Goal: Task Accomplishment & Management: Use online tool/utility

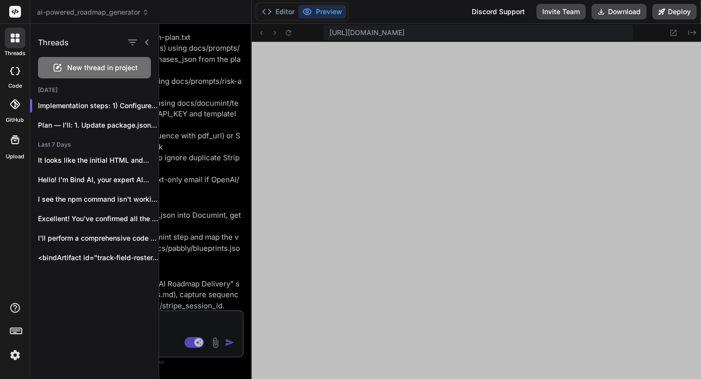
scroll to position [5059, 0]
click at [80, 8] on span "ai-powered_roadmap_generator" at bounding box center [93, 12] width 112 height 10
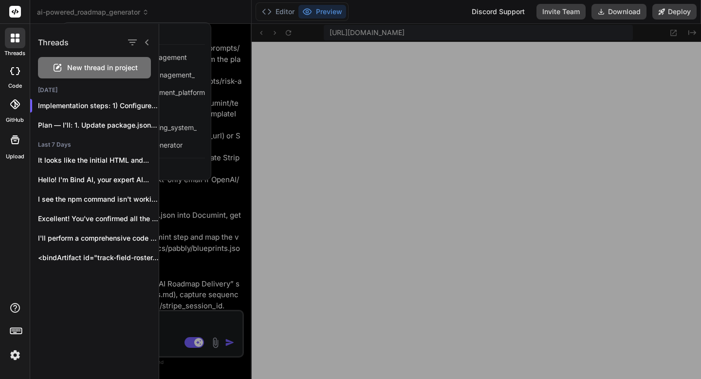
click at [170, 167] on div at bounding box center [430, 201] width 542 height 355
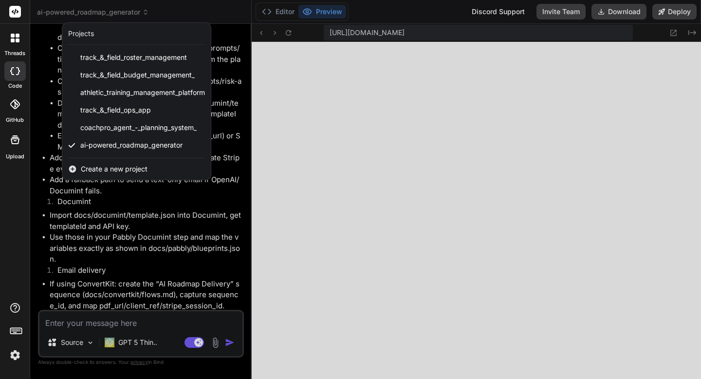
click at [147, 169] on span "Create a new project" at bounding box center [114, 169] width 67 height 10
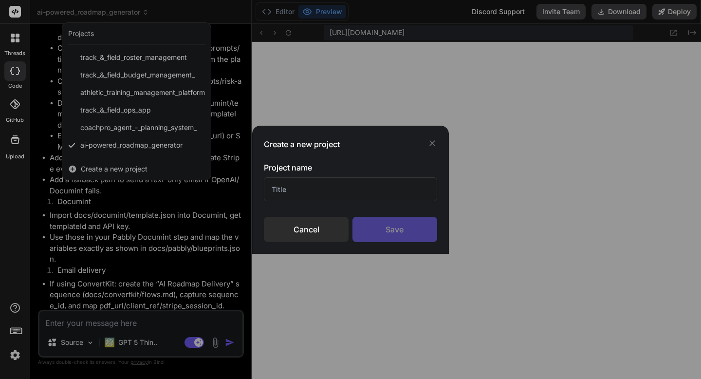
click at [284, 190] on input "text" at bounding box center [350, 189] width 173 height 24
paste input "SessionSwap.com"
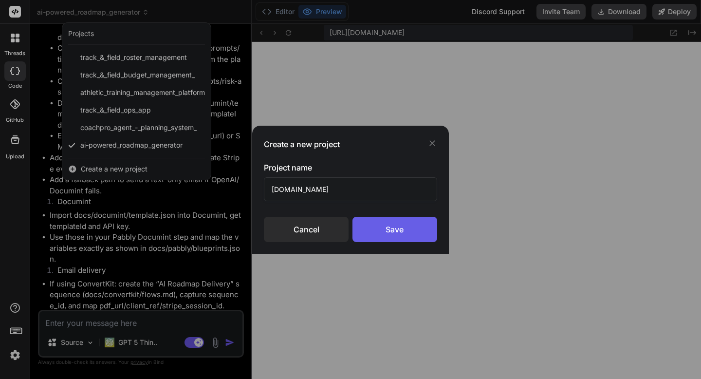
type input "SessionSwap.com"
click at [373, 231] on div "Save" at bounding box center [394, 229] width 85 height 25
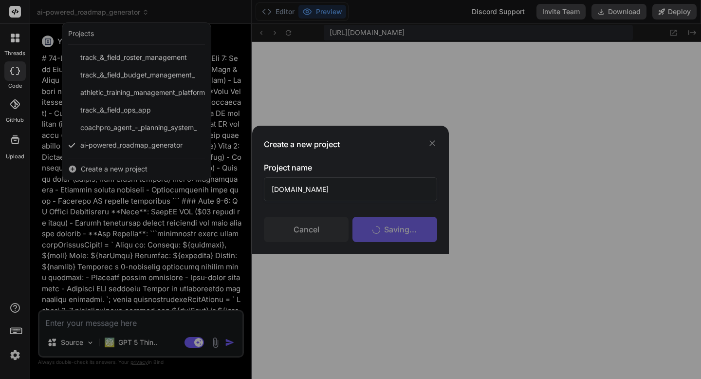
scroll to position [5106, 0]
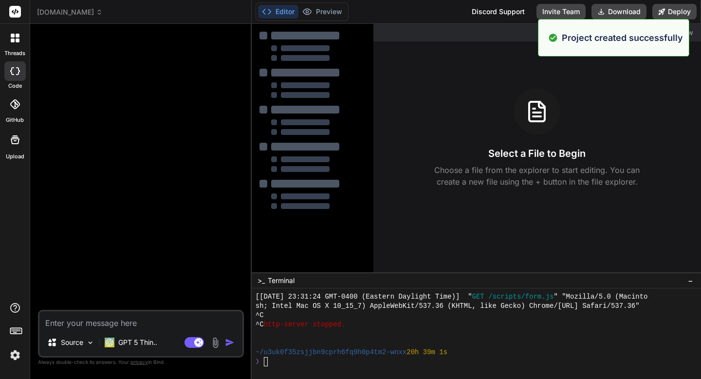
type textarea "x"
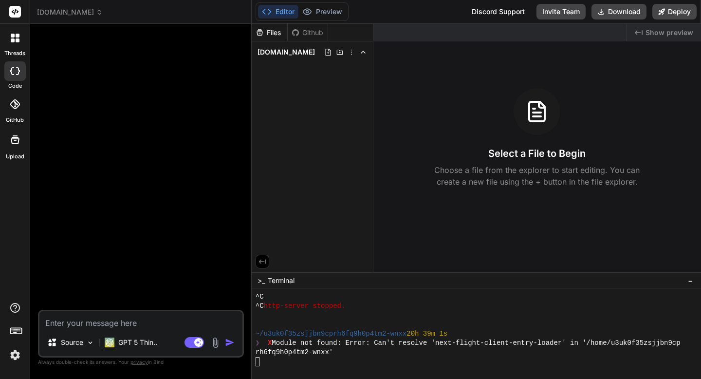
scroll to position [5124, 0]
click at [81, 324] on textarea at bounding box center [140, 320] width 203 height 18
paste textarea "Build a mobile-friendly web app for athletes and coaches... [Greta Prompt: Cros…"
type textarea "Build a mobile-friendly web app for athletes and coaches... [Greta Prompt: Cros…"
type textarea "x"
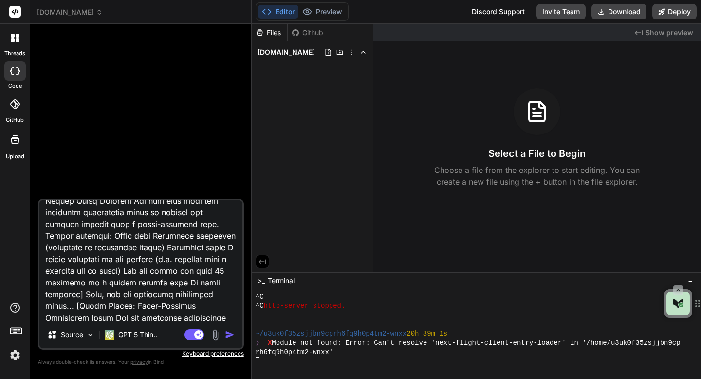
scroll to position [0, 0]
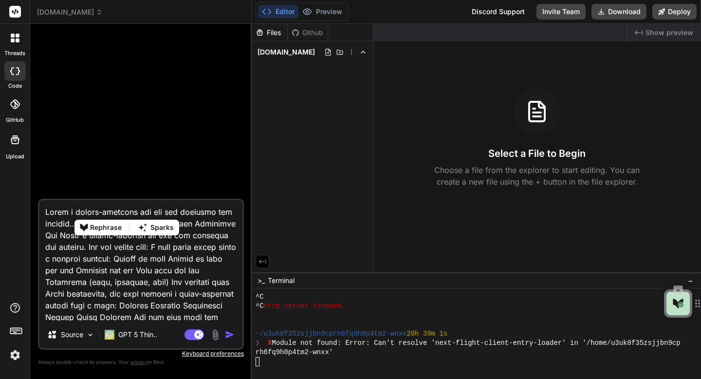
drag, startPoint x: 161, startPoint y: 212, endPoint x: 129, endPoint y: 215, distance: 32.3
click at [129, 215] on textarea at bounding box center [140, 260] width 203 height 121
click at [160, 213] on textarea at bounding box center [140, 260] width 203 height 121
type textarea "Build a mobile-friendly web app for athletes and coaches... [Greta Prompt: Cros…"
type textarea "x"
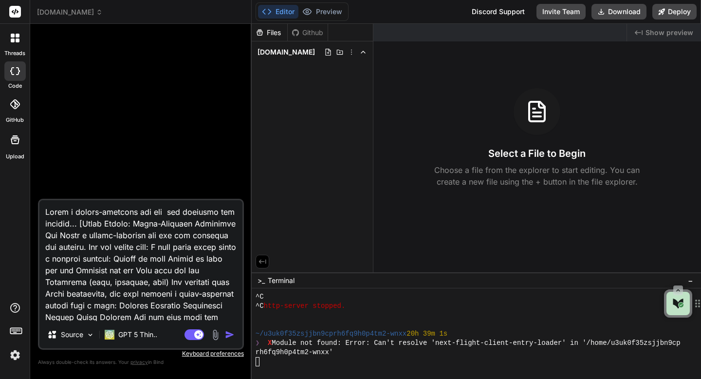
type textarea "Build a mobile-friendly web app a for athletes and coaches... [Greta Prompt: Cr…"
type textarea "x"
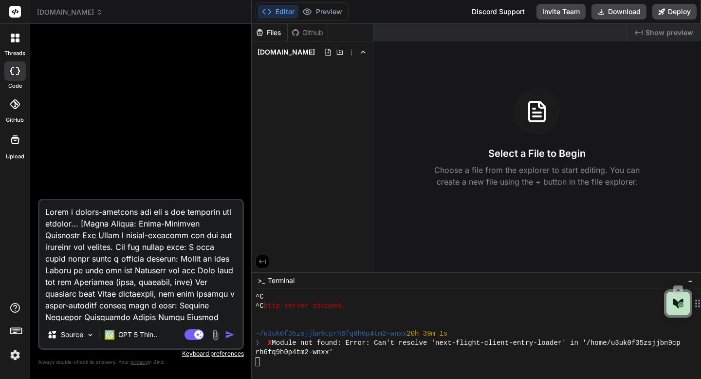
type textarea "Build a mobile-friendly web app an for athletes and coaches... [Greta Prompt: C…"
type textarea "x"
type textarea "Build a mobile-friendly web app and for athletes and coaches... [Greta Prompt: …"
type textarea "x"
type textarea "Build a mobile-friendly web app and for athletes and coaches... [Greta Prompt: …"
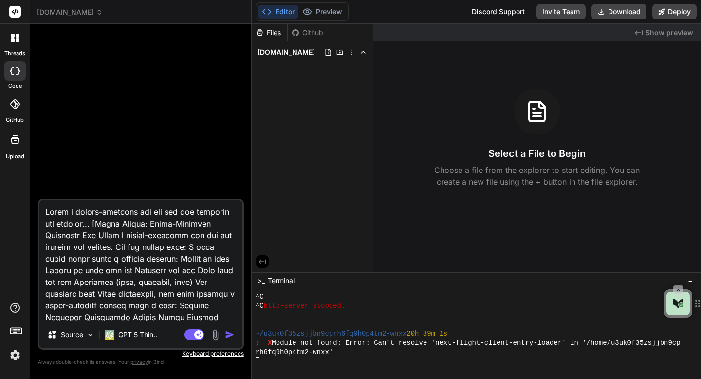
type textarea "x"
type textarea "Build a mobile-friendly web app and I for athletes and coaches... [Greta Prompt…"
type textarea "x"
type textarea "Build a mobile-friendly web app and IS for athletes and coaches... [Greta Promp…"
type textarea "x"
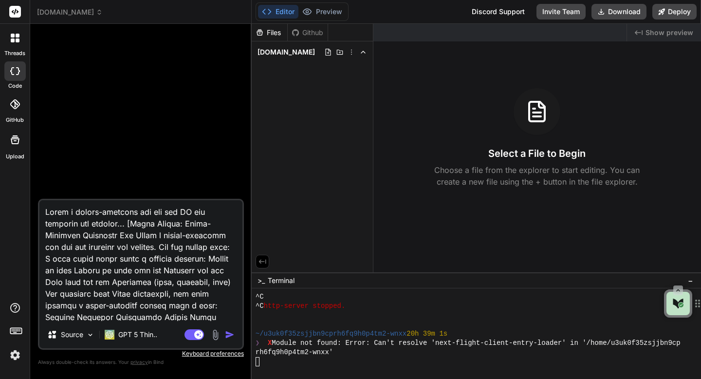
type textarea "Build a mobile-friendly web app and ISO for athletes and coaches... [Greta Prom…"
type textarea "x"
type textarea "Build a mobile-friendly web app and IS for athletes and coaches... [Greta Promp…"
type textarea "x"
type textarea "Build a mobile-friendly web app and I for athletes and coaches... [Greta Prompt…"
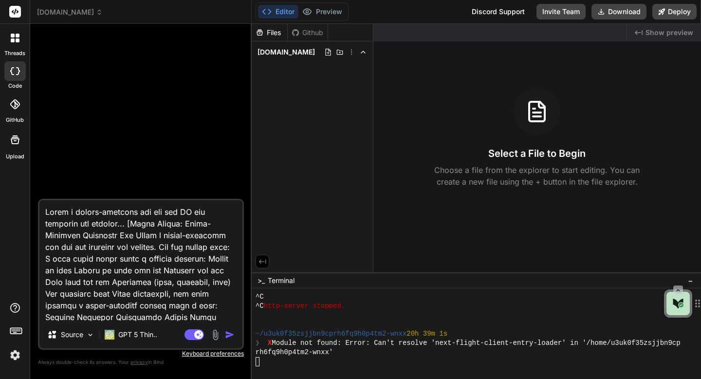
type textarea "x"
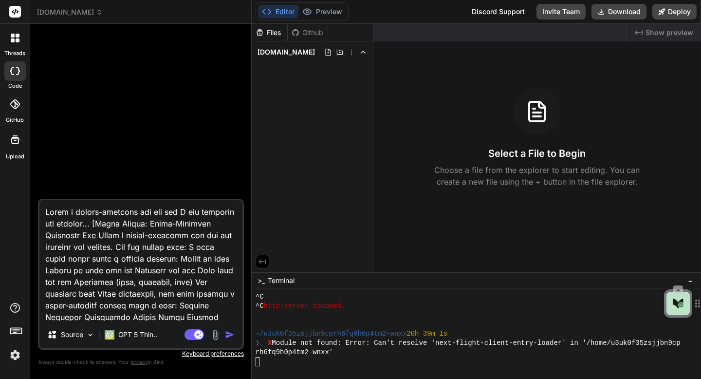
type textarea "Build a mobile-friendly web app and IO for athletes and coaches... [Greta Promp…"
type textarea "x"
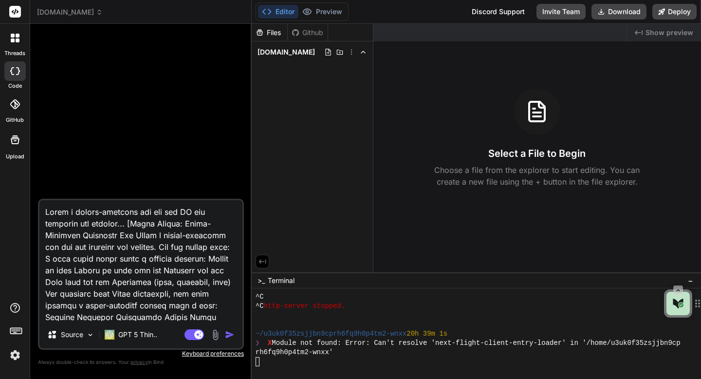
type textarea "Build a mobile-friendly web app and IOS for athletes and coaches... [Greta Prom…"
type textarea "x"
type textarea "Build a mobile-friendly web app and IOS for athletes and coaches... [Greta Prom…"
type textarea "x"
type textarea "Build a mobile-friendly web app and IOS a for athletes and coaches... [Greta Pr…"
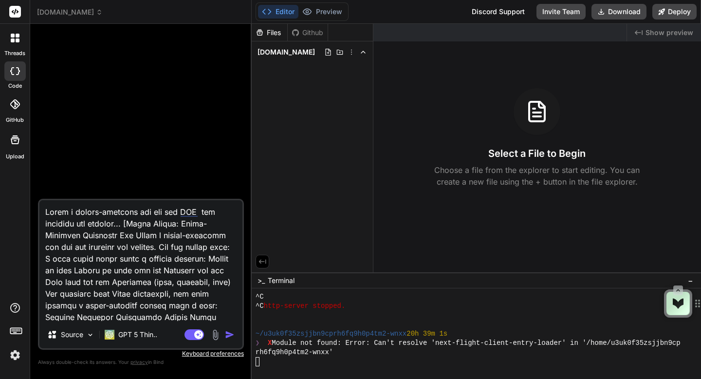
type textarea "x"
type textarea "Build a mobile-friendly web app and IOS ap for athletes and coaches... [Greta P…"
type textarea "x"
type textarea "Build a mobile-friendly web app and IOS app for athletes and coaches... [Greta …"
type textarea "x"
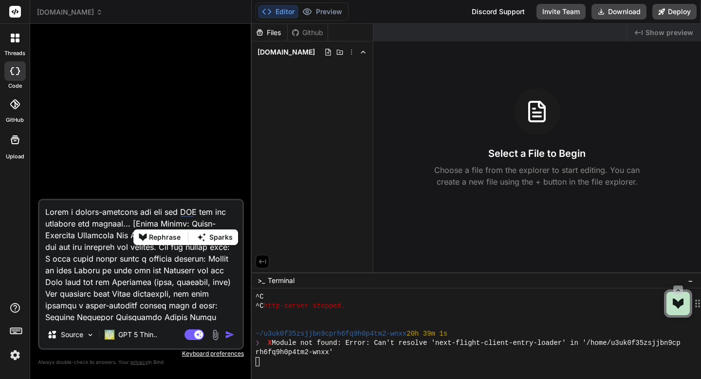
drag, startPoint x: 135, startPoint y: 224, endPoint x: 187, endPoint y: 224, distance: 52.1
click at [187, 224] on textarea at bounding box center [140, 260] width 203 height 121
type textarea "Build a mobile-friendly web app and IOS app for athletes and coaches... [ Cross…"
type textarea "x"
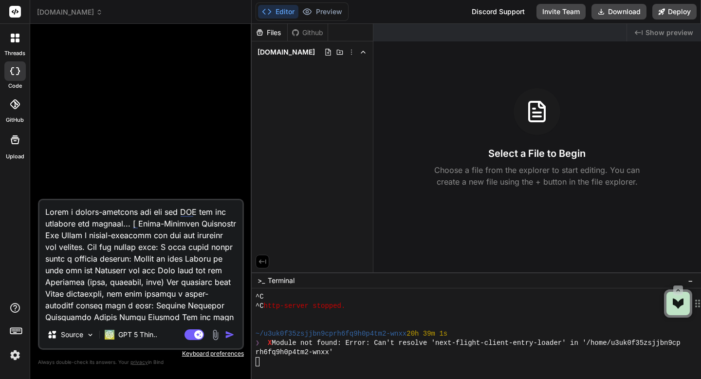
type textarea "Build a mobile-friendly web app and IOS app for athletes and coaches... [Cross-…"
type textarea "x"
drag, startPoint x: 132, startPoint y: 212, endPoint x: 207, endPoint y: 215, distance: 75.5
click at [207, 215] on textarea at bounding box center [140, 260] width 203 height 121
drag, startPoint x: 180, startPoint y: 235, endPoint x: 149, endPoint y: 235, distance: 30.2
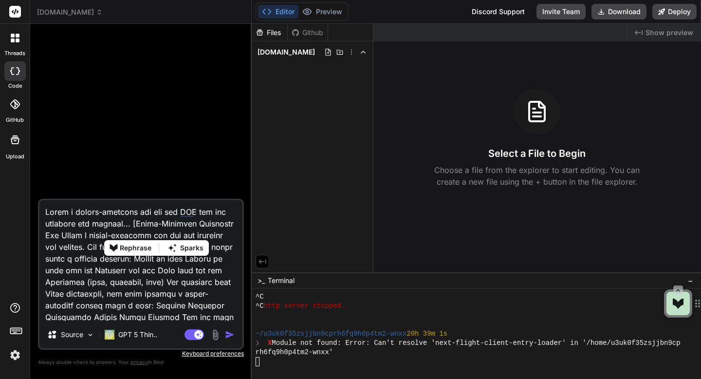
click at [149, 235] on textarea at bounding box center [140, 260] width 203 height 121
paste textarea "and IOS app"
type textarea "Build a mobile-friendly web app and IOS app for athletes and coaches... [Cross-…"
type textarea "x"
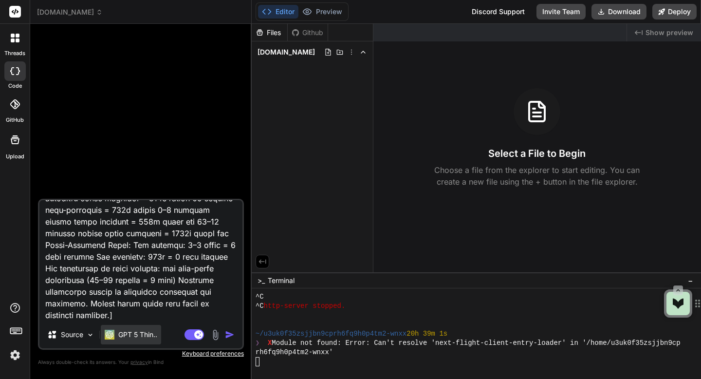
type textarea "Build a mobile-friendly web app and IOS app for athletes and coaches... [Cross-…"
click at [140, 330] on p "GPT 5 Thin.." at bounding box center [137, 335] width 39 height 10
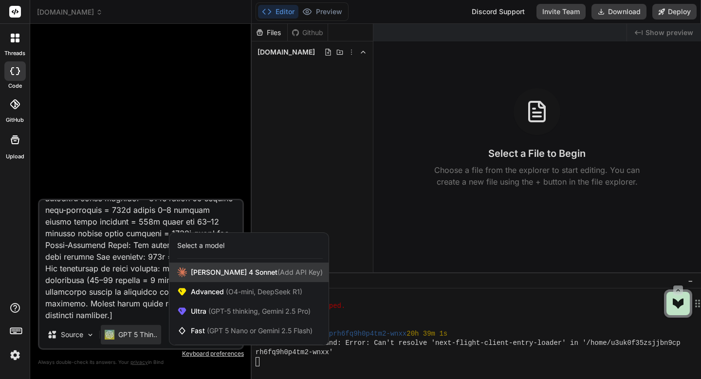
click at [206, 269] on span "Claude 4 Sonnet (Add API Key)" at bounding box center [257, 272] width 132 height 10
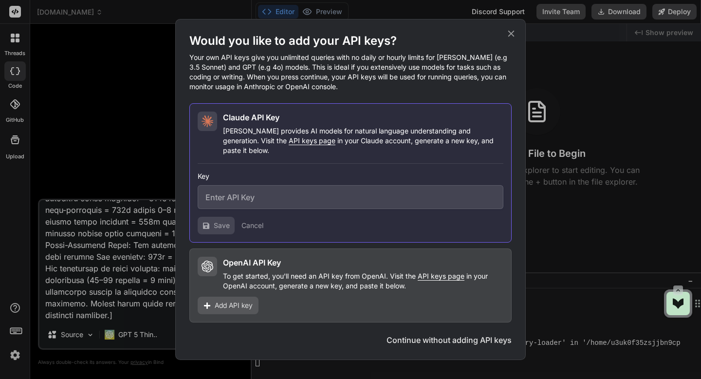
click at [509, 37] on icon at bounding box center [511, 34] width 6 height 6
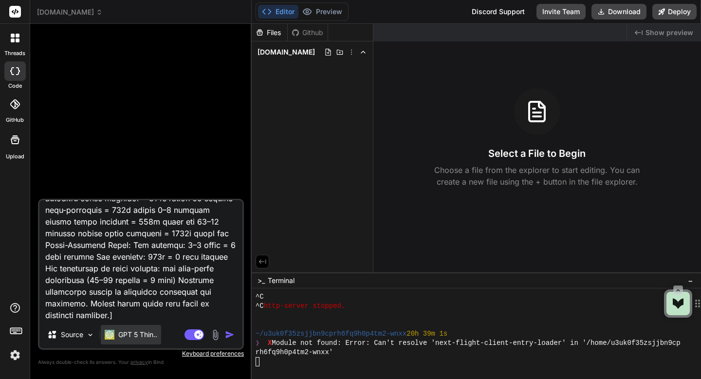
click at [119, 338] on p "GPT 5 Thin.." at bounding box center [137, 335] width 39 height 10
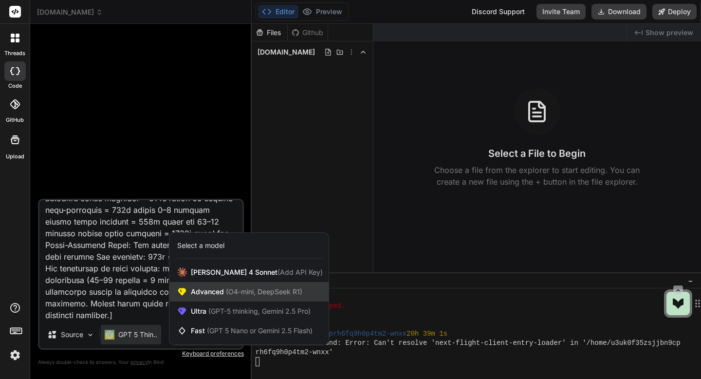
click at [193, 285] on div "Advanced (O4-mini, DeepSeek R1)" at bounding box center [248, 291] width 159 height 19
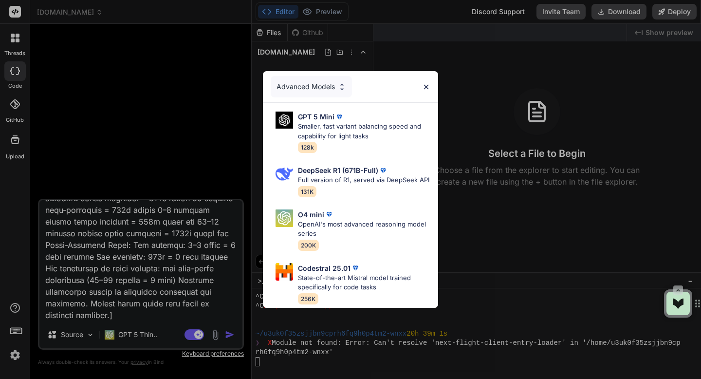
click at [324, 87] on div "Advanced Models" at bounding box center [311, 86] width 81 height 21
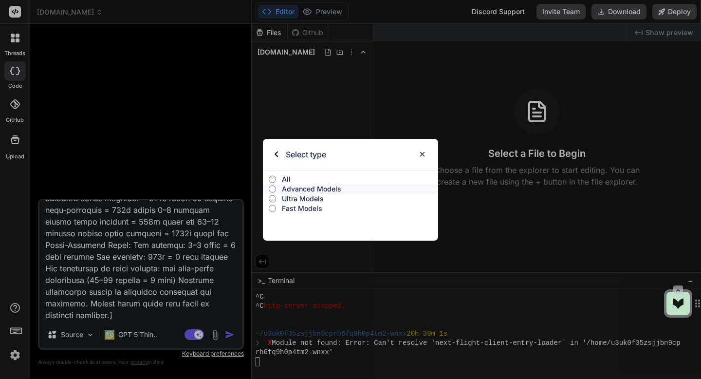
click at [292, 197] on p "Ultra Models" at bounding box center [360, 199] width 156 height 10
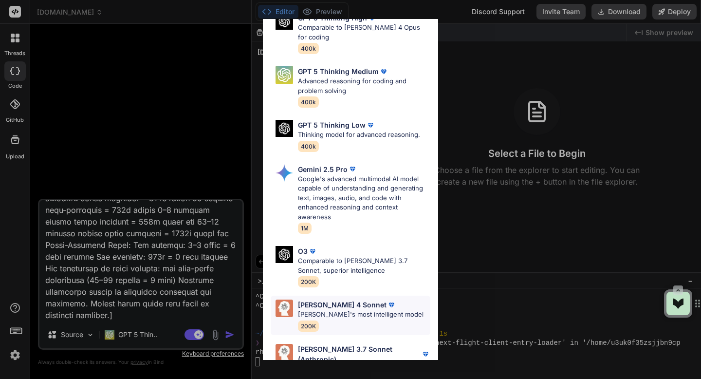
click at [332, 299] on p "Claude 4 Sonnet" at bounding box center [342, 304] width 89 height 10
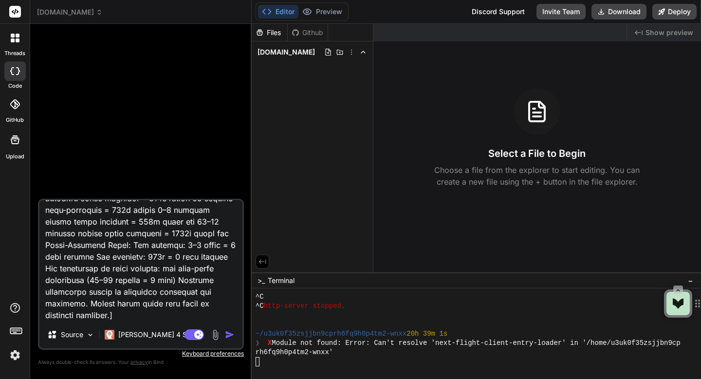
click at [230, 334] on img "button" at bounding box center [230, 335] width 10 height 10
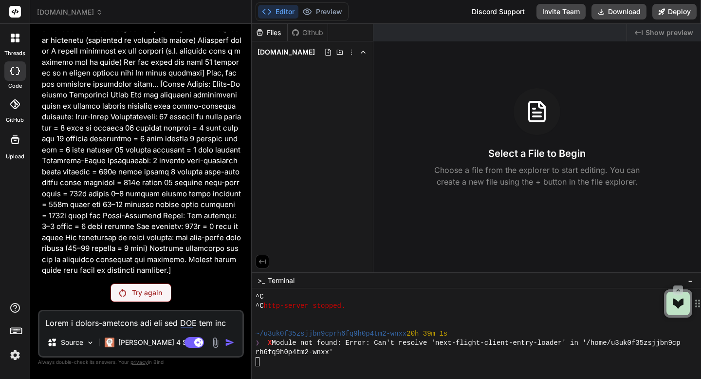
click at [127, 295] on div "Try again" at bounding box center [141, 292] width 61 height 18
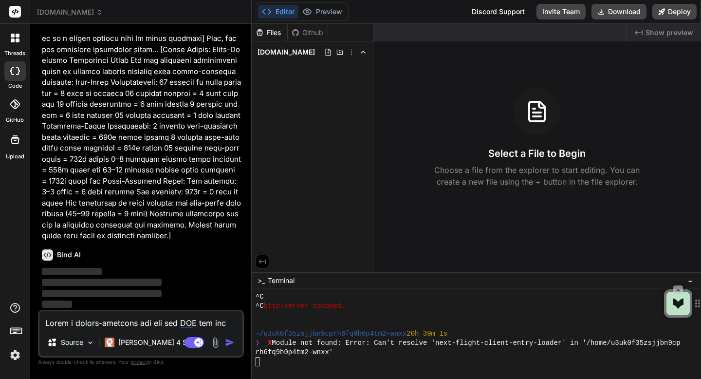
type textarea "x"
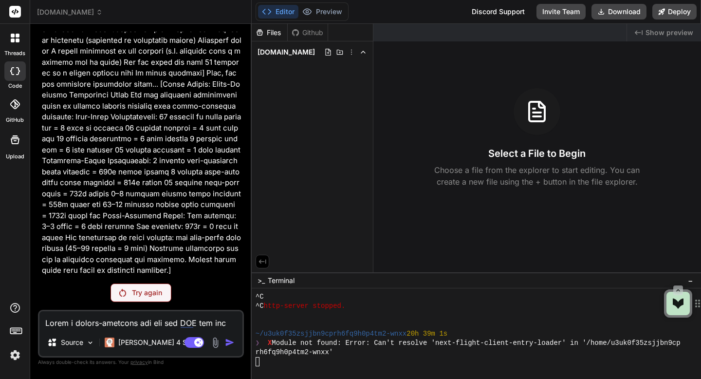
click at [121, 238] on p at bounding box center [142, 95] width 200 height 362
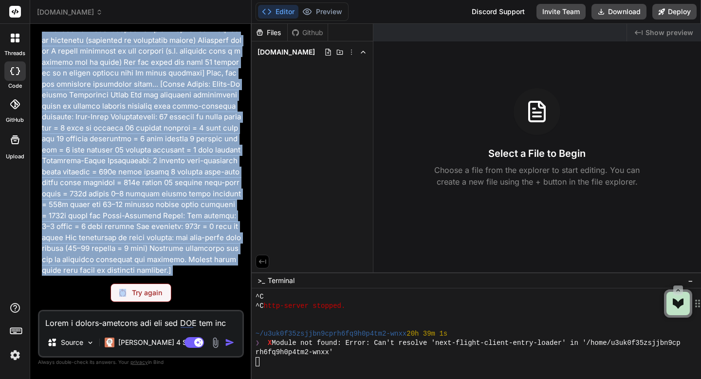
click at [121, 238] on p at bounding box center [142, 95] width 200 height 362
copy p "Build a mobile-friendly web app and IOS app for athletes and coaches... [Cross-…"
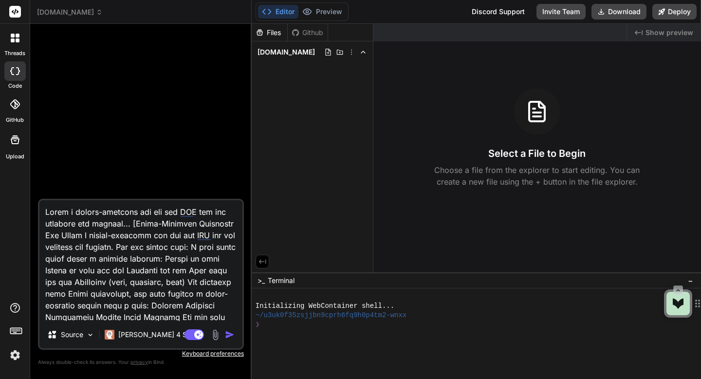
click at [229, 332] on img "button" at bounding box center [230, 335] width 10 height 10
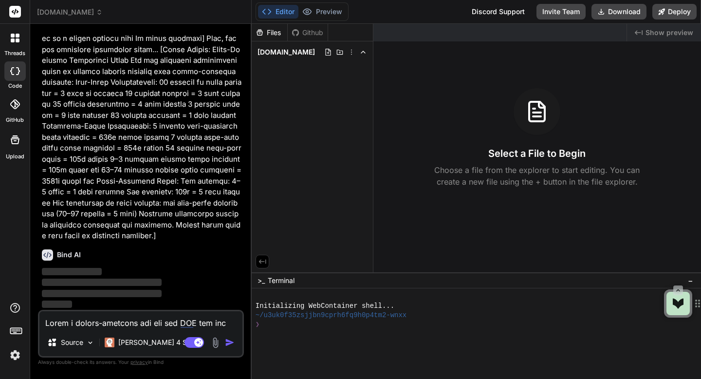
scroll to position [139, 0]
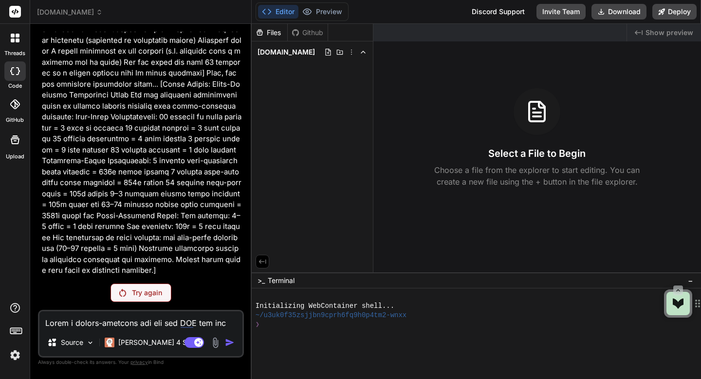
click at [13, 354] on img at bounding box center [15, 355] width 17 height 17
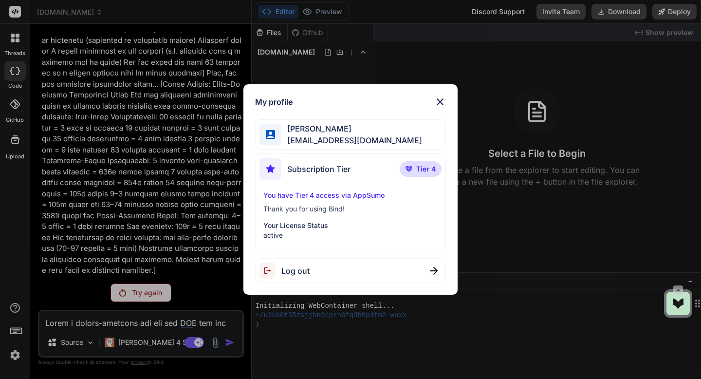
click at [295, 233] on p "active" at bounding box center [350, 235] width 174 height 10
click at [304, 193] on p "You have Tier 4 access via AppSumo" at bounding box center [350, 195] width 174 height 10
click at [308, 170] on span "Subscription Tier" at bounding box center [318, 169] width 63 height 12
click at [309, 143] on span "amf4life@hotmail.com" at bounding box center [351, 140] width 141 height 12
click at [443, 103] on img at bounding box center [440, 102] width 12 height 12
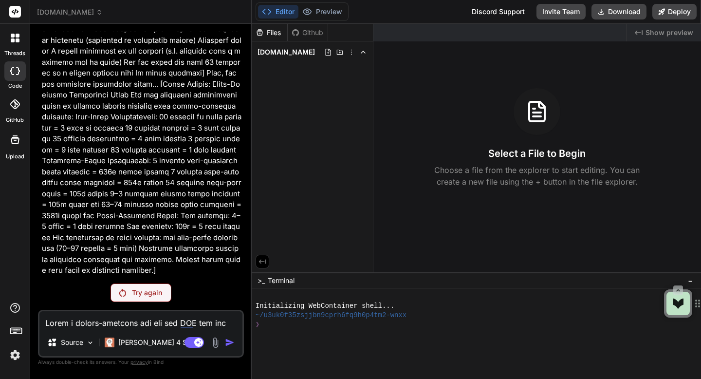
click at [139, 294] on p "Try again" at bounding box center [147, 293] width 30 height 10
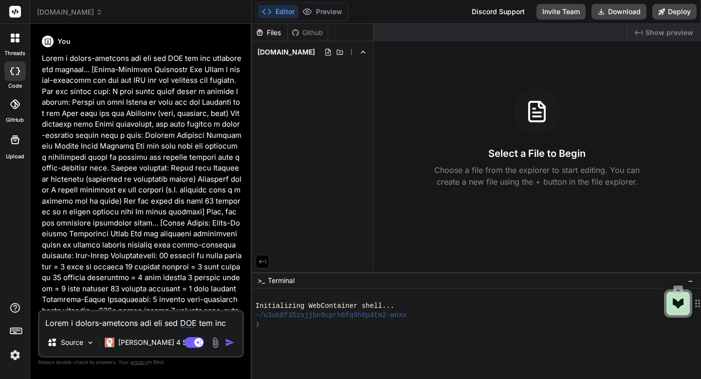
scroll to position [173, 0]
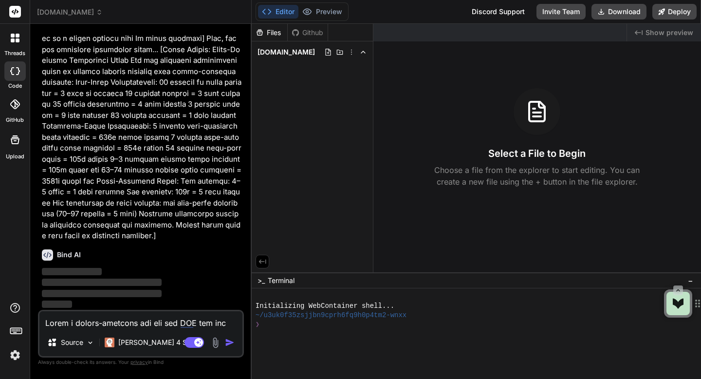
type textarea "x"
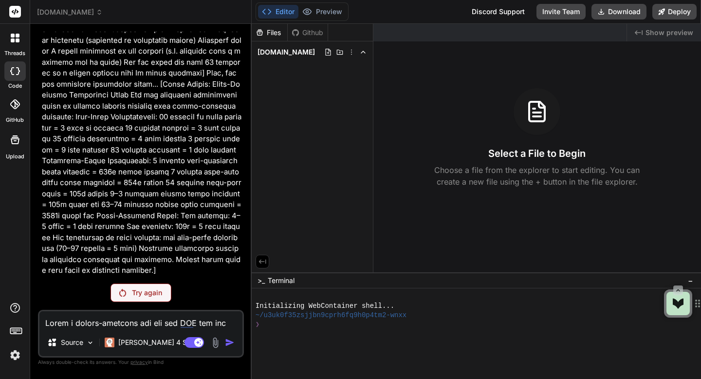
click at [121, 200] on p at bounding box center [142, 95] width 200 height 362
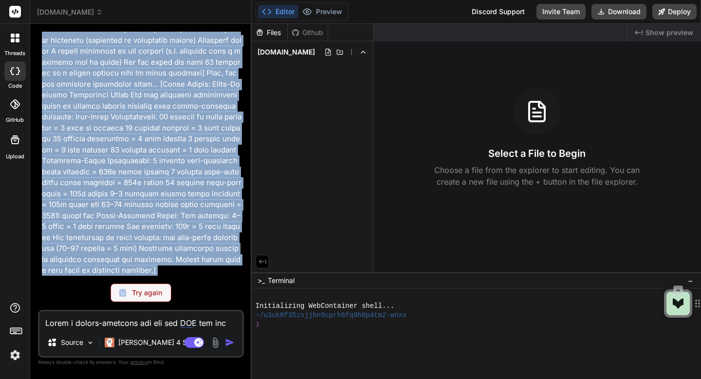
click at [121, 200] on p at bounding box center [142, 95] width 200 height 362
copy p "Build a mobile-friendly web app and IOS app for athletes and coaches... [[MEDIC…"
click at [13, 353] on img at bounding box center [15, 355] width 17 height 17
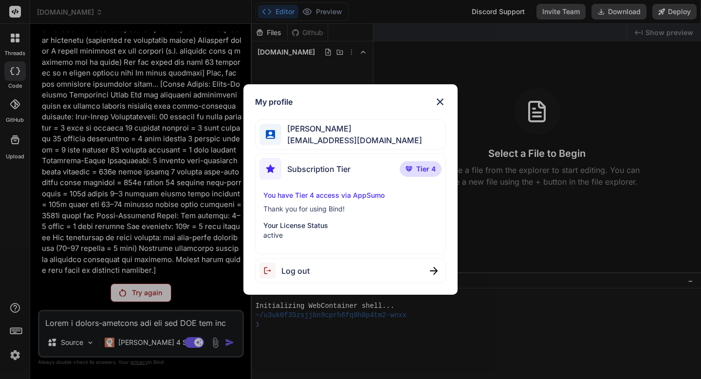
click at [13, 353] on div "My profile Adrian Wheatley amf4life@hotmail.com Subscription Tier Tier 4 You ha…" at bounding box center [350, 189] width 701 height 379
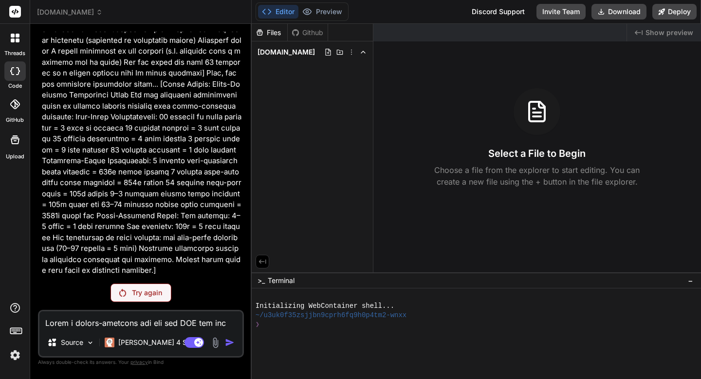
click at [13, 353] on img at bounding box center [15, 355] width 17 height 17
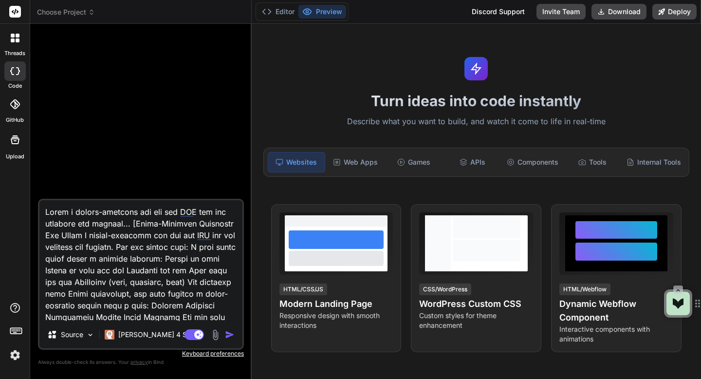
type textarea "x"
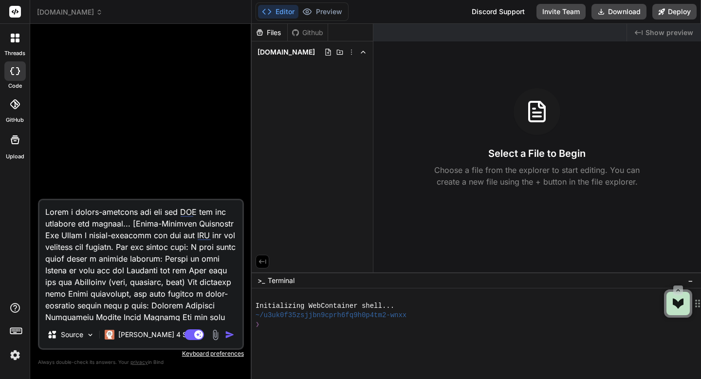
click at [87, 254] on textarea at bounding box center [140, 260] width 203 height 121
type textarea "x"
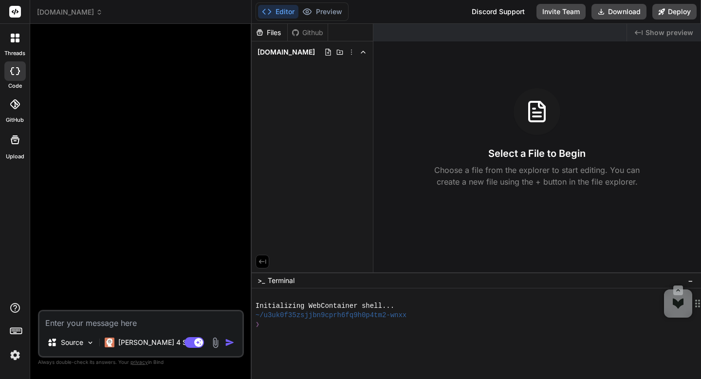
paste textarea "# [MEDICAL_DATA] Converter App: Comprehensive Analysis & Unified Plan This docu…"
type textarea "# [MEDICAL_DATA] Converter App: Comprehensive Analysis & Unified Plan This docu…"
type textarea "x"
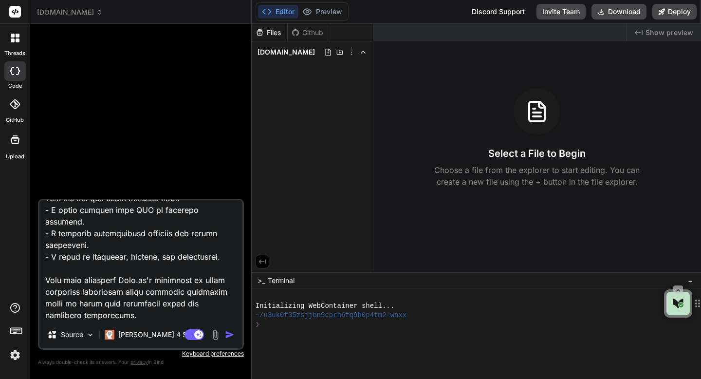
scroll to position [2958, 0]
drag, startPoint x: 45, startPoint y: 291, endPoint x: 77, endPoint y: 318, distance: 42.5
click at [77, 318] on textarea at bounding box center [140, 260] width 203 height 121
type textarea "# [MEDICAL_DATA] Converter App: Comprehensive Analysis & Unified Plan This docu…"
type textarea "x"
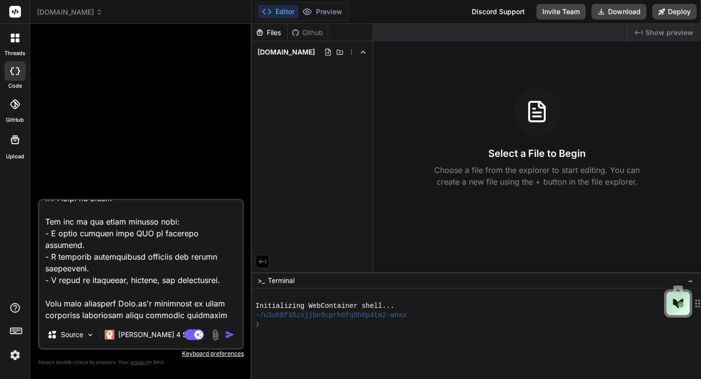
scroll to position [2923, 0]
type textarea "# [MEDICAL_DATA] Converter App: Comprehensive Analysis & Unified Plan This docu…"
click at [226, 334] on img "button" at bounding box center [230, 335] width 10 height 10
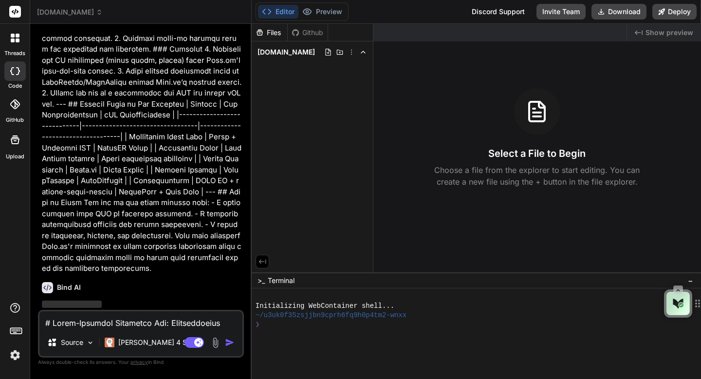
scroll to position [1223, 0]
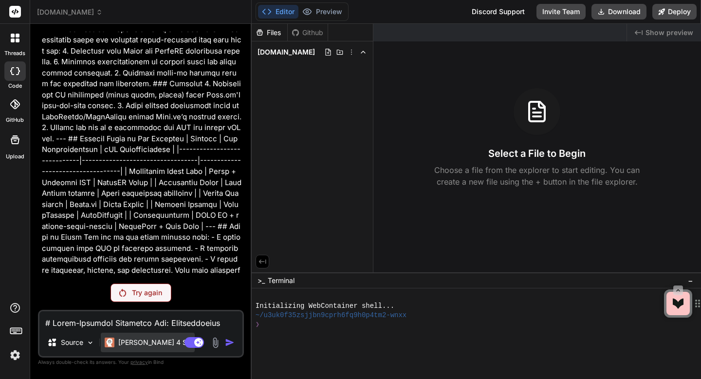
click at [133, 348] on div "Claude 4 S.." at bounding box center [148, 341] width 94 height 19
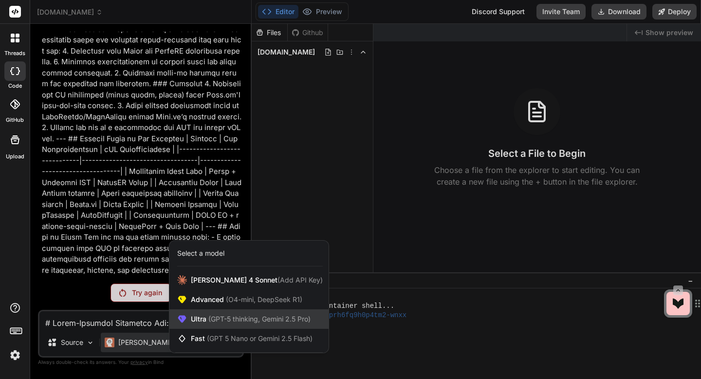
click at [194, 320] on span "Ultra (GPT-5 thinking, Gemini 2.5 Pro)" at bounding box center [251, 319] width 120 height 10
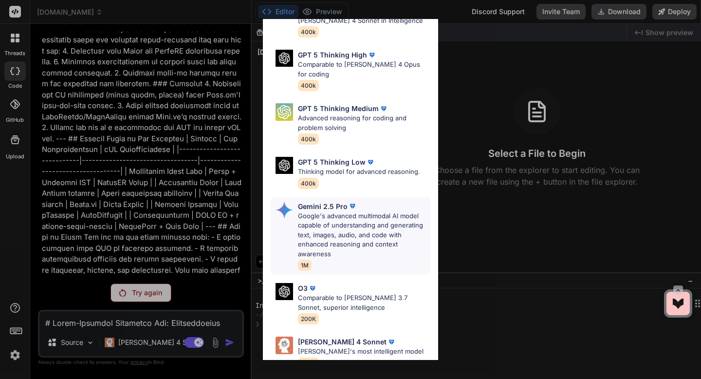
scroll to position [100, 0]
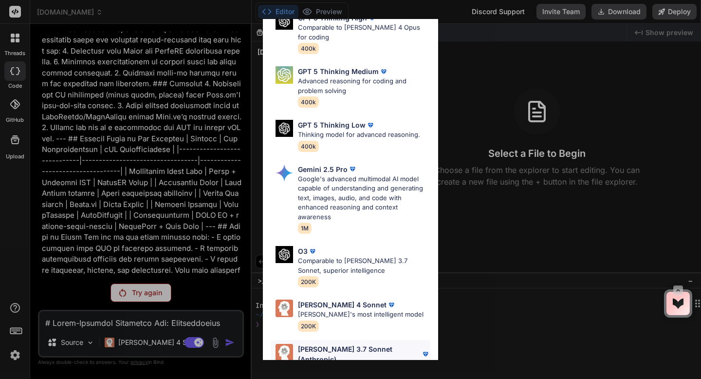
click at [332, 364] on p "[PERSON_NAME]'s most intelligent model" at bounding box center [364, 369] width 132 height 10
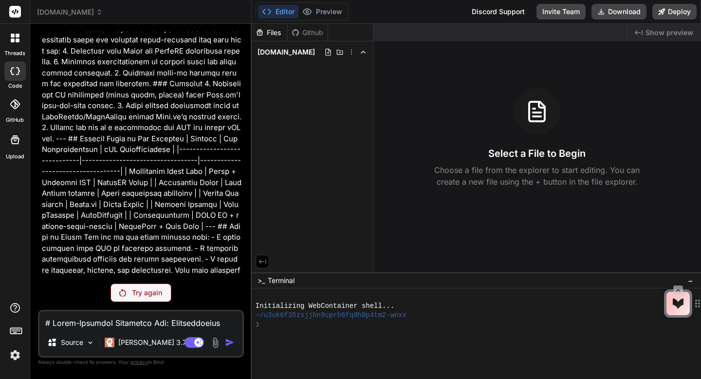
click at [154, 295] on p "Try again" at bounding box center [147, 293] width 30 height 10
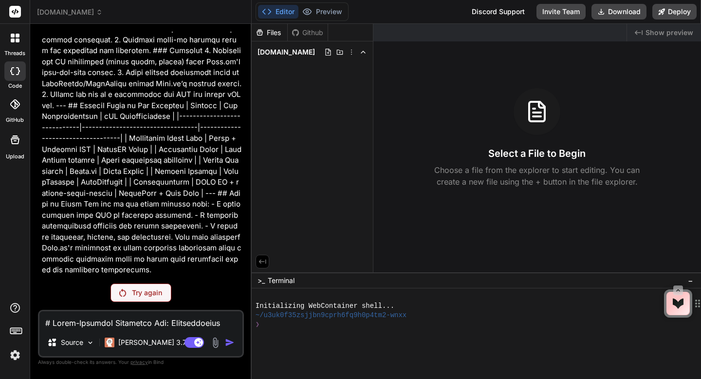
scroll to position [1223, 0]
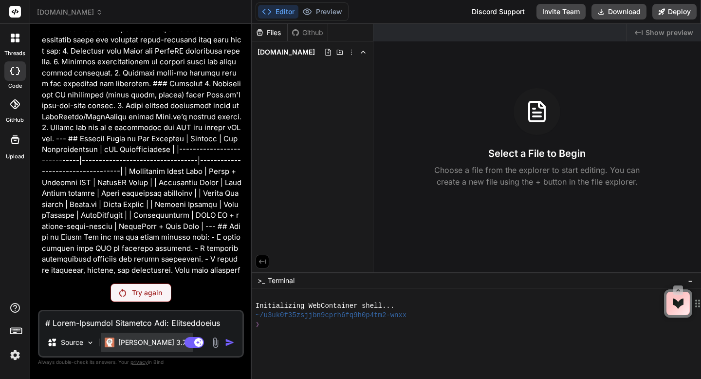
click at [151, 342] on p "Claude 3.7.." at bounding box center [153, 342] width 71 height 10
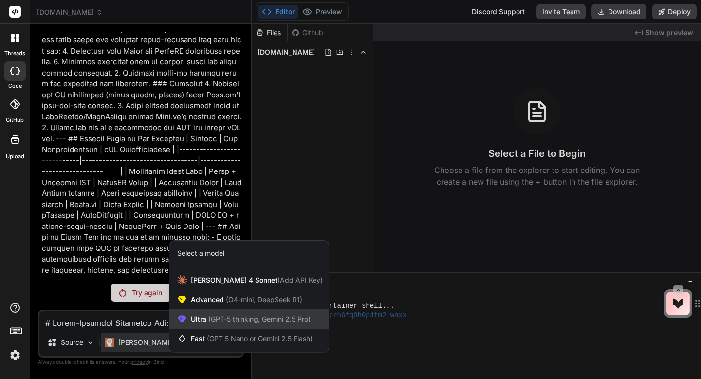
click at [218, 325] on div "Ultra (GPT-5 thinking, Gemini 2.5 Pro)" at bounding box center [248, 318] width 159 height 19
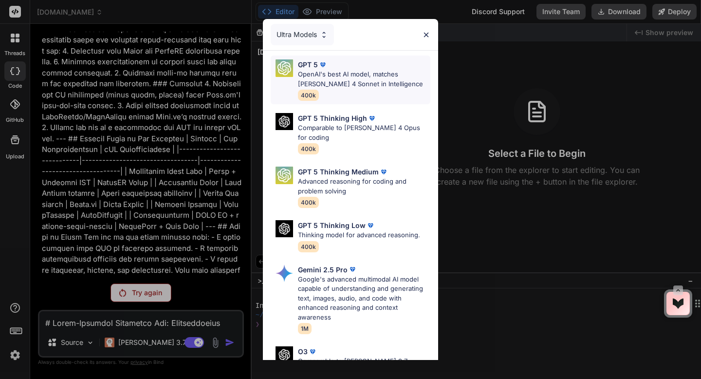
click at [309, 77] on p "OpenAI's best AI model, matches [PERSON_NAME] 4 Sonnet in Intelligence" at bounding box center [364, 79] width 132 height 19
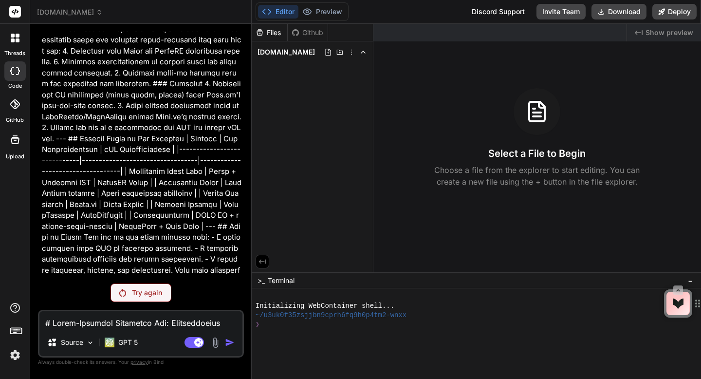
click at [139, 296] on p "Try again" at bounding box center [147, 293] width 30 height 10
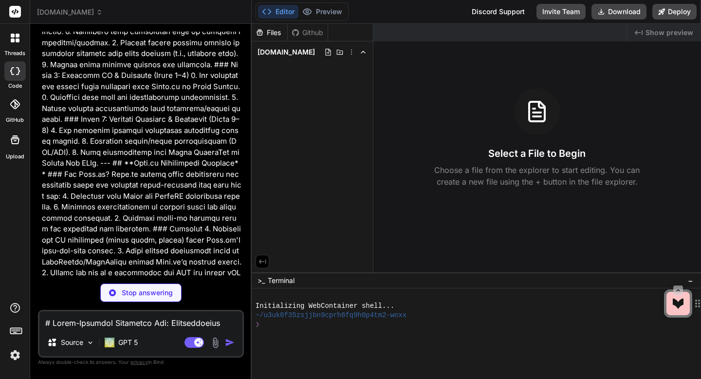
scroll to position [1292, 0]
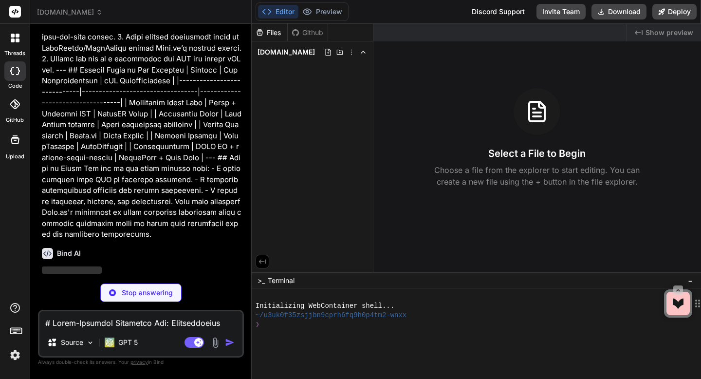
type textarea "x"
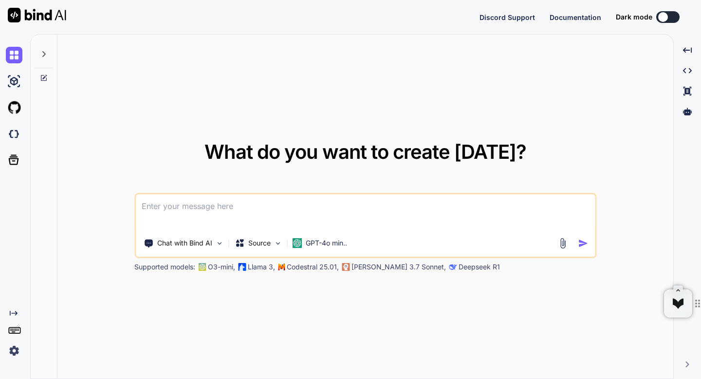
click at [12, 353] on img at bounding box center [14, 350] width 17 height 17
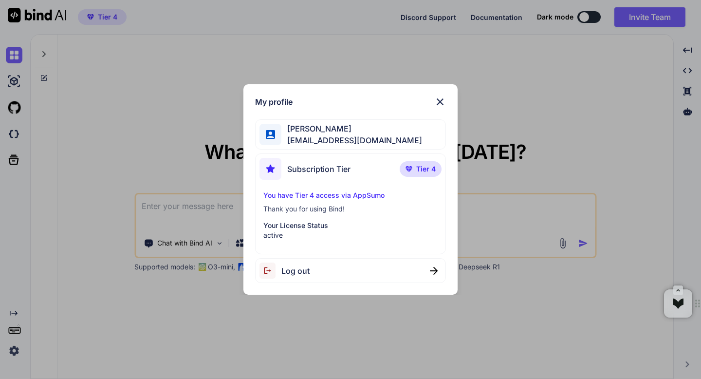
click at [12, 353] on div "My profile Adrian Wheatley amf4life@hotmail.com Subscription Tier Tier 4 You ha…" at bounding box center [350, 189] width 701 height 379
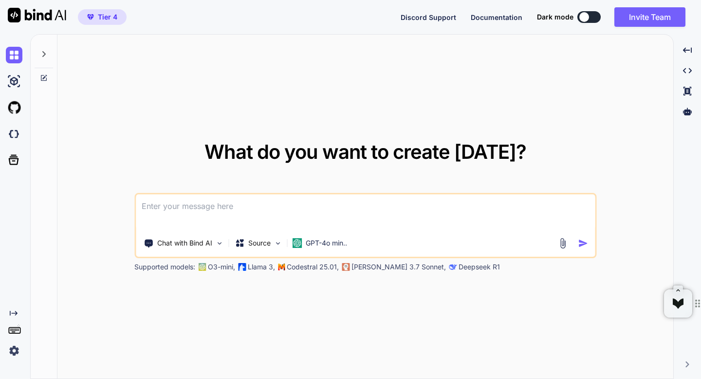
click at [101, 214] on div "What do you want to create today? Chat with Bind AI Source GPT-4o min.. Support…" at bounding box center [365, 207] width 616 height 345
click at [19, 86] on img at bounding box center [14, 81] width 17 height 17
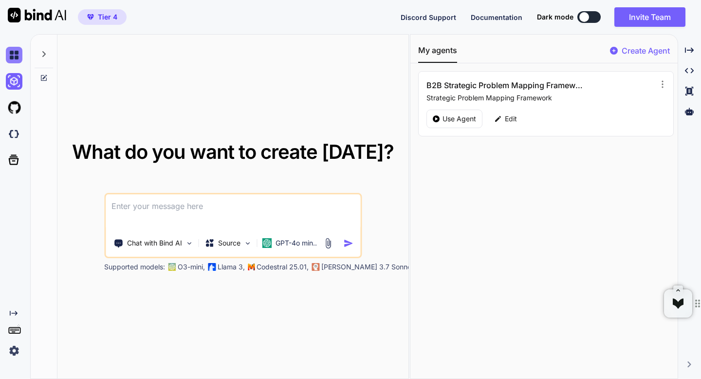
click at [14, 60] on img at bounding box center [14, 55] width 17 height 17
type textarea "x"
click at [14, 132] on img at bounding box center [14, 134] width 17 height 17
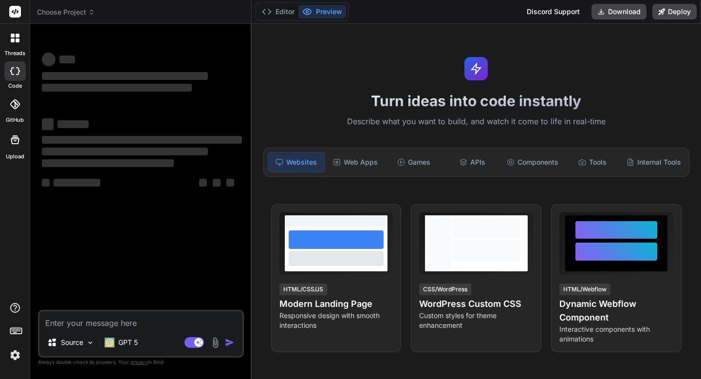
click at [89, 15] on icon at bounding box center [91, 12] width 7 height 7
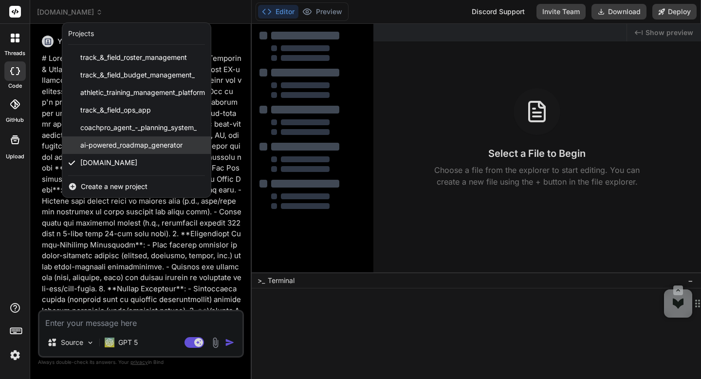
type textarea "x"
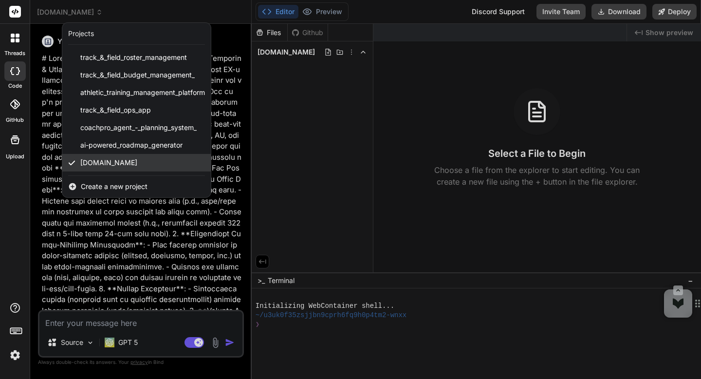
click at [124, 158] on span "[DOMAIN_NAME]" at bounding box center [108, 163] width 57 height 10
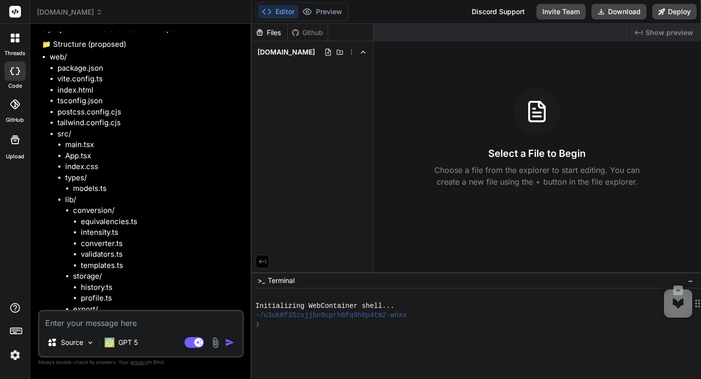
scroll to position [1959, 0]
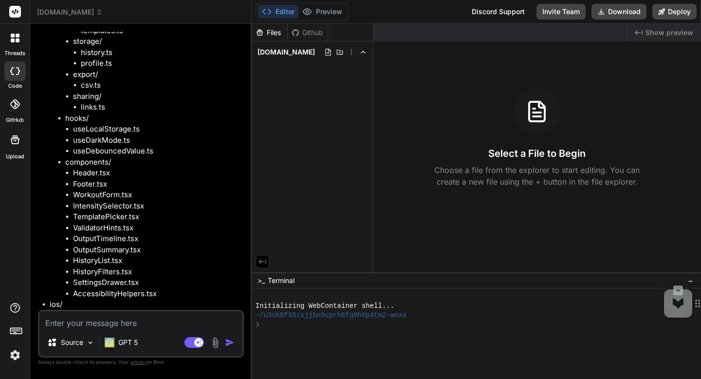
click at [111, 325] on textarea at bounding box center [140, 320] width 203 height 18
click at [264, 55] on span "[DOMAIN_NAME]" at bounding box center [286, 52] width 57 height 10
click at [108, 69] on li "export/ csv.ts" at bounding box center [157, 80] width 169 height 22
click at [74, 310] on li "CrossTrainingConverterApp.xcodeproj/" at bounding box center [149, 315] width 184 height 11
click at [73, 320] on textarea at bounding box center [140, 320] width 203 height 18
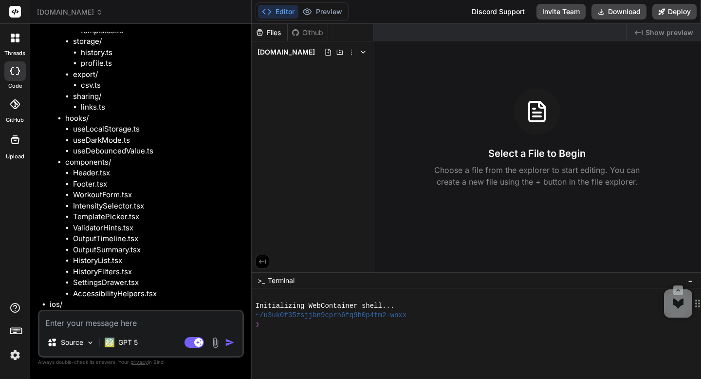
type textarea "W"
type textarea "x"
type textarea "Wh"
type textarea "x"
type textarea "Wha"
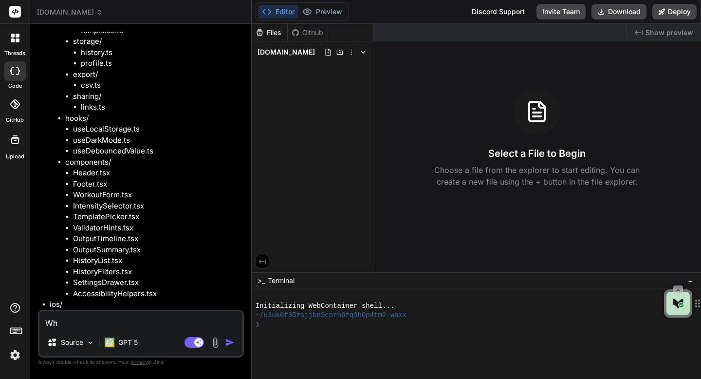
type textarea "x"
type textarea "What"
type textarea "x"
type textarea "What"
type textarea "x"
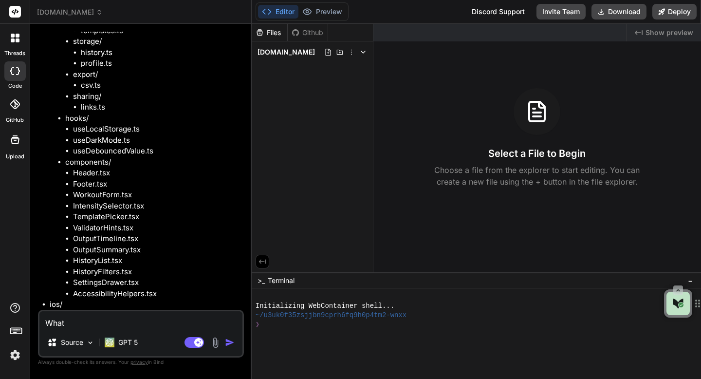
type textarea "What d"
type textarea "x"
type textarea "What do"
type textarea "x"
type textarea "What do"
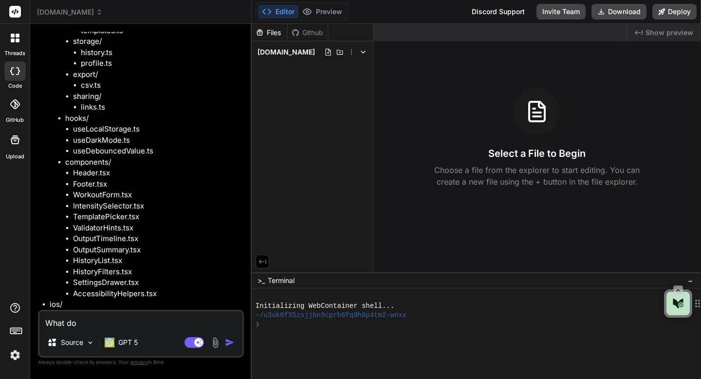
type textarea "x"
type textarea "What do y"
type textarea "x"
type textarea "What do yo"
type textarea "x"
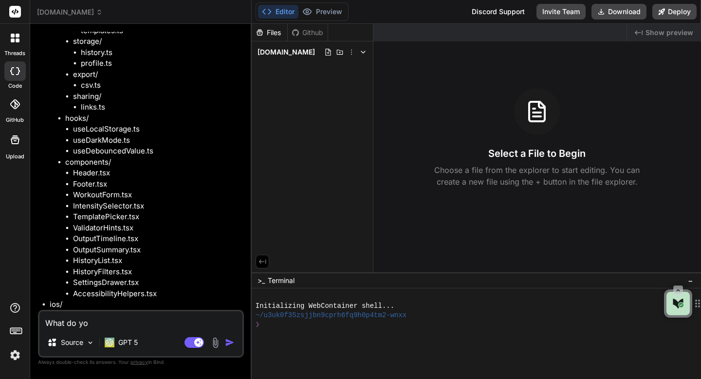
type textarea "What do you"
type textarea "x"
type textarea "What do you"
type textarea "x"
type textarea "What do you n"
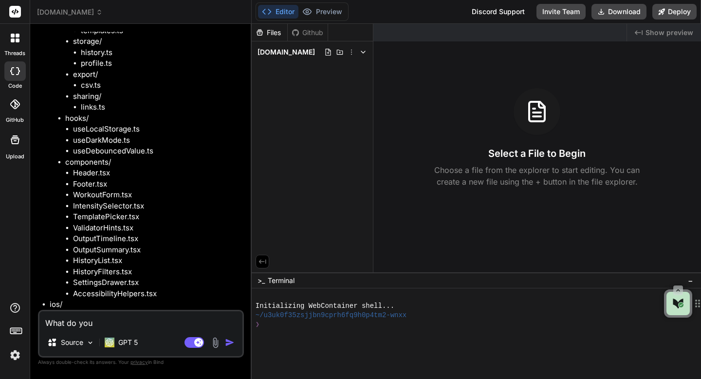
type textarea "x"
type textarea "What do you ne"
type textarea "x"
type textarea "What do you nee"
type textarea "x"
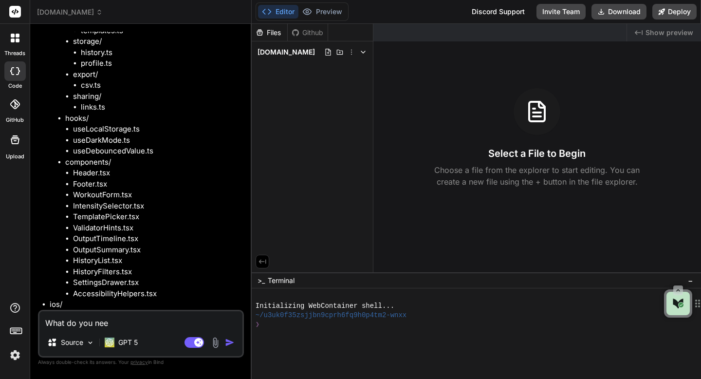
type textarea "What do you need"
type textarea "x"
type textarea "What do you need"
type textarea "x"
type textarea "What do you need f"
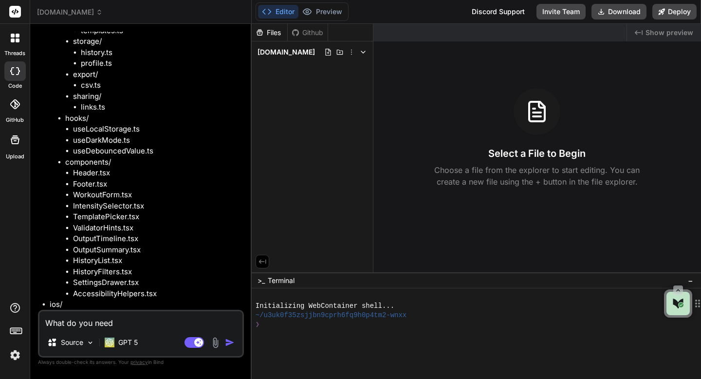
type textarea "x"
type textarea "What do you need fr"
type textarea "x"
type textarea "What do you need fro"
type textarea "x"
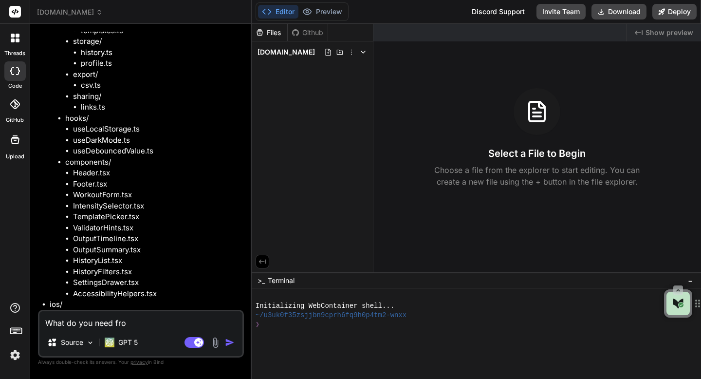
type textarea "What do you need from"
type textarea "x"
type textarea "What do you need from"
type textarea "x"
type textarea "What do you need from m"
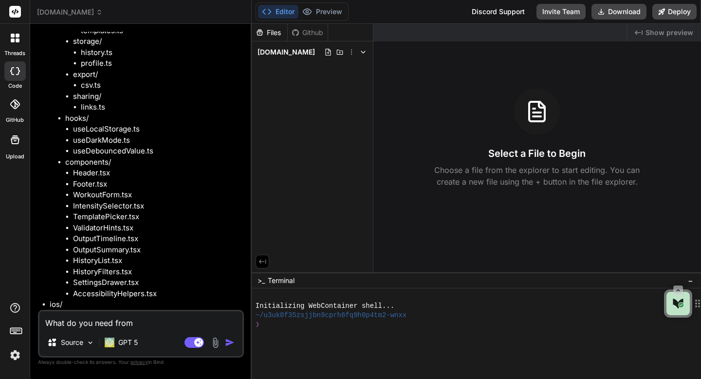
type textarea "x"
type textarea "What do you need from me"
type textarea "x"
type textarea "What do you need from me?"
type textarea "x"
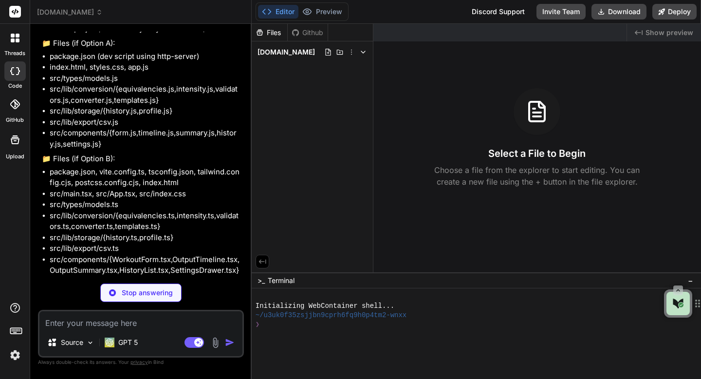
scroll to position [2527, 0]
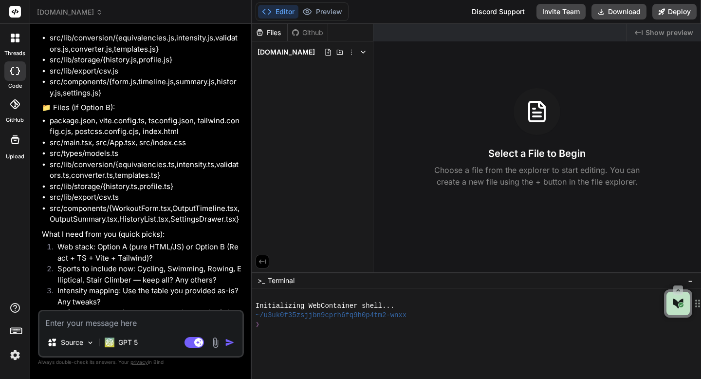
type textarea "x"
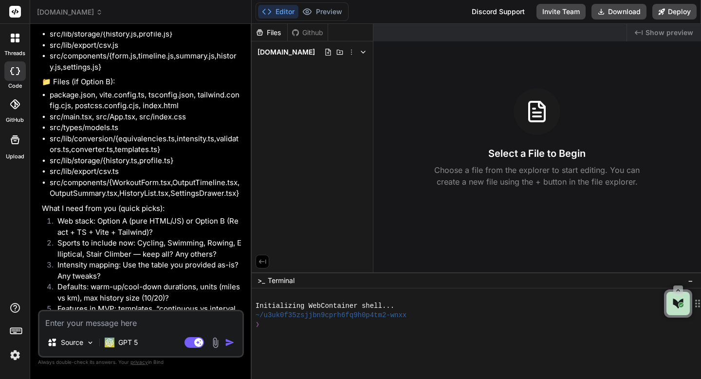
scroll to position [2709, 0]
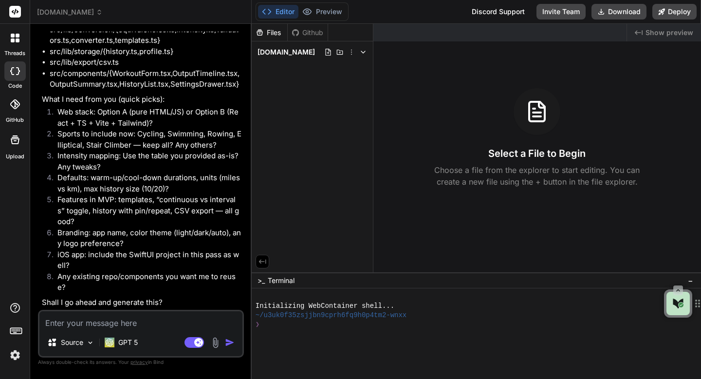
click at [95, 319] on textarea at bounding box center [140, 320] width 203 height 18
type textarea "Wh"
type textarea "x"
type textarea "Whi"
type textarea "x"
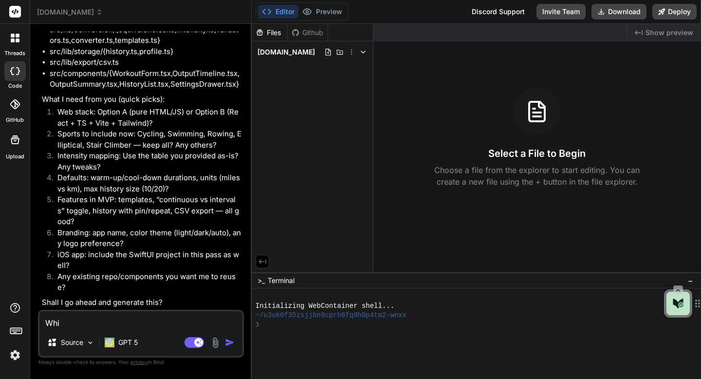
type textarea "Which one"
type textarea "x"
type textarea "Which one do"
type textarea "x"
type textarea "Which one do you"
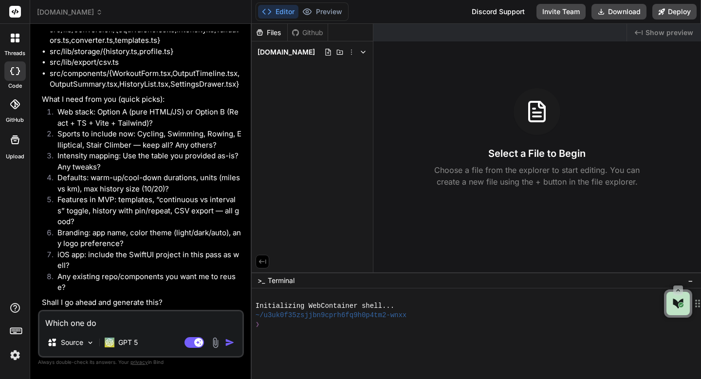
type textarea "x"
type textarea "Which one do you recommend"
type textarea "x"
type textarea "Which one do you recommend?"
type textarea "x"
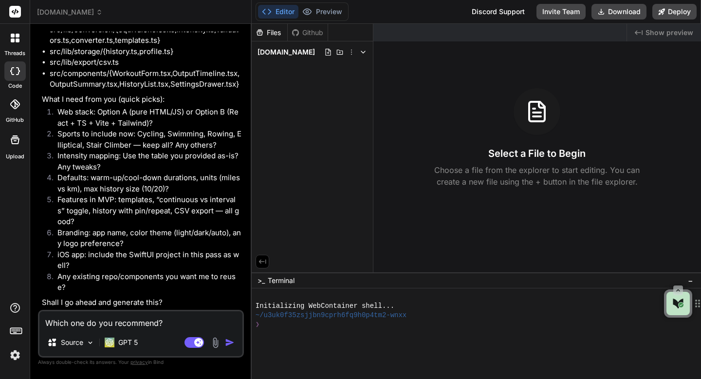
type textarea "Which one do you recommend and"
type textarea "x"
type textarea "Which one do you recommend and why"
type textarea "x"
type textarea "Which one do you recommend and why give"
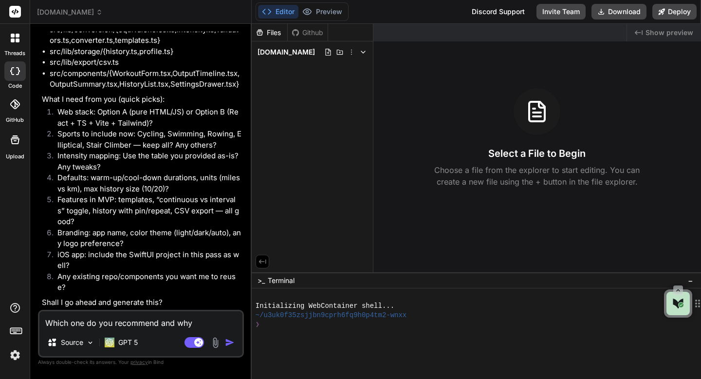
type textarea "x"
type textarea "Which one do you recommend and why give me"
type textarea "x"
type textarea "Which one do you recommend and why give me the"
type textarea "x"
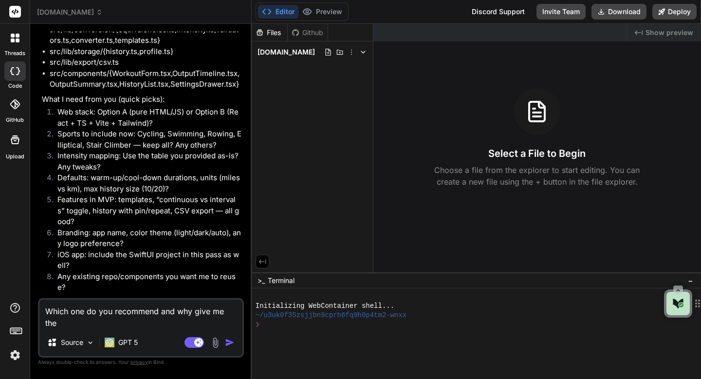
type textarea "Which one do you recommend and why give me the pros and"
type textarea "x"
type textarea "Which one do you recommend and why give me the pros and cons"
type textarea "x"
type textarea "Which one do you recommend and why give me the pros and cons of"
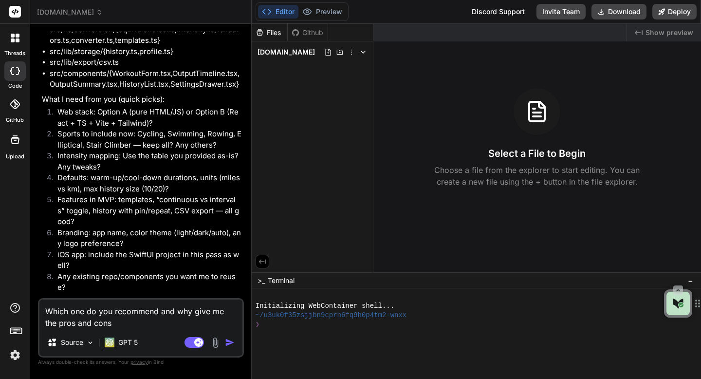
type textarea "x"
type textarea "Which one do you recommend and why give me the pros and cons of both"
type textarea "x"
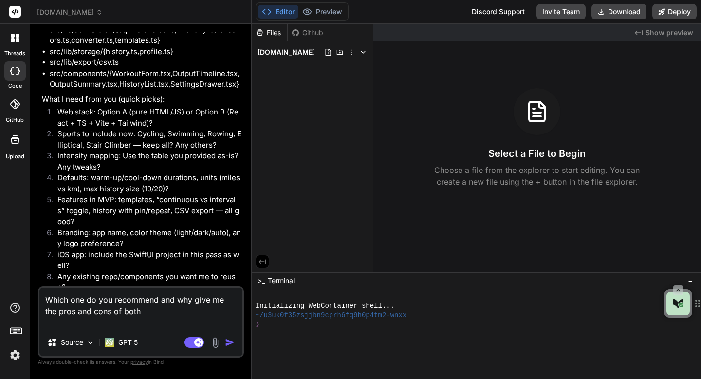
type textarea "Which one do you recommend and why give me the pros and cons of both"
type textarea "x"
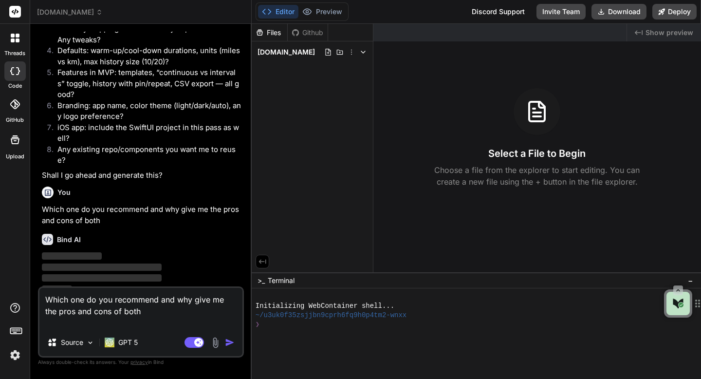
scroll to position [2844, 0]
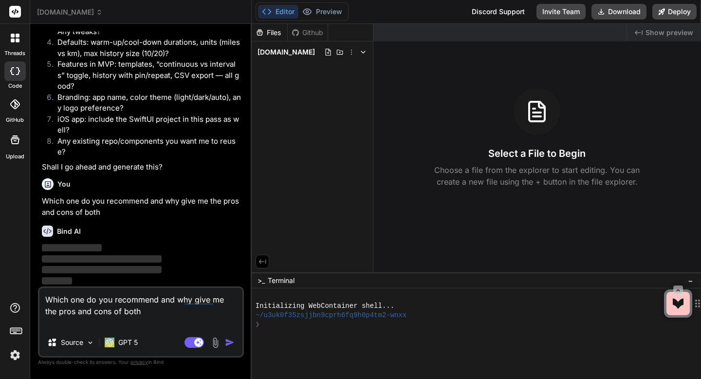
type textarea "Which one do you recommend and why give me the pros and cons of both"
click at [180, 221] on div "Bind AI ‌ ‌ ‌ ‌" at bounding box center [142, 252] width 200 height 69
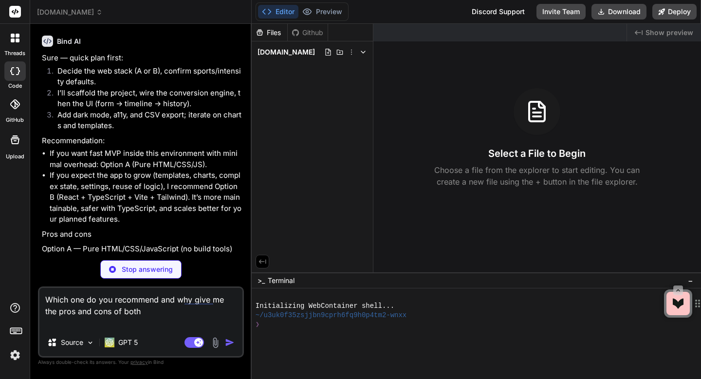
scroll to position [3031, 0]
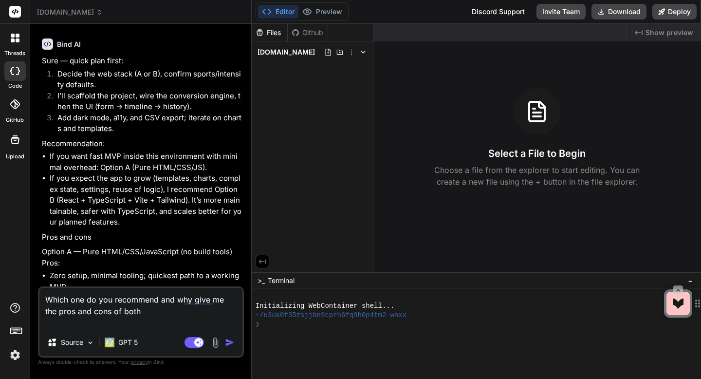
type textarea "x"
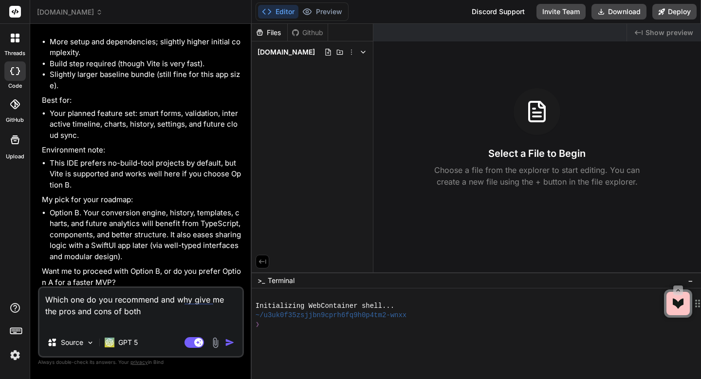
scroll to position [3632, 0]
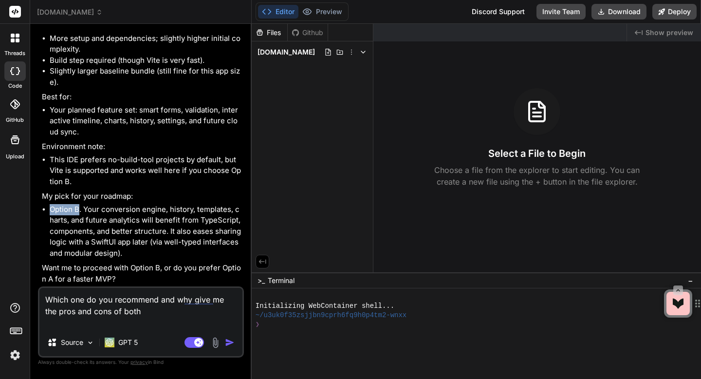
drag, startPoint x: 51, startPoint y: 211, endPoint x: 78, endPoint y: 208, distance: 26.9
click at [78, 208] on li "Option B. Your conversion engine, history, templates, charts, and future analyt…" at bounding box center [146, 231] width 192 height 55
copy li "Option B"
click at [73, 312] on textarea "Which one do you recommend and why give me the pros and cons of both" at bounding box center [140, 308] width 203 height 41
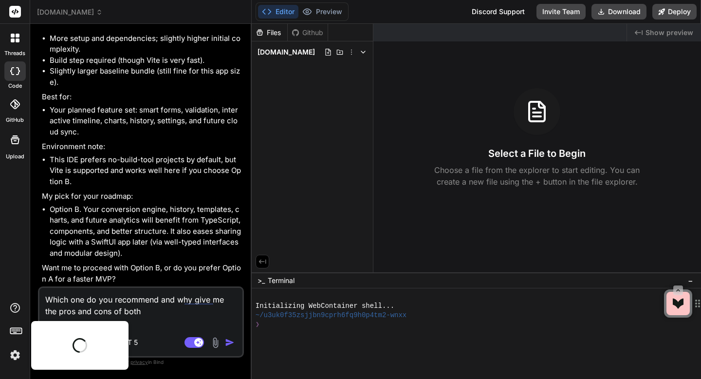
click at [73, 312] on textarea "Which one do you recommend and why give me the pros and cons of both" at bounding box center [140, 308] width 203 height 41
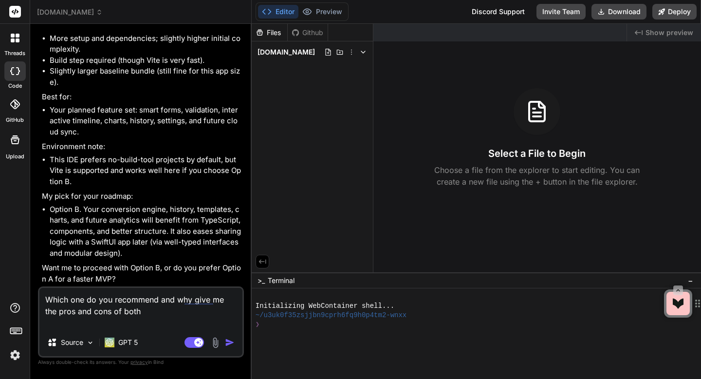
paste textarea "Option B"
type textarea "Option B"
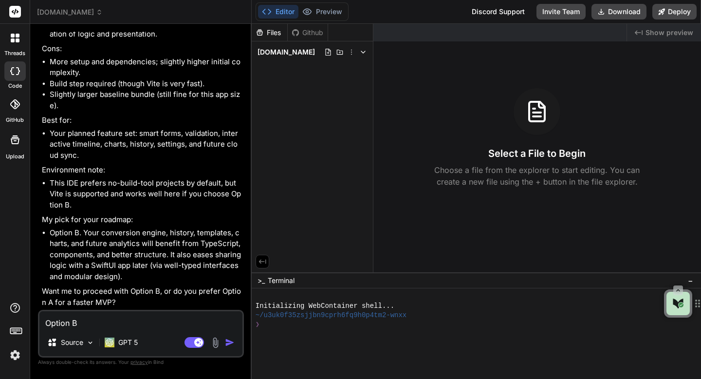
scroll to position [3608, 0]
type textarea "x"
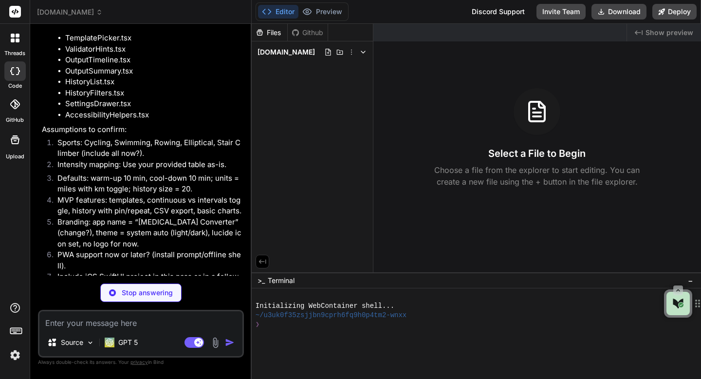
scroll to position [4465, 0]
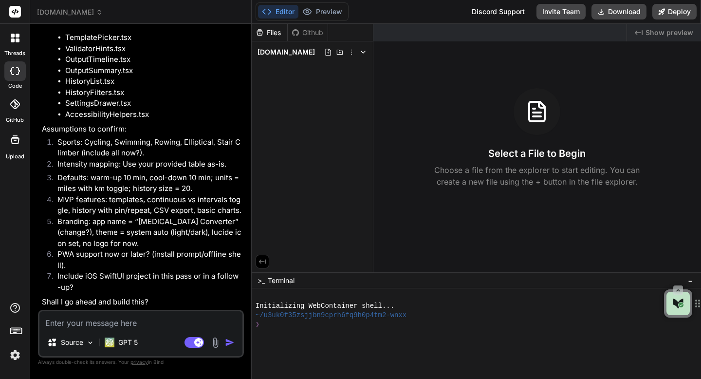
type textarea "x"
click at [63, 319] on textarea at bounding box center [140, 320] width 203 height 18
type textarea "y"
type textarea "x"
type textarea "ye"
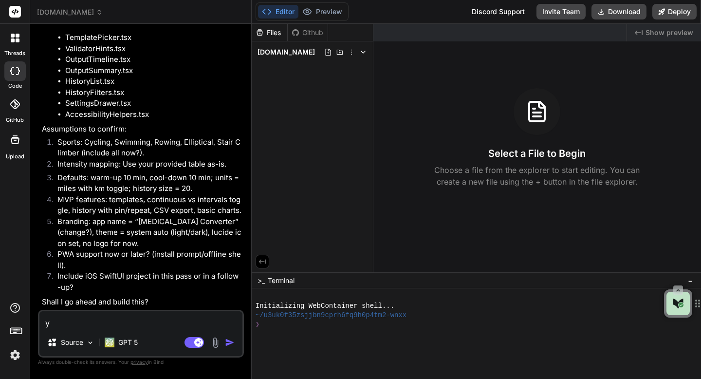
type textarea "x"
type textarea "yes"
type textarea "x"
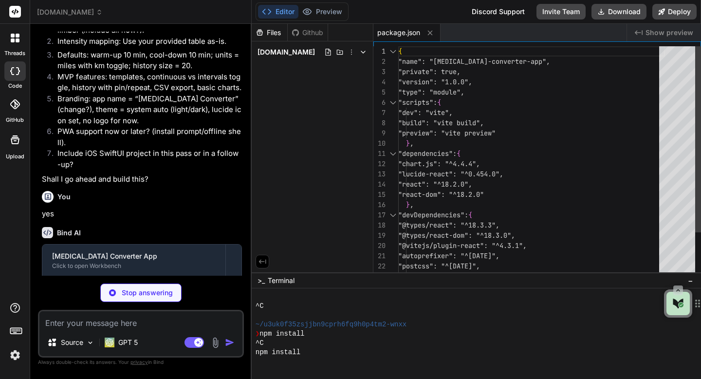
scroll to position [65, 0]
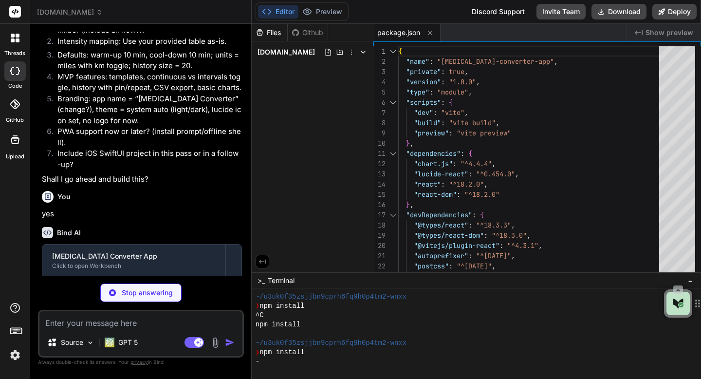
type textarea "x"
type textarea "</head> <body class="h-full bg-white text-gray-900 dark:bg-gray-950 dark:text-g…"
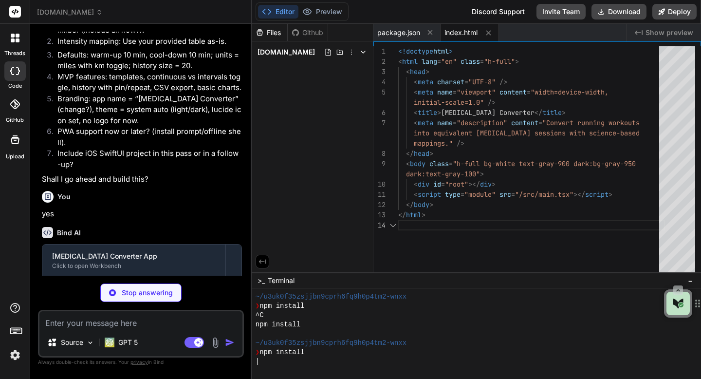
scroll to position [72, 0]
type textarea "x"
type textarea "import { defineConfig } from 'vite'; import react from '@vitejs/plugin-react'; …"
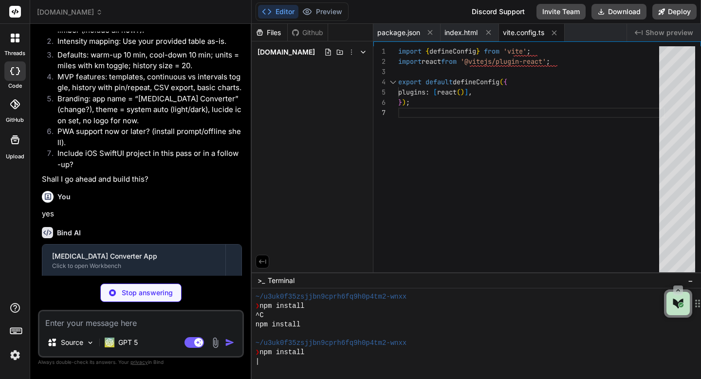
scroll to position [4700, 0]
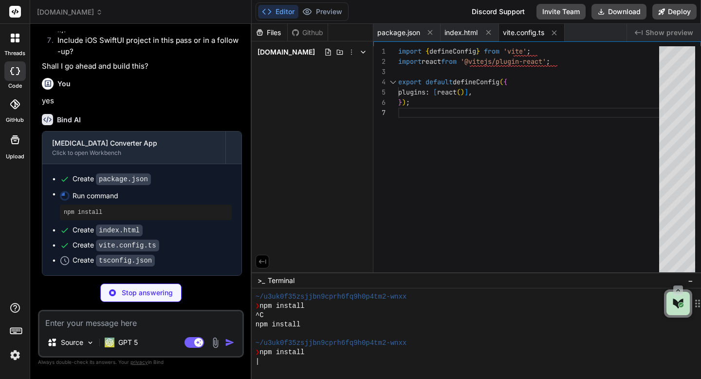
type textarea "x"
type textarea ""noUncheckedIndexedAccess": true }, "include": ["src"] }"
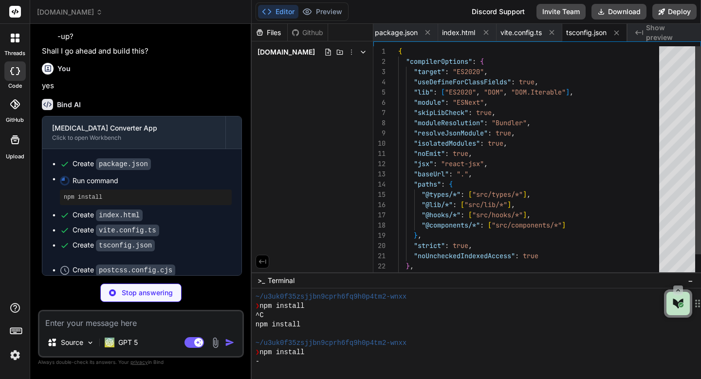
scroll to position [4715, 0]
type textarea "x"
type textarea "module.exports = { plugins: { tailwindcss: {}, autoprefixer: {}, }, };"
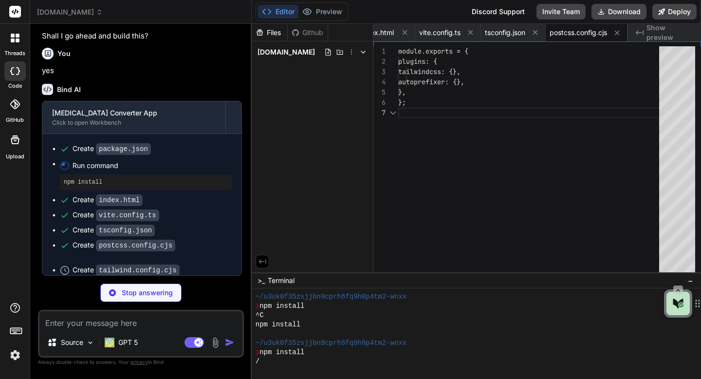
scroll to position [4719, 0]
type textarea "x"
type textarea "sans: ['ui-sans-serif', 'system-ui', 'Segoe UI', 'Roboto', 'Helvetica', 'Arial'…"
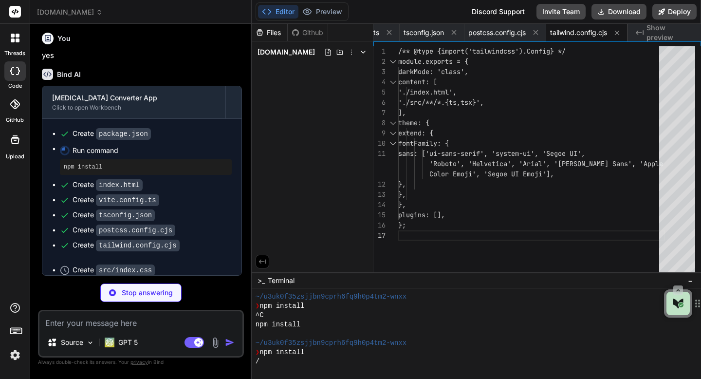
scroll to position [4744, 0]
type textarea "x"
type textarea "scrollbar-width: thin; scrollbar-color: rgb(var(--accent)) transparent; } *::-w…"
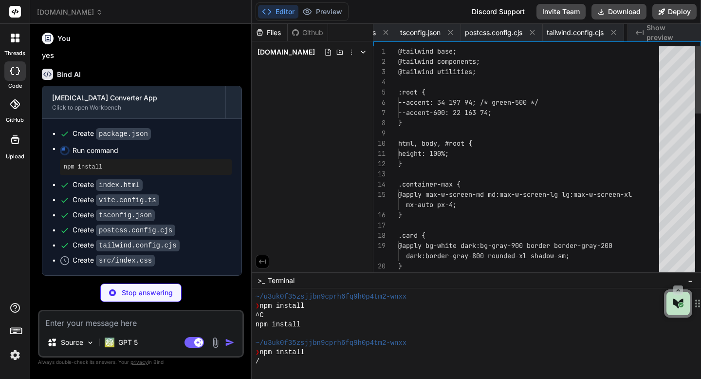
scroll to position [61, 0]
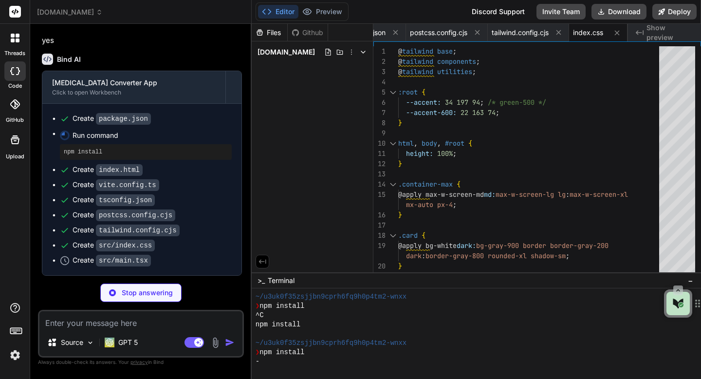
type textarea "x"
type textarea ");"
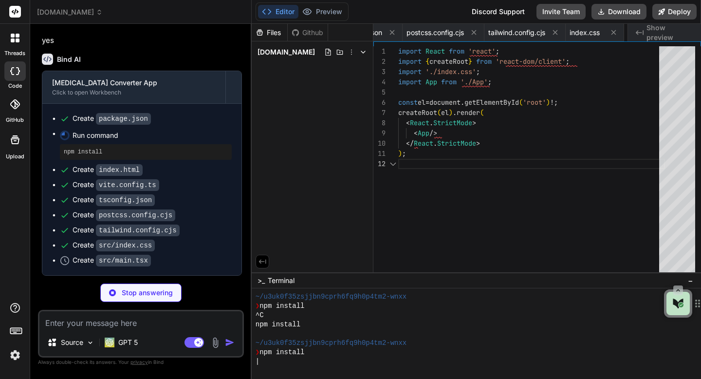
scroll to position [10, 0]
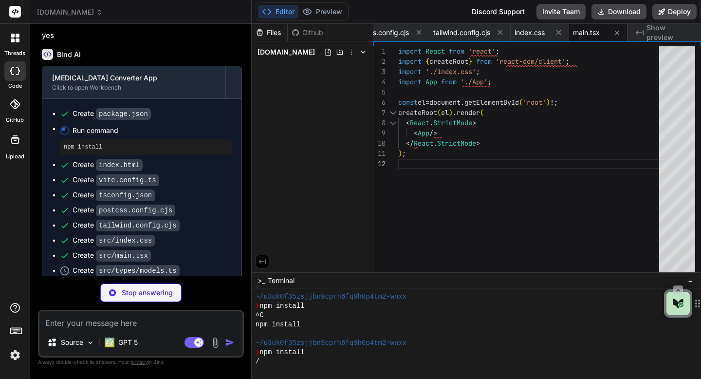
type textarea "x"
type textarea "units: 'miles' | 'kilometers'; defaultWarmup: number; defaultCooldown: number; …"
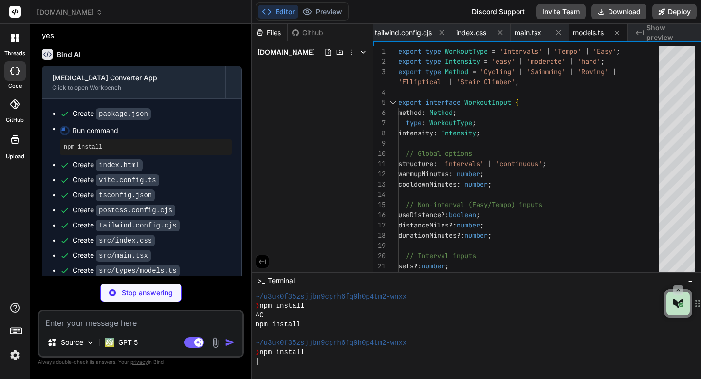
type textarea "x"
type textarea "'Elliptical': 12, 'Stair Climber': 12, };"
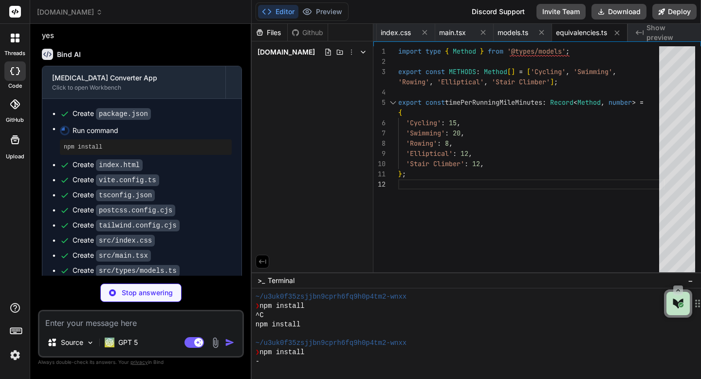
type textarea "x"
type textarea "export const intensityToRPE: Record<Intensity, string> = { easy: 'RPE 3–4 / HR …"
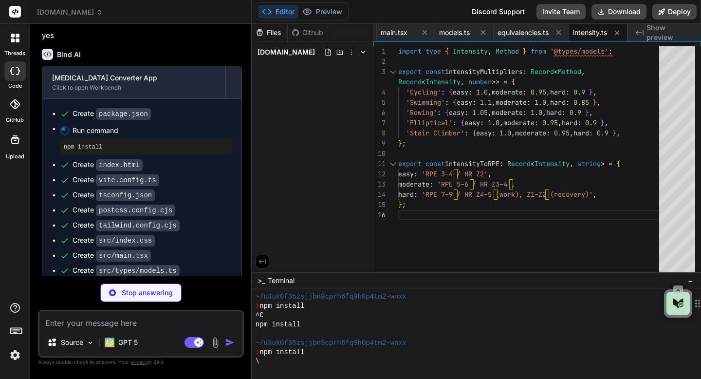
type textarea "x"
type textarea "return issues; }"
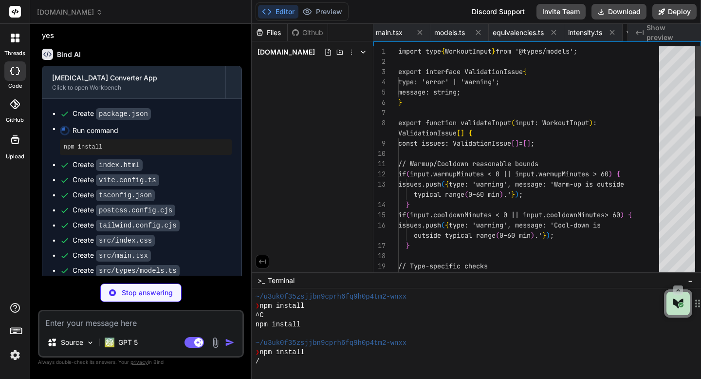
scroll to position [0, 0]
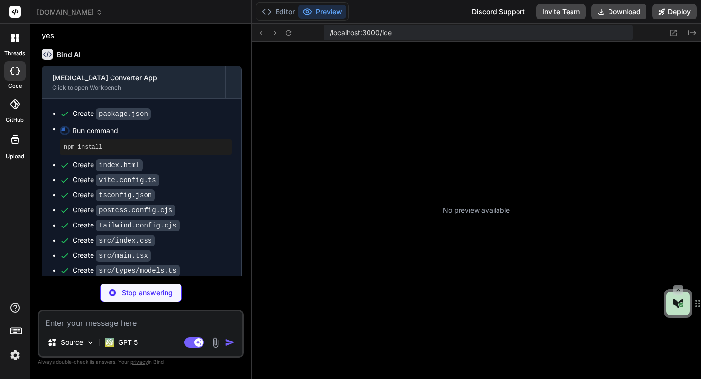
type textarea "x"
type textarea ""noUncheckedIndexedAccess": true }, "include": ["src"] }"
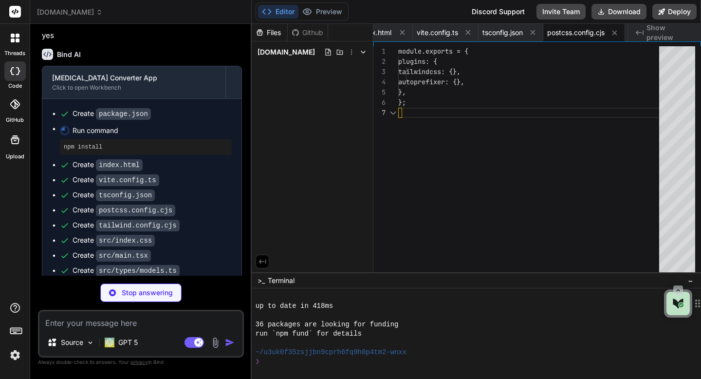
type textarea "x"
type textarea "module.exports = { plugins: { tailwindcss: {}, autoprefixer: {}, }, };"
type textarea "x"
type textarea "sans: ['ui-sans-serif', 'system-ui', 'Segoe UI', 'Roboto', 'Helvetica', 'Arial'…"
type textarea "x"
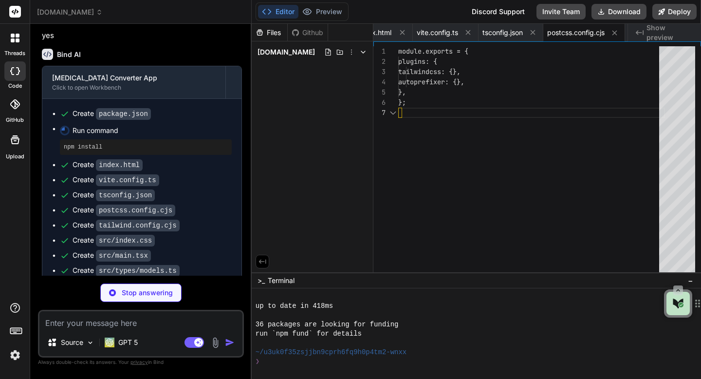
type textarea "scrollbar-width: thin; scrollbar-color: rgb(var(--accent)) transparent; } *::-w…"
type textarea "x"
type textarea ");"
type textarea "x"
type textarea "units: 'miles' | 'kilometers'; defaultWarmup: number; defaultCooldown: number; …"
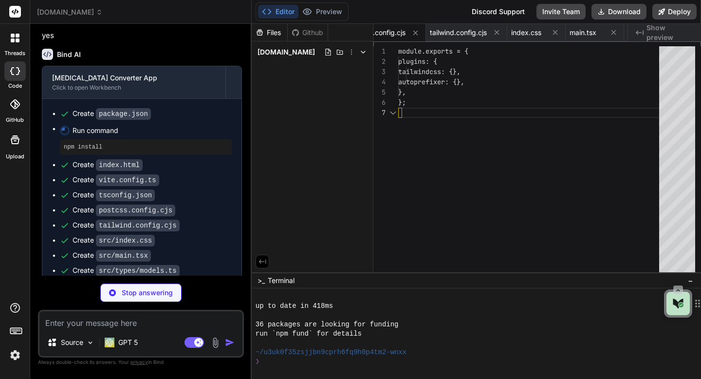
type textarea "x"
type textarea "'Elliptical': 12, 'Stair Climber': 12, };"
type textarea "x"
type textarea "export const intensityToRPE: Record<Intensity, string> = { easy: 'RPE 3–4 / HR …"
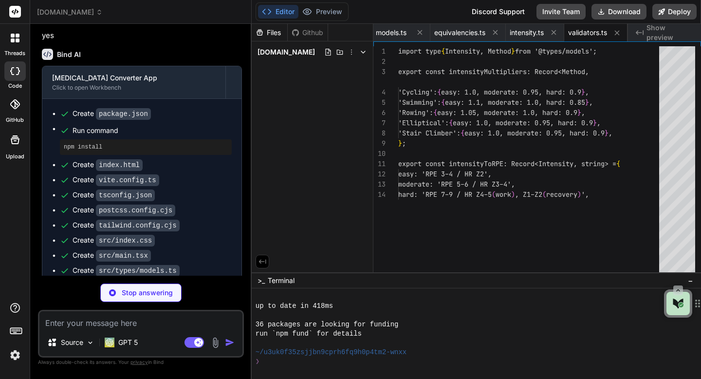
type textarea "x"
type textarea "return issues; }"
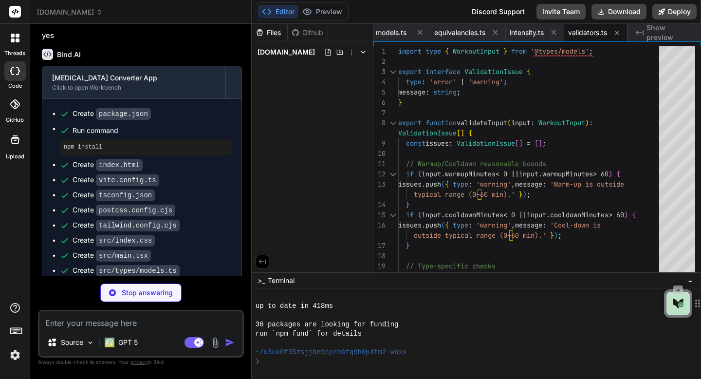
type textarea "x"
type textarea "segments, }; }"
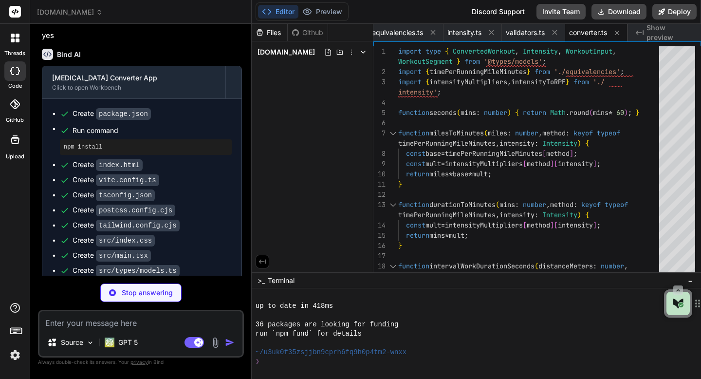
type textarea "x"
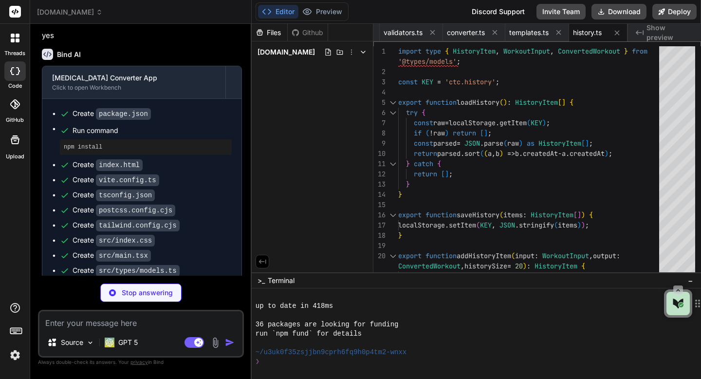
type textarea "x"
type textarea "} export function saveProfile(p: ProfileSettings) { localStorage.setItem(KEY, J…"
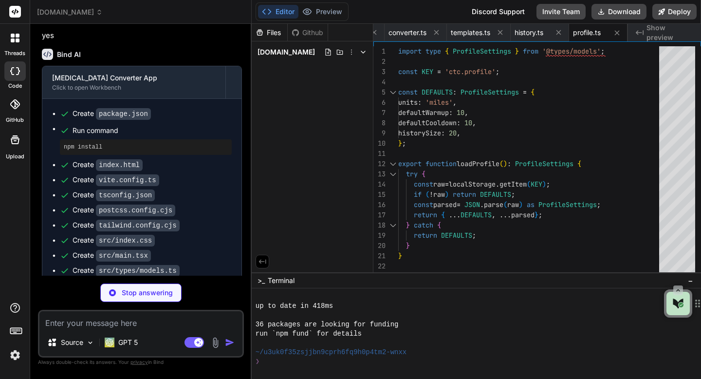
type textarea "x"
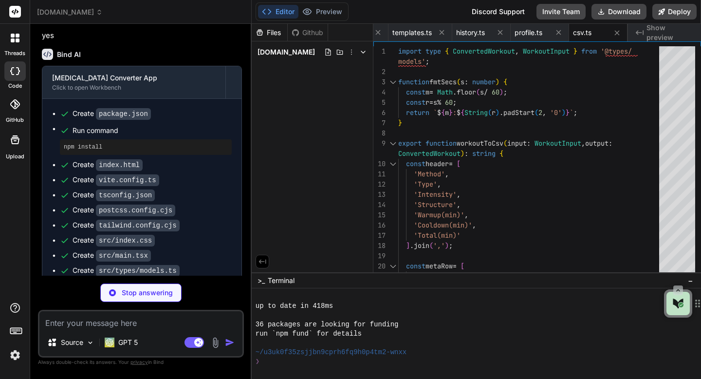
type textarea "x"
type textarea "}"
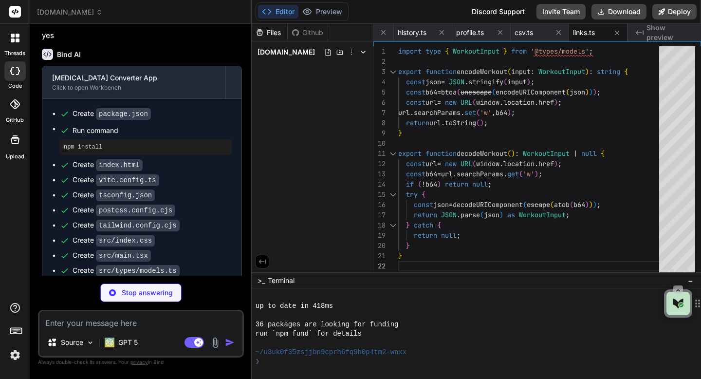
type textarea "x"
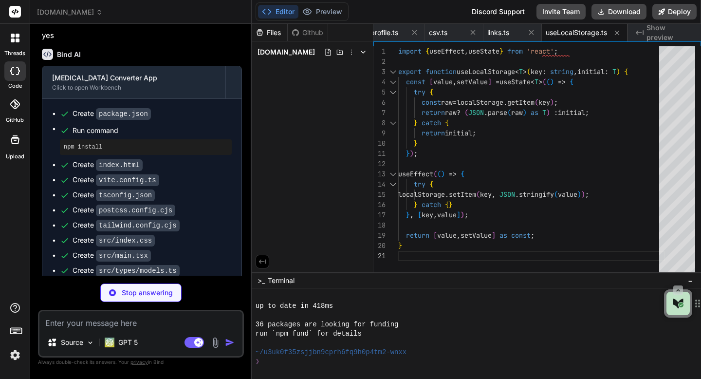
type textarea "x"
type textarea "useEffect(() => { const root = document.documentElement; if (enabled) root.clas…"
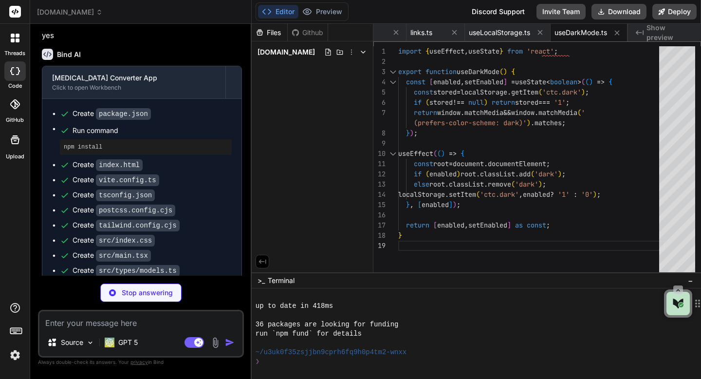
type textarea "x"
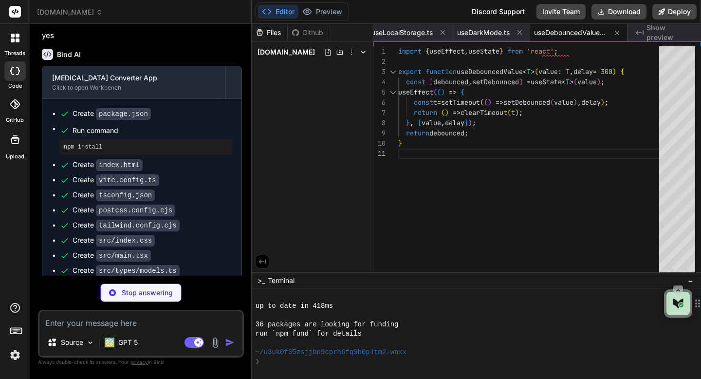
type textarea "x"
type textarea "); }"
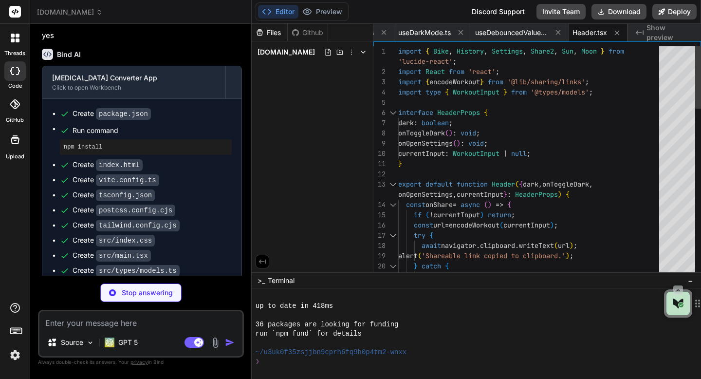
type textarea "x"
type textarea "</footer> ); }"
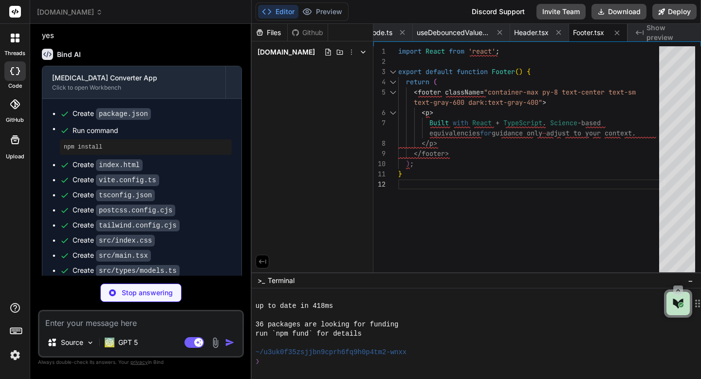
type textarea "x"
type textarea "))} </div> ); }"
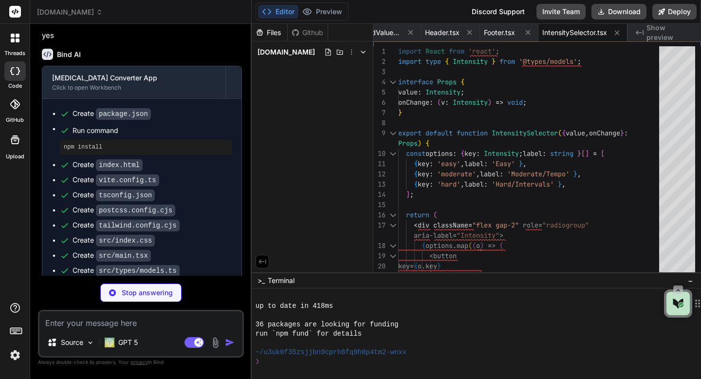
type textarea "x"
type textarea "</div> ); }"
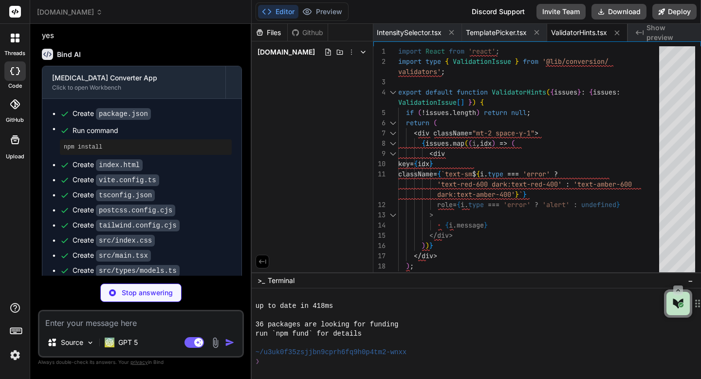
type textarea "x"
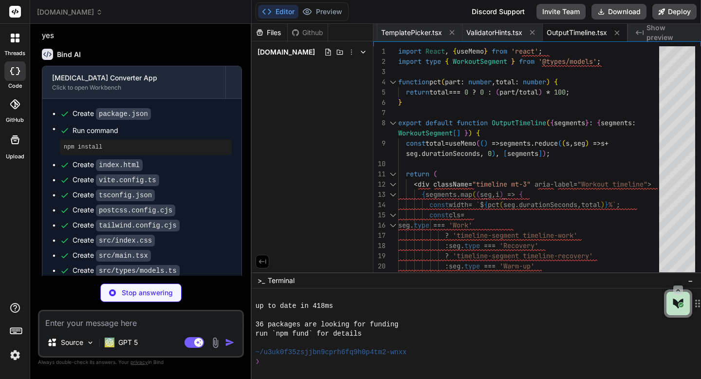
type textarea "x"
type textarea "<div className="mt-3"> <canvas ref={canvasRef} aria-label="Segment chart" /> </…"
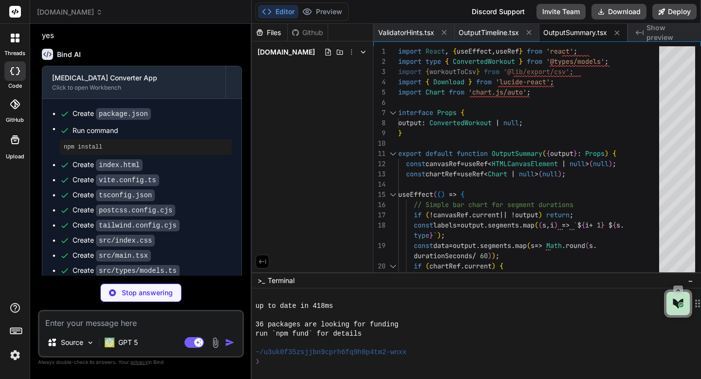
type textarea "x"
type textarea "); }"
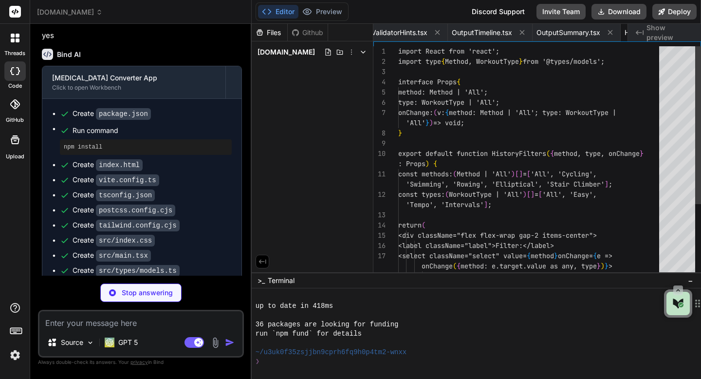
scroll to position [30, 0]
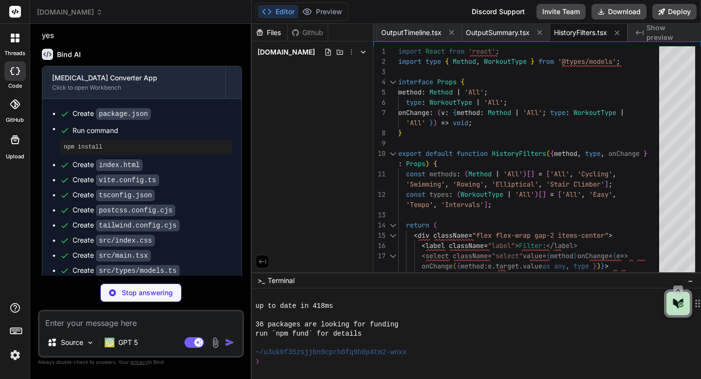
type textarea "x"
type textarea "</ul> </div> ); }"
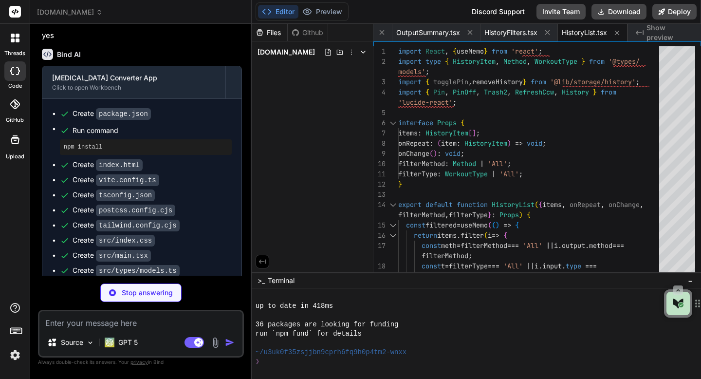
type textarea "x"
type textarea "<button className="btn btn-primary w-full" onClick={onClose}>Done</button> </di…"
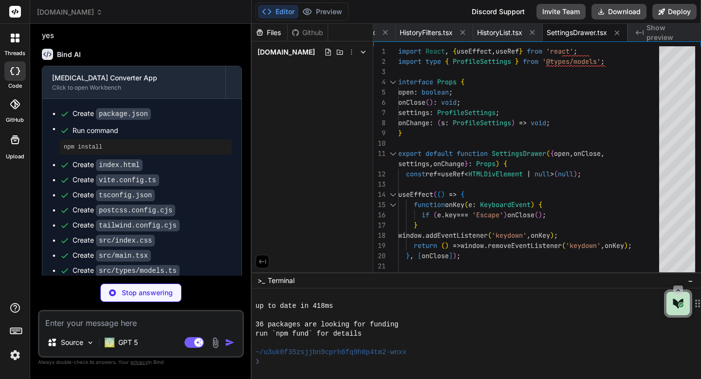
type textarea "x"
type textarea "); }"
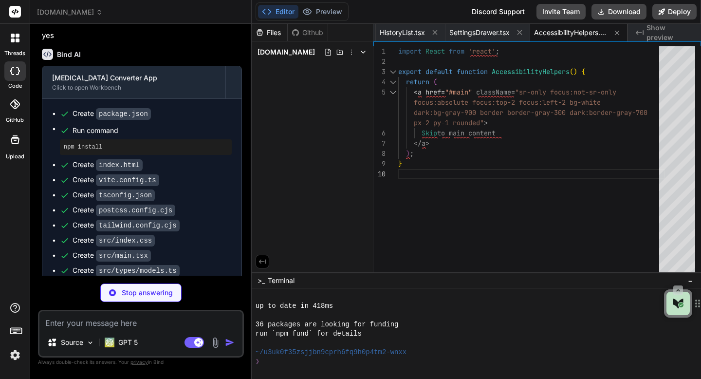
type textarea "x"
type textarea ")} </div> <ValidatorHints issues={issues} /> </div> ); }"
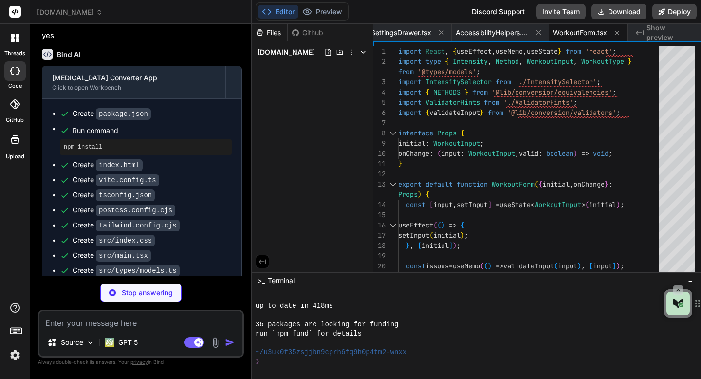
type textarea "x"
type textarea "open={settingsOpen} onClose={() => setSettingsOpen(false)} settings={settings} …"
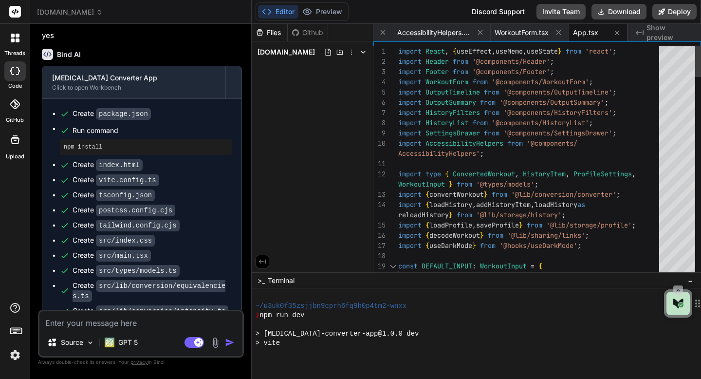
scroll to position [407, 0]
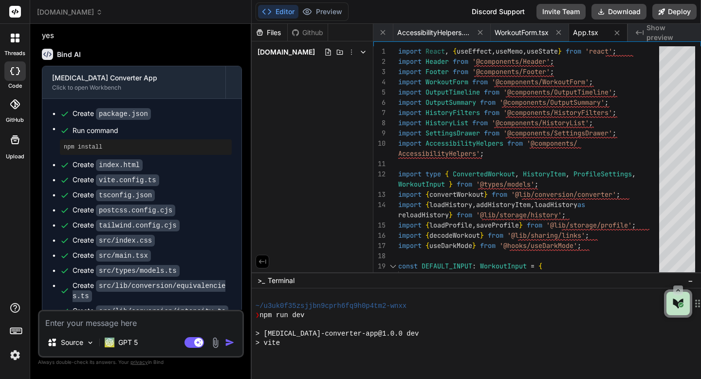
type textarea "x"
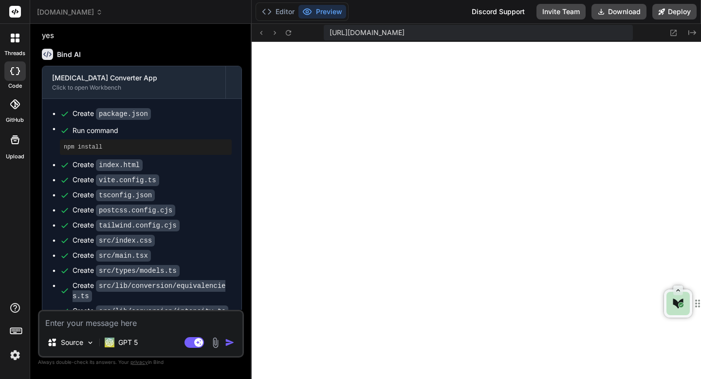
scroll to position [906, 0]
click at [210, 323] on textarea at bounding box center [140, 320] width 203 height 18
paste textarea "[plugin:vite:import-analysis] Failed to resolve import "@components/Header" fro…"
type textarea "[plugin:vite:import-analysis] Failed to resolve import "@components/Header" fro…"
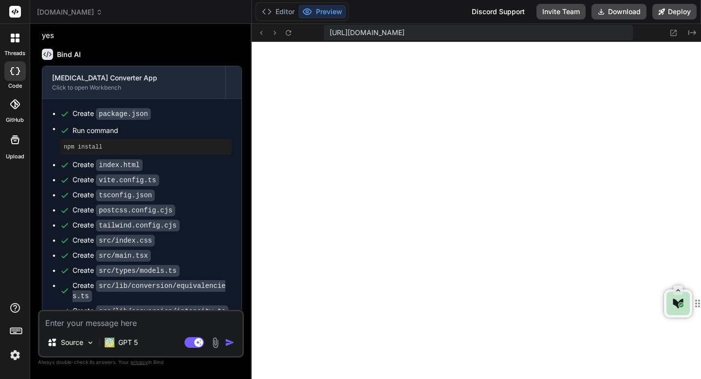
type textarea "x"
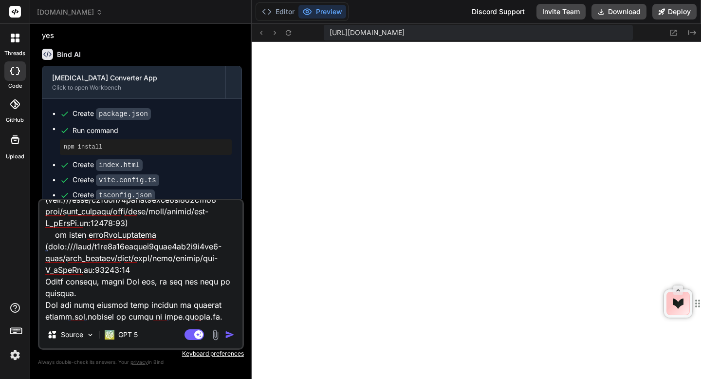
type textarea "[plugin:vite:import-analysis] Failed to resolve import "@components/Header" fro…"
click at [227, 337] on img "button" at bounding box center [230, 335] width 10 height 10
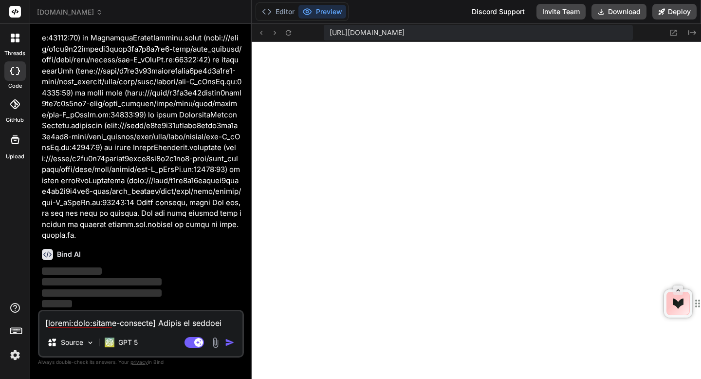
scroll to position [5655, 0]
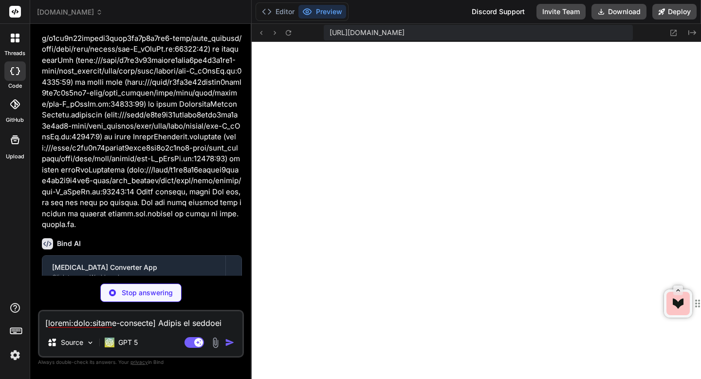
type textarea "x"
type textarea "'@lib': path.resolve(process.cwd(), 'src/lib'), '@hooks': path.resolve(process.…"
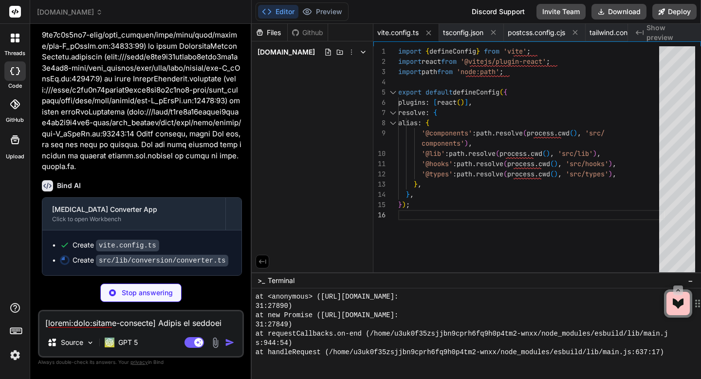
scroll to position [1471, 0]
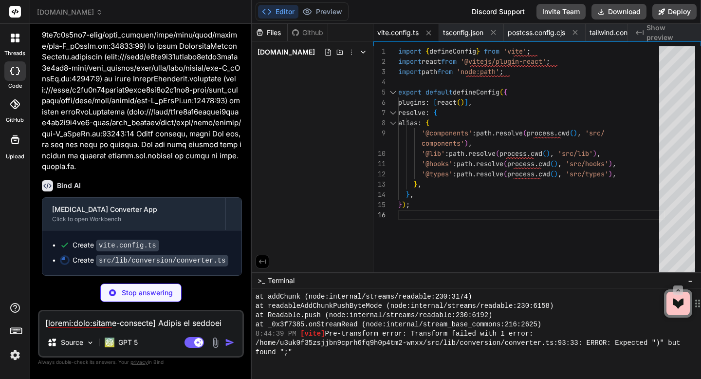
type textarea "x"
type textarea "segments, }; }"
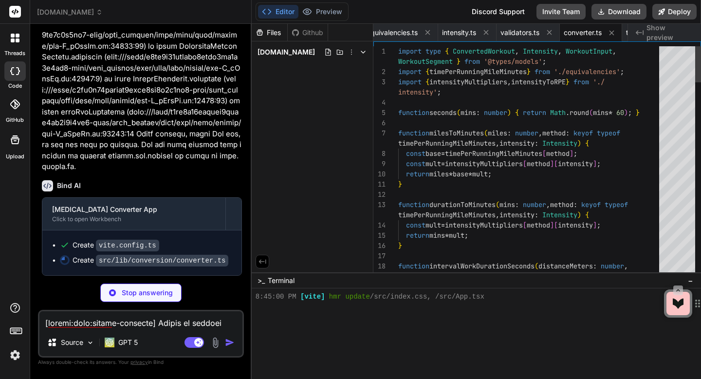
scroll to position [5689, 0]
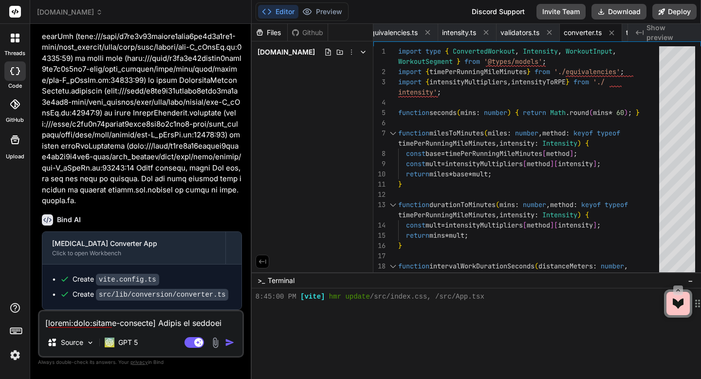
type textarea "x"
click at [317, 12] on button "Preview" at bounding box center [322, 12] width 48 height 14
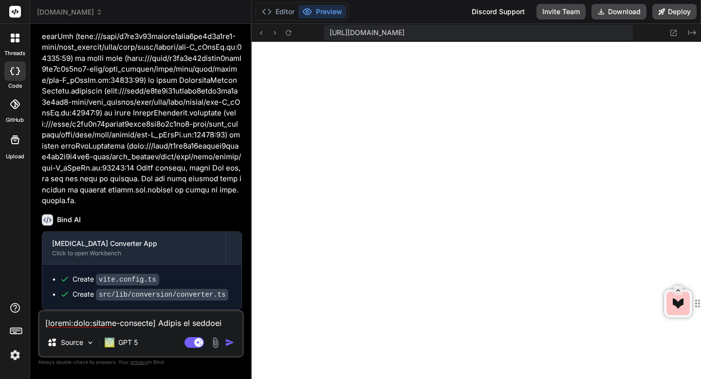
click at [162, 320] on textarea at bounding box center [140, 320] width 203 height 18
type textarea "T"
type textarea "x"
type textarea "Th"
type textarea "x"
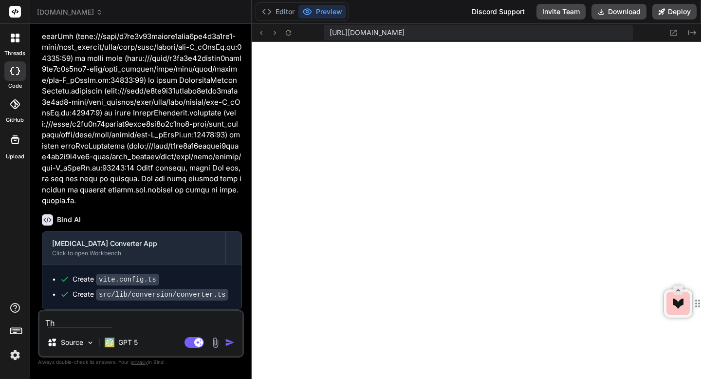
type textarea "The"
type textarea "x"
type textarea "Ther"
type textarea "x"
type textarea "There"
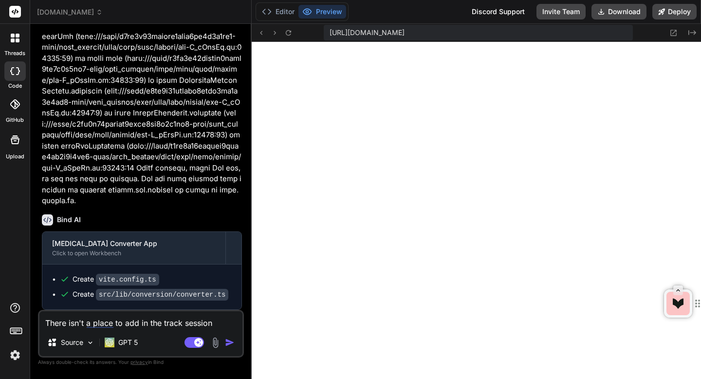
scroll to position [0, 0]
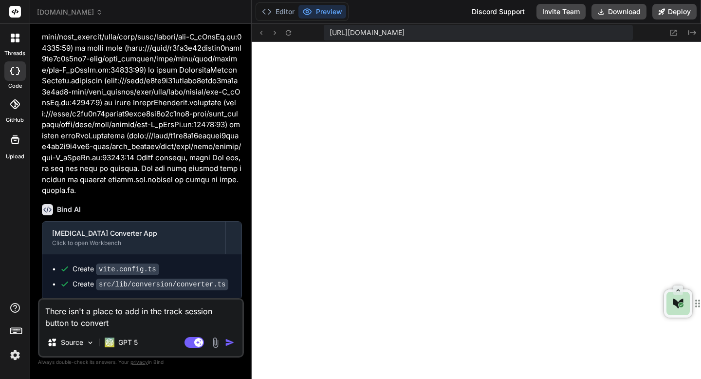
click at [231, 343] on img "button" at bounding box center [230, 342] width 10 height 10
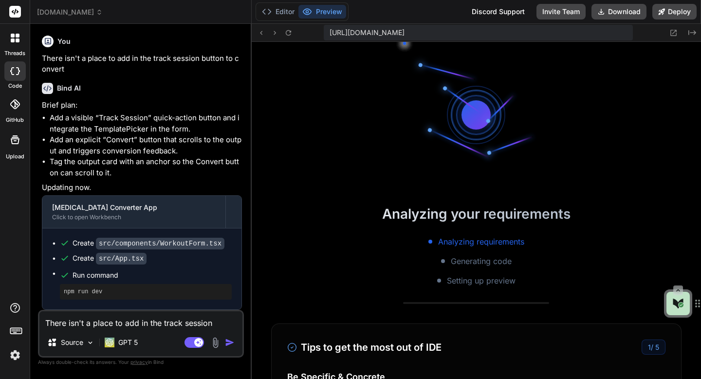
scroll to position [1656, 0]
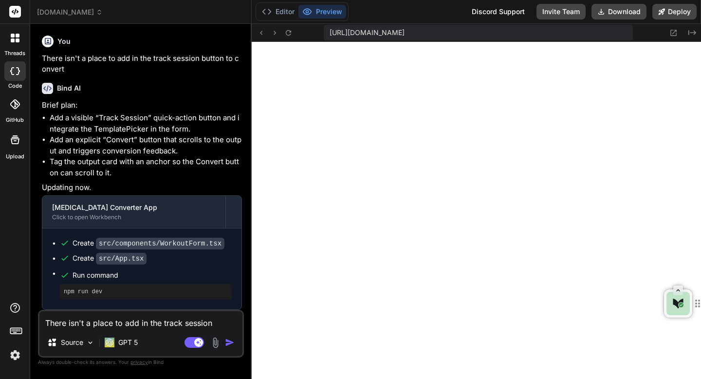
click at [217, 341] on img at bounding box center [215, 342] width 11 height 11
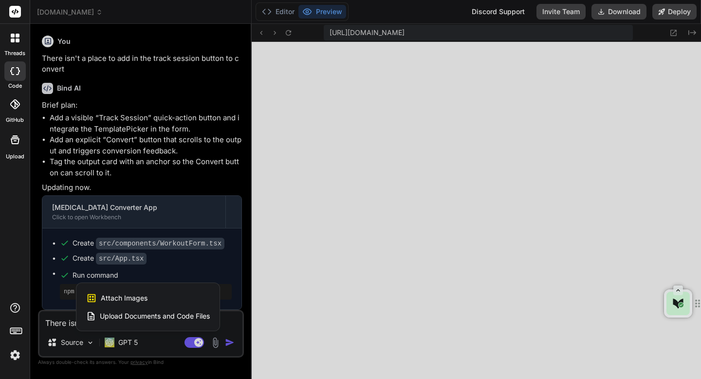
click at [55, 321] on div at bounding box center [350, 189] width 701 height 379
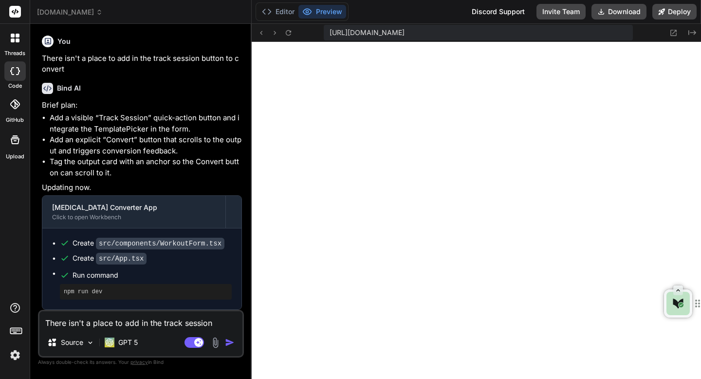
click at [55, 321] on textarea "There isn't a place to add in the track session button to convert" at bounding box center [140, 320] width 203 height 18
click at [92, 325] on textarea "There isn't a place to add in the track session button to convert" at bounding box center [140, 320] width 203 height 18
click at [55, 322] on textarea "There isn't a place to add in the track session button to convert" at bounding box center [140, 320] width 203 height 18
click at [128, 325] on textarea at bounding box center [140, 320] width 203 height 18
paste textarea "Templates"
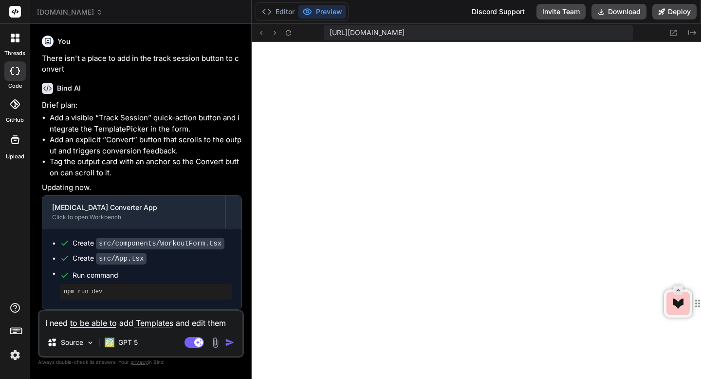
click at [226, 344] on img "button" at bounding box center [230, 342] width 10 height 10
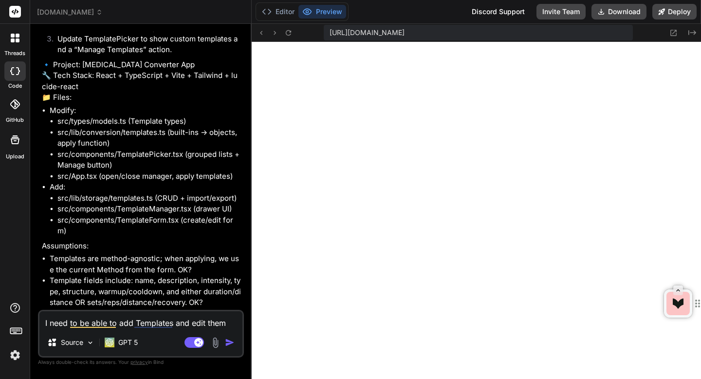
scroll to position [6372, 0]
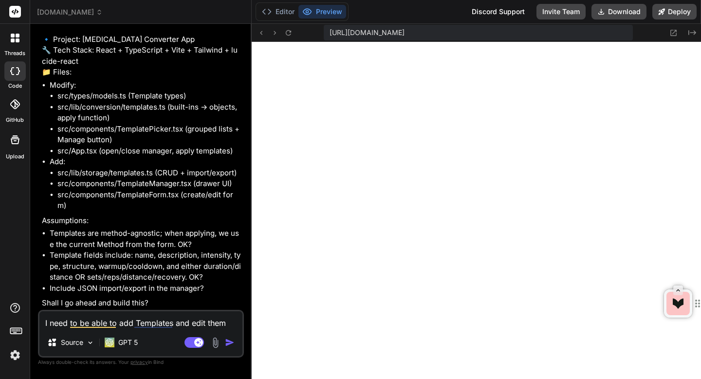
click at [160, 326] on textarea "I need to be able to add Templates and edit them" at bounding box center [140, 320] width 203 height 18
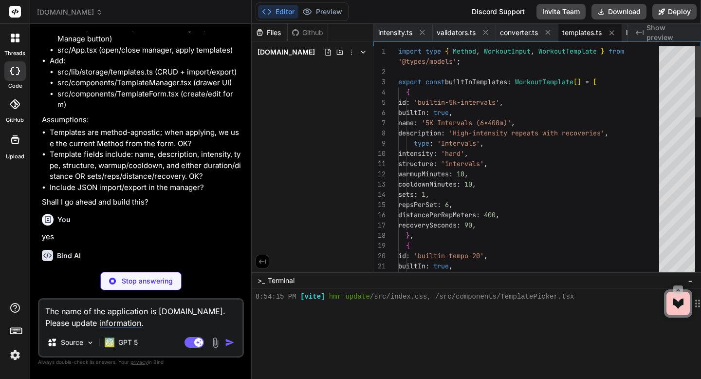
scroll to position [1720, 0]
click at [219, 344] on img at bounding box center [215, 342] width 11 height 11
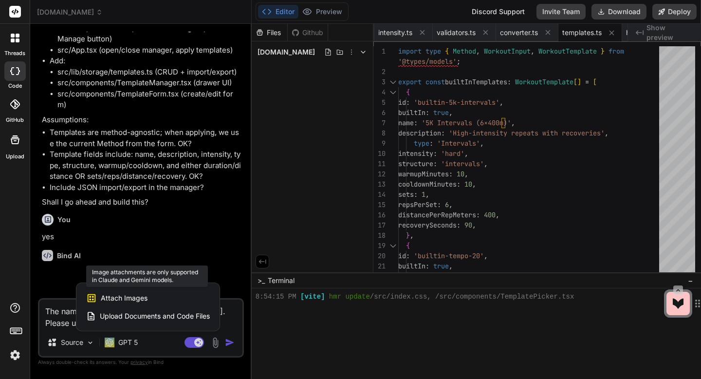
click at [175, 299] on div "Attach Images Image attachments are only supported in Claude and Gemini models." at bounding box center [148, 298] width 124 height 18
click at [138, 298] on span "Attach Images" at bounding box center [124, 298] width 47 height 10
click at [132, 295] on span "Attach Images" at bounding box center [124, 298] width 47 height 10
click at [171, 335] on div at bounding box center [350, 189] width 701 height 379
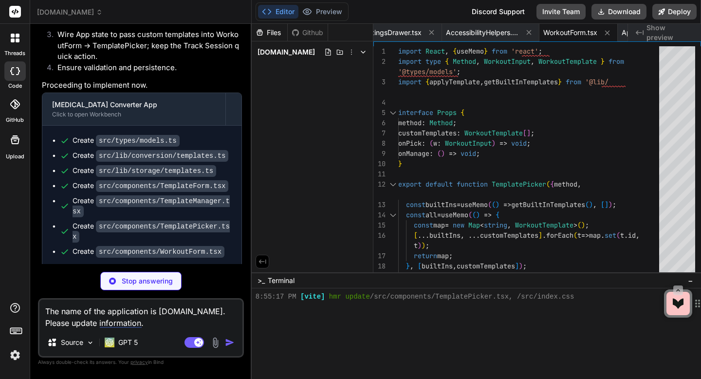
scroll to position [30, 0]
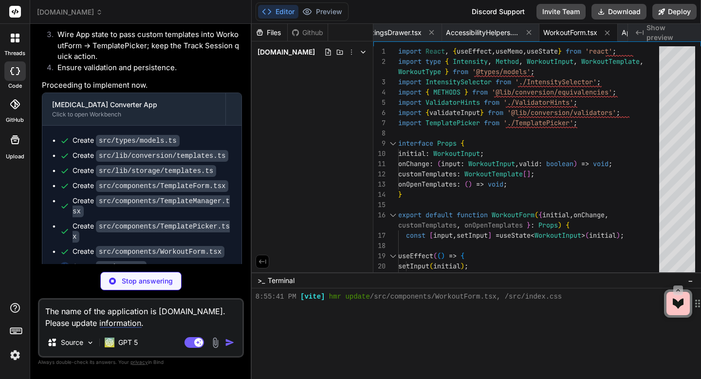
click at [160, 323] on textarea "The name of the application is sessionswap.com. Please update information." at bounding box center [140, 313] width 203 height 29
paste textarea "Under Workout Breakdown could we add % after Moderate effort"
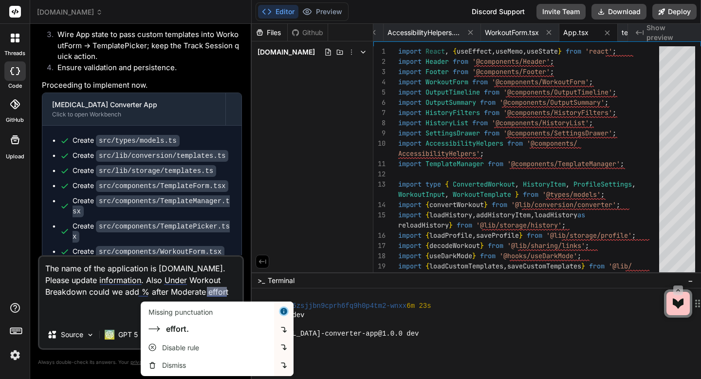
scroll to position [1785, 0]
click at [231, 292] on textarea "The name of the application is sessionswap.com. Please update information. Also…" at bounding box center [140, 289] width 203 height 64
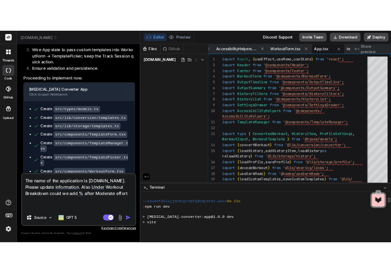
scroll to position [1850, 0]
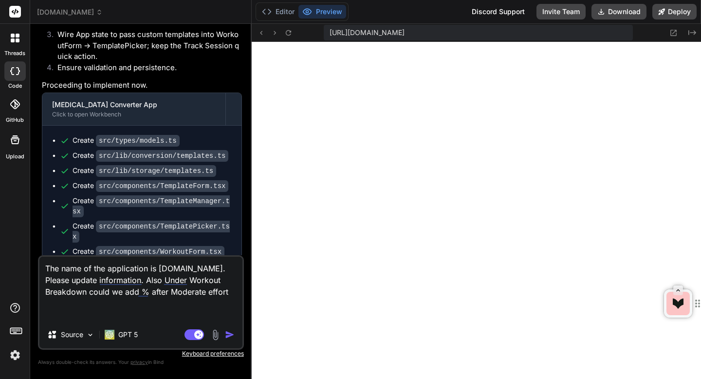
click at [229, 296] on textarea "The name of the application is sessionswap.com. Please update information. Also…" at bounding box center [140, 289] width 203 height 64
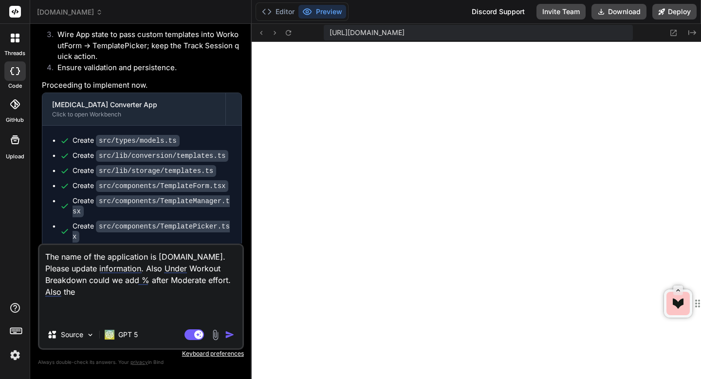
click at [86, 294] on textarea "The name of the application is sessionswap.com. Please update information. Also…" at bounding box center [140, 283] width 203 height 76
paste textarea "Converted Session"
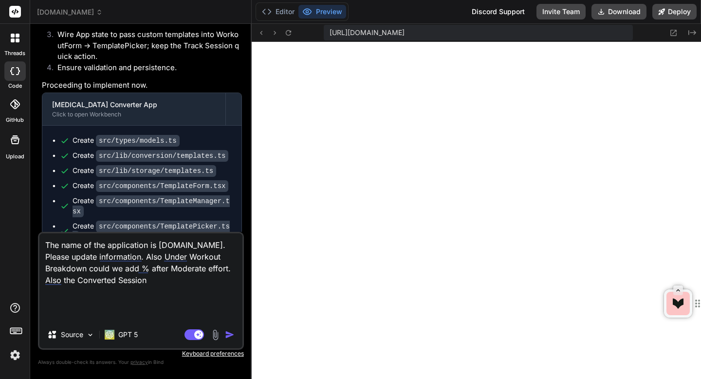
click at [148, 282] on textarea "The name of the application is sessionswap.com. Please update information. Also…" at bounding box center [140, 277] width 203 height 88
click at [70, 341] on div "Source" at bounding box center [70, 334] width 55 height 19
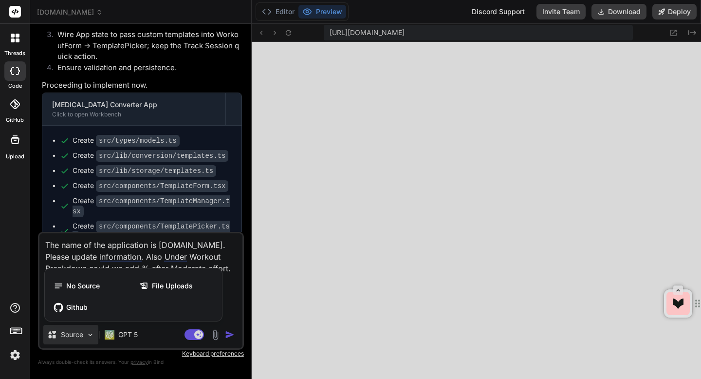
click at [71, 333] on div at bounding box center [350, 189] width 701 height 379
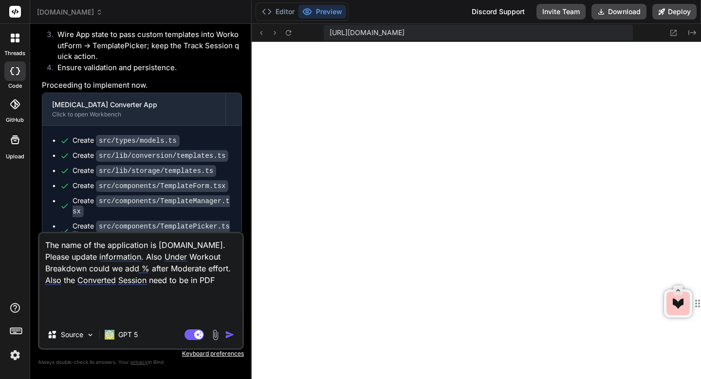
click at [216, 335] on img at bounding box center [215, 334] width 11 height 11
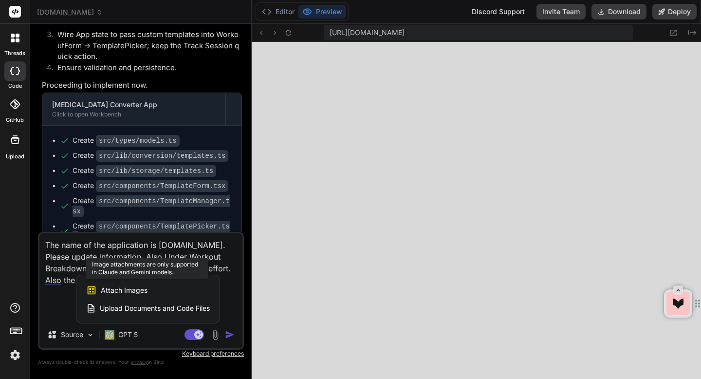
click at [123, 290] on span "Attach Images" at bounding box center [124, 290] width 47 height 10
click at [113, 292] on span "Attach Images" at bounding box center [124, 290] width 47 height 10
click at [70, 292] on div at bounding box center [350, 189] width 701 height 379
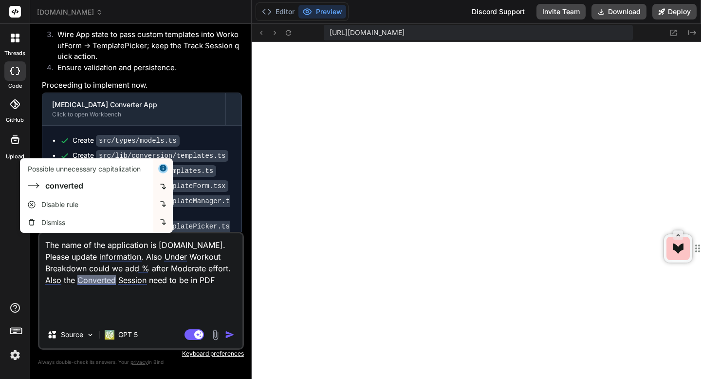
scroll to position [1822, 0]
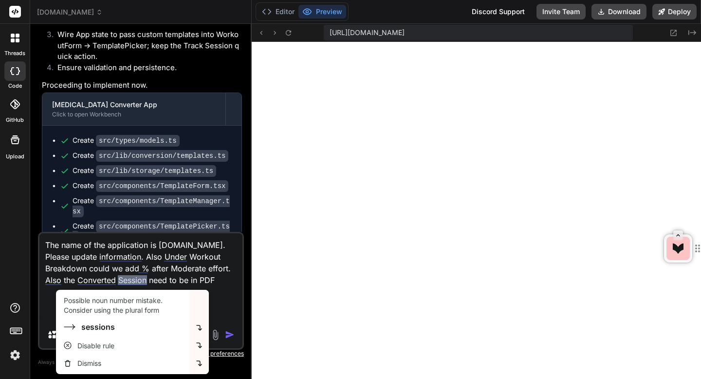
click at [155, 297] on div "Possible noun number mistake. Consider using the plural form" at bounding box center [125, 304] width 122 height 19
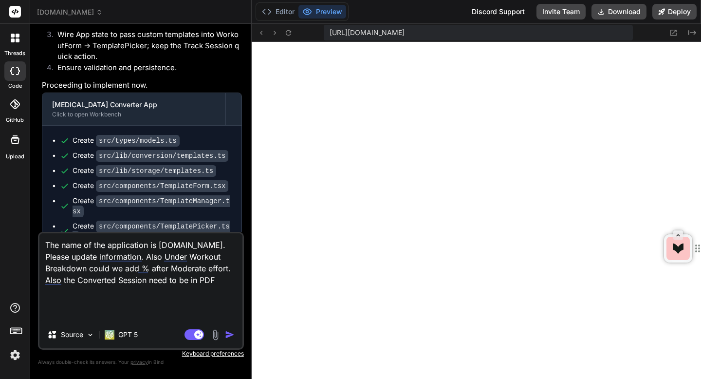
click at [226, 332] on img "button" at bounding box center [230, 335] width 10 height 10
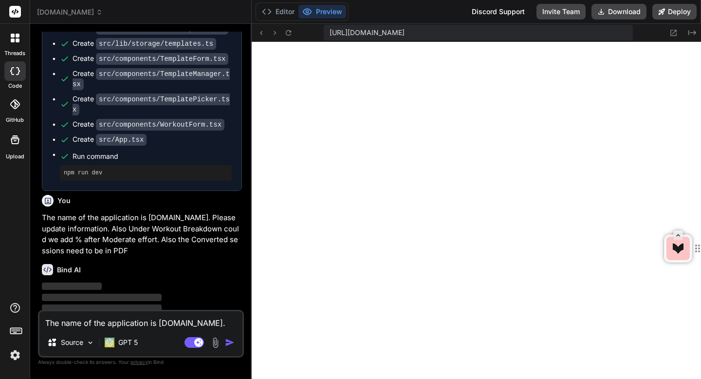
scroll to position [6916, 0]
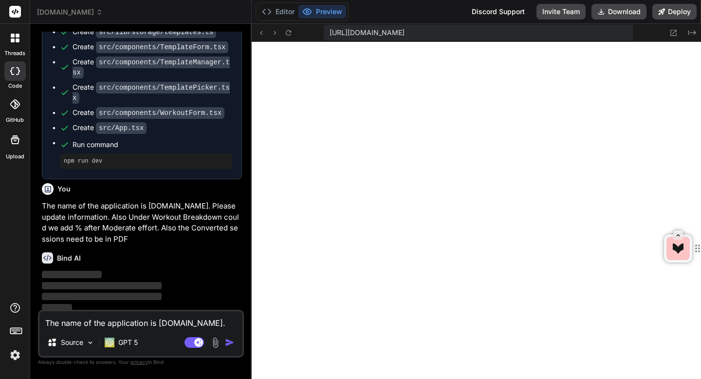
click at [213, 341] on img at bounding box center [215, 342] width 11 height 11
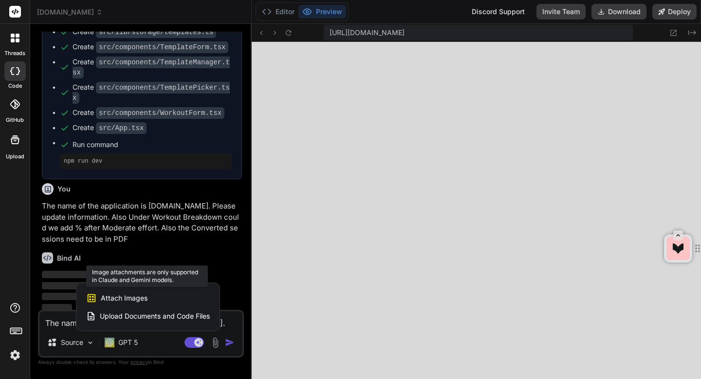
click at [110, 300] on span "Attach Images" at bounding box center [124, 298] width 47 height 10
click at [207, 233] on div at bounding box center [350, 189] width 701 height 379
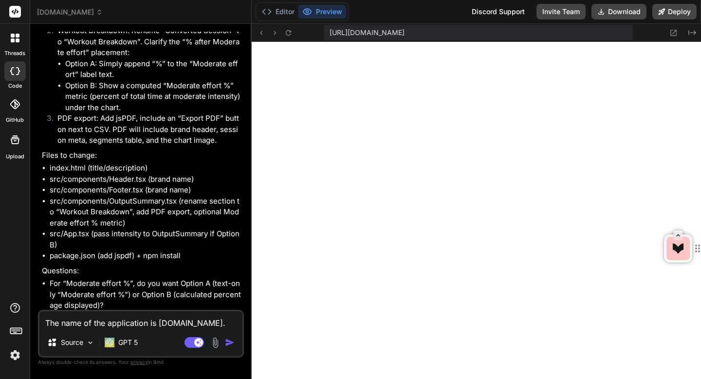
scroll to position [7243, 0]
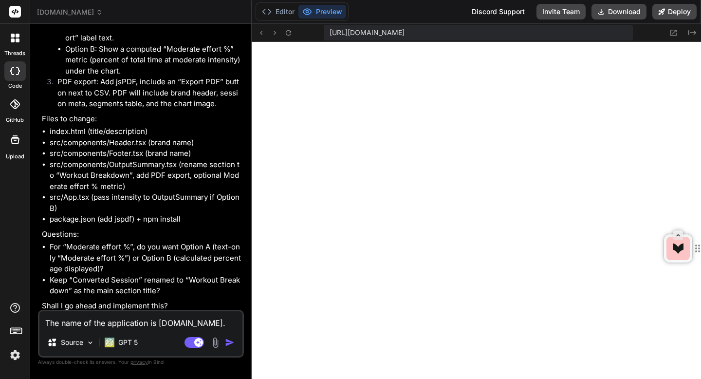
click at [144, 323] on textarea "The name of the application is sessionswap.com. Please update information. Also…" at bounding box center [140, 320] width 203 height 18
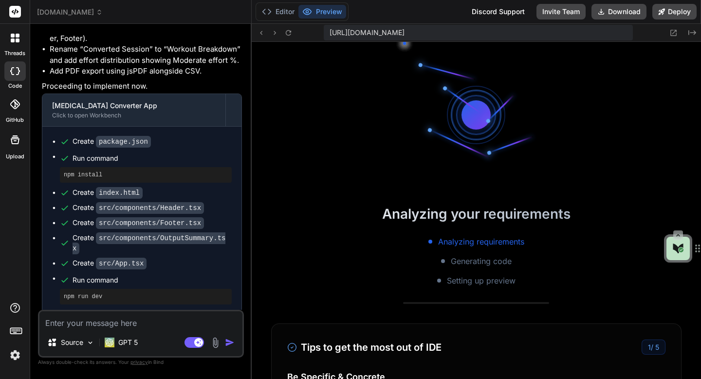
scroll to position [2229, 0]
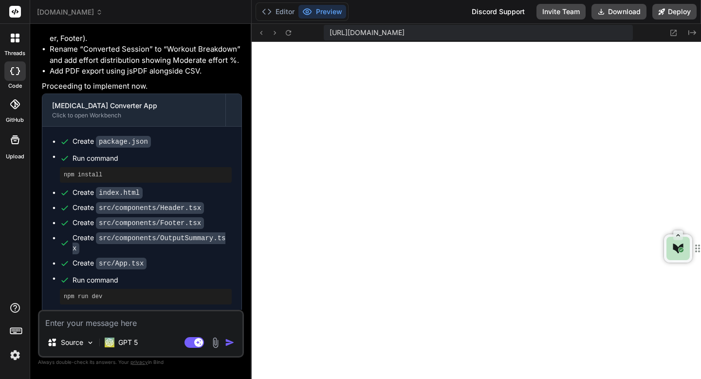
click at [201, 322] on textarea at bounding box center [140, 320] width 203 height 18
click at [214, 340] on img at bounding box center [215, 342] width 11 height 11
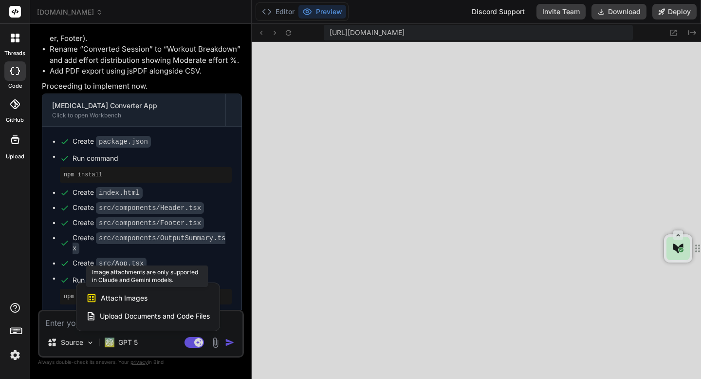
click at [126, 296] on span "Attach Images" at bounding box center [124, 298] width 47 height 10
click at [113, 298] on span "Attach Images" at bounding box center [124, 298] width 47 height 10
click at [67, 316] on div at bounding box center [350, 189] width 701 height 379
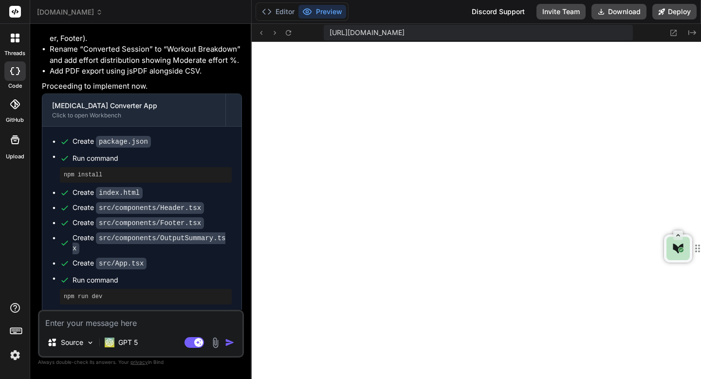
click at [66, 326] on textarea at bounding box center [140, 320] width 203 height 18
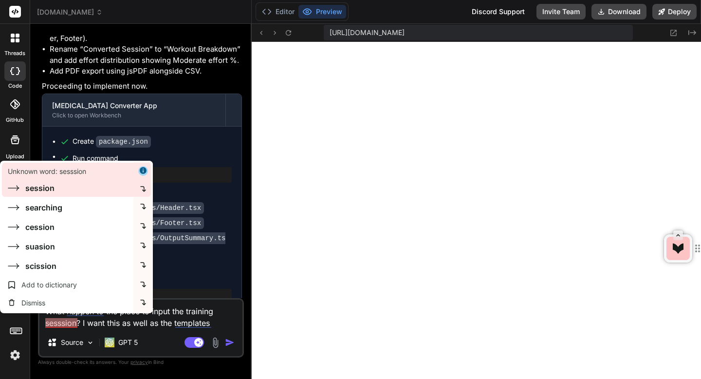
click at [34, 185] on div "session" at bounding box center [39, 188] width 29 height 12
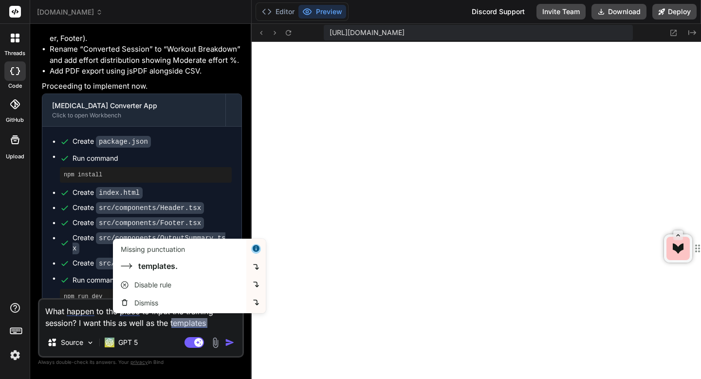
click at [229, 341] on img "button" at bounding box center [230, 342] width 10 height 10
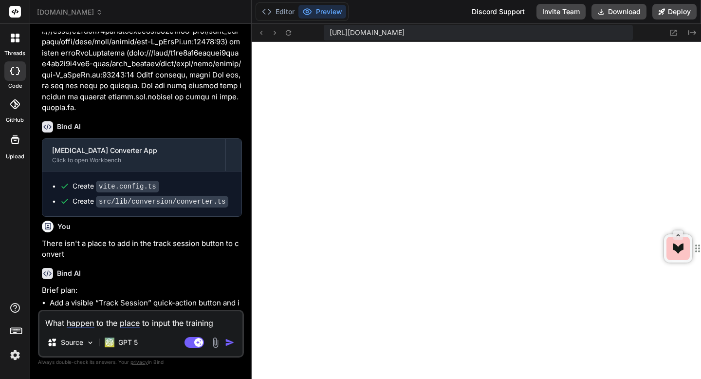
scroll to position [5788, 0]
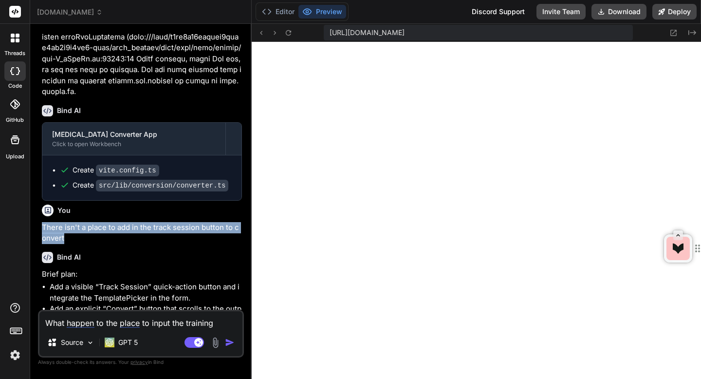
drag, startPoint x: 75, startPoint y: 250, endPoint x: 36, endPoint y: 241, distance: 40.4
click at [36, 241] on div "Bind AI Web Search Created with Pixso. Code Generator You Bind AI Sure. My firs…" at bounding box center [140, 201] width 221 height 354
copy p "There isn't a place to add in the track session button to convert"
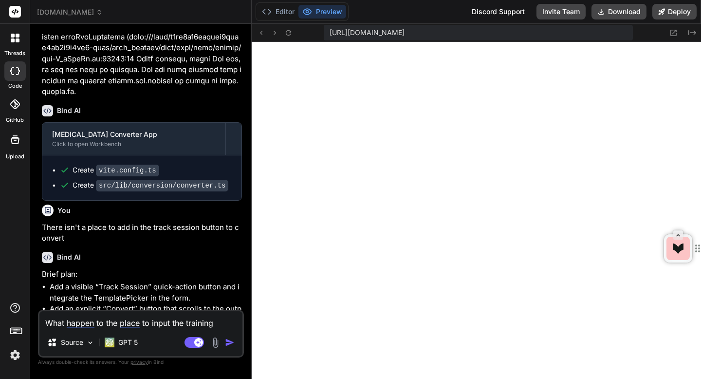
click at [65, 322] on textarea "What happen to the place to input the training session? I want this as well as …" at bounding box center [140, 320] width 203 height 18
paste textarea "There isn't a place to add in the track session button to convert"
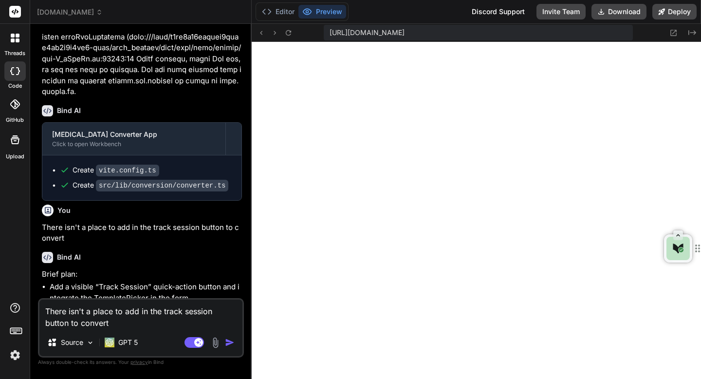
drag, startPoint x: 111, startPoint y: 323, endPoint x: 45, endPoint y: 323, distance: 65.7
click at [45, 323] on textarea "There isn't a place to add in the track session button to convert" at bounding box center [140, 313] width 203 height 29
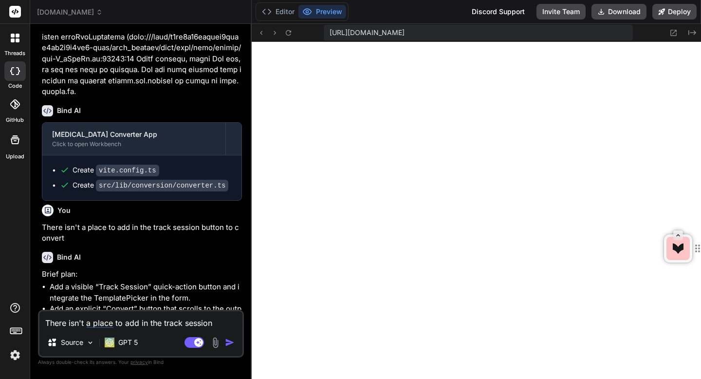
click at [229, 343] on img "button" at bounding box center [230, 342] width 10 height 10
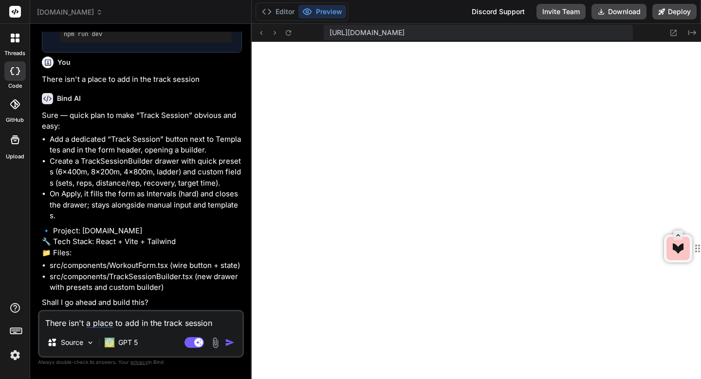
scroll to position [8050, 0]
click at [115, 322] on textarea "There isn't a place to add in the track session" at bounding box center [140, 320] width 203 height 18
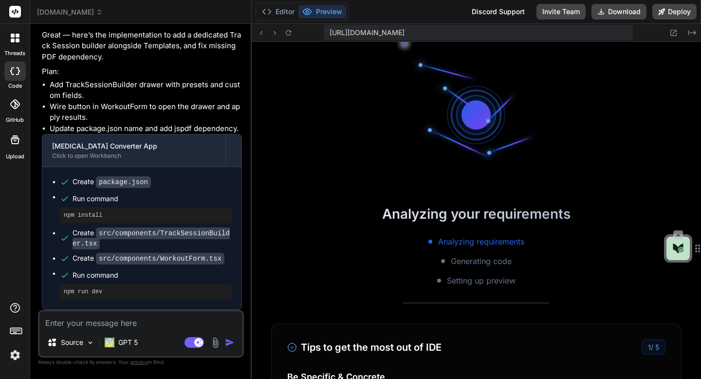
scroll to position [2738, 0]
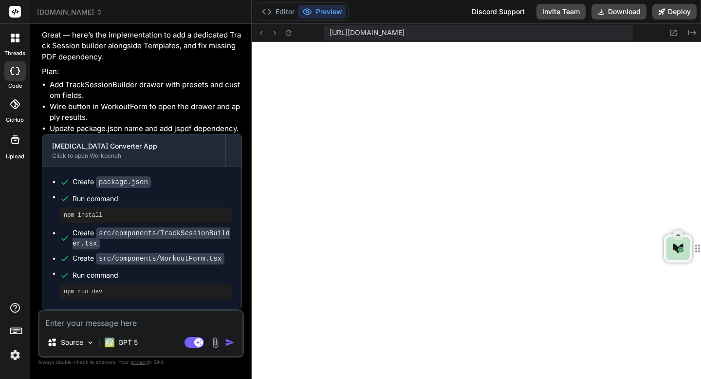
click at [200, 326] on textarea at bounding box center [140, 320] width 203 height 18
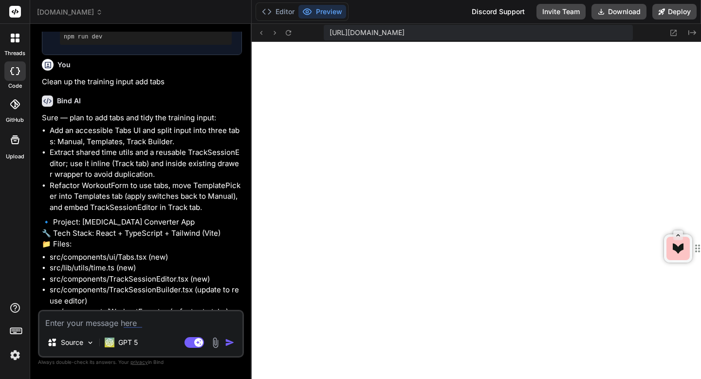
scroll to position [8687, 0]
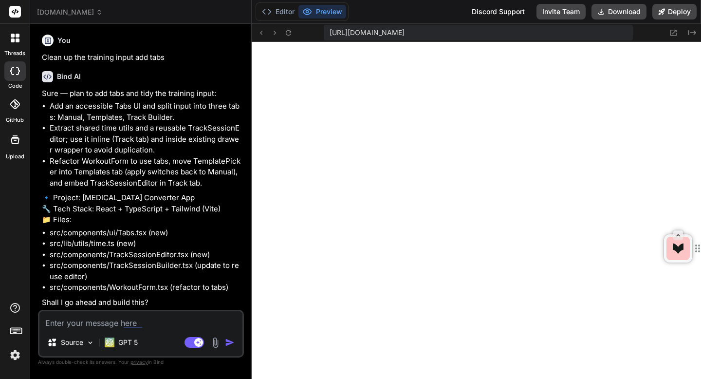
click at [91, 327] on textarea at bounding box center [140, 320] width 203 height 18
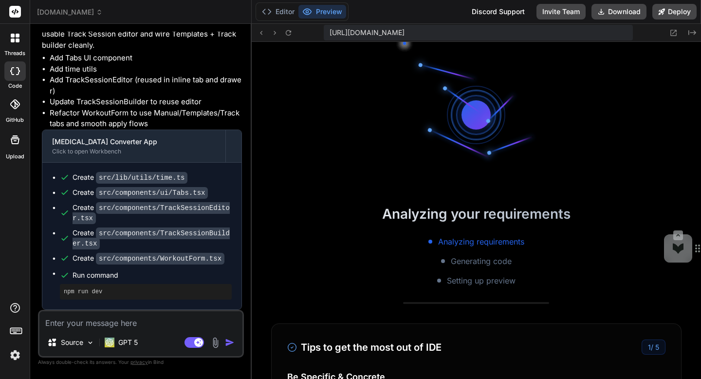
scroll to position [2904, 0]
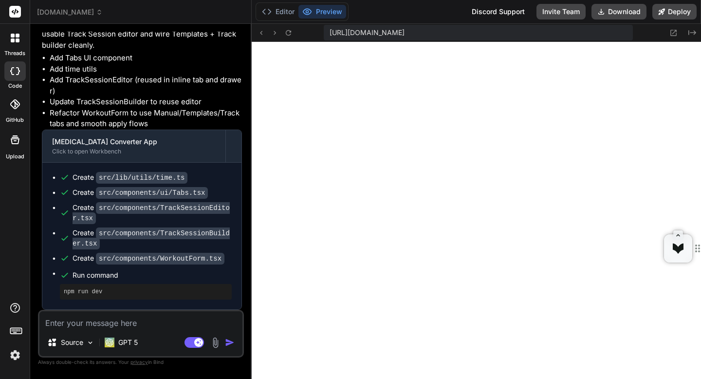
click at [165, 321] on textarea at bounding box center [140, 320] width 203 height 18
paste textarea "Batch conversion for multiple athletes"
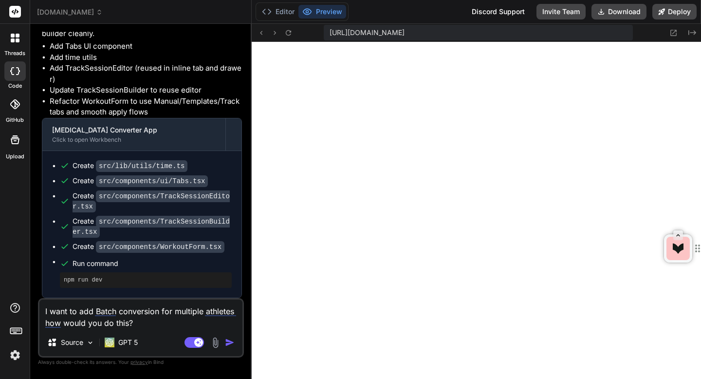
click at [231, 311] on textarea "I want to add Batch conversion for multiple athletes how would you do this?" at bounding box center [140, 313] width 203 height 29
paste textarea "Team management features Branded PDF exports for athletes"
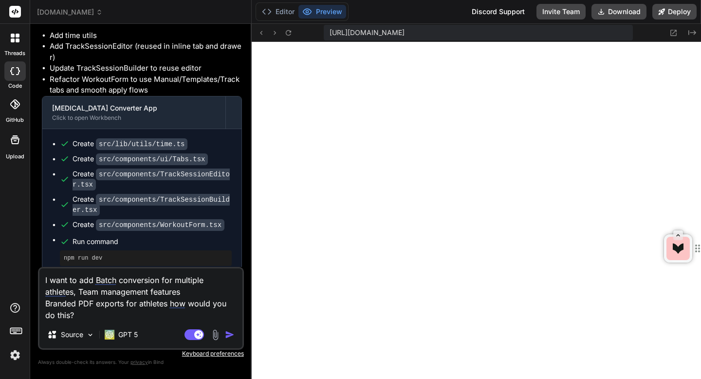
click at [148, 291] on textarea "I want to add Batch conversion for multiple athletes, Team management features …" at bounding box center [140, 294] width 203 height 53
click at [47, 304] on textarea "I want to add Batch conversion for multiple athletes, Team management features,…" at bounding box center [140, 294] width 203 height 53
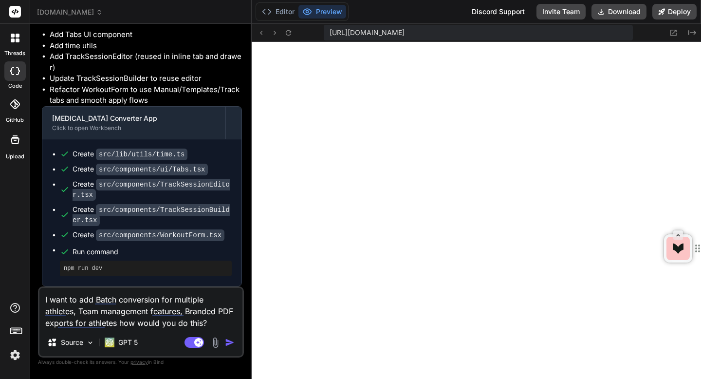
click at [229, 342] on img "button" at bounding box center [230, 342] width 10 height 10
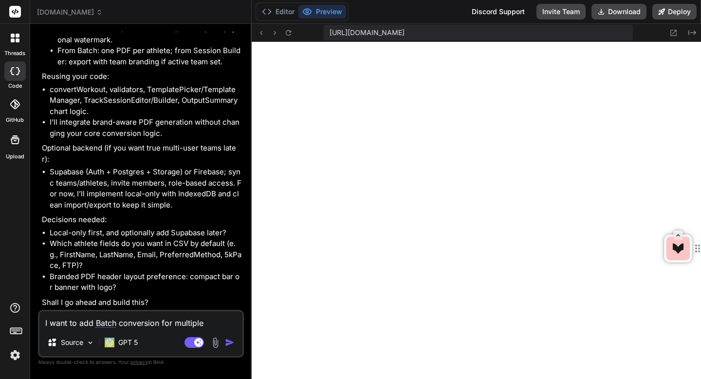
scroll to position [10290, 0]
click at [133, 328] on textarea "I want to add Batch conversion for multiple athletes, Team management features,…" at bounding box center [140, 320] width 203 height 18
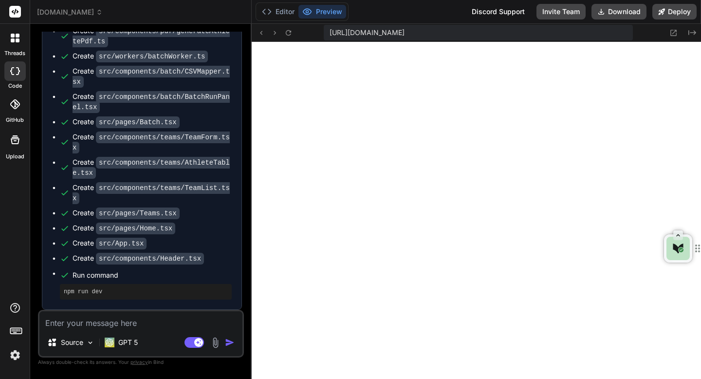
scroll to position [3635, 0]
click at [143, 323] on textarea at bounding box center [140, 320] width 203 height 18
paste textarea "[plugin:vite:import-analysis] Failed to resolve import "@pages/Home" from "src/…"
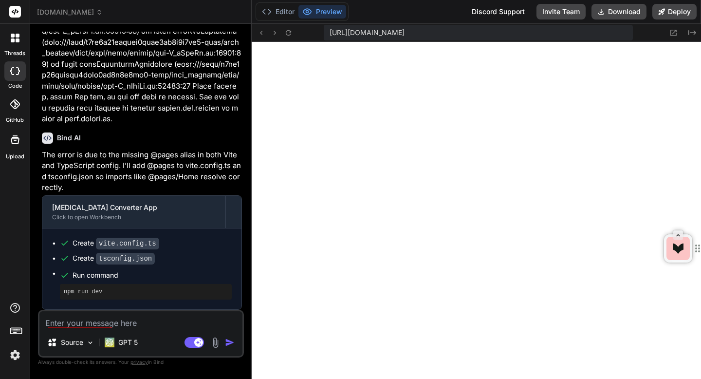
scroll to position [11490, 0]
click at [123, 325] on textarea at bounding box center [140, 320] width 203 height 18
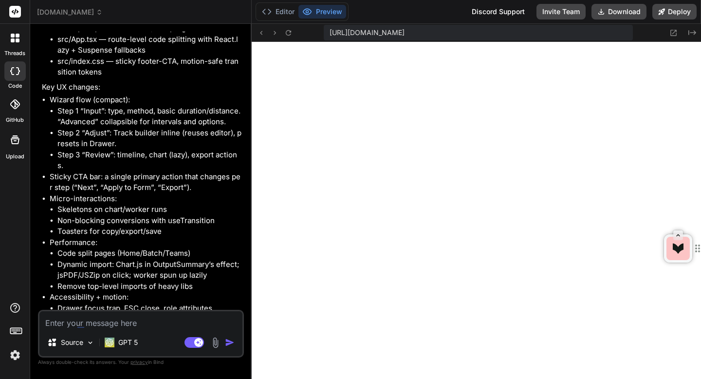
scroll to position [12258, 0]
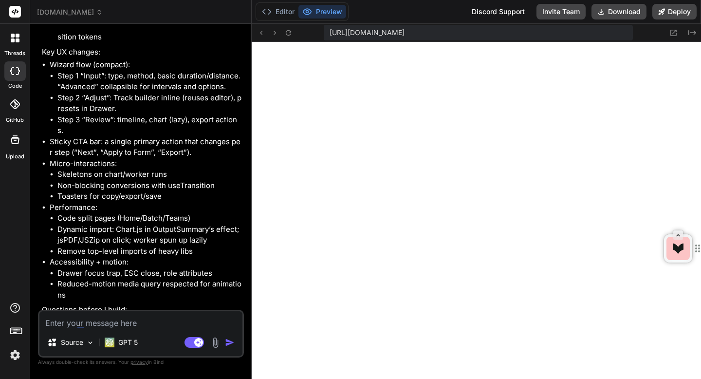
click at [160, 329] on div "There is to much going on. How could I clean it up and make it feel smoother So…" at bounding box center [141, 334] width 206 height 48
click at [149, 324] on textarea at bounding box center [140, 320] width 203 height 18
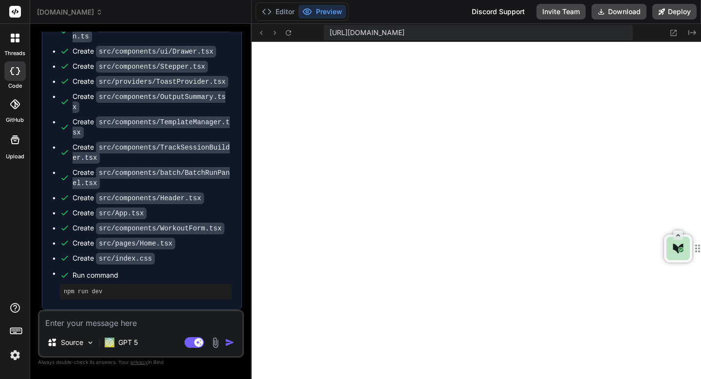
scroll to position [4273, 0]
click at [148, 322] on textarea at bounding box center [140, 320] width 203 height 18
paste textarea "[plugin:vite:import-analysis] Failed to resolve import "@providers/ToastProvide…"
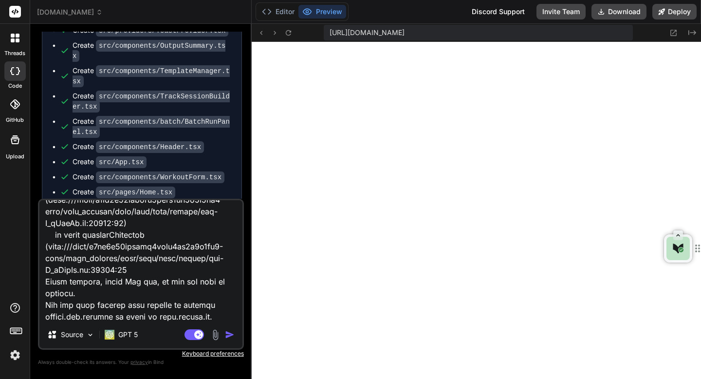
click at [229, 338] on img "button" at bounding box center [230, 335] width 10 height 10
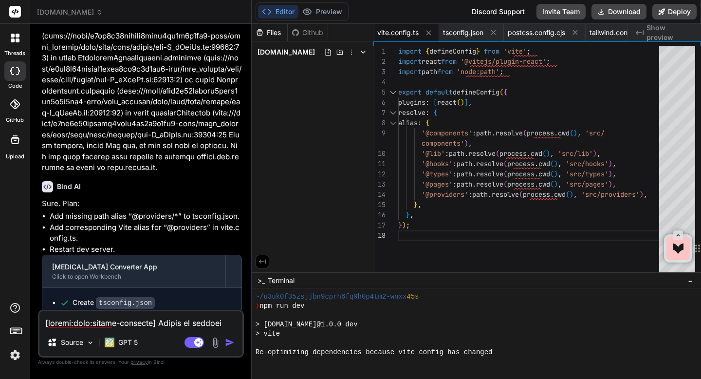
scroll to position [4708, 0]
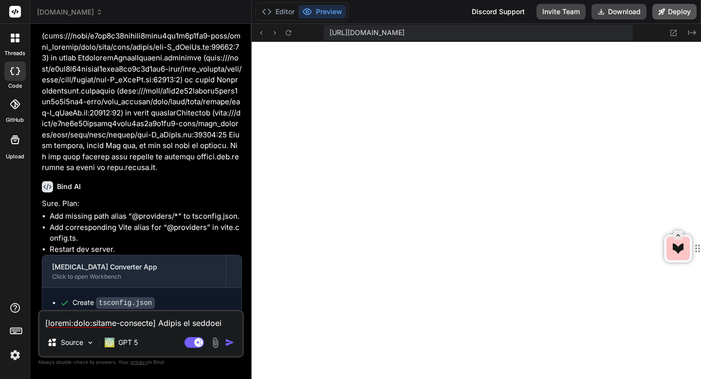
click at [666, 15] on button "Deploy" at bounding box center [674, 12] width 44 height 16
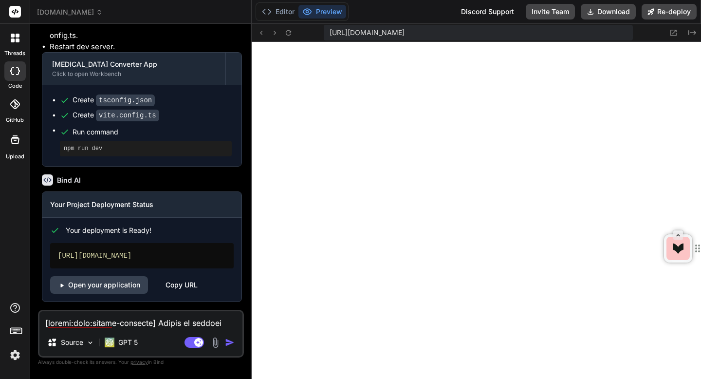
scroll to position [13624, 0]
click at [179, 290] on div "Copy URL" at bounding box center [182, 285] width 32 height 18
click at [81, 319] on textarea at bounding box center [140, 320] width 203 height 18
paste textarea "vocal-twilight-43dbc7.netlify.app"
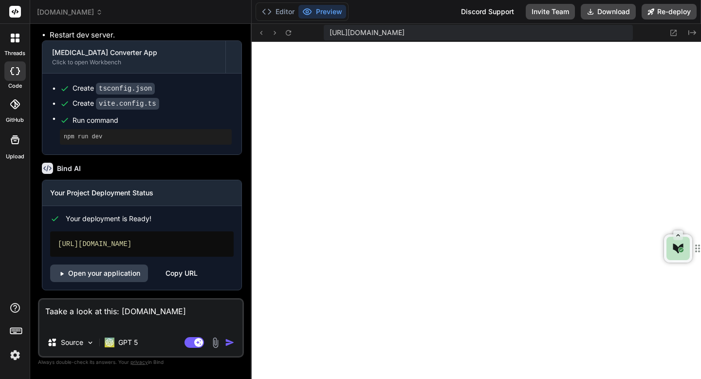
click at [81, 314] on textarea "Taake a look at this: vocal-twilight-43dbc7.netlify.app" at bounding box center [140, 313] width 203 height 29
click at [118, 318] on textarea "Taake a look at this: vocal-twilight-43dbc7.netlify.app" at bounding box center [140, 313] width 203 height 29
click at [227, 339] on img "button" at bounding box center [230, 342] width 10 height 10
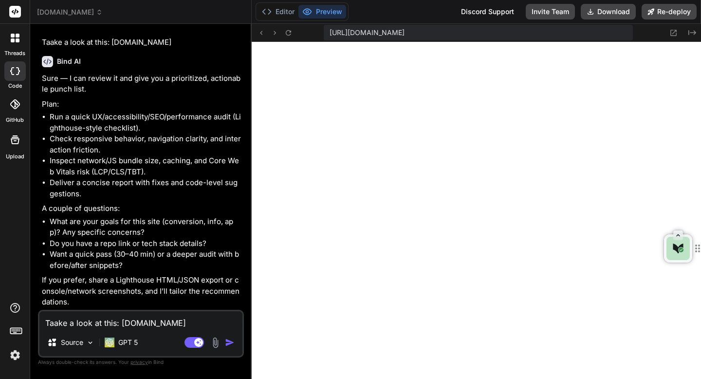
scroll to position [13917, 0]
click at [89, 318] on textarea "Taake a look at this: vocal-twilight-43dbc7.netlify.app" at bounding box center [140, 320] width 203 height 18
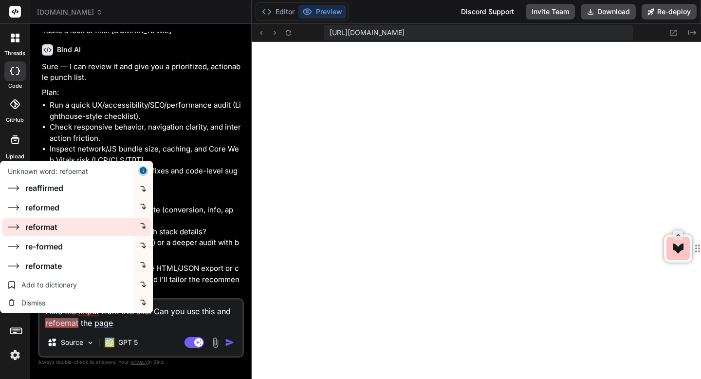
click at [55, 233] on div "reformat" at bounding box center [66, 227] width 133 height 18
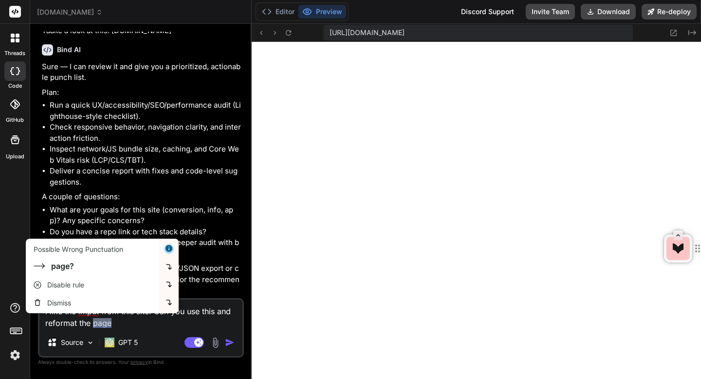
click at [229, 341] on img "button" at bounding box center [230, 342] width 10 height 10
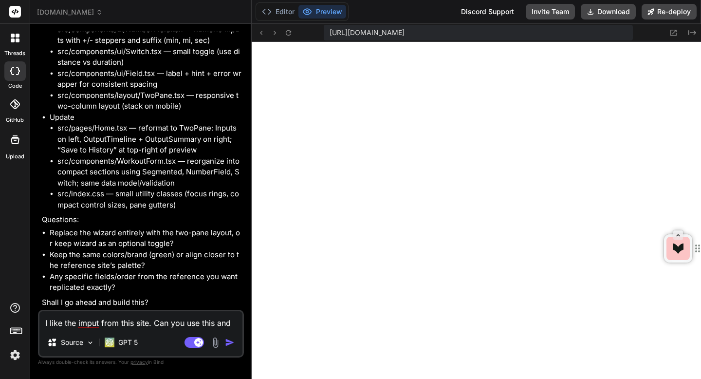
scroll to position [14480, 0]
click at [191, 327] on textarea "I like the imput from this site. Can you use this and reformat the page" at bounding box center [140, 320] width 203 height 18
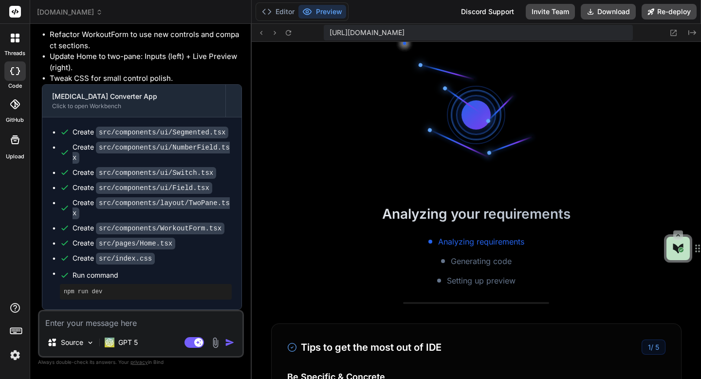
scroll to position [4884, 0]
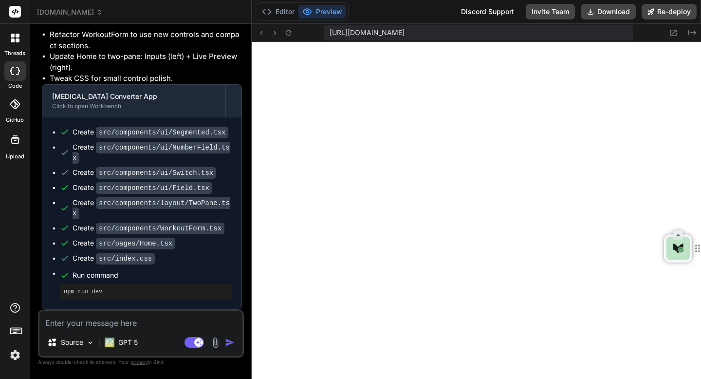
click at [137, 328] on textarea at bounding box center [140, 320] width 203 height 18
paste textarea "Inputs"
paste textarea "Number of Sets"
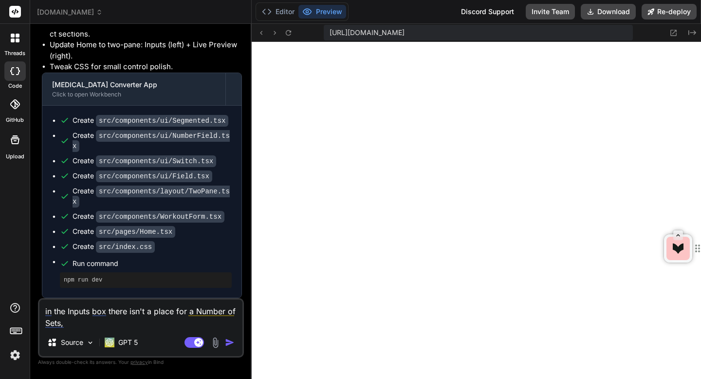
paste textarea "Reps per Set"
paste textarea "Distance per Rep (meters)"
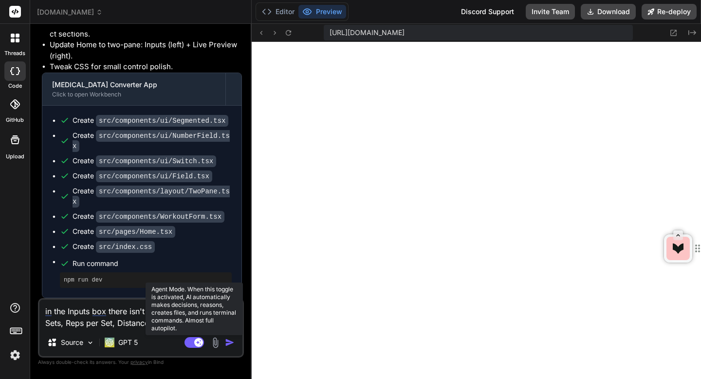
paste textarea "Goal Time per Rep (mm:ss)"
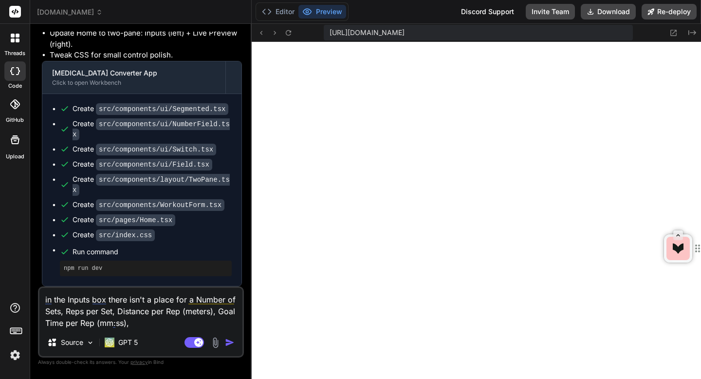
paste textarea "Recovery Time (mm:ss)"
click at [228, 340] on img "button" at bounding box center [230, 342] width 10 height 10
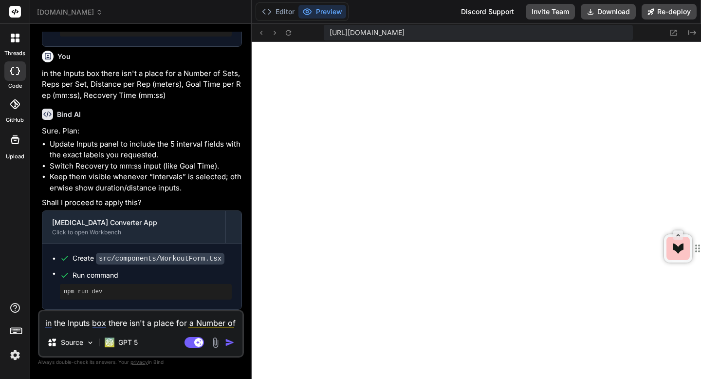
scroll to position [0, 449]
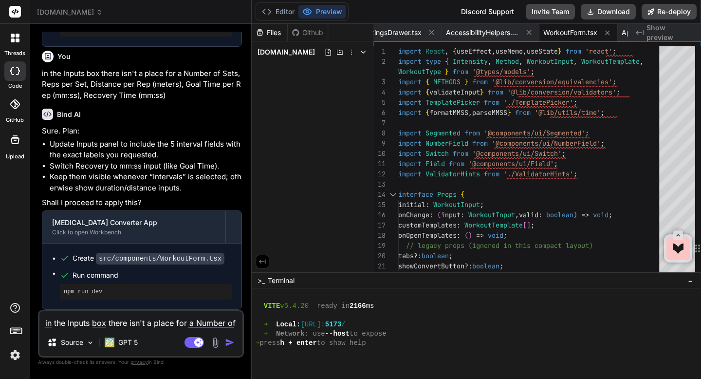
click at [150, 323] on textarea "in the Inputs box there isn't a place for a Number of Sets, Reps per Set, Dista…" at bounding box center [140, 320] width 203 height 18
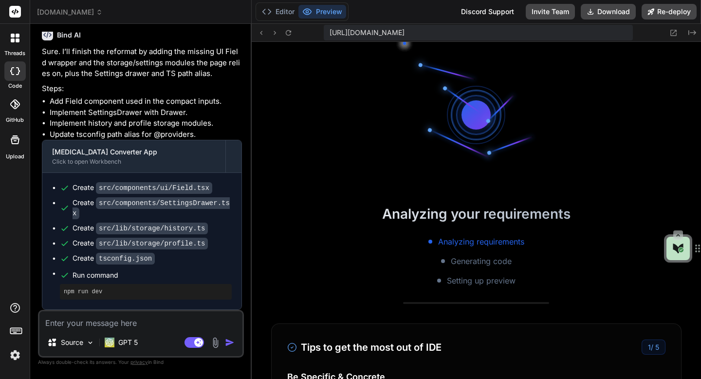
scroll to position [5235, 0]
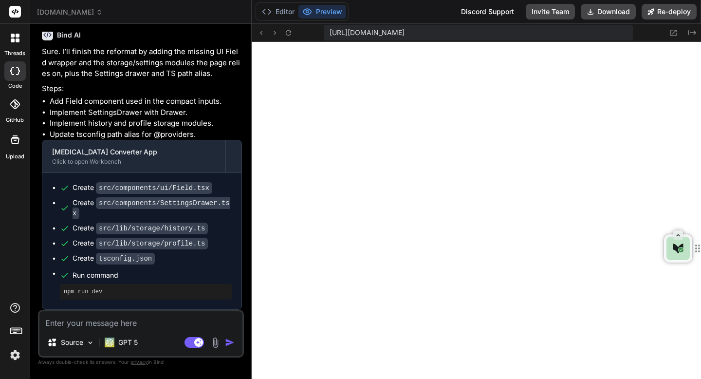
click at [216, 339] on img at bounding box center [215, 342] width 11 height 11
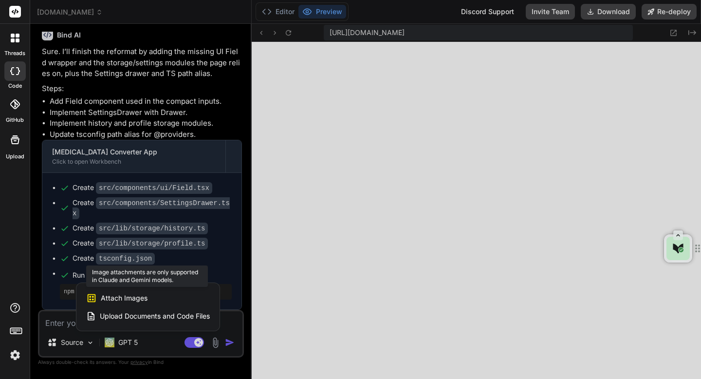
click at [128, 297] on span "Attach Images" at bounding box center [124, 298] width 47 height 10
click at [235, 283] on div at bounding box center [350, 189] width 701 height 379
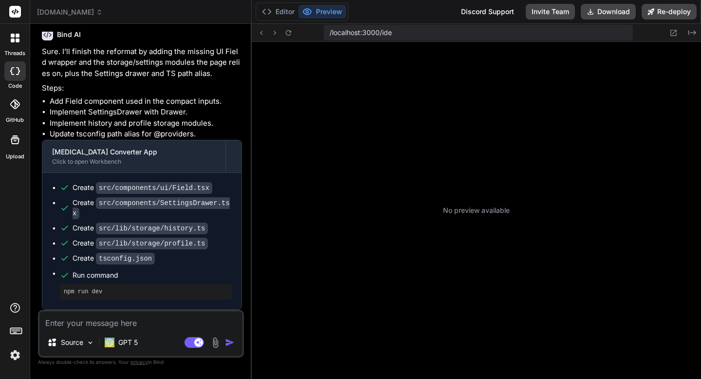
scroll to position [120, 0]
type textarea "x"
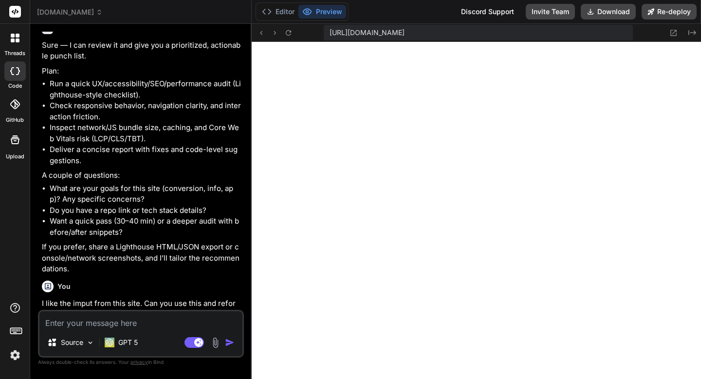
scroll to position [2324, 0]
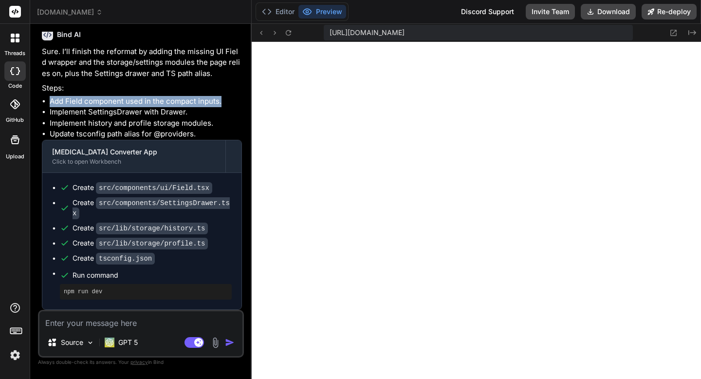
drag, startPoint x: 50, startPoint y: 101, endPoint x: 221, endPoint y: 103, distance: 171.9
click at [221, 103] on li "Add Field component used in the compact inputs." at bounding box center [146, 101] width 192 height 11
copy li "Add Field component used in the compact inputs."
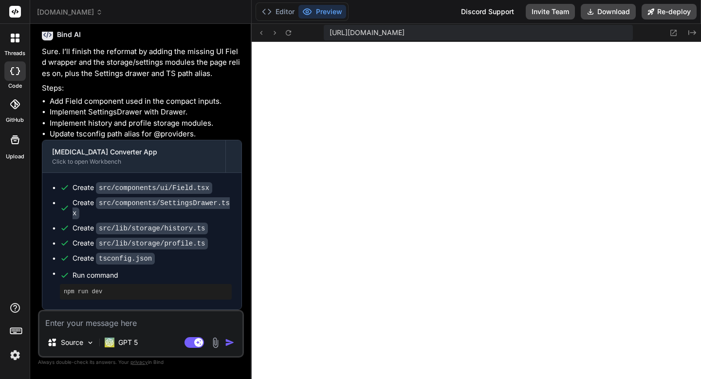
click at [109, 320] on textarea at bounding box center [140, 320] width 203 height 18
type textarea "I"
type textarea "x"
type textarea "I'"
type textarea "x"
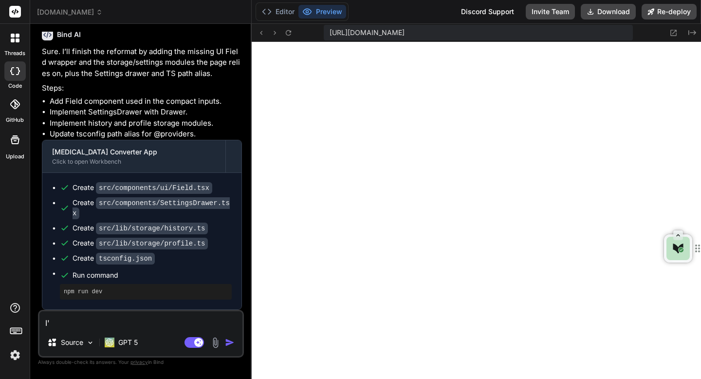
type textarea "I'm"
type textarea "x"
type textarea "I'm"
type textarea "x"
type textarea "I'm s"
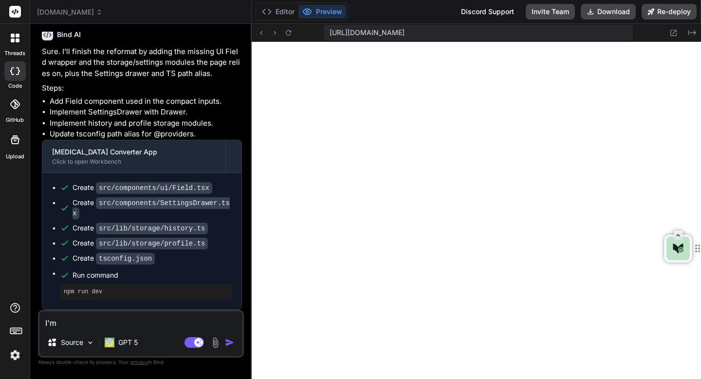
type textarea "x"
type textarea "I'm st"
type textarea "x"
type textarea "I'm sti"
type textarea "x"
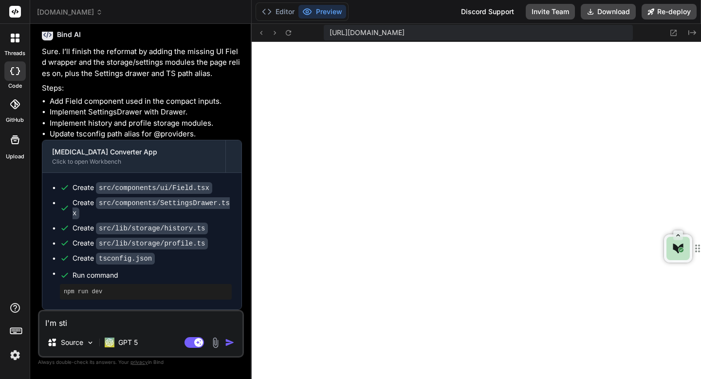
type textarea "I'm stil"
type textarea "x"
type textarea "I'm still"
type textarea "x"
type textarea "I'm still"
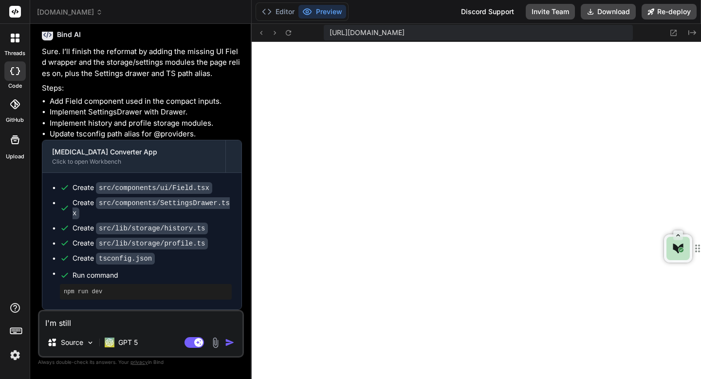
type textarea "x"
type textarea "I'm still m"
type textarea "x"
type textarea "I'm still mi"
type textarea "x"
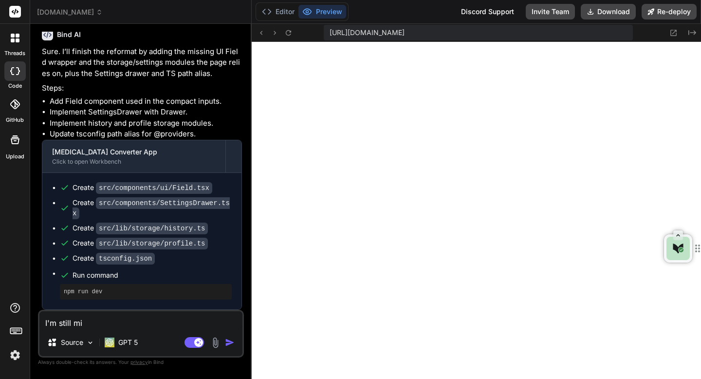
type textarea "I'm still mis"
type textarea "x"
type textarea "I'm still misi"
type textarea "x"
type textarea "I'm still misin"
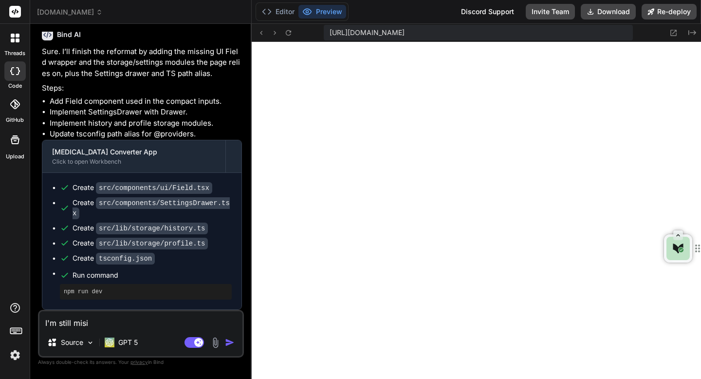
type textarea "x"
type textarea "I'm still mising"
type textarea "x"
type textarea "I'm still mising"
type textarea "x"
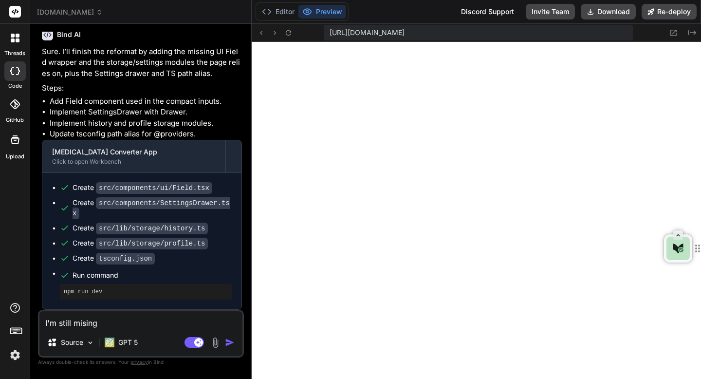
type textarea "I'm still mising t"
type textarea "x"
type textarea "I'm still mising th"
type textarea "x"
type textarea "I'm still mising thi"
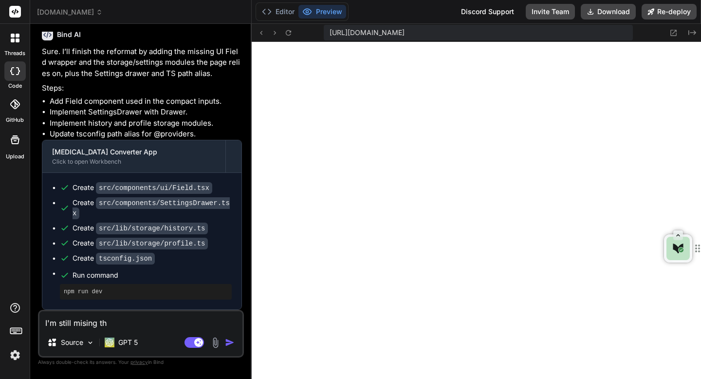
type textarea "x"
type textarea "I'm still mising this"
type textarea "x"
type textarea "I'm still mising this"
type textarea "x"
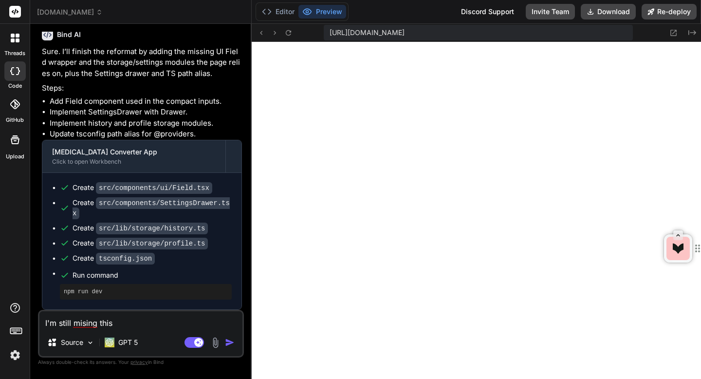
paste textarea "Add Field component used in the compact inputs."
type textarea "I'm still mising this Add Field component used in the compact inputs."
type textarea "x"
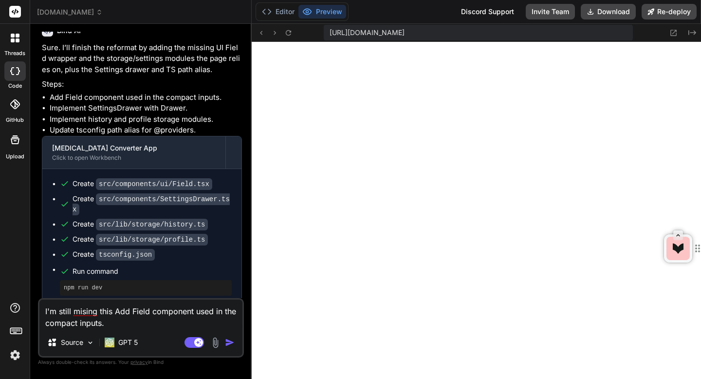
type textarea "I'm still mising this Add Field component used in the compact inputs."
click at [216, 343] on img at bounding box center [215, 342] width 11 height 11
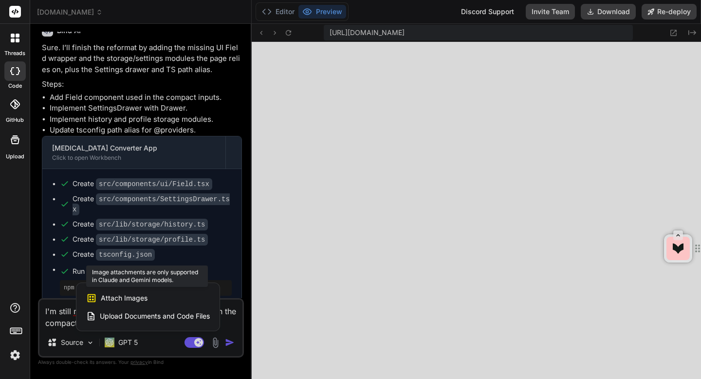
click at [123, 296] on span "Attach Images" at bounding box center [124, 298] width 47 height 10
click at [416, 162] on div at bounding box center [350, 189] width 701 height 379
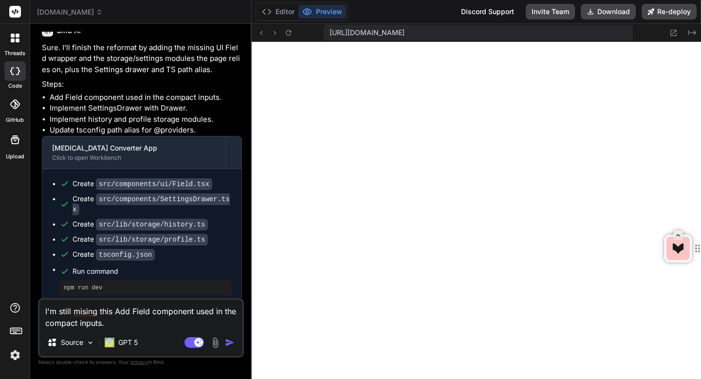
click at [214, 340] on img at bounding box center [215, 342] width 11 height 11
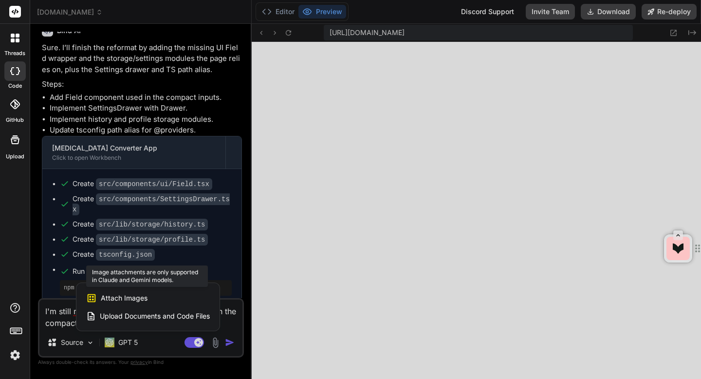
click at [113, 302] on span "Attach Images" at bounding box center [124, 298] width 47 height 10
click at [112, 313] on span "Upload Documents and Code Files" at bounding box center [155, 316] width 110 height 10
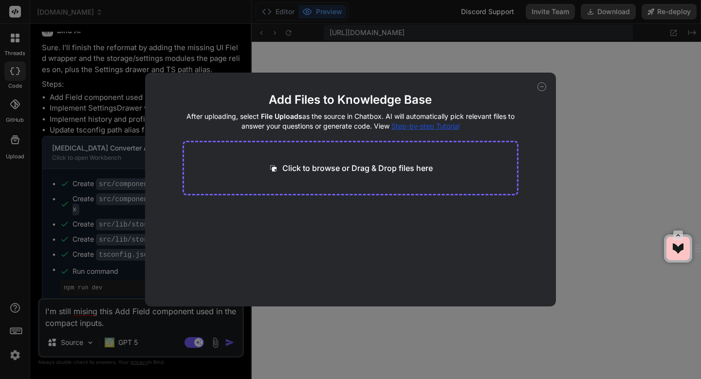
click at [546, 87] on icon at bounding box center [541, 86] width 9 height 9
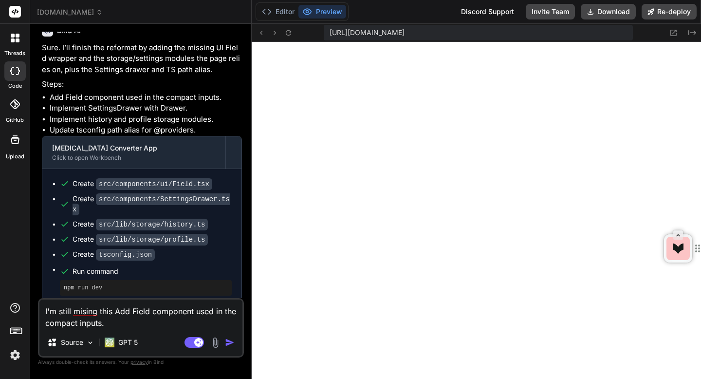
click at [217, 342] on img at bounding box center [215, 342] width 11 height 11
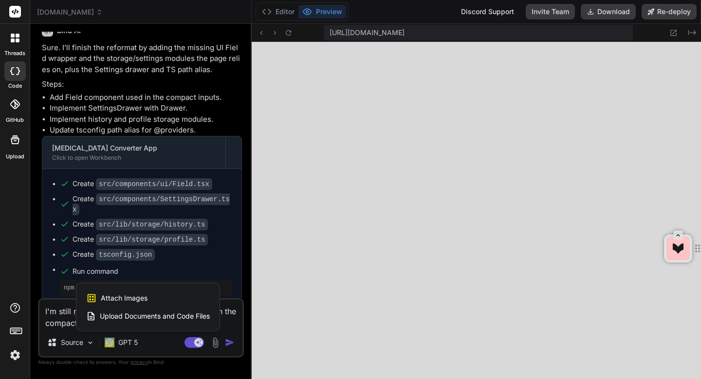
click at [126, 344] on div at bounding box center [350, 189] width 701 height 379
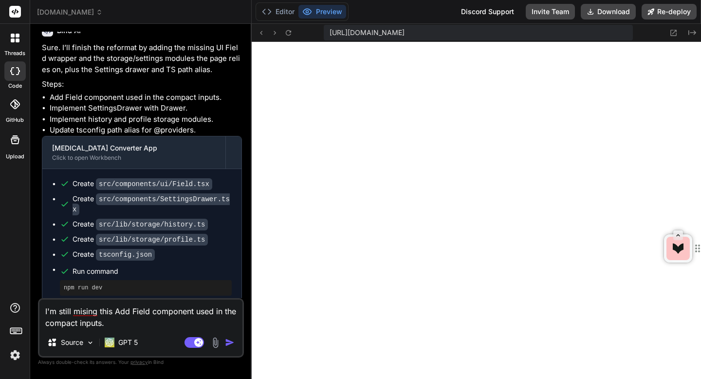
click at [126, 344] on p "GPT 5" at bounding box center [127, 342] width 19 height 10
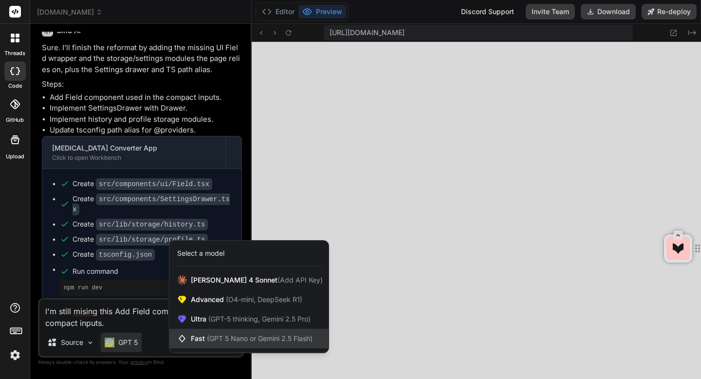
click at [186, 334] on icon at bounding box center [182, 338] width 10 height 10
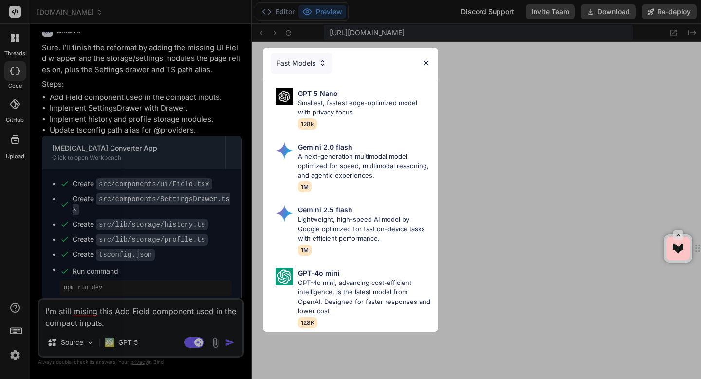
click at [132, 348] on div "Fast Models GPT 5 Nano Smallest, fastest edge-optimized model with privacy focu…" at bounding box center [350, 189] width 701 height 379
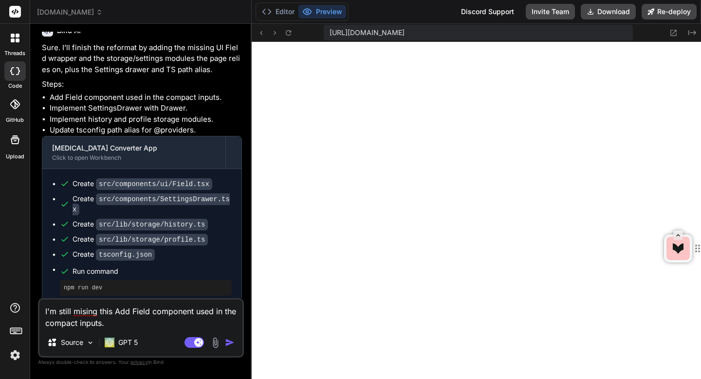
click at [132, 348] on div "GPT 5" at bounding box center [121, 341] width 41 height 19
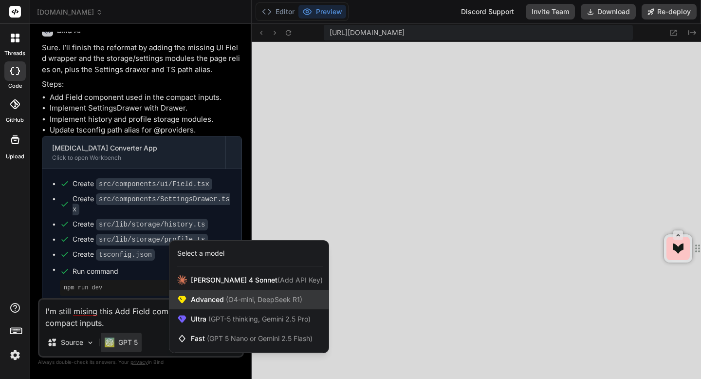
click at [195, 302] on span "Advanced (O4-mini, DeepSeek R1)" at bounding box center [246, 300] width 111 height 10
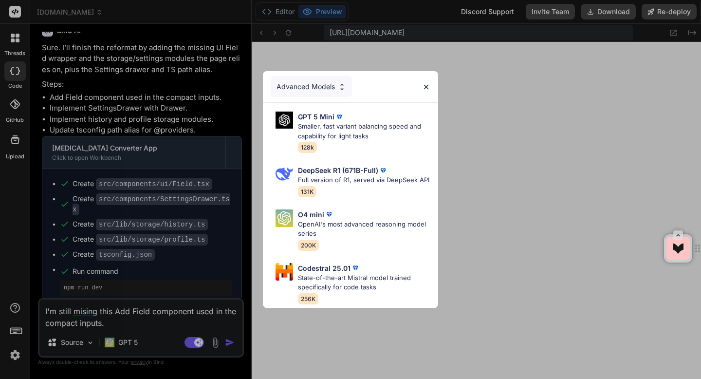
click at [131, 345] on div "Advanced Models GPT 5 Mini Smaller, fast variant balancing speed and capability…" at bounding box center [350, 189] width 701 height 379
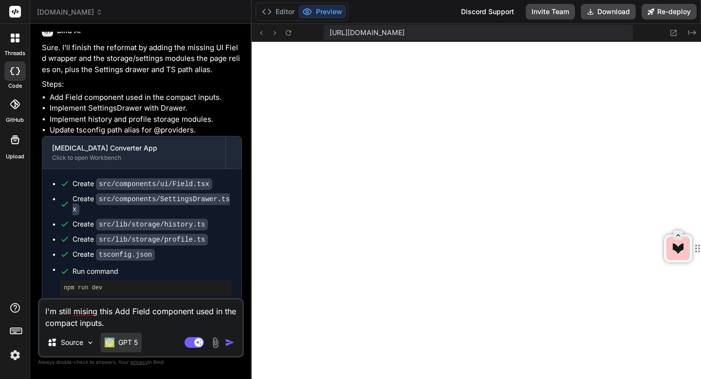
click at [136, 341] on p "GPT 5" at bounding box center [127, 342] width 19 height 10
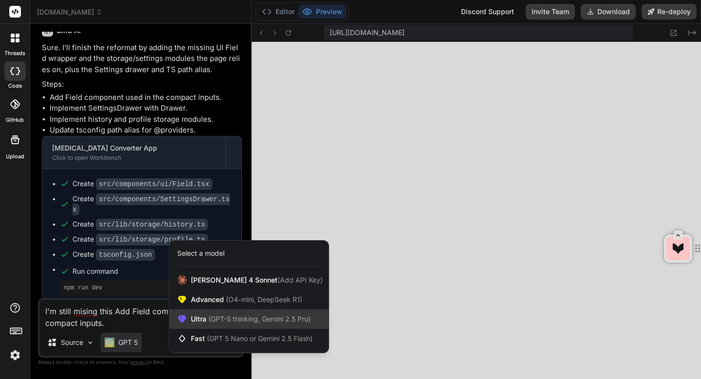
click at [218, 320] on span "(GPT-5 thinking, Gemini 2.5 Pro)" at bounding box center [258, 318] width 104 height 8
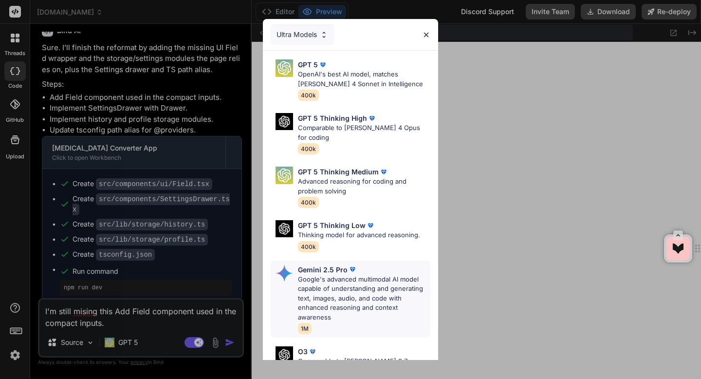
click at [303, 264] on p "Gemini 2.5 Pro" at bounding box center [323, 269] width 50 height 10
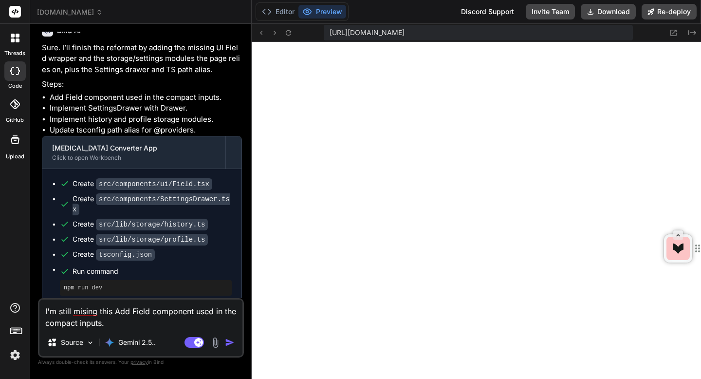
click at [215, 341] on img at bounding box center [215, 342] width 11 height 11
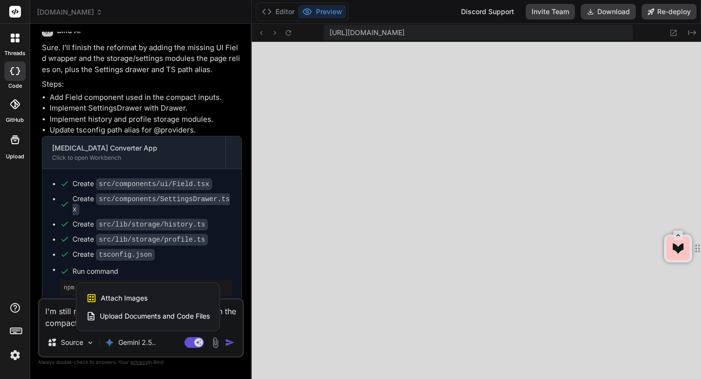
click at [134, 298] on span "Attach Images" at bounding box center [124, 298] width 47 height 10
type textarea "x"
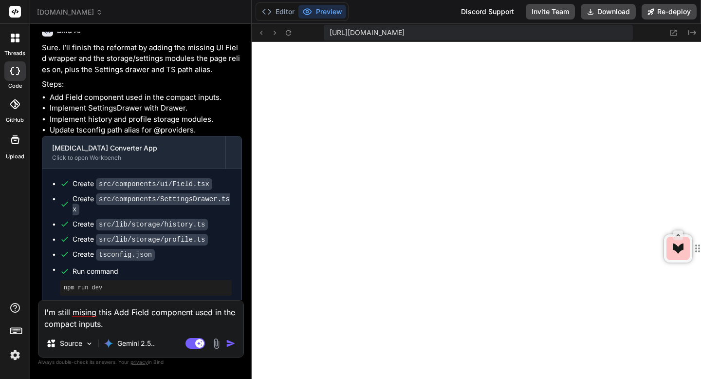
type input "C:\fakepath\screenshot-[vocal-twilight-43dbc7.netlify.app].jpeg"
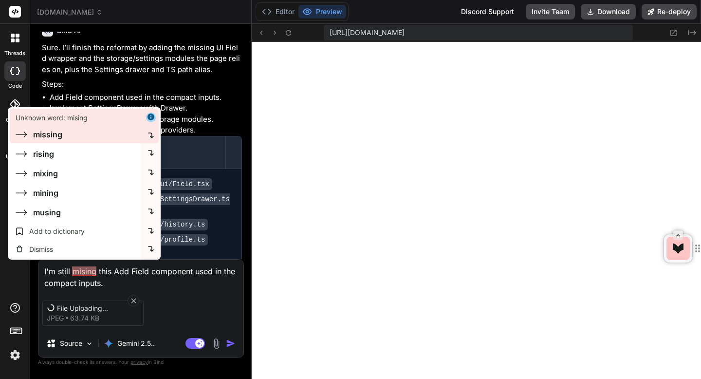
click at [56, 140] on div "Unknown word: mising missing" at bounding box center [74, 126] width 133 height 34
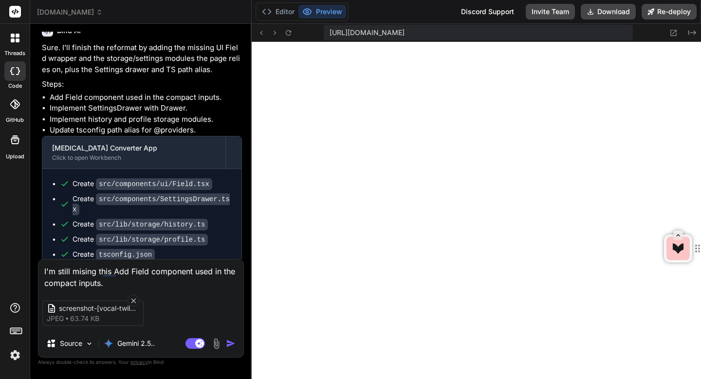
click at [229, 343] on img "button" at bounding box center [231, 343] width 10 height 10
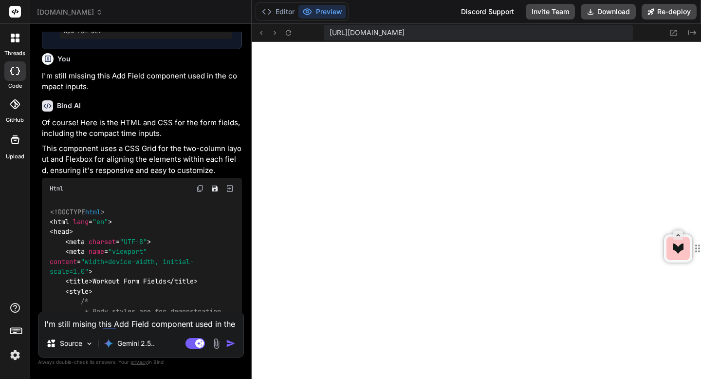
scroll to position [2549, 0]
click at [140, 341] on p "Gemini 2.5.." at bounding box center [135, 343] width 37 height 10
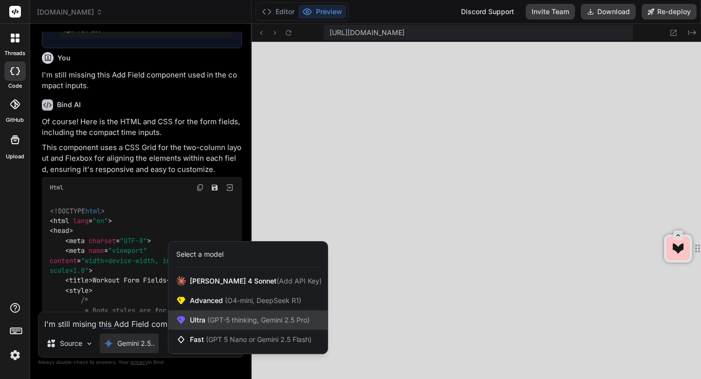
click at [204, 315] on span "Ultra (GPT-5 thinking, Gemini 2.5 Pro)" at bounding box center [250, 320] width 120 height 10
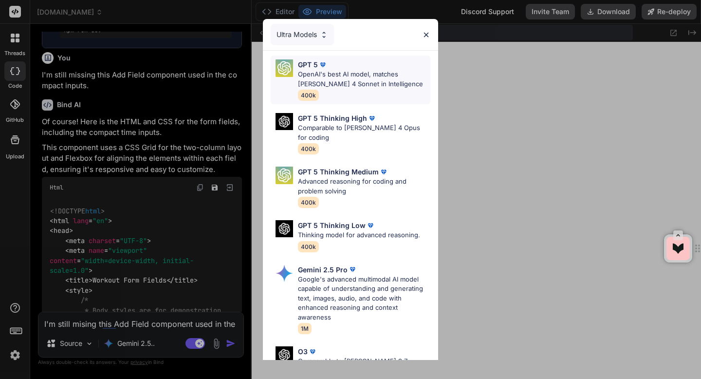
click at [306, 88] on p "OpenAI's best AI model, matches Claude 4 Sonnet in Intelligence" at bounding box center [364, 79] width 132 height 19
type textarea "x"
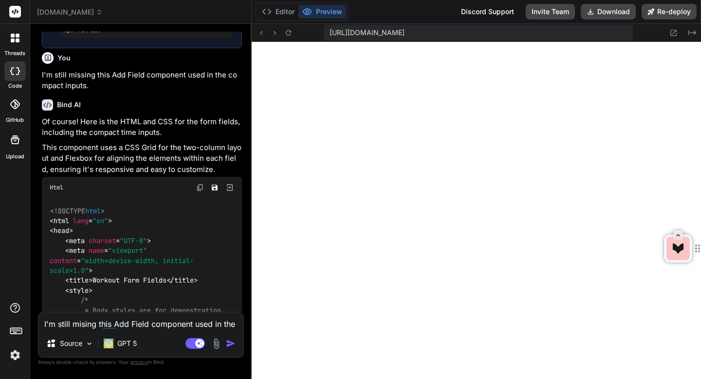
click at [98, 326] on textarea "I'm still mising this Add Field component used in the compact inputs." at bounding box center [140, 321] width 205 height 18
type textarea "O"
type textarea "x"
type textarea "Ok"
type textarea "x"
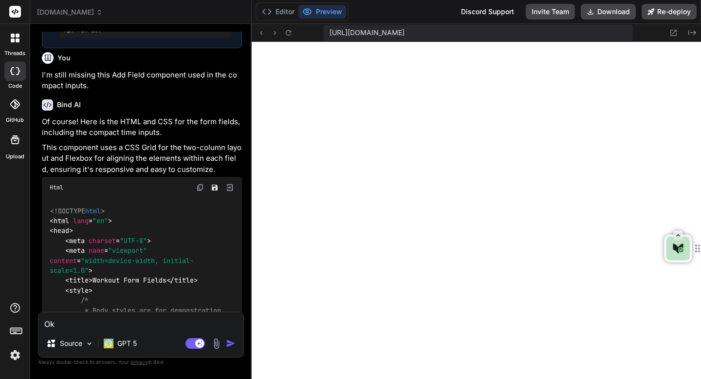
type textarea "Ok"
type textarea "x"
type textarea "Ok l"
type textarea "x"
type textarea "Ok le"
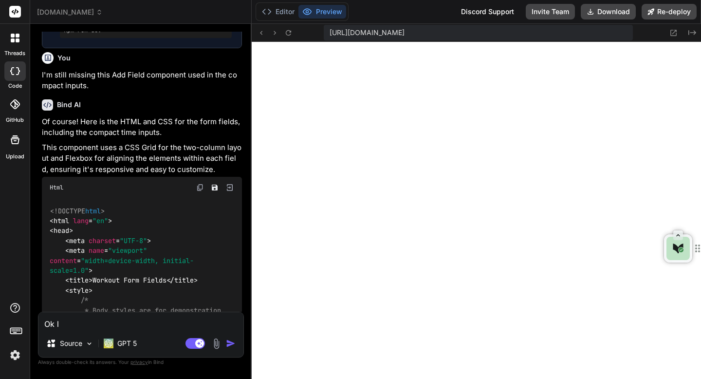
type textarea "x"
type textarea "Ok let"
type textarea "x"
type textarea "Ok let"
type textarea "x"
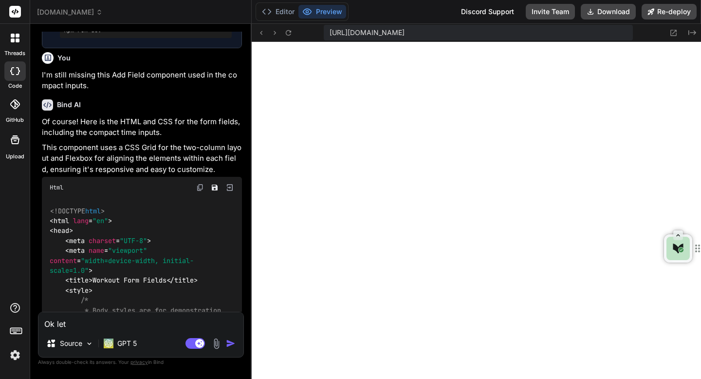
type textarea "Ok let a"
type textarea "x"
type textarea "Ok let ad"
type textarea "x"
type textarea "Ok let add"
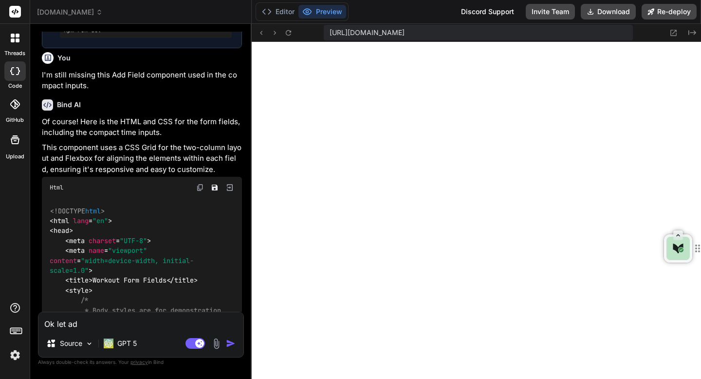
type textarea "x"
type textarea "Ok let add"
type textarea "x"
type textarea "Ok let add t"
type textarea "x"
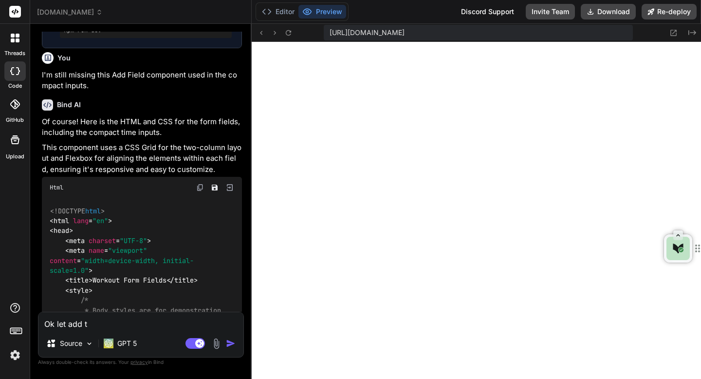
type textarea "Ok let add th"
type textarea "x"
type textarea "Ok let add thi"
type textarea "x"
type textarea "Ok let add this"
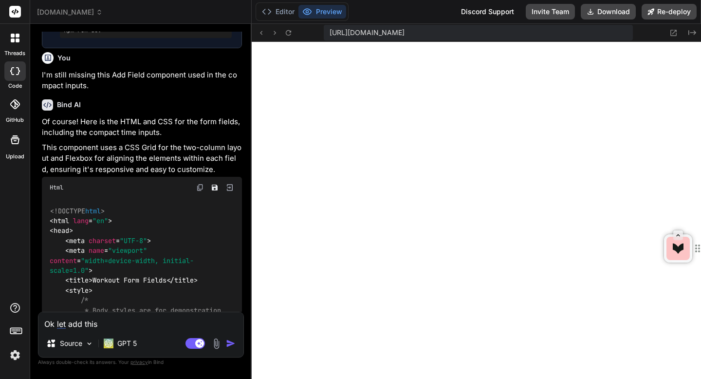
type textarea "x"
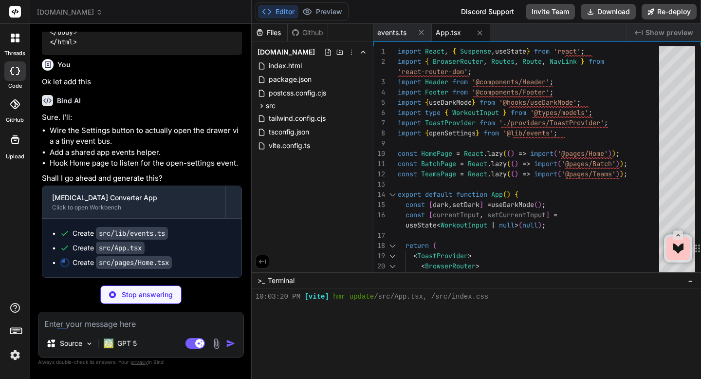
scroll to position [5301, 0]
type textarea "x"
type textarea "</> ); }"
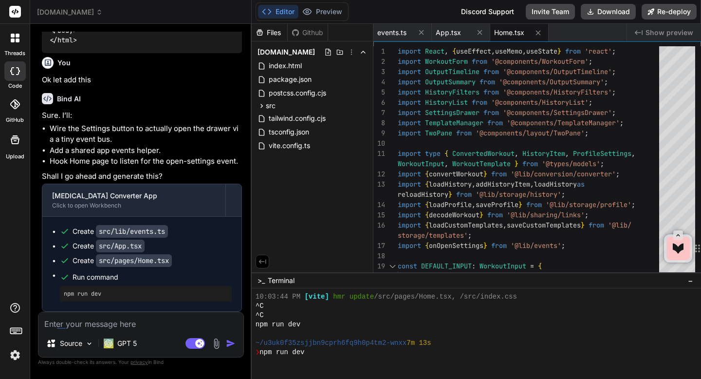
scroll to position [287, 0]
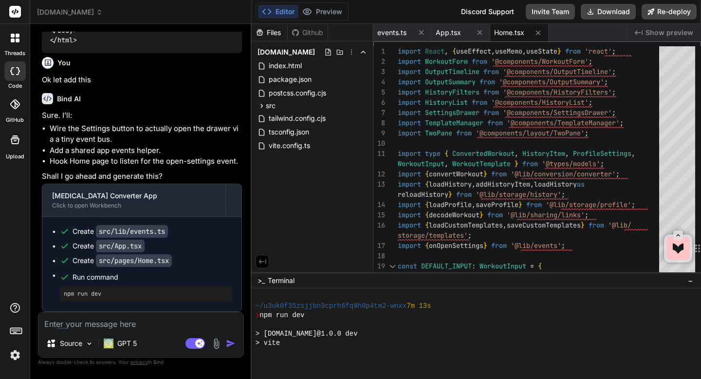
type textarea "x"
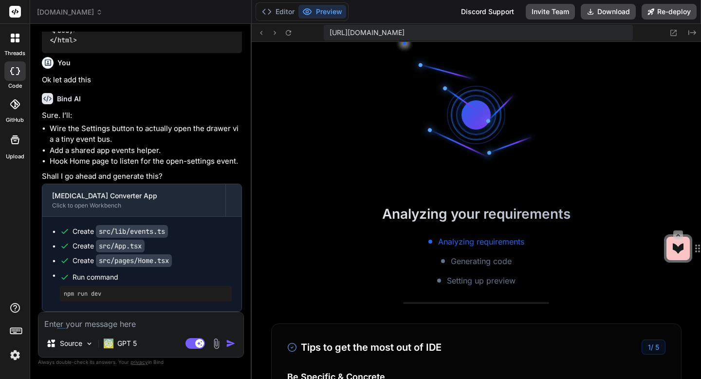
scroll to position [351, 0]
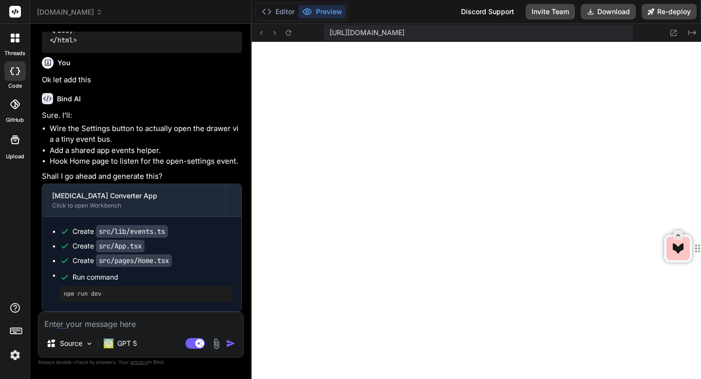
click at [115, 324] on textarea at bounding box center [140, 321] width 205 height 18
paste textarea "Please resolve errors to generate a session."
type textarea "Please resolve errors to generate a session."
type textarea "x"
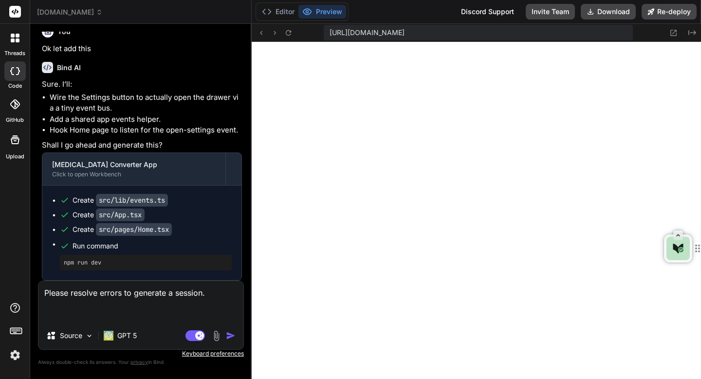
type textarea "Please resolve errors to generate a session."
click at [227, 336] on img "button" at bounding box center [231, 336] width 10 height 10
type textarea "x"
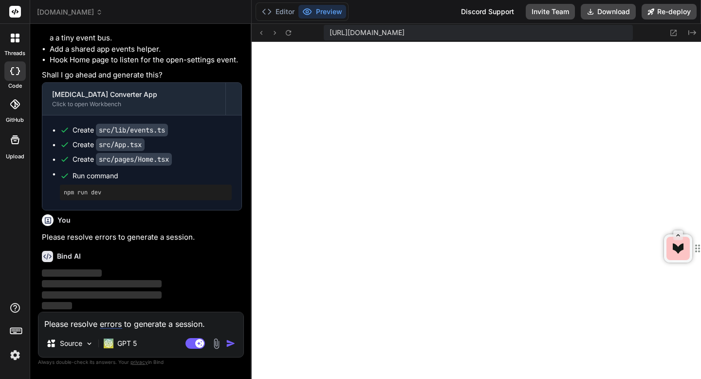
scroll to position [5403, 0]
click at [140, 323] on textarea "Please resolve errors to generate a session." at bounding box center [140, 321] width 205 height 18
type textarea "a"
type textarea "x"
type textarea "ad"
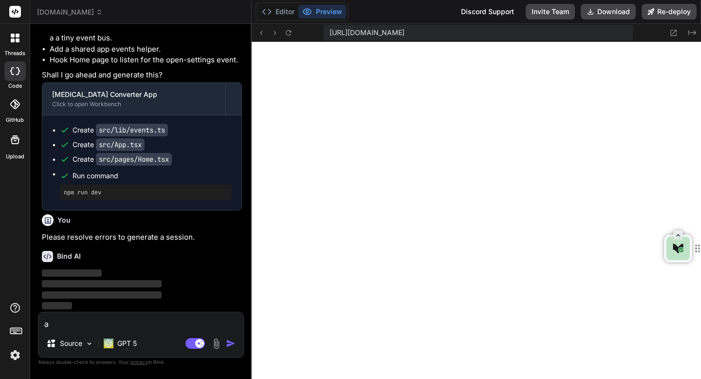
type textarea "x"
type textarea "add"
type textarea "x"
type textarea "add"
type textarea "x"
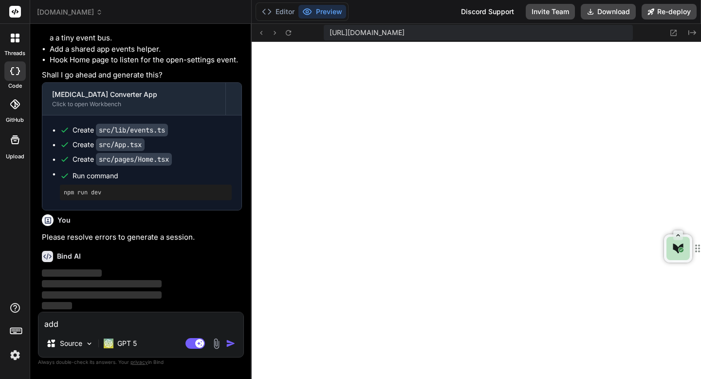
type textarea "add d"
type textarea "x"
type textarea "add dr"
type textarea "x"
type textarea "add dro"
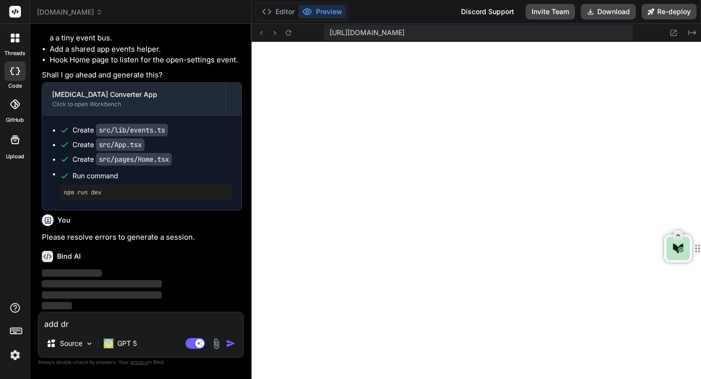
type textarea "x"
type textarea "add drop"
type textarea "x"
type textarea "add drop"
type textarea "x"
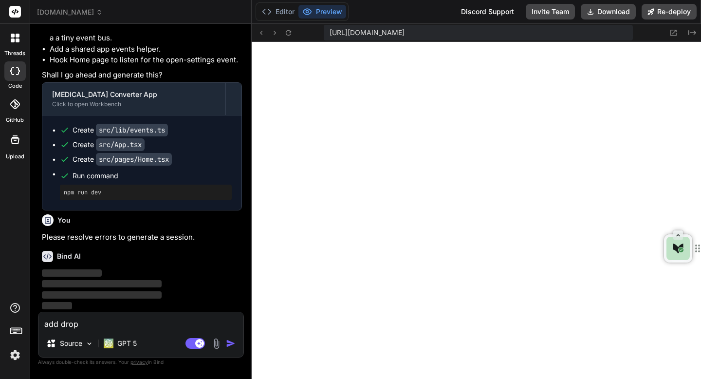
type textarea "add drop"
type textarea "x"
type textarea "add dropb"
type textarea "x"
type textarea "add dropbo"
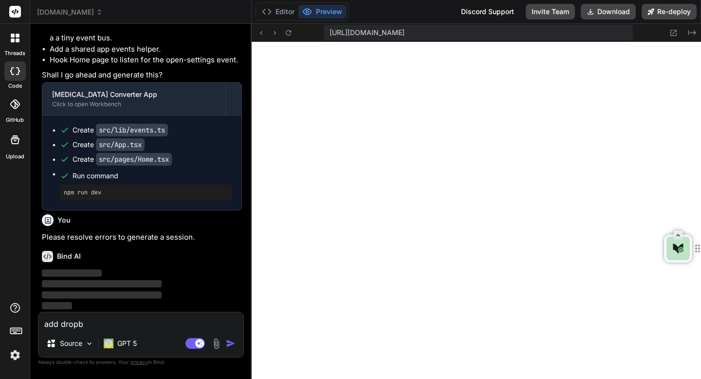
type textarea "x"
type textarea "add dropb"
type textarea "x"
type textarea "add drop"
type textarea "x"
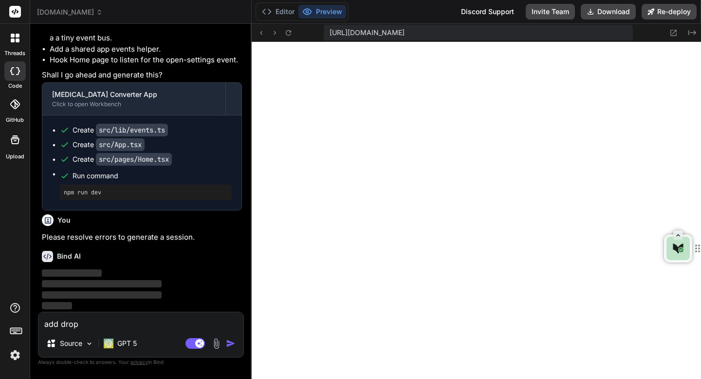
type textarea "add drop"
type textarea "x"
type textarea "add drop d"
type textarea "x"
type textarea "add drop do"
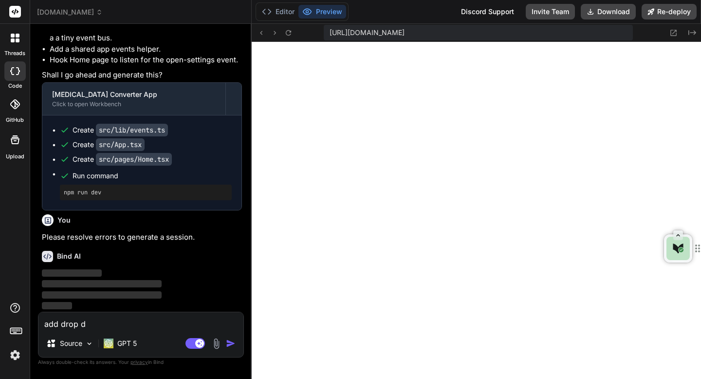
type textarea "x"
type textarea "add drop dow"
type textarea "x"
type textarea "add drop down"
type textarea "x"
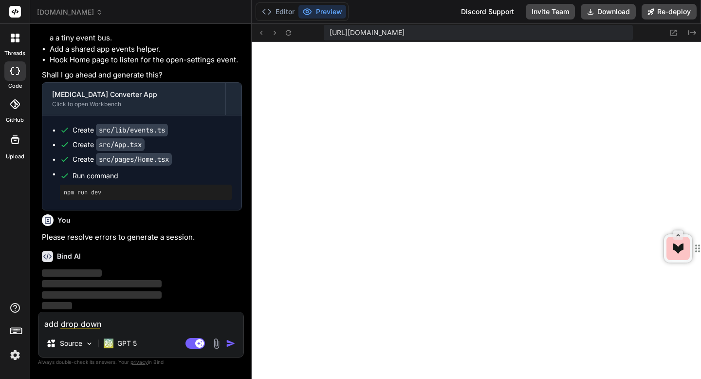
type textarea "add drop down"
type textarea "x"
type textarea "add drop down i"
type textarea "x"
type textarea "add drop down"
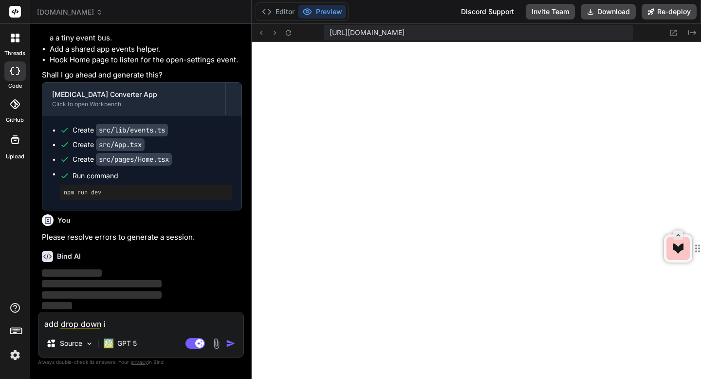
type textarea "x"
type textarea "add drop down"
type textarea "x"
click at [47, 323] on textarea "add drop down" at bounding box center [140, 321] width 205 height 18
paste textarea "Distance"
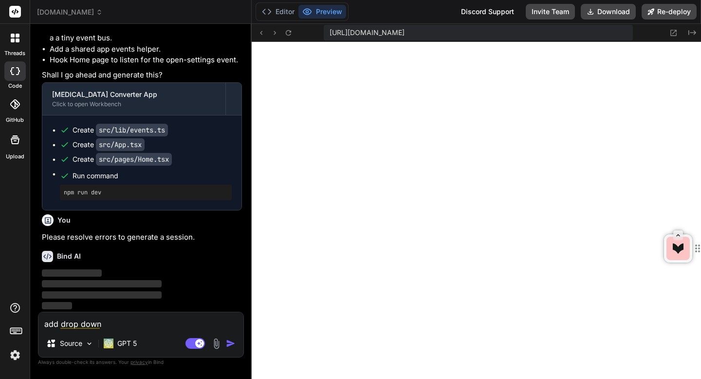
type textarea "Distance add drop down"
type textarea "x"
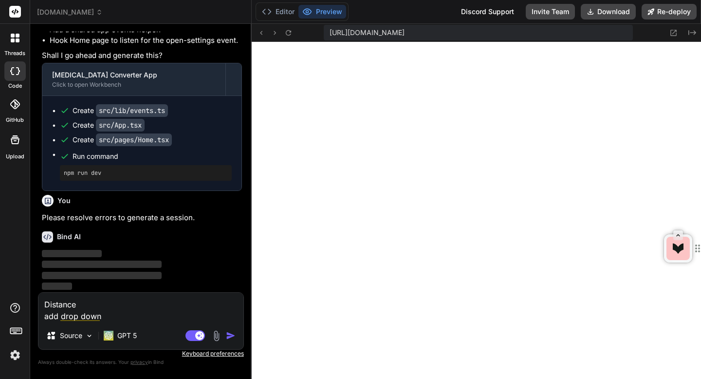
type textarea "Distance add drop down"
type textarea "x"
type textarea "Distance add drop down"
type textarea "x"
type textarea "Distanceadd drop down"
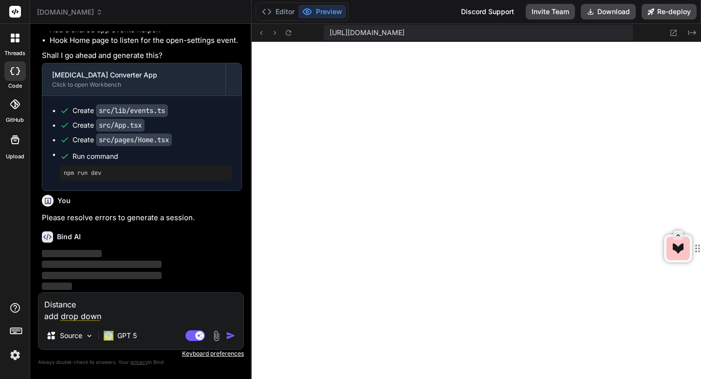
type textarea "x"
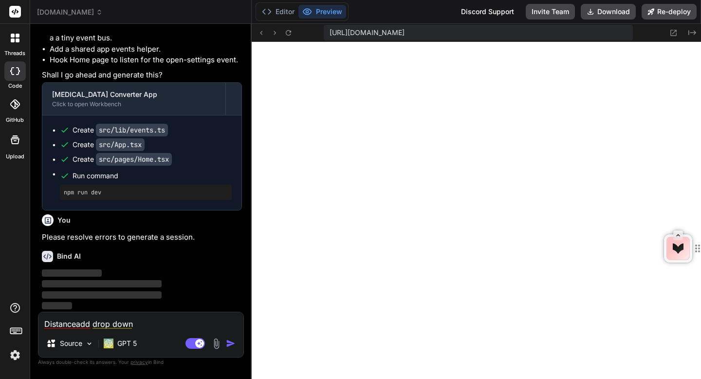
type textarea "Distance:add drop down"
type textarea "x"
type textarea "Distance: add drop down"
type textarea "x"
click at [115, 322] on textarea "Distance: add drop down" at bounding box center [140, 321] width 205 height 18
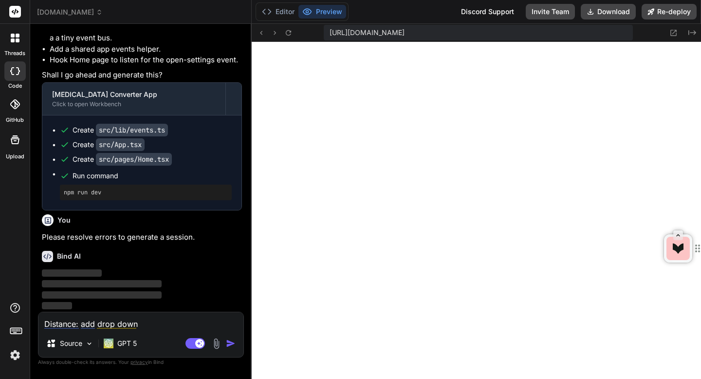
type textarea "Distance: add dropdown"
type textarea "x"
click at [139, 322] on textarea "Distance: add dropdown" at bounding box center [140, 321] width 205 height 18
type textarea "Distance: add dropdown"
type textarea "x"
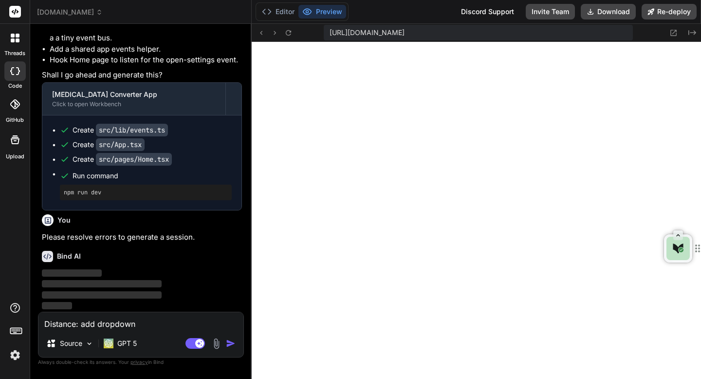
type textarea "Distance: add dropdown f"
type textarea "x"
type textarea "Distance: add dropdown fo"
type textarea "x"
type textarea "Distance: add dropdown f"
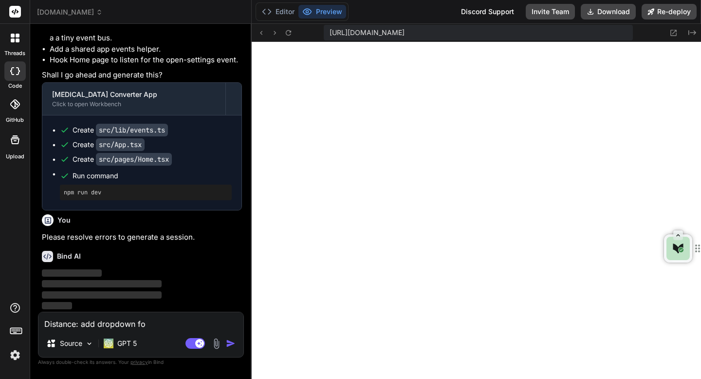
type textarea "x"
type textarea "Distance: add dropdown"
type textarea "x"
type textarea "Distance: add dropdown o"
type textarea "x"
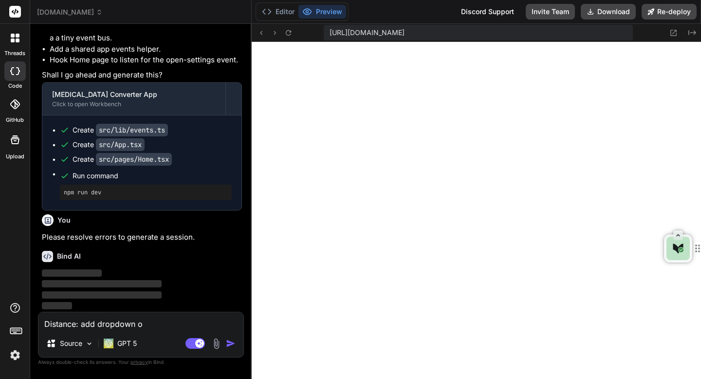
type textarea "Distance: add dropdown of"
type textarea "x"
type textarea "Distance: add dropdown of"
type textarea "x"
type textarea "Distance: add dropdown of m"
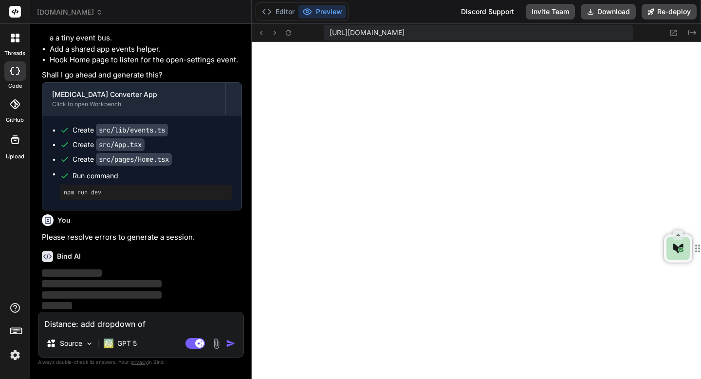
type textarea "x"
type textarea "Distance: add dropdown of me"
type textarea "x"
type textarea "Distance: add dropdown of met"
type textarea "x"
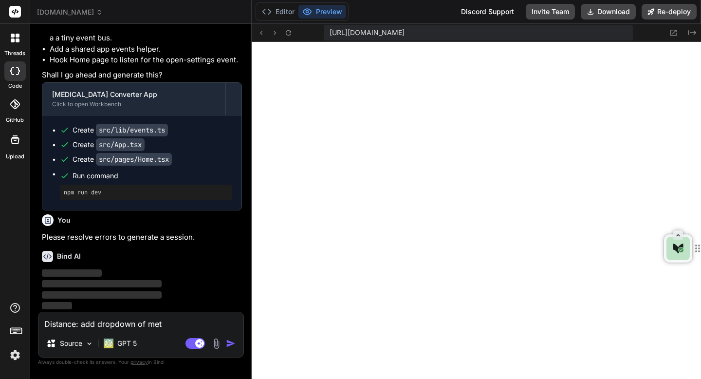
type textarea "Distance: add dropdown of mete"
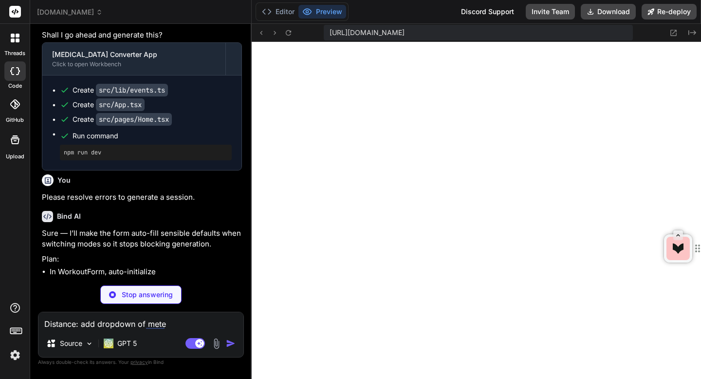
type textarea "x"
type textarea "Distance: add dropdown of meter"
type textarea "x"
type textarea "Distance: add dropdown of meters"
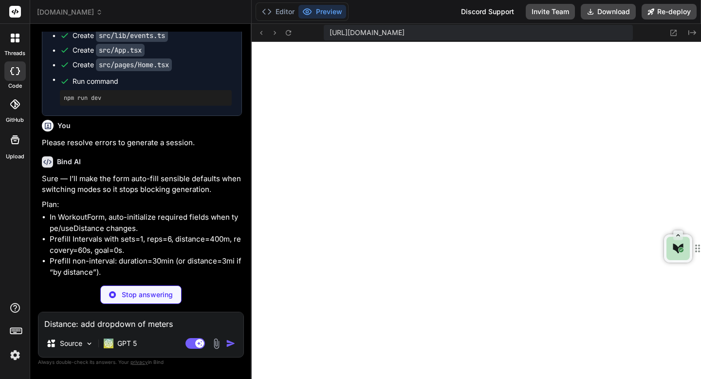
type textarea "x"
type textarea "Distance: add dropdown of meters"
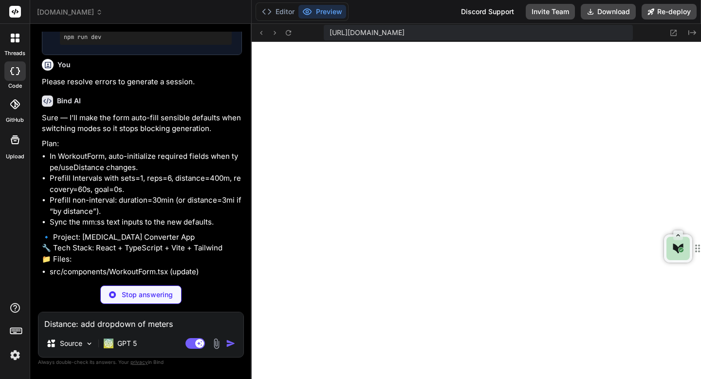
type textarea "x"
type textarea "Distance: add dropdown of meters"
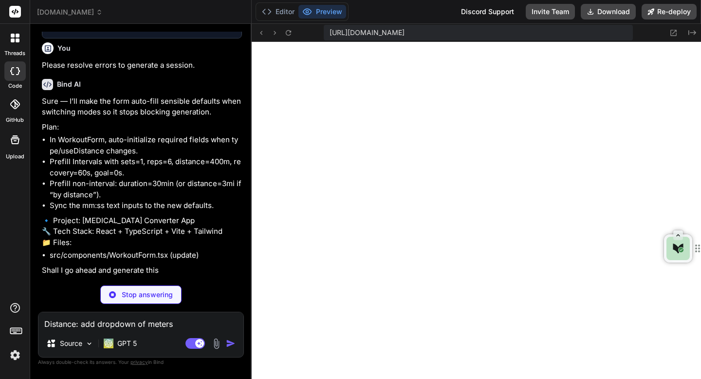
type textarea "x"
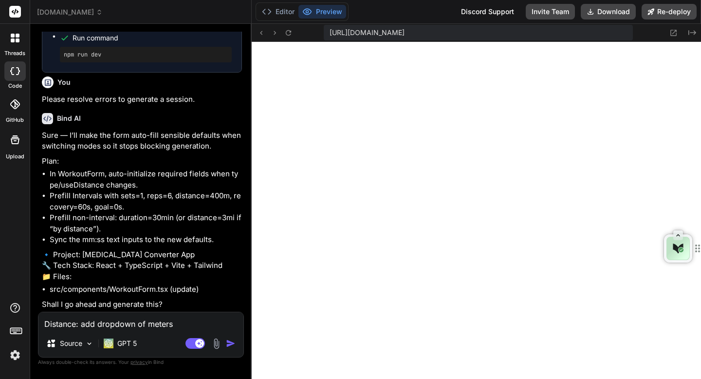
type textarea "Distance: add dropdown of meters,"
type textarea "x"
type textarea "Distance: add dropdown of meters,"
type textarea "x"
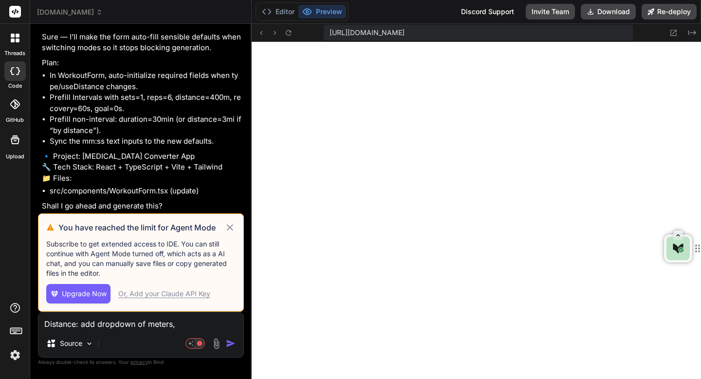
type textarea "Distance: add dropdown of meters, y"
type textarea "x"
type textarea "Distance: add dropdown of meters, ye"
type textarea "x"
type textarea "Distance: add dropdown of meters, yea"
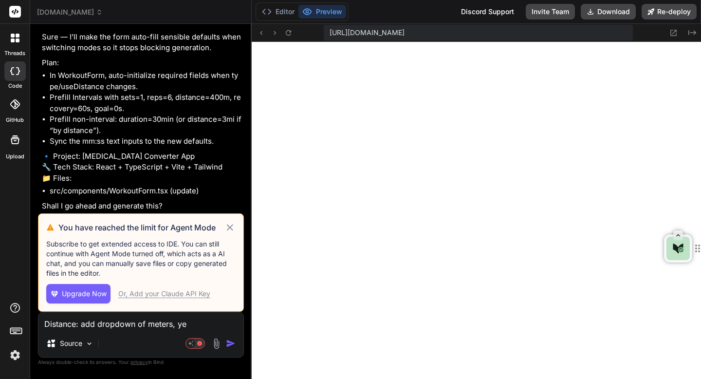
type textarea "x"
type textarea "Distance: add dropdown of meters, yea"
click at [230, 224] on icon at bounding box center [229, 227] width 11 height 12
type textarea "x"
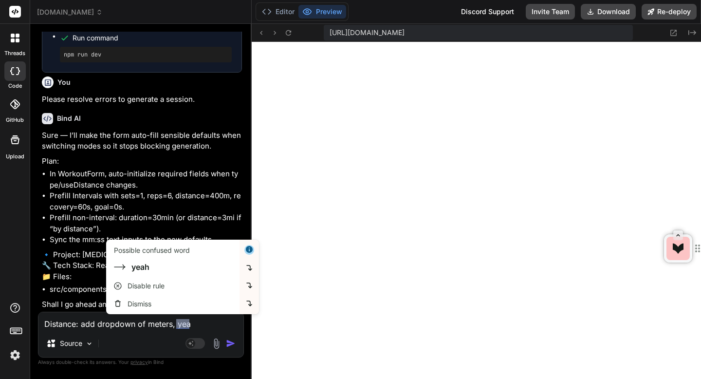
click at [187, 324] on textarea "Distance: add dropdown of meters, yea" at bounding box center [140, 321] width 205 height 18
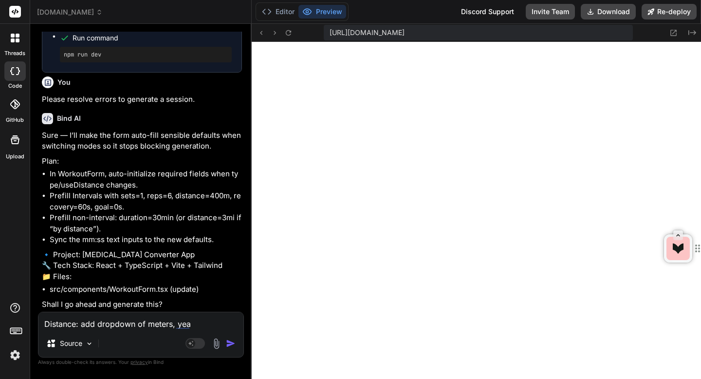
type textarea "Distance: add dropdown of meters, ya"
type textarea "x"
type textarea "Distance: add dropdown of meters, yar"
type textarea "x"
type textarea "Distance: add dropdown of meters, yard"
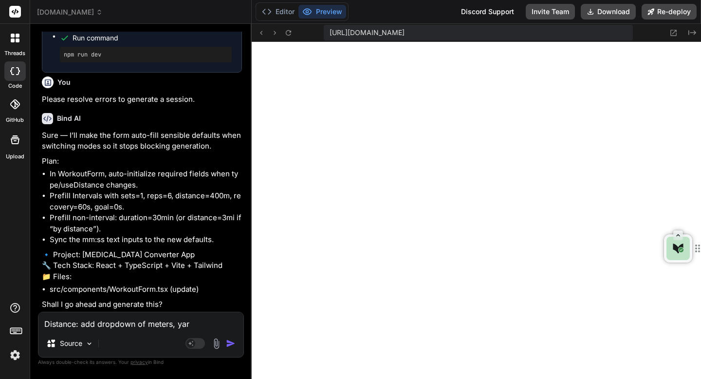
type textarea "x"
type textarea "Distance: add dropdown of meters, yard,"
click at [232, 342] on img "button" at bounding box center [231, 343] width 10 height 10
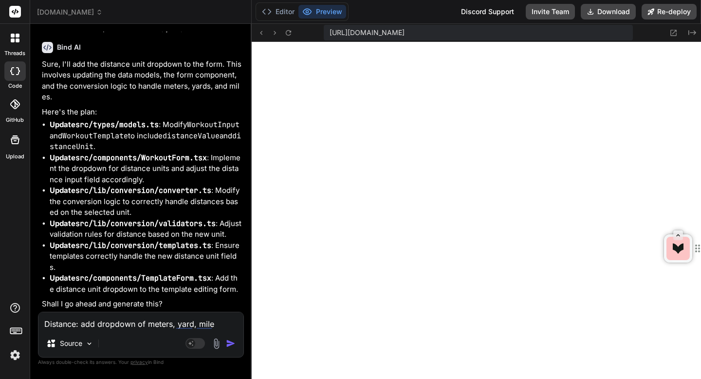
scroll to position [5863, 0]
click at [104, 324] on textarea "Distance: add dropdown of meters, yard, mile" at bounding box center [140, 321] width 205 height 18
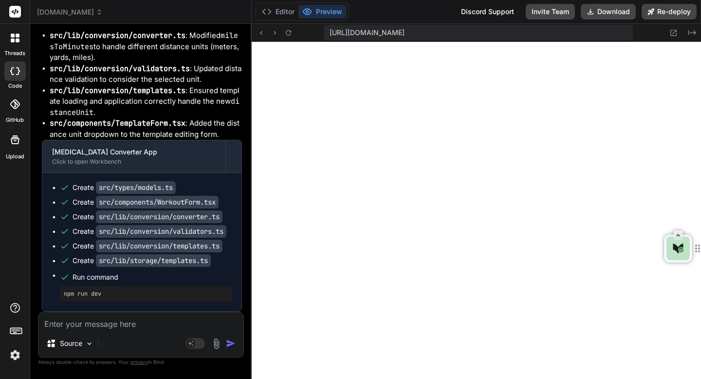
scroll to position [2183, 0]
click at [156, 328] on textarea at bounding box center [140, 321] width 205 height 18
paste textarea "[plugin:vite:esbuild] Transform failed with 1 error: /home/u3uk0f35zsjjbn9cprh6…"
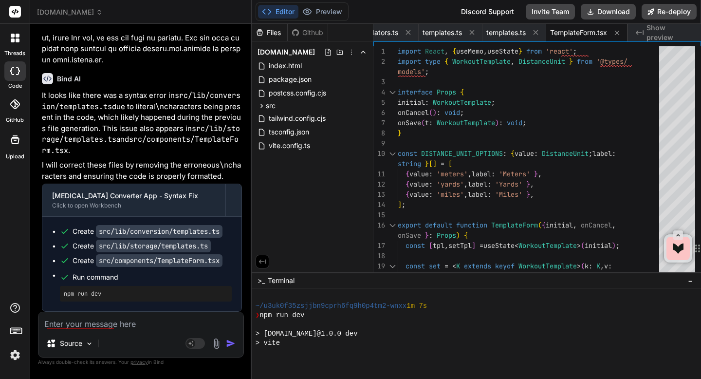
scroll to position [3256, 0]
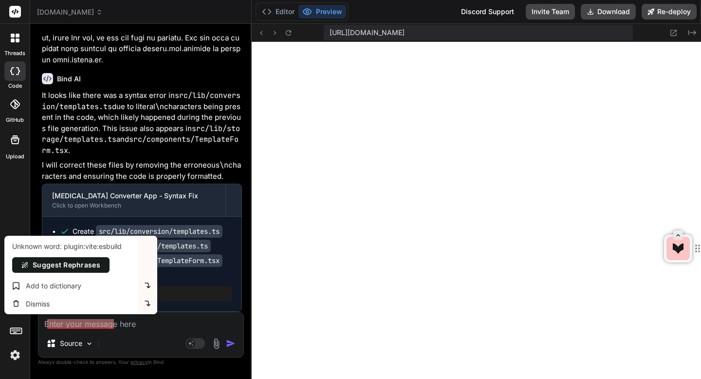
click at [108, 328] on textarea at bounding box center [140, 321] width 205 height 18
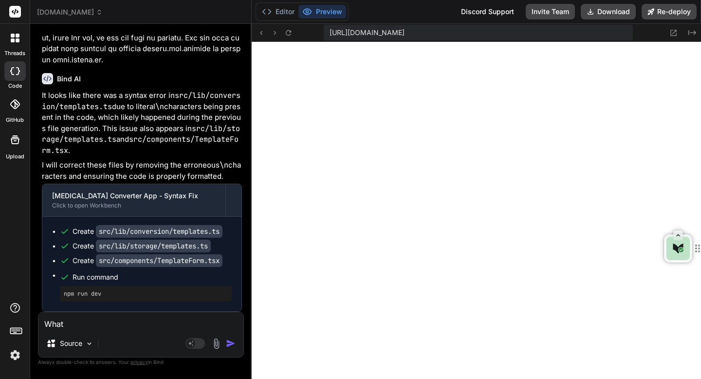
paste textarea "Workout Type"
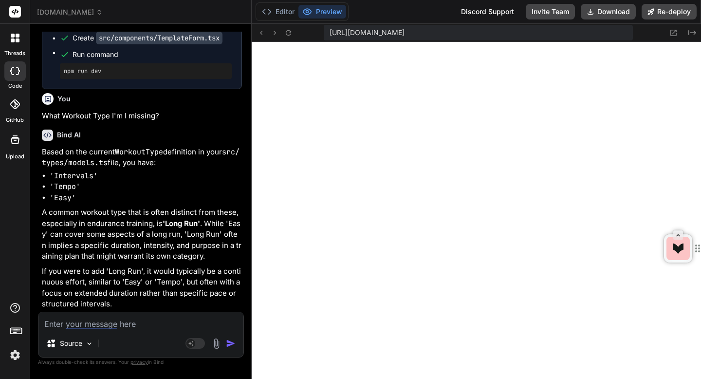
scroll to position [7430, 0]
click at [79, 321] on textarea at bounding box center [140, 321] width 205 height 18
click at [230, 344] on img "button" at bounding box center [231, 343] width 10 height 10
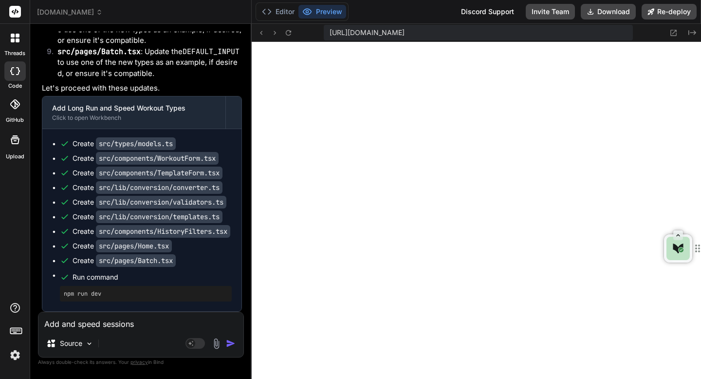
scroll to position [5439, 0]
click at [119, 326] on textarea "Add and speed sessions" at bounding box center [140, 321] width 205 height 18
paste textarea "[plugin:vite:react-babel] /home/u3uk0f35zsjjbn9cprh6fq9h0p4tm2-wnxx/src/compone…"
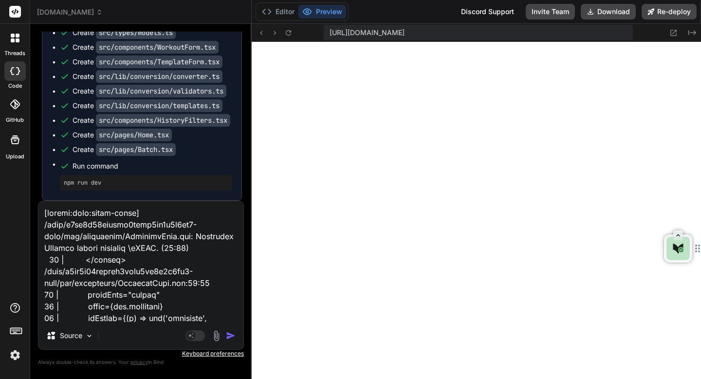
scroll to position [596, 0]
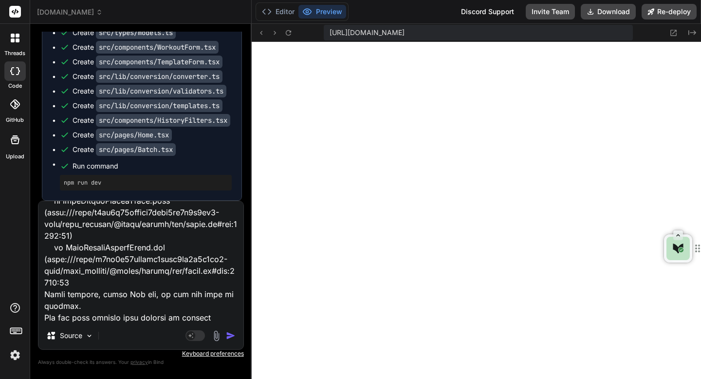
click at [229, 335] on img "button" at bounding box center [231, 336] width 10 height 10
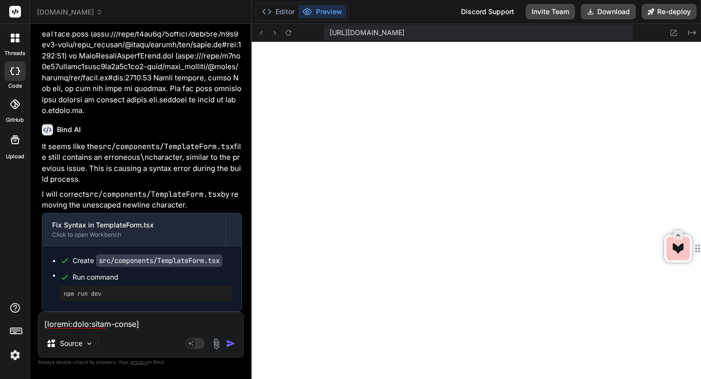
scroll to position [6049, 0]
click at [145, 323] on textarea at bounding box center [140, 321] width 205 height 18
paste textarea "[plugin:vite:react-babel] /home/u3uk0f35zsjjbn9cprh6fq9h0p4tm2-wnxx/src/compone…"
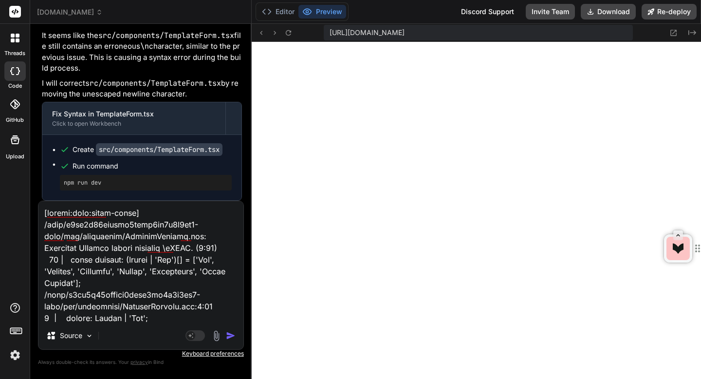
scroll to position [596, 0]
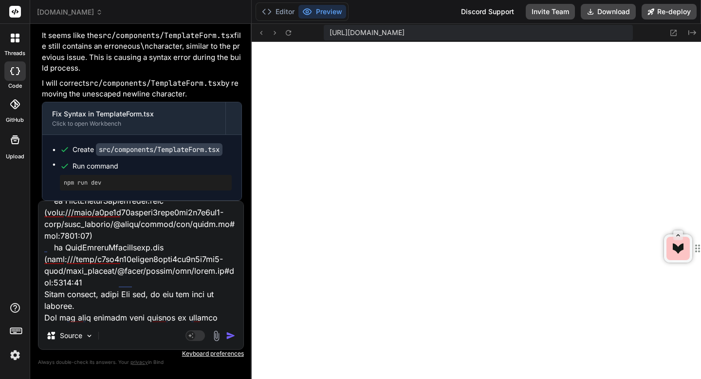
click at [230, 332] on img "button" at bounding box center [231, 336] width 10 height 10
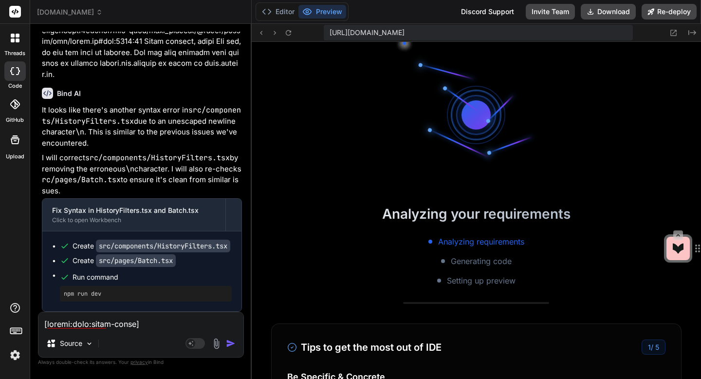
scroll to position [6206, 0]
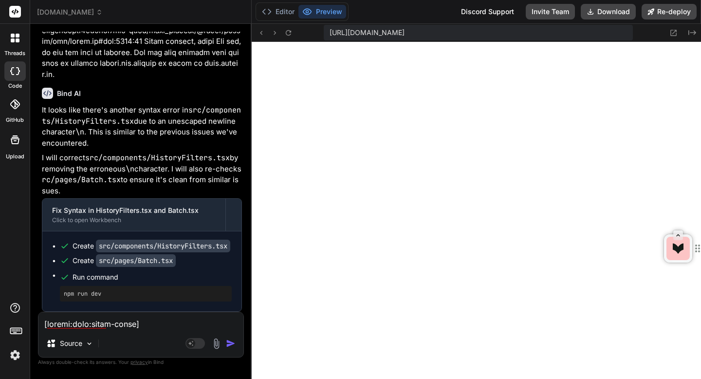
click at [118, 327] on textarea at bounding box center [140, 321] width 205 height 18
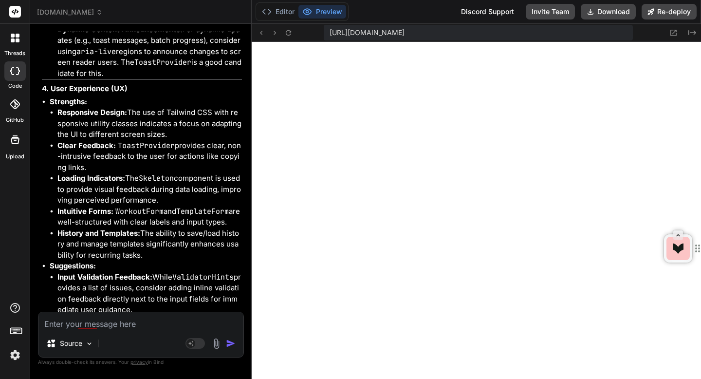
scroll to position [10106, 0]
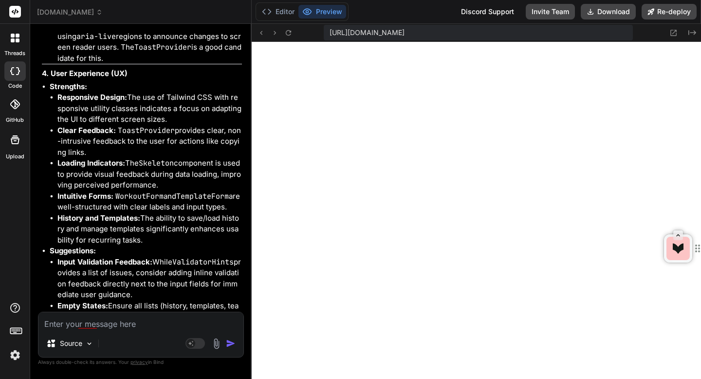
drag, startPoint x: 57, startPoint y: 156, endPoint x: 146, endPoint y: 262, distance: 138.3
copy ul "Consistency in useEffect dependencies: While generally good, ensure all depende…"
click at [81, 324] on textarea at bounding box center [140, 321] width 205 height 18
paste textarea "Consistency in useEffect dependencies: While generally good, ensure all depende…"
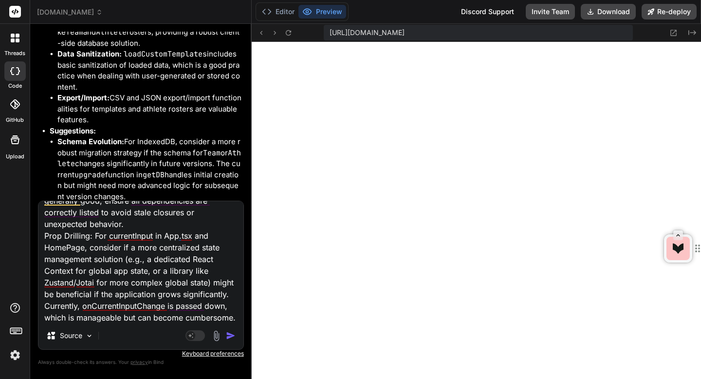
scroll to position [10518, 0]
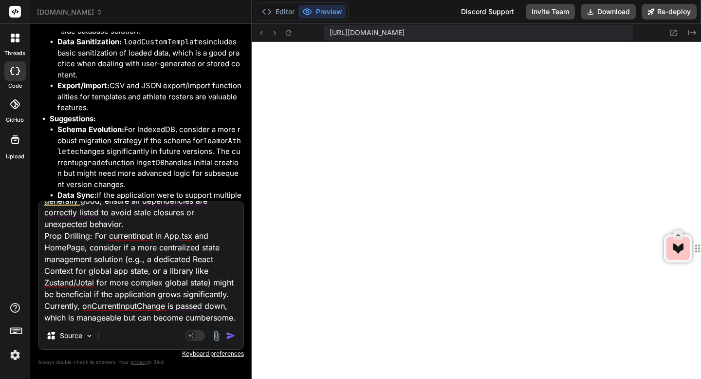
drag, startPoint x: 57, startPoint y: 100, endPoint x: 245, endPoint y: 131, distance: 190.0
click at [245, 131] on div "Bind AI Web Search Created with Pixso. Code Generator You Yes Bind AI Sure — he…" at bounding box center [140, 201] width 221 height 354
copy ul "Bundle Analysis: While not directly executable here, consider integrating a bun…"
click at [239, 316] on textarea "Consistency in useEffect dependencies: While generally good, ensure all depende…" at bounding box center [140, 261] width 205 height 121
paste textarea "Bundle Analysis: While not directly executable here, consider integrating a bun…"
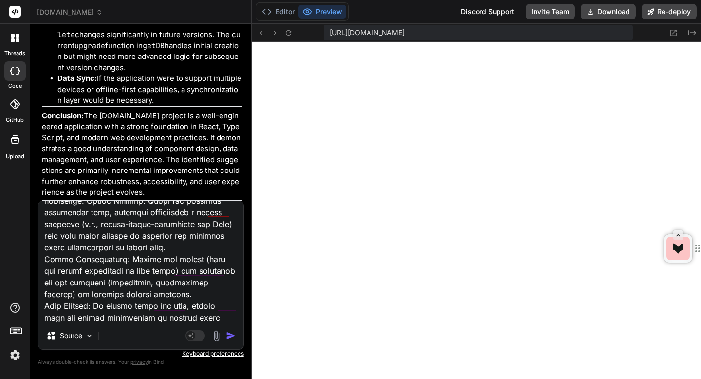
scroll to position [10838, 0]
drag, startPoint x: 59, startPoint y: 39, endPoint x: 132, endPoint y: 167, distance: 148.1
copy ul "Form Labels: Ensure all form inputs have associated <label> elements, either di…"
click at [132, 293] on textarea at bounding box center [140, 261] width 205 height 121
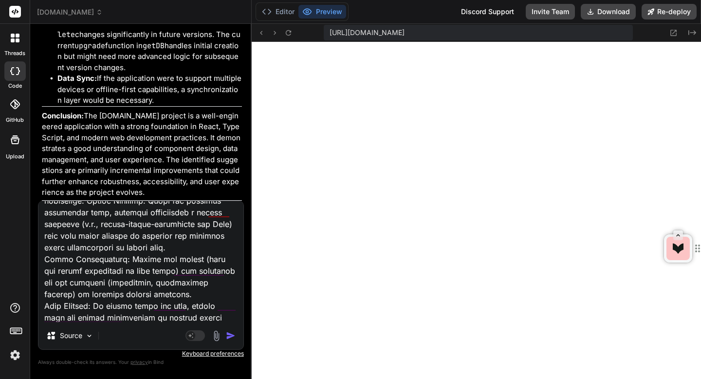
scroll to position [154, 0]
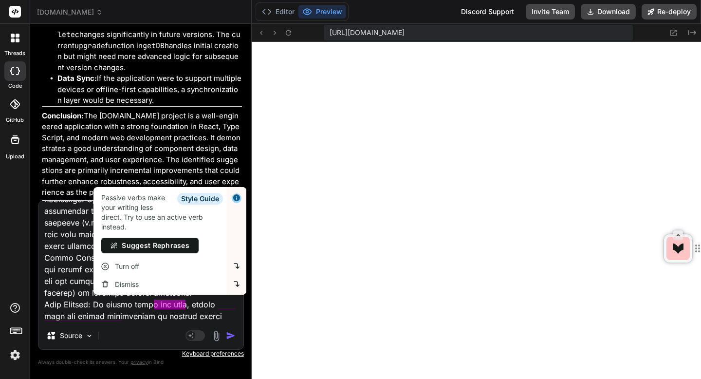
click at [234, 316] on textarea at bounding box center [140, 261] width 205 height 121
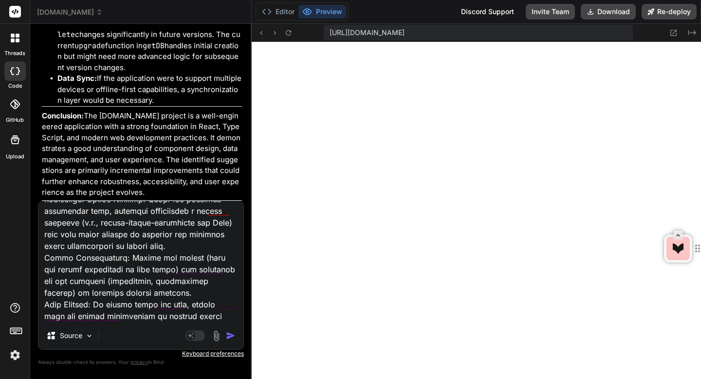
paste textarea "Form Labels: Ensure all form inputs have associated <label> elements, either di…"
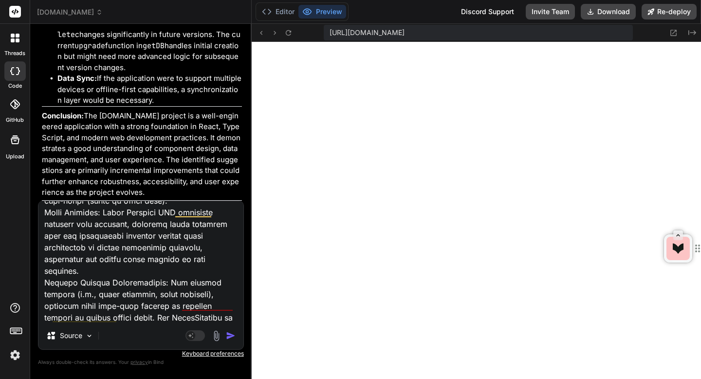
scroll to position [11146, 0]
drag, startPoint x: 57, startPoint y: 67, endPoint x: 170, endPoint y: 155, distance: 142.9
copy ul "Input Validation Feedback: While ValidatorHints provides a list of issues, cons…"
click at [146, 316] on textarea at bounding box center [140, 261] width 205 height 121
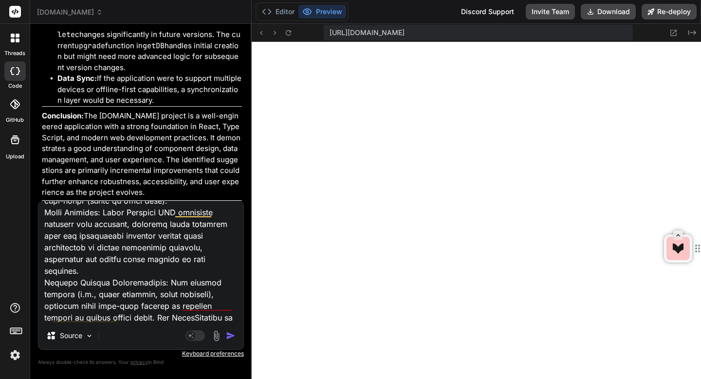
paste textarea "Input Validation Feedback: While ValidatorHints provides a list of issues, cons…"
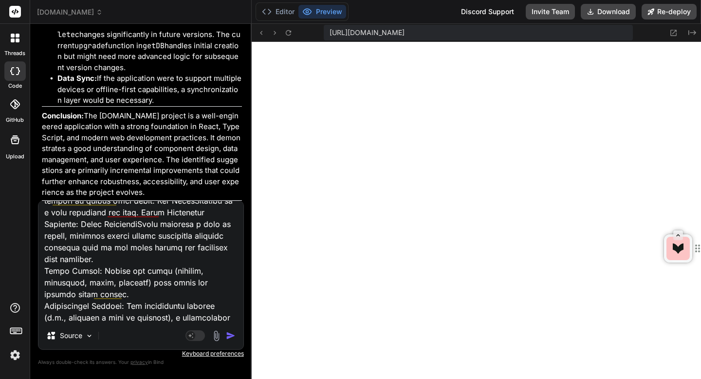
scroll to position [11415, 0]
drag, startPoint x: 59, startPoint y: 78, endPoint x: 160, endPoint y: 162, distance: 131.0
click at [160, 106] on ul "Schema Evolution: For IndexedDB, consider a more robust migration strategy if t…" at bounding box center [146, 56] width 192 height 99
copy ul "Schema Evolution: For IndexedDB, consider a more robust migration strategy if t…"
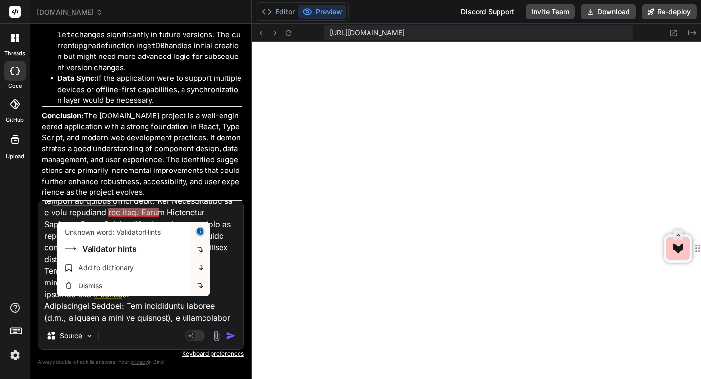
click at [179, 316] on textarea at bounding box center [140, 261] width 205 height 121
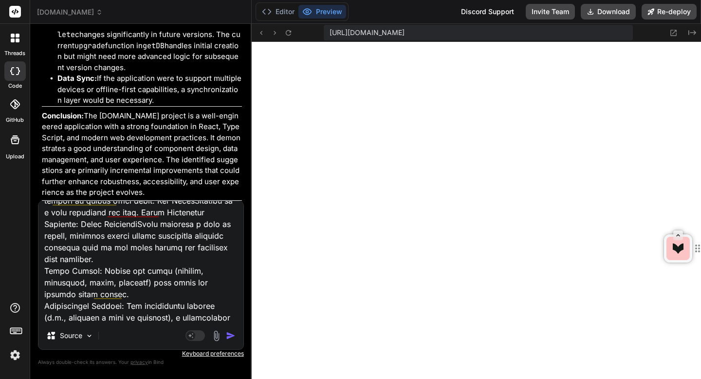
paste textarea "Schema Evolution: For IndexedDB, consider a more robust migration strategy if t…"
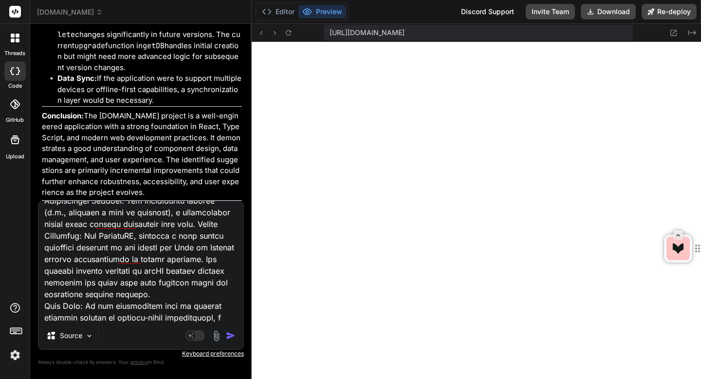
scroll to position [11491, 0]
drag, startPoint x: 99, startPoint y: 193, endPoint x: 34, endPoint y: 114, distance: 102.0
click at [34, 114] on div "Bind AI Web Search Created with Pixso. Code Generator You Yes Bind AI Sure — he…" at bounding box center [140, 201] width 221 height 354
copy p "The sessionswap.com project is a well-engineered application with a strong foun…"
click at [203, 316] on textarea at bounding box center [140, 261] width 205 height 121
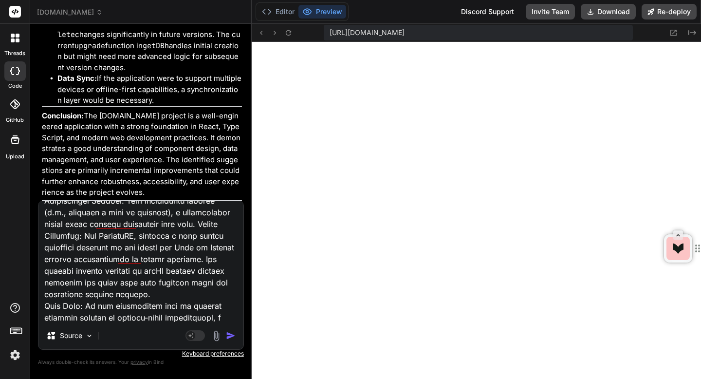
paste textarea "The sessionswap.com project is a well-engineered application with a strong foun…"
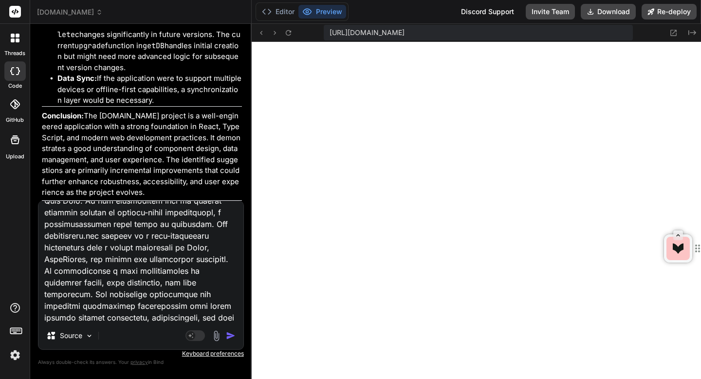
click at [230, 335] on img "button" at bounding box center [231, 336] width 10 height 10
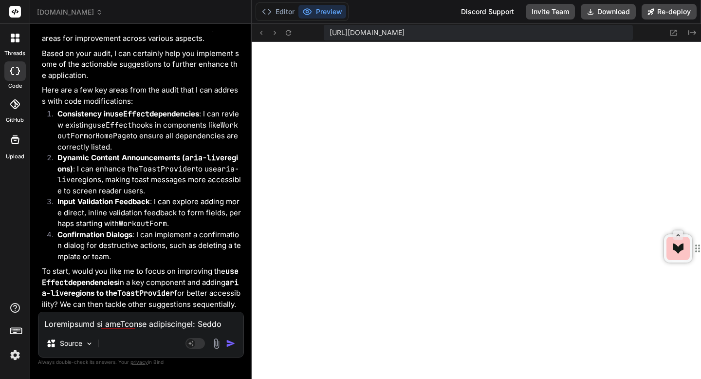
scroll to position [12308, 0]
click at [180, 318] on textarea at bounding box center [140, 321] width 205 height 18
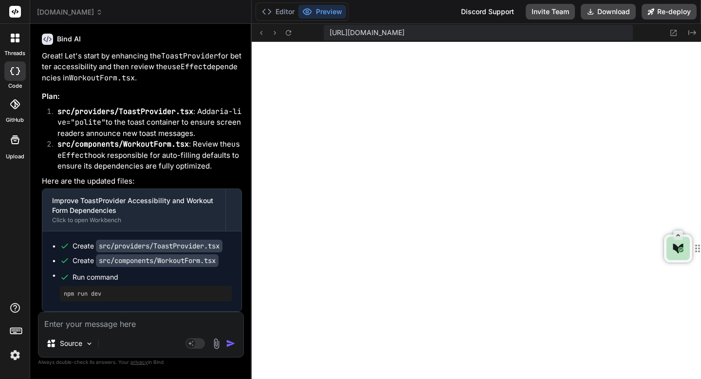
scroll to position [12626, 0]
click at [74, 323] on textarea at bounding box center [140, 321] width 205 height 18
click at [230, 343] on img "button" at bounding box center [231, 343] width 10 height 10
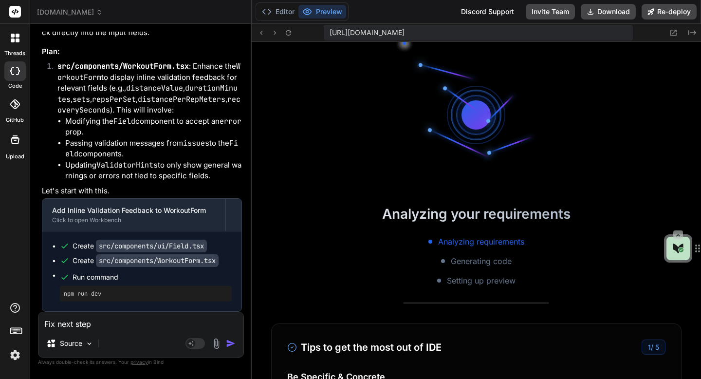
scroll to position [6530, 0]
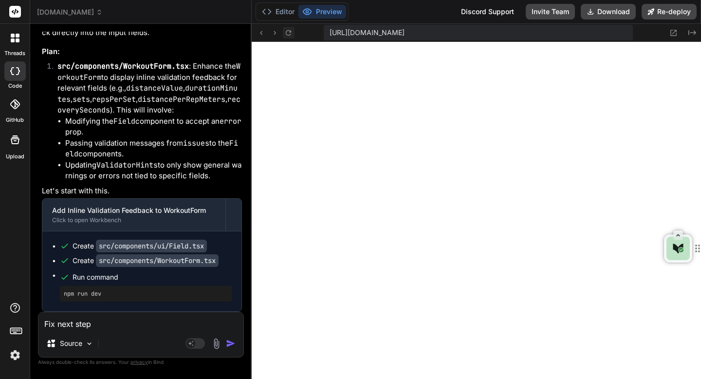
click at [290, 30] on icon at bounding box center [288, 33] width 8 height 8
click at [85, 327] on textarea "Fix next step" at bounding box center [140, 321] width 205 height 18
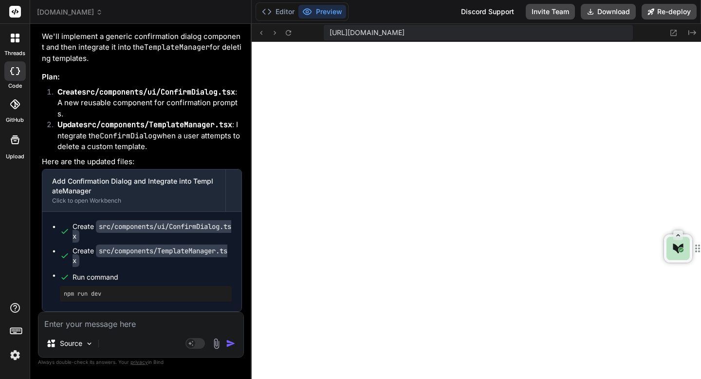
scroll to position [7140, 0]
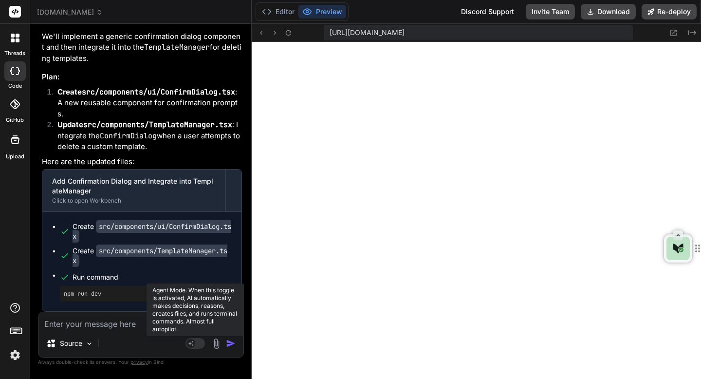
click at [191, 345] on rect at bounding box center [190, 343] width 9 height 9
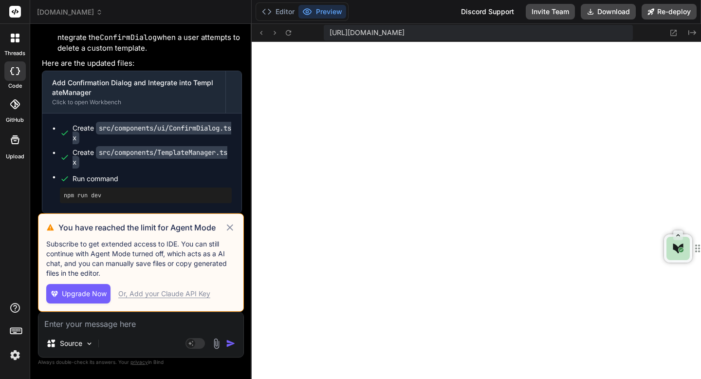
click at [150, 323] on textarea at bounding box center [140, 321] width 205 height 18
paste textarea "[plugin:vite:react-babel] /home/u3uk0f35zsjjbn9cprh6fq9h0p4tm2-wnxx/src/compone…"
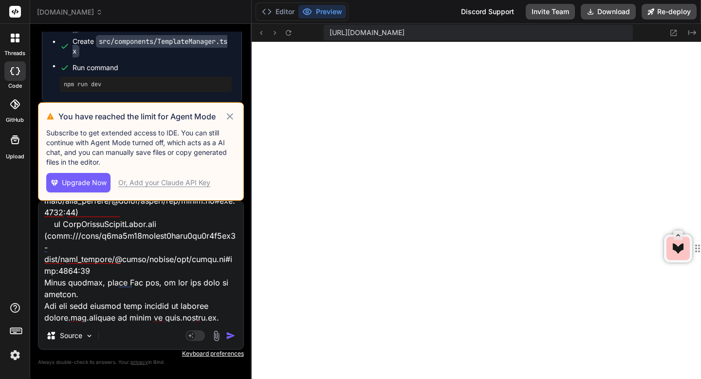
click at [229, 333] on img "button" at bounding box center [231, 336] width 10 height 10
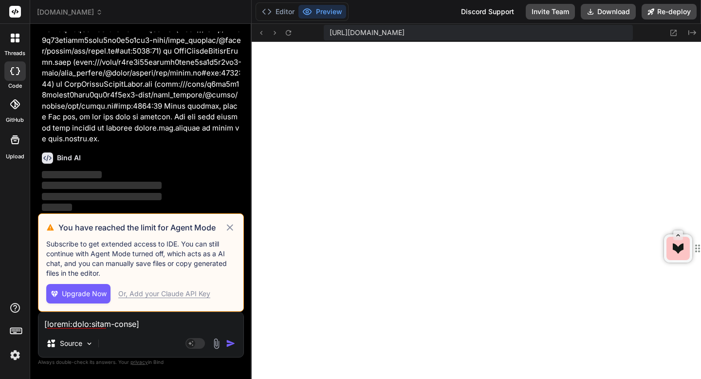
scroll to position [14103, 0]
click at [227, 228] on icon at bounding box center [229, 227] width 11 height 12
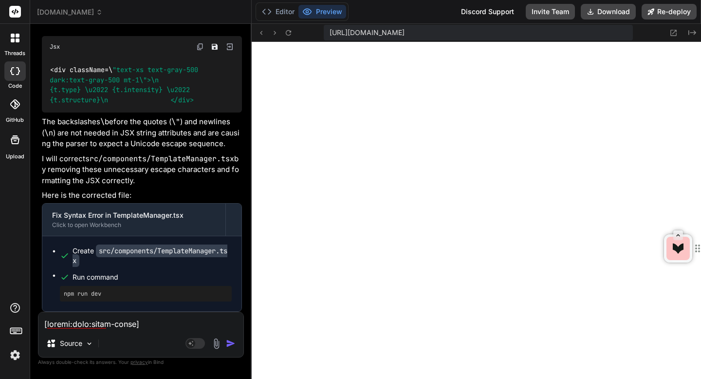
scroll to position [14308, 0]
click at [112, 323] on textarea at bounding box center [140, 321] width 205 height 18
click at [148, 323] on textarea "Turn" at bounding box center [140, 321] width 205 height 18
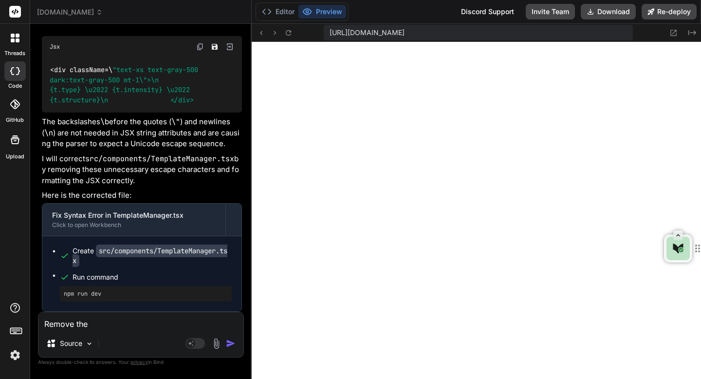
paste textarea "Workout Type"
click at [162, 326] on textarea "Remove the Workout Type and" at bounding box center [140, 321] width 205 height 18
paste textarea "Structure"
paste textarea "Number of Sets"
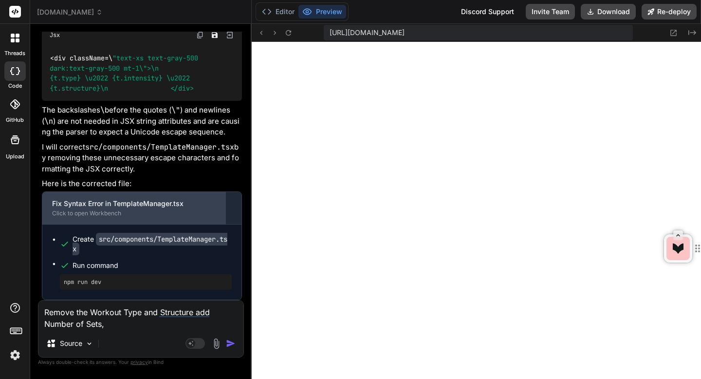
paste textarea "Reps per Set"
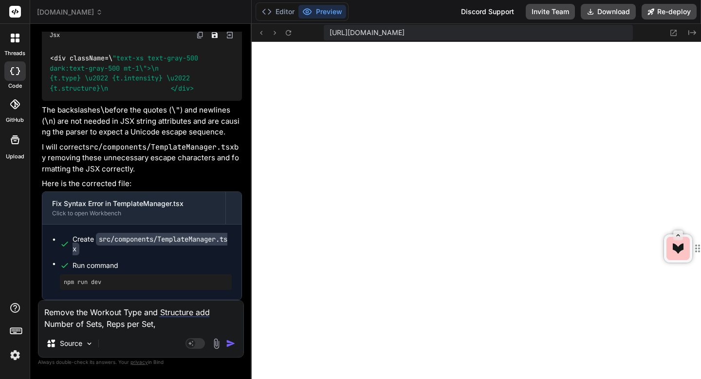
click at [192, 325] on textarea "Remove the Workout Type and Structure add Number of Sets, Reps per Set," at bounding box center [140, 314] width 205 height 29
paste textarea "Distance per Rep (meters)"
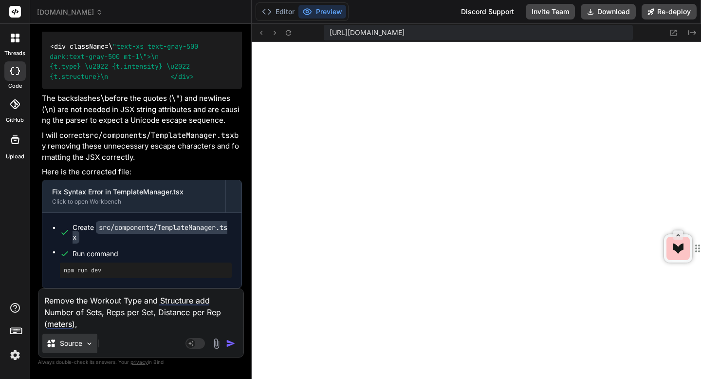
paste textarea "Goal Time per Rep (mm:ss)"
paste textarea "Recovery Time (mm:ss)"
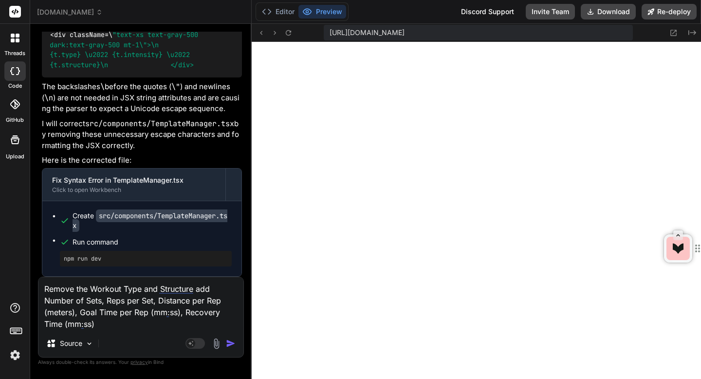
click at [216, 342] on img at bounding box center [216, 343] width 11 height 11
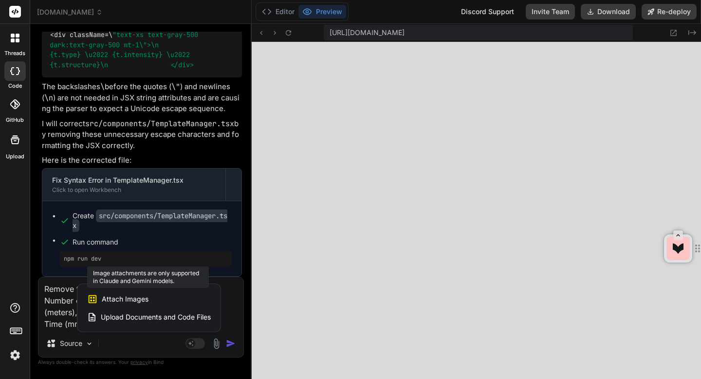
click at [122, 302] on span "Attach Images" at bounding box center [125, 299] width 47 height 10
click at [120, 296] on span "Attach Images" at bounding box center [125, 299] width 47 height 10
click at [130, 336] on div at bounding box center [350, 189] width 701 height 379
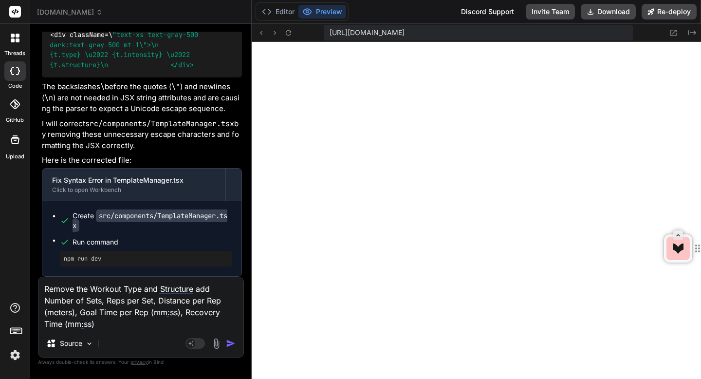
click at [134, 341] on div "Source" at bounding box center [140, 344] width 205 height 23
click at [156, 343] on div "Source" at bounding box center [140, 344] width 205 height 23
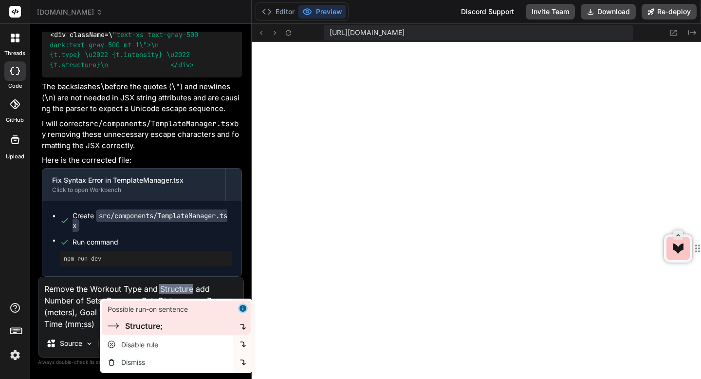
click at [193, 322] on div "Structure;" at bounding box center [169, 326] width 122 height 12
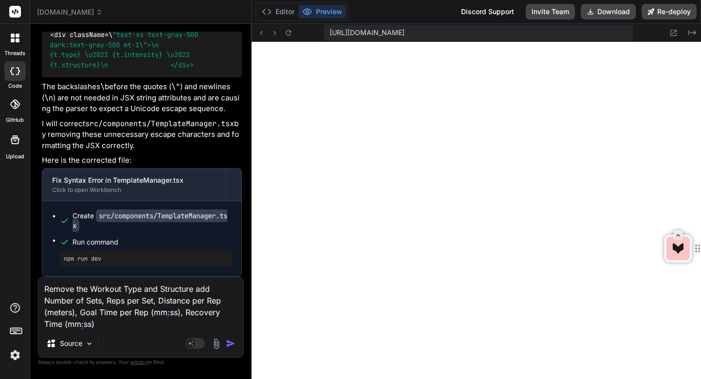
click at [230, 343] on img "button" at bounding box center [231, 343] width 10 height 10
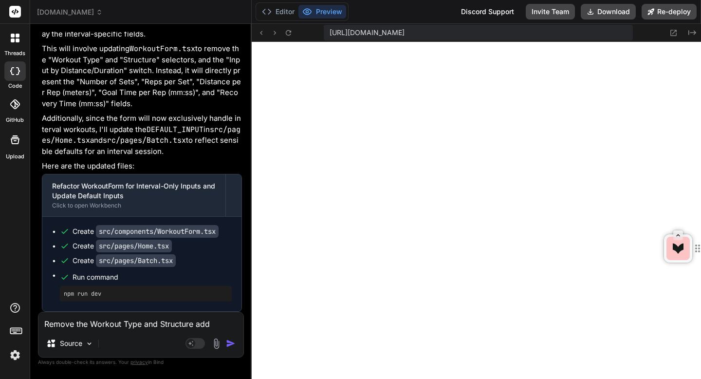
scroll to position [14702, 0]
click at [289, 33] on icon at bounding box center [288, 33] width 8 height 8
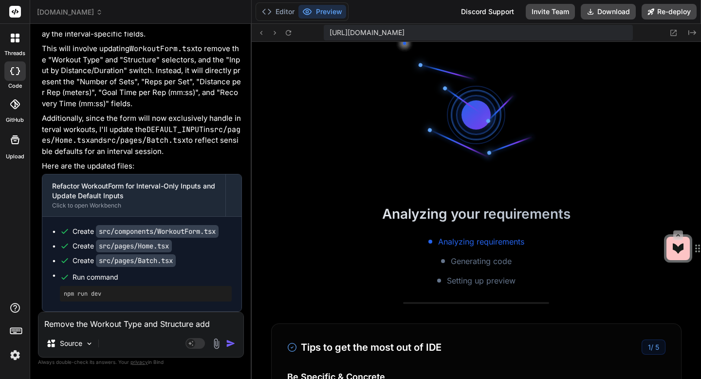
scroll to position [8500, 0]
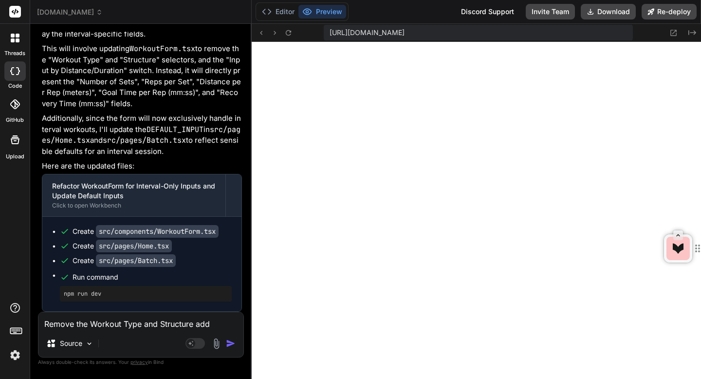
click at [200, 326] on textarea "Remove the Workout Type and Structure add Number of Sets, Reps per Set, Distanc…" at bounding box center [140, 321] width 205 height 18
paste textarea "[plugin:vite:react-babel] /home/u3uk0f35zsjjbn9cprh6fq9h0p4tm2-wnxx/src/pages/H…"
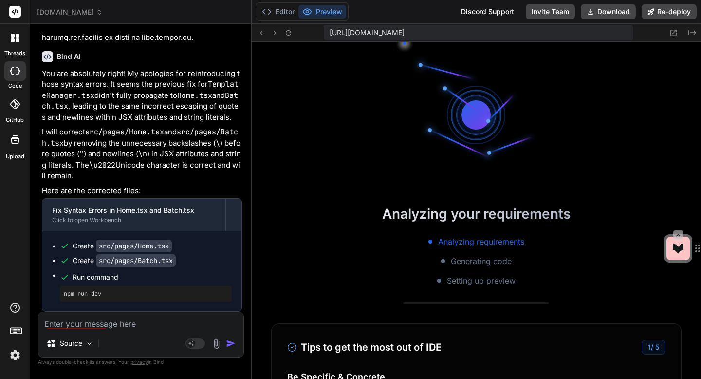
scroll to position [8648, 0]
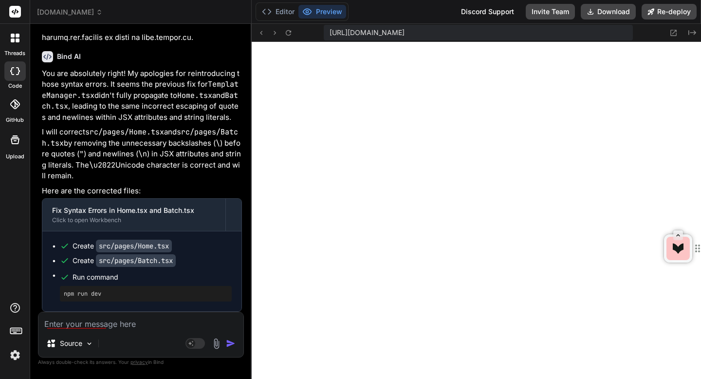
click at [132, 324] on textarea at bounding box center [140, 321] width 205 height 18
click at [119, 327] on textarea "Do another site" at bounding box center [140, 321] width 205 height 18
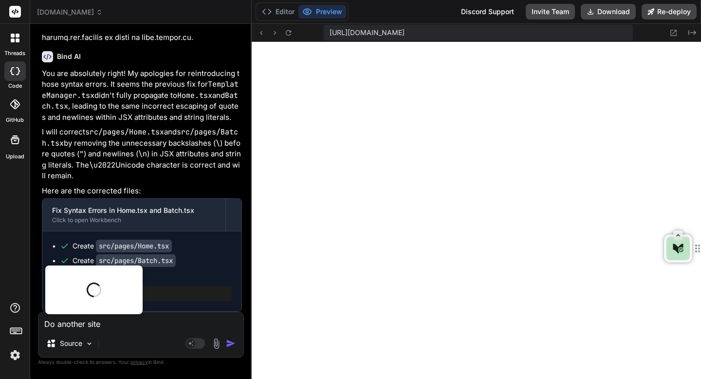
click at [119, 327] on textarea "Do another site" at bounding box center [140, 321] width 205 height 18
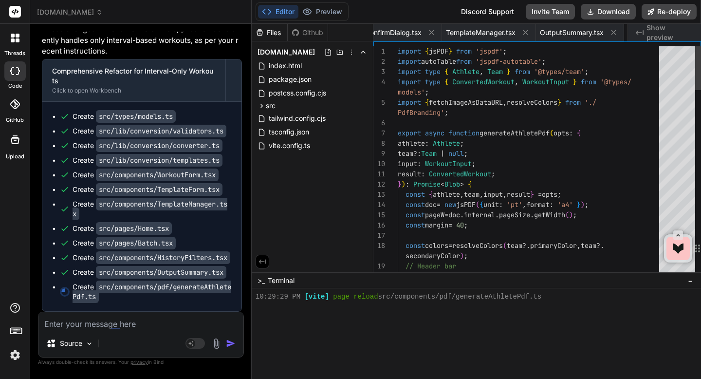
scroll to position [0, 1026]
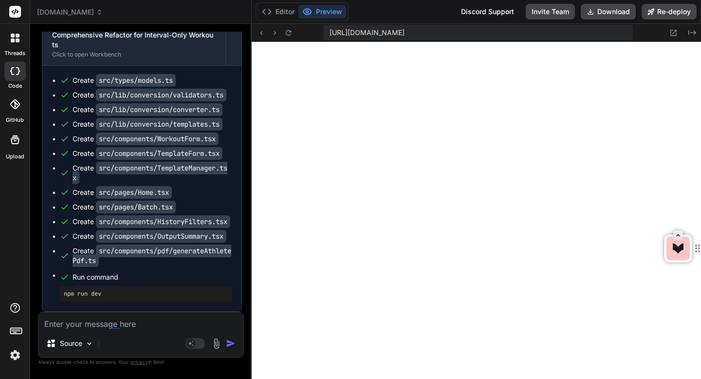
click at [82, 329] on textarea at bounding box center [140, 321] width 205 height 18
paste textarea "[plugin:vite:react-babel] /home/u3uk0f35zsjjbn9cprh6fq9h0p4tm2-wnxx/src/compone…"
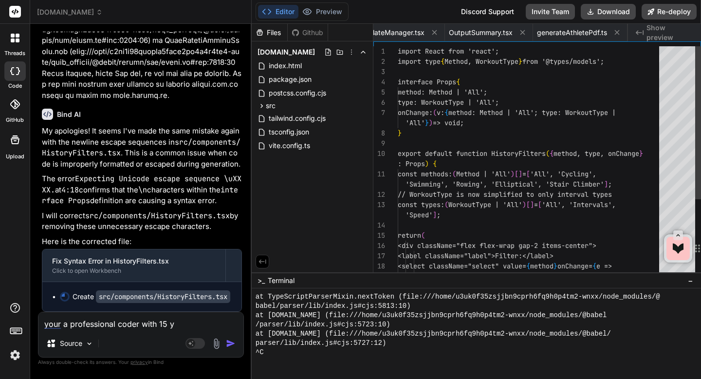
scroll to position [0, 648]
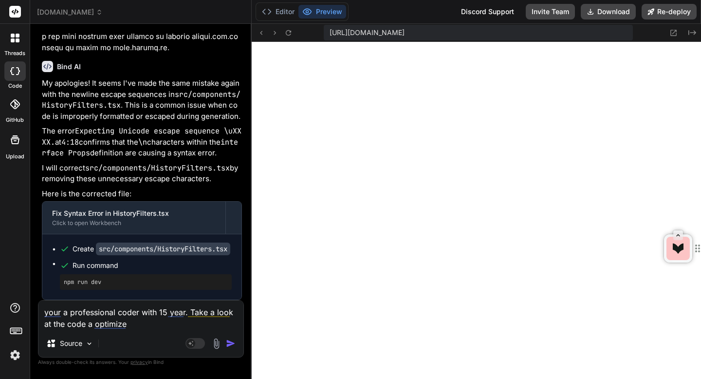
click at [135, 320] on textarea "your a professional coder with 15 year. Take a look at the code a optimize" at bounding box center [140, 314] width 205 height 29
drag, startPoint x: 127, startPoint y: 324, endPoint x: 159, endPoint y: 320, distance: 32.3
click at [159, 320] on textarea "your a professional coder with 15 year. Take a look at the code a optimizeoptim…" at bounding box center [140, 314] width 205 height 29
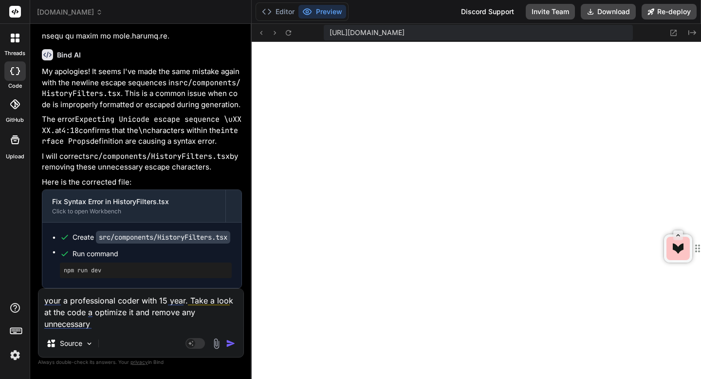
click at [163, 320] on textarea "your a professional coder with 15 year. Take a look at the code a optimize it a…" at bounding box center [140, 309] width 205 height 41
click at [150, 325] on textarea "your a professional coder with 15 year. Take a look at the code a optimize it a…" at bounding box center [140, 309] width 205 height 41
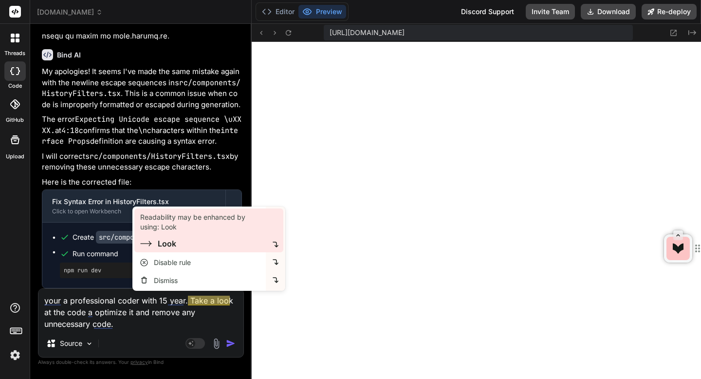
click at [173, 247] on div "Look" at bounding box center [167, 244] width 18 height 12
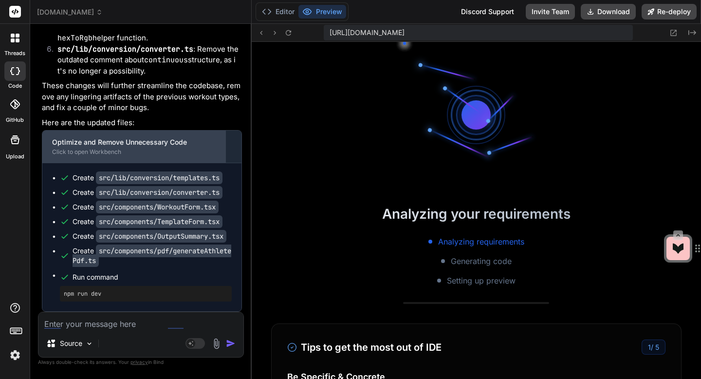
scroll to position [17867, 0]
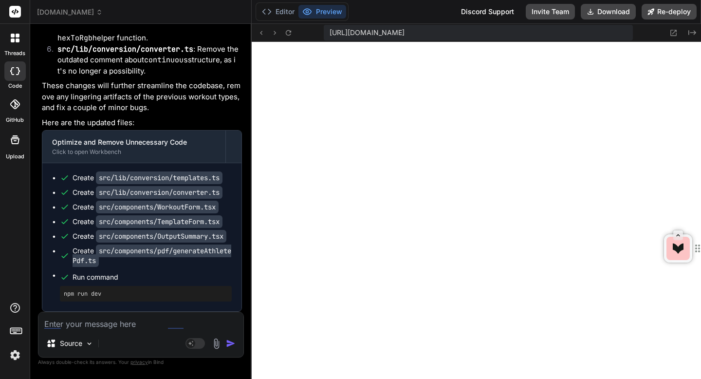
click at [134, 325] on textarea at bounding box center [140, 321] width 205 height 18
paste textarea "Number of Sets"
click at [100, 327] on textarea "Number of Sets keep flashing back and forth" at bounding box center [140, 321] width 205 height 18
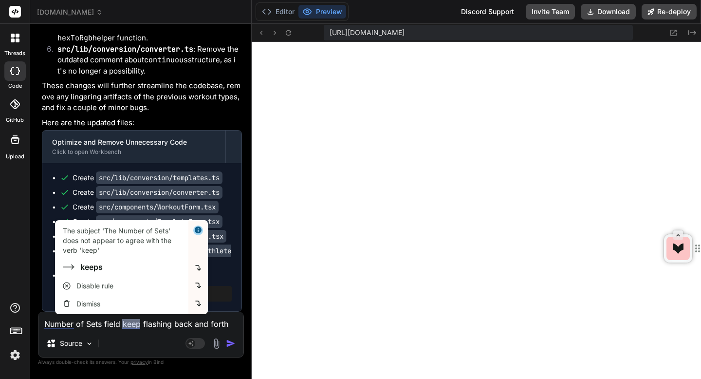
click at [232, 344] on img "button" at bounding box center [231, 343] width 10 height 10
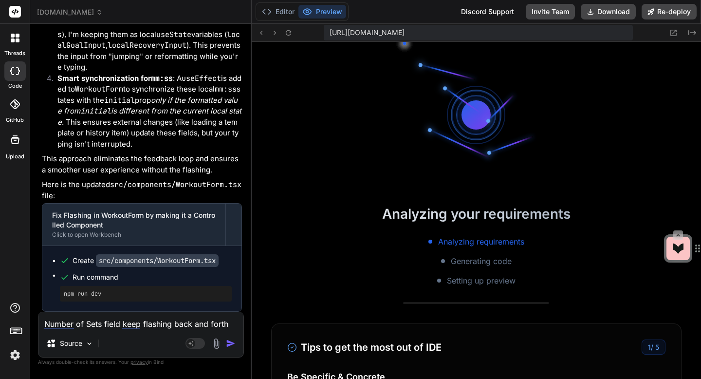
scroll to position [18607, 0]
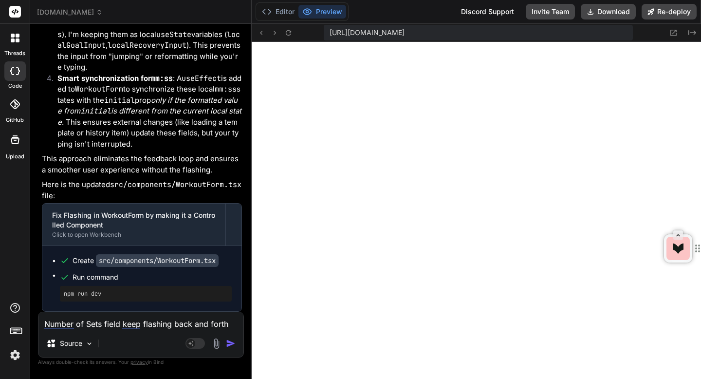
click at [116, 327] on textarea "Number of Sets field keep flashing back and forth" at bounding box center [140, 321] width 205 height 18
paste textarea "AquaJogging"
click at [80, 324] on textarea "add AquaJogging" at bounding box center [140, 321] width 205 height 18
click at [123, 325] on textarea "add AquaJogging" at bounding box center [140, 321] width 205 height 18
click at [121, 324] on textarea "add AquaJogging in" at bounding box center [140, 321] width 205 height 18
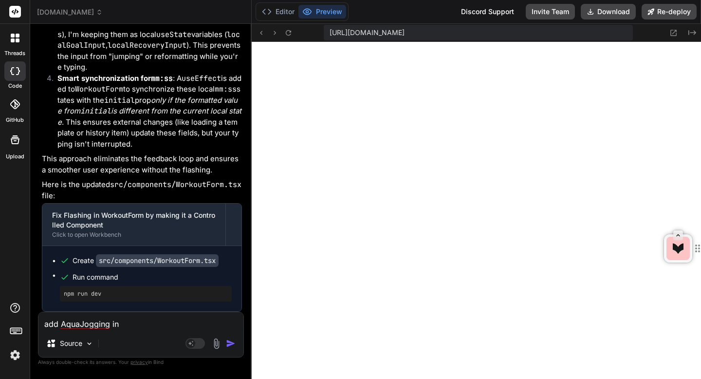
paste textarea "Method"
click at [231, 345] on img "button" at bounding box center [231, 343] width 10 height 10
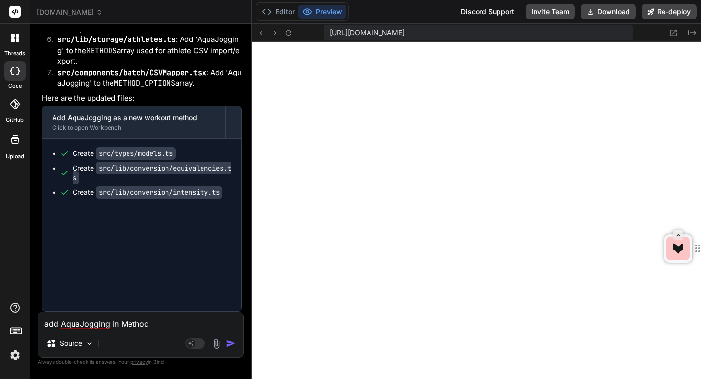
scroll to position [0, 0]
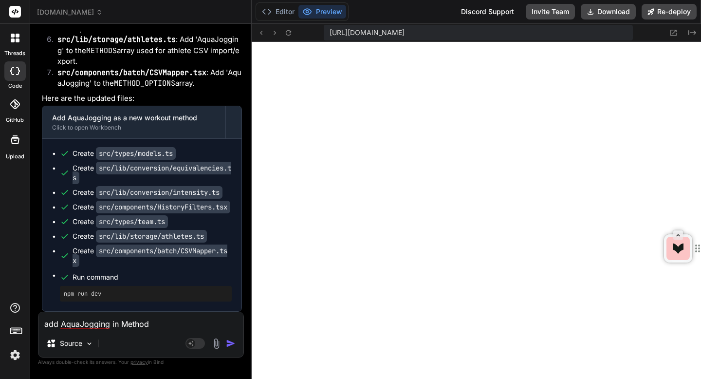
click at [120, 328] on textarea "add AquaJogging in Method" at bounding box center [140, 321] width 205 height 18
paste textarea "Warm-up Guidelines"
paste textarea "Cool-down Guidelines"
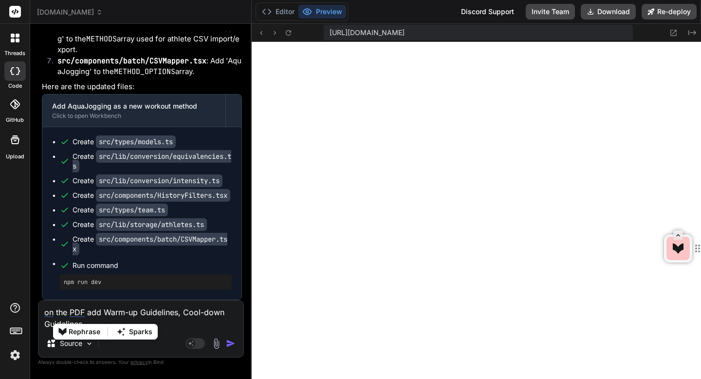
drag, startPoint x: 105, startPoint y: 312, endPoint x: 106, endPoint y: 332, distance: 19.5
click at [106, 332] on html "threads code GitHub Upload sessionswap.com Created with Pixso. Bind AI Web Sear…" at bounding box center [350, 189] width 701 height 379
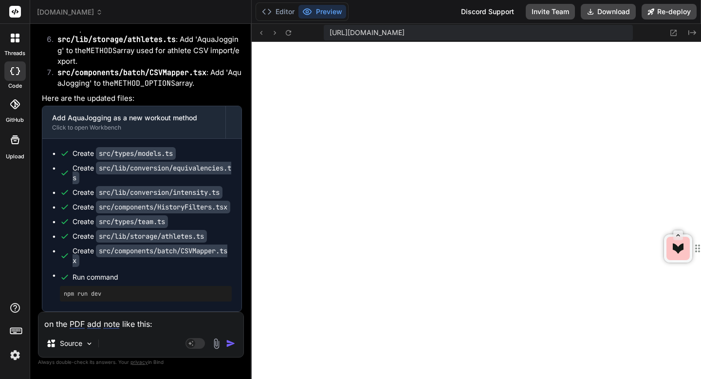
paste textarea "Warm-up Guidelines • Start at very low intensity (40-50% effort) • Gradually in…"
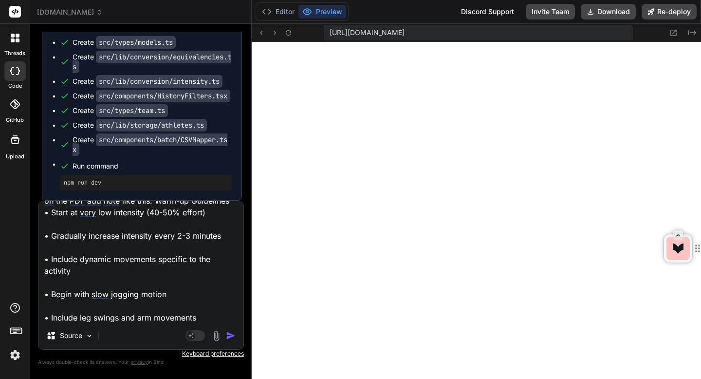
scroll to position [14, 0]
paste textarea "Cool-down Guidelines • Gradually reduce intensity over 5-7 minutes • Include st…"
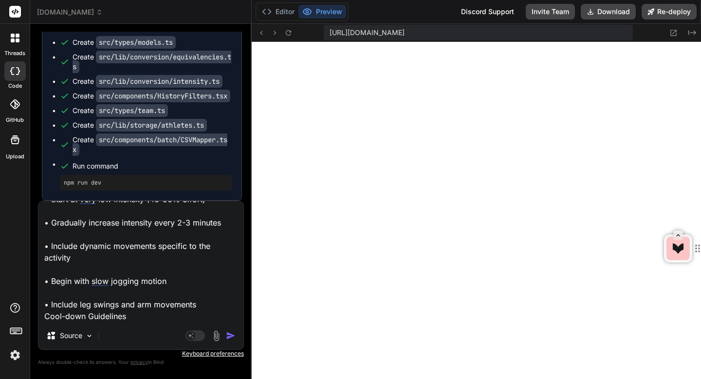
scroll to position [142, 0]
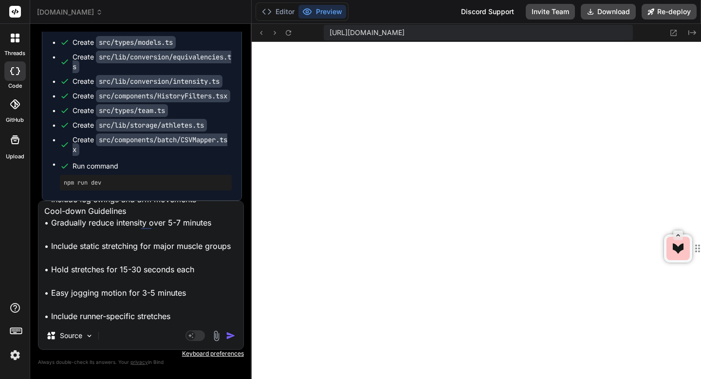
paste textarea "Training Notes • Maintain moderate effort level to match original running inten…"
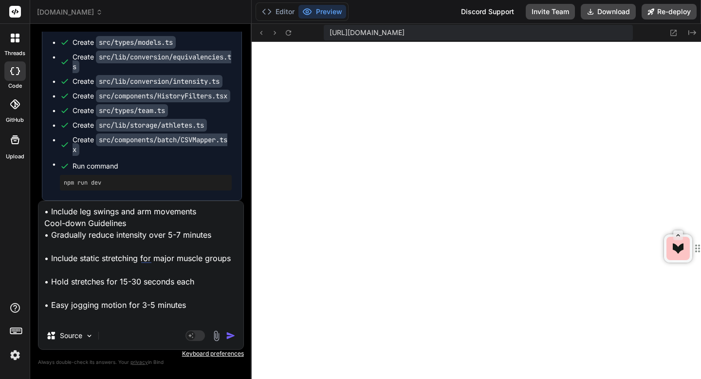
scroll to position [0, 0]
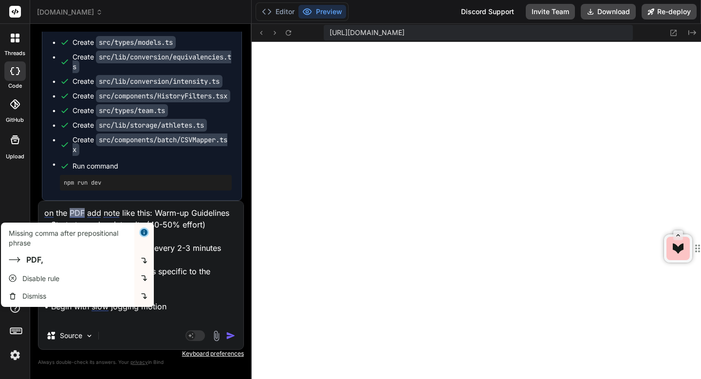
click at [83, 213] on textarea "on the PDF add note like this: Warm-up Guidelines • Start at very low intensity…" at bounding box center [140, 261] width 205 height 121
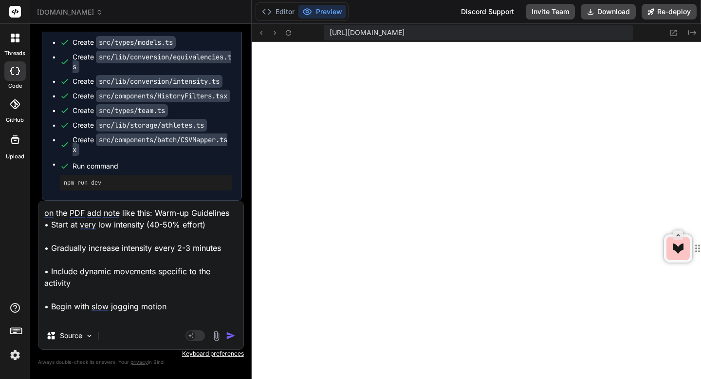
click at [152, 216] on textarea "on the PDF add note like this: Warm-up Guidelines • Start at very low intensity…" at bounding box center [140, 261] width 205 height 121
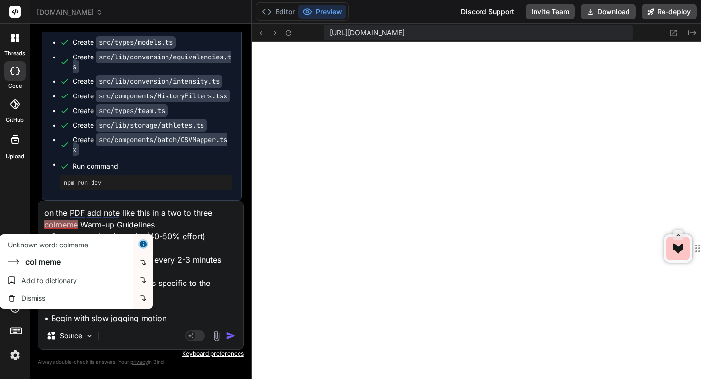
click at [75, 226] on textarea "on the PDF add note like this in a two to three colmeme Warm-up Guidelines • St…" at bounding box center [140, 261] width 205 height 121
click at [57, 226] on textarea "on the PDF add note like this in a two to three colmeme Warm-up Guidelines • St…" at bounding box center [140, 261] width 205 height 121
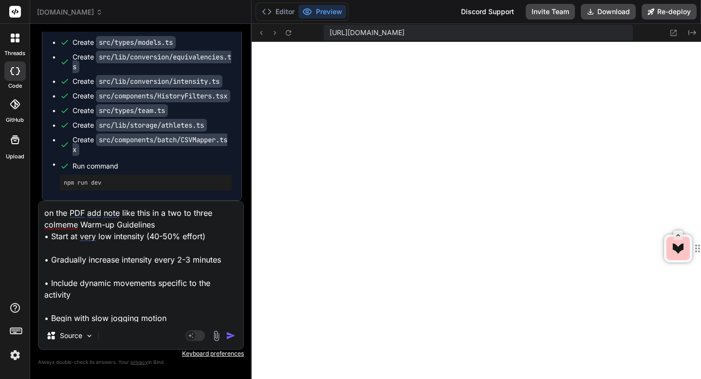
click at [57, 226] on textarea "on the PDF add note like this in a two to three colmeme Warm-up Guidelines • St…" at bounding box center [140, 261] width 205 height 121
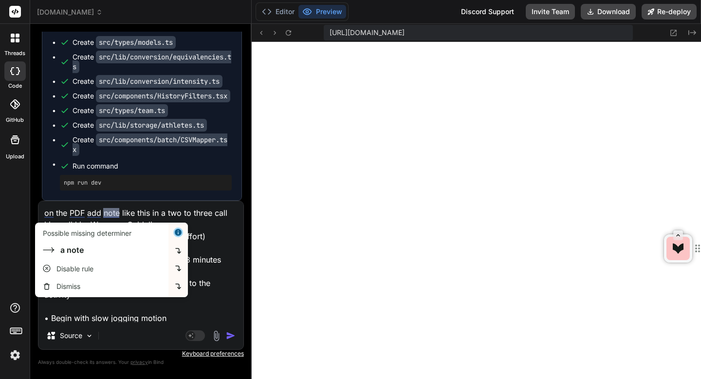
click at [217, 226] on textarea "on the PDF add note like this in a two to three call him call him Warm-up Guide…" at bounding box center [140, 261] width 205 height 121
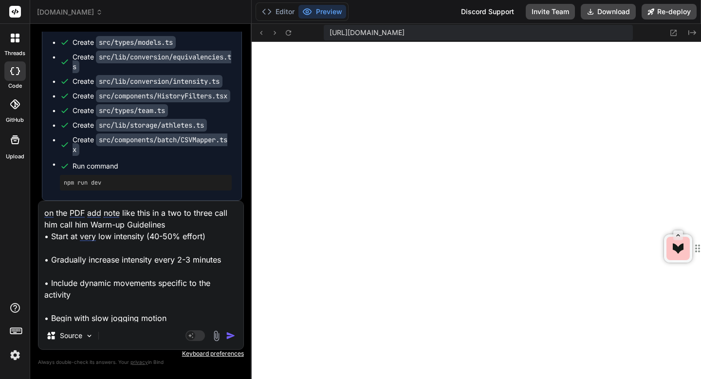
click at [88, 226] on textarea "on the PDF add note like this in a two to three call him call him Warm-up Guide…" at bounding box center [140, 261] width 205 height 121
click at [227, 335] on img "button" at bounding box center [231, 336] width 10 height 10
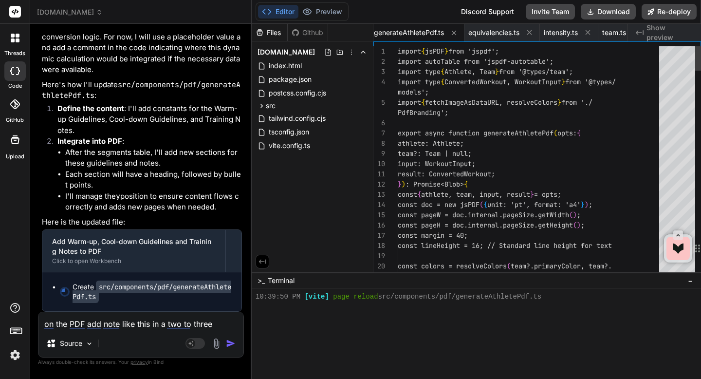
scroll to position [19829, 0]
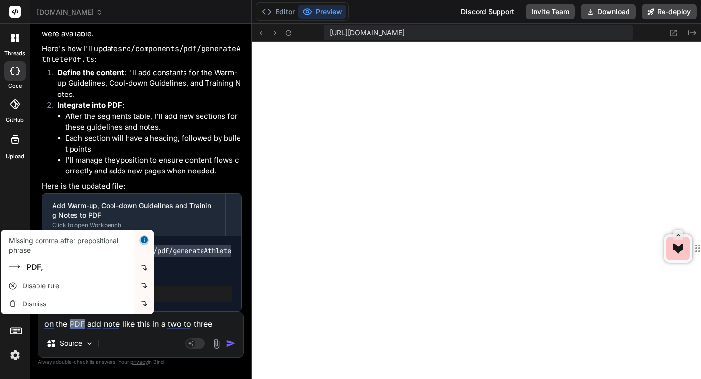
click at [84, 325] on textarea "on the PDF add note like this in a two to three columns Warm-up Guidelines • St…" at bounding box center [140, 321] width 205 height 18
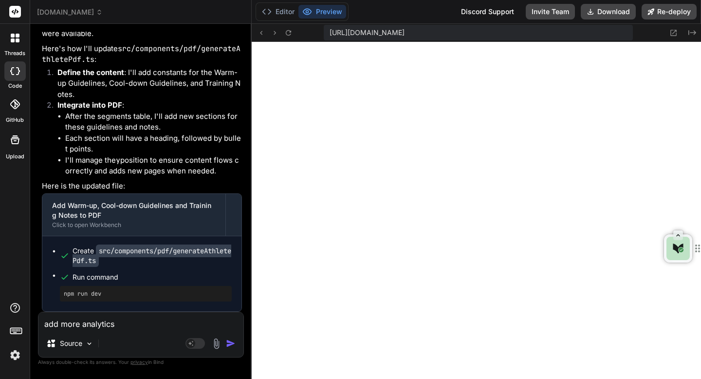
click at [227, 339] on img "button" at bounding box center [231, 343] width 10 height 10
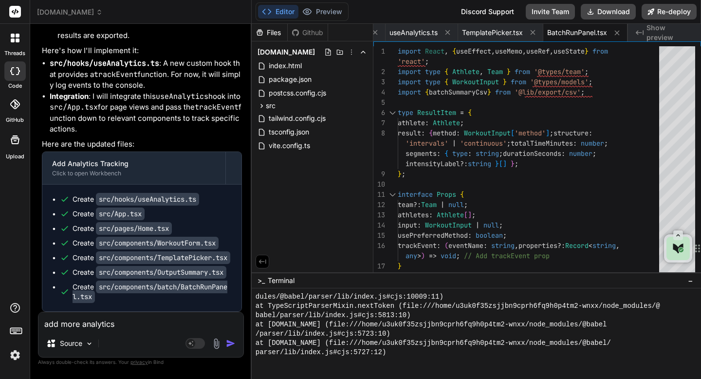
scroll to position [20381, 0]
click at [131, 325] on textarea "add more analytics" at bounding box center [140, 321] width 205 height 18
click at [324, 8] on button "Preview" at bounding box center [322, 12] width 48 height 14
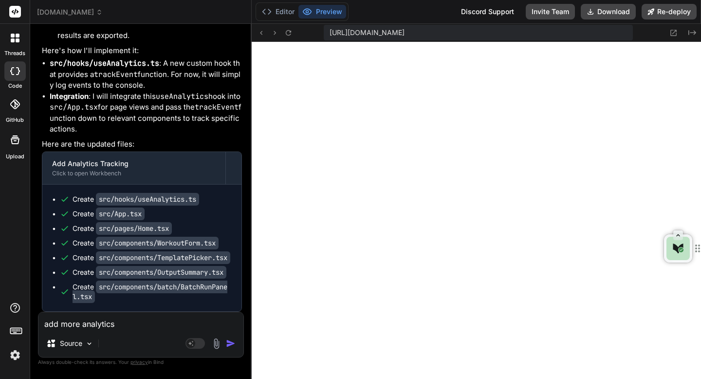
click at [165, 330] on div "add more analytics add more analytics Source Agent Mode. When this toggle is ac…" at bounding box center [141, 335] width 206 height 46
click at [154, 327] on textarea "add more analytics" at bounding box center [140, 321] width 205 height 18
paste textarea "[plugin:vite:react-babel] /home/u3uk0f35zsjjbn9cprh6fq9h0p4tm2-wnxx/src/pages/H…"
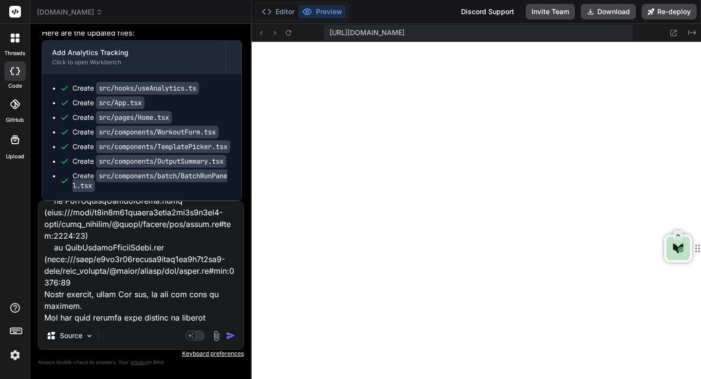
click at [231, 333] on img "button" at bounding box center [231, 336] width 10 height 10
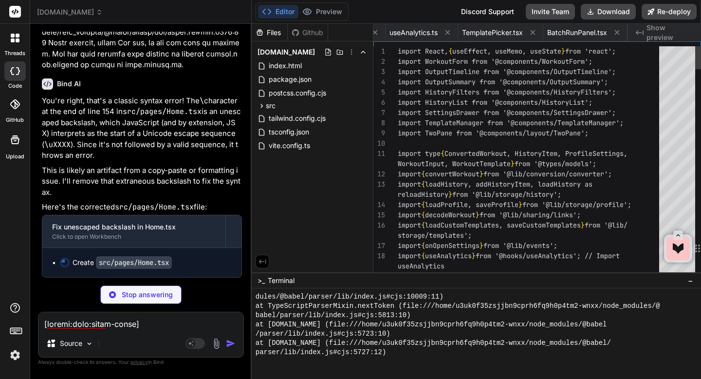
scroll to position [0, 117]
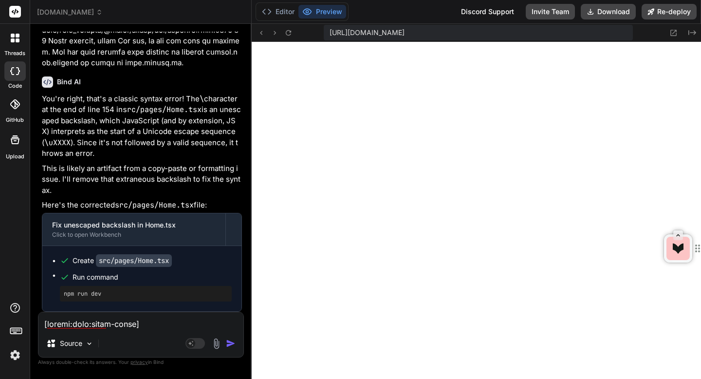
click at [169, 320] on textarea at bounding box center [140, 321] width 205 height 18
paste textarea "[plugin:vite:react-babel] /home/u3uk0f35zsjjbn9cprh6fq9h0p4tm2-wnxx/src/compone…"
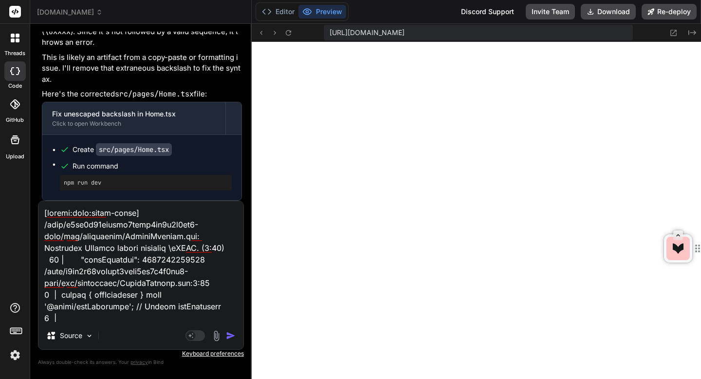
scroll to position [2220, 0]
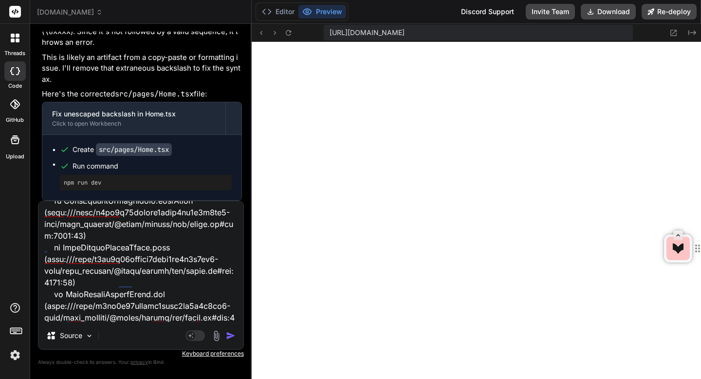
click at [228, 335] on img "button" at bounding box center [231, 336] width 10 height 10
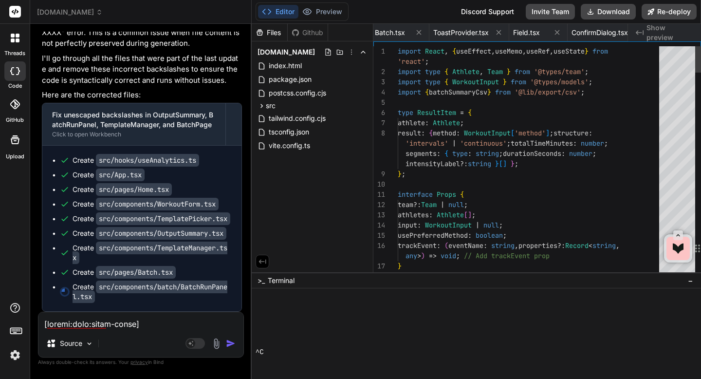
scroll to position [0, 1595]
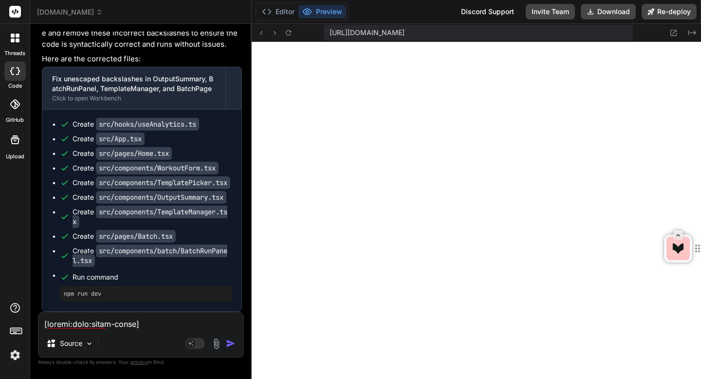
click at [145, 327] on textarea at bounding box center [140, 321] width 205 height 18
paste textarea "Distance per Rep (meters)"
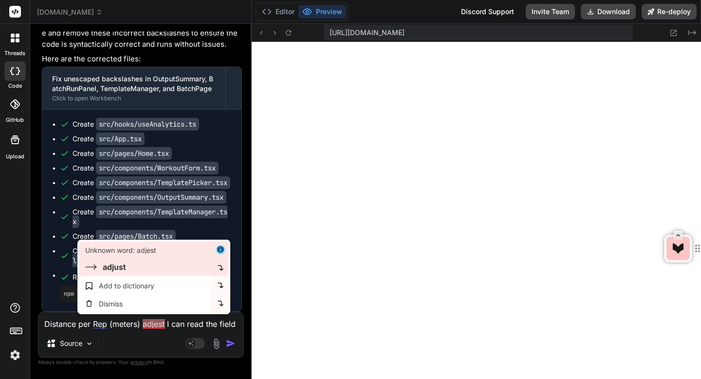
click at [104, 263] on div "adjust" at bounding box center [114, 267] width 23 height 12
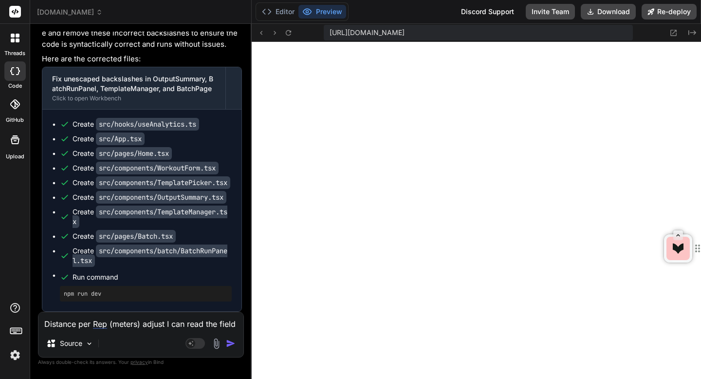
click at [229, 339] on img "button" at bounding box center [231, 343] width 10 height 10
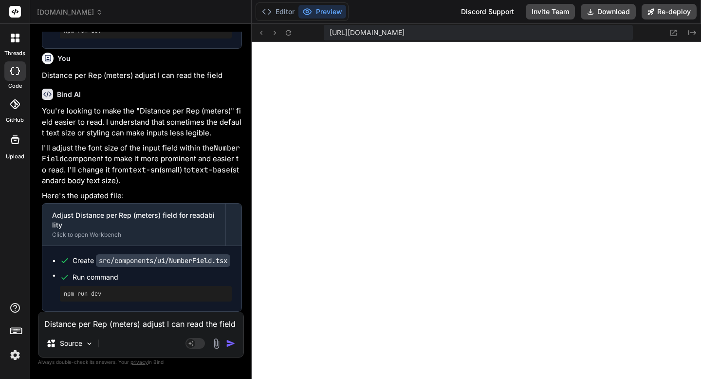
scroll to position [23320, 0]
click at [158, 330] on div "Distance per Rep (meters) adjust I can read the field Source Agent Mode. When t…" at bounding box center [141, 335] width 206 height 46
click at [153, 326] on textarea "Distance per Rep (meters) adjust I can read the field" at bounding box center [140, 321] width 205 height 18
paste textarea "[plugin:vite:react-babel] /home/u3uk0f35zsjjbn9cprh6fq9h0p4tm2-wnxx/src/compone…"
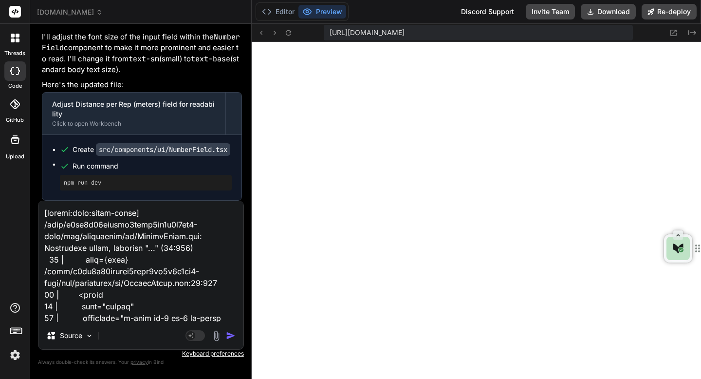
scroll to position [655, 0]
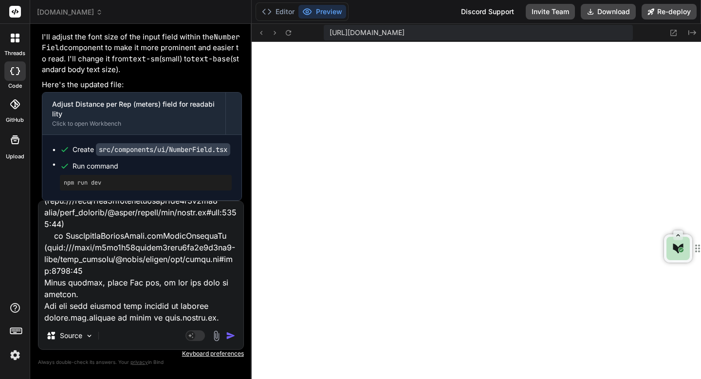
click at [230, 333] on img "button" at bounding box center [231, 336] width 10 height 10
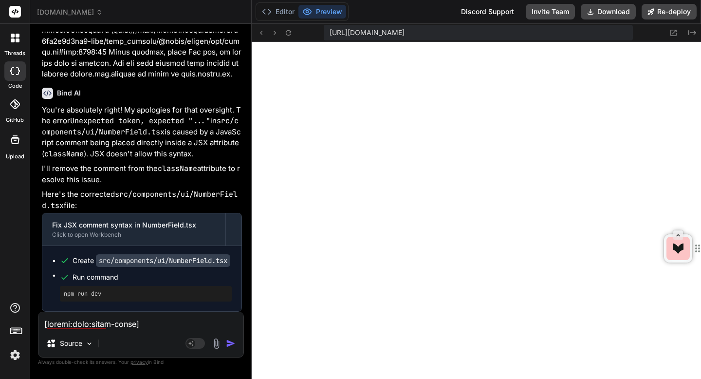
scroll to position [23243, 0]
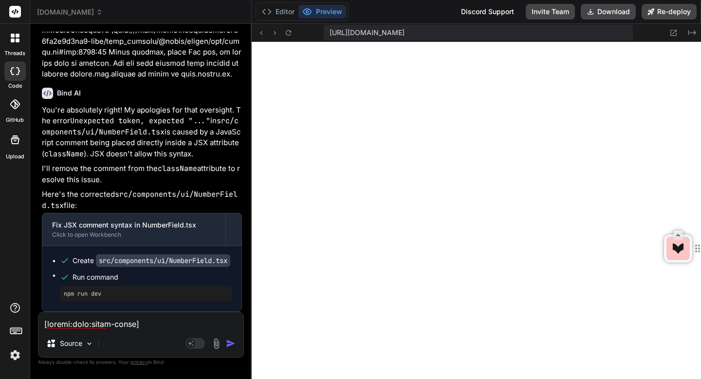
copy div "Distance per Rep (meters) adjust I can read the field"
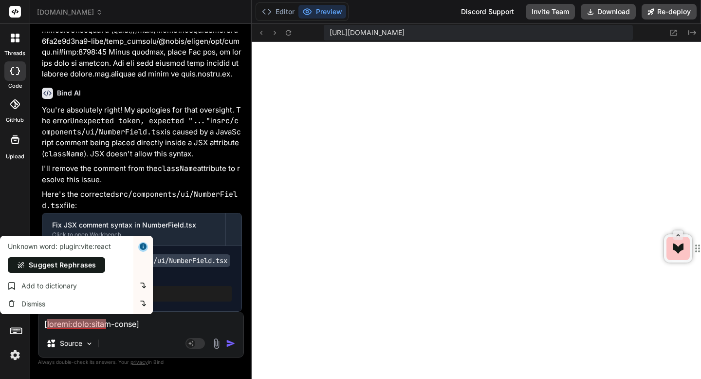
click at [136, 326] on textarea at bounding box center [140, 321] width 205 height 18
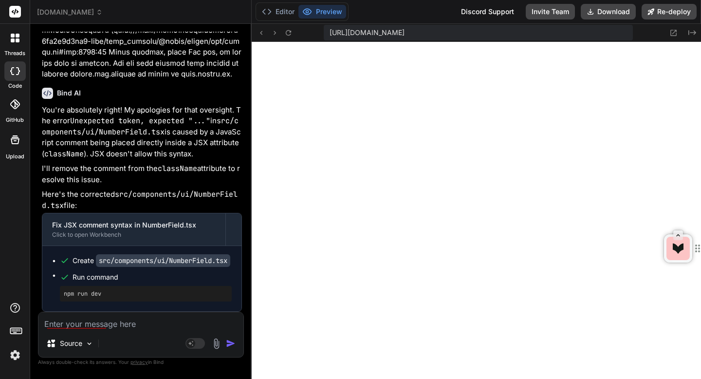
paste textarea "Distance per Rep (meters) adjust I can read the field"
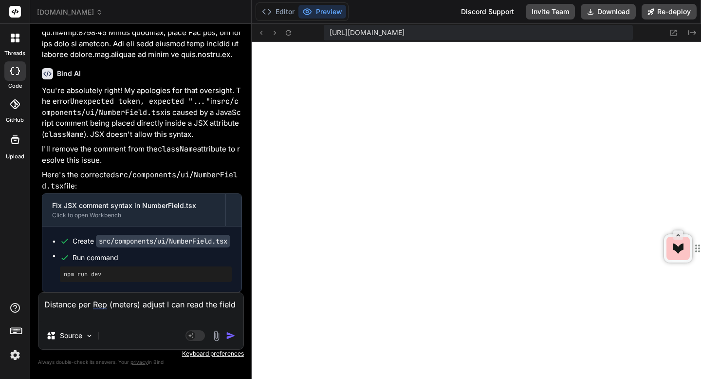
click at [237, 308] on textarea "Distance per Rep (meters) adjust I can read the field" at bounding box center [140, 307] width 205 height 29
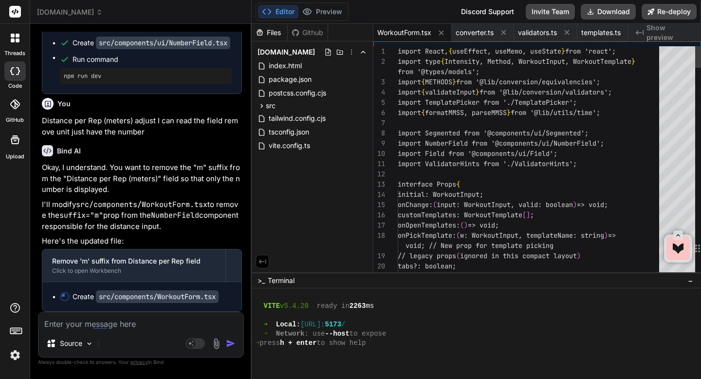
scroll to position [24261, 0]
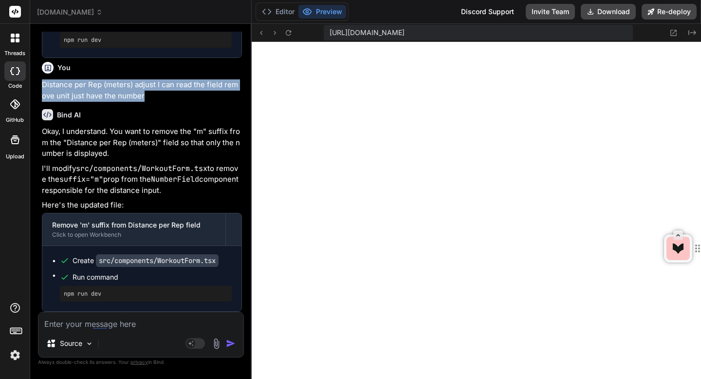
drag, startPoint x: 144, startPoint y: 98, endPoint x: 44, endPoint y: 89, distance: 100.8
click at [44, 89] on p "Distance per Rep (meters) adjust I can read the field remove unit just have the…" at bounding box center [142, 90] width 200 height 22
copy p "Distance per Rep (meters) adjust I can read the field remove unit just have the…"
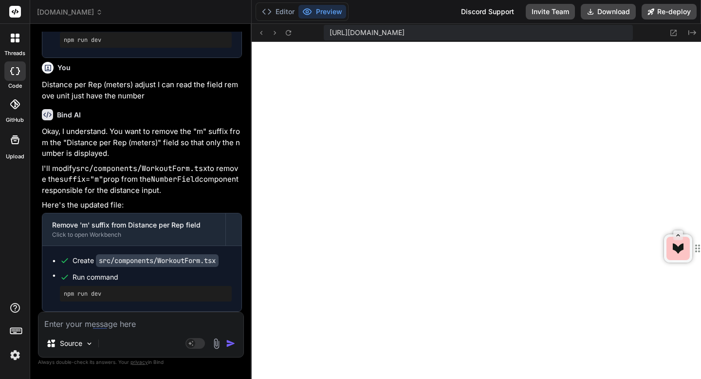
click at [59, 322] on textarea at bounding box center [140, 321] width 205 height 18
paste textarea "Distance per Rep (meters) adjust I can read the field remove unit just have the…"
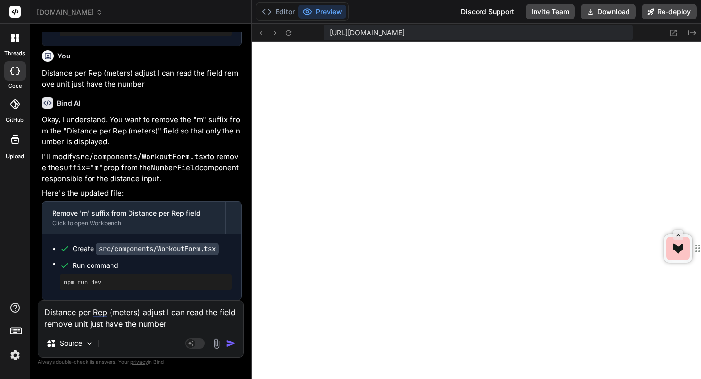
drag, startPoint x: 143, startPoint y: 313, endPoint x: 169, endPoint y: 323, distance: 27.6
click at [169, 323] on textarea "Distance per Rep (meters) adjust I can read the field remove unit just have the…" at bounding box center [140, 314] width 205 height 29
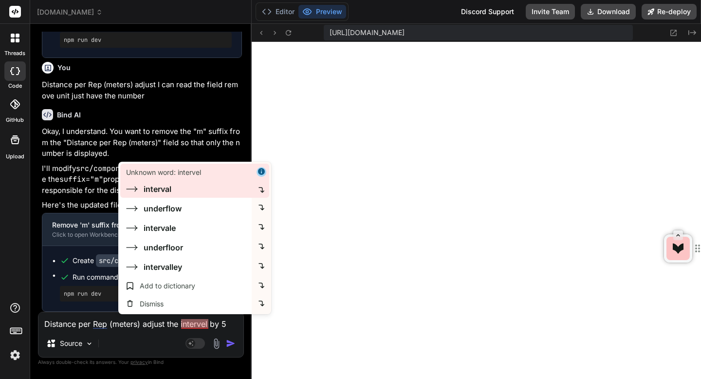
click at [156, 184] on div "interval" at bounding box center [158, 189] width 28 height 12
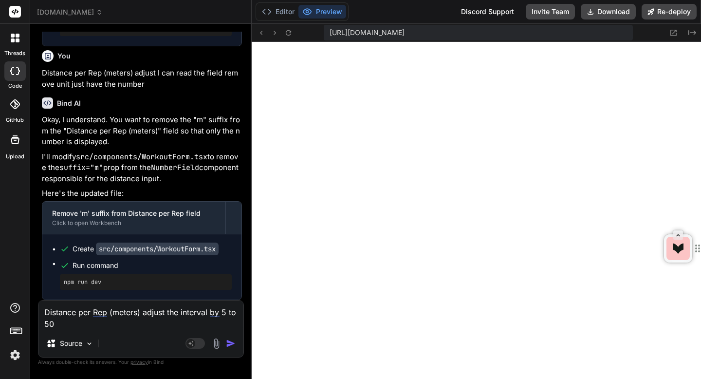
click at [227, 340] on img "button" at bounding box center [231, 343] width 10 height 10
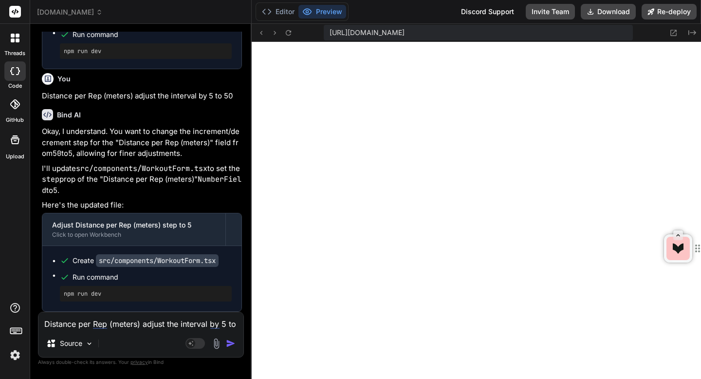
scroll to position [0, 449]
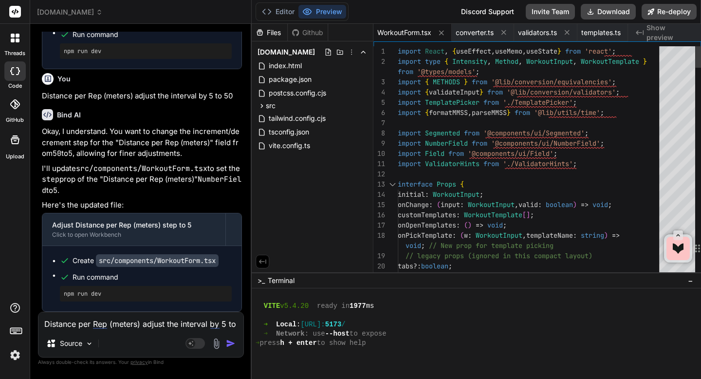
click at [318, 11] on button "Preview" at bounding box center [322, 12] width 48 height 14
click at [644, 32] on div "Created with Pixso. Show preview" at bounding box center [664, 33] width 73 height 18
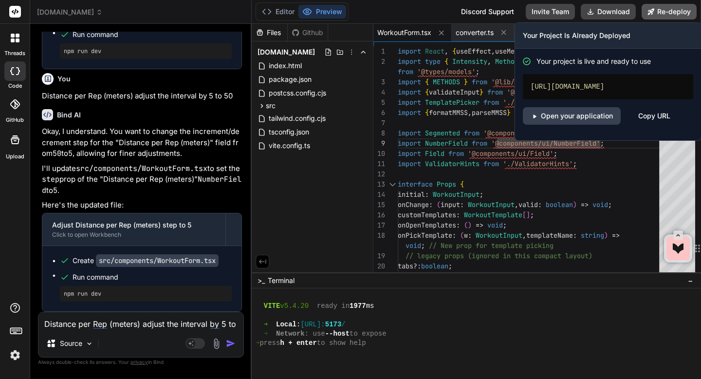
click at [658, 13] on button "Re-deploy" at bounding box center [669, 12] width 55 height 16
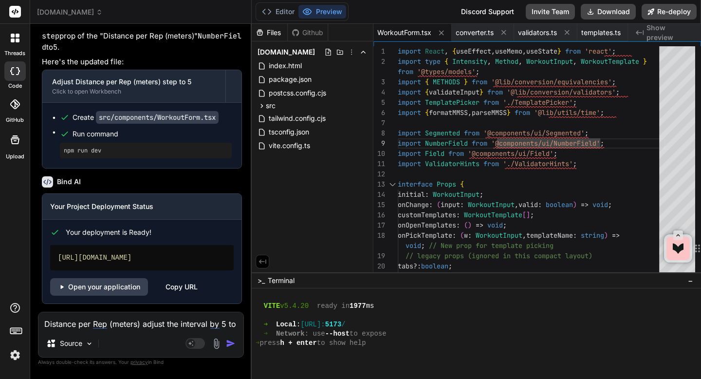
scroll to position [24658, 0]
click at [106, 284] on link "Open your application" at bounding box center [99, 287] width 98 height 18
click at [183, 289] on div "Copy URL" at bounding box center [182, 287] width 32 height 18
click at [119, 326] on textarea "Distance per Rep (meters) adjust the interval by 5 to 50" at bounding box center [140, 321] width 205 height 18
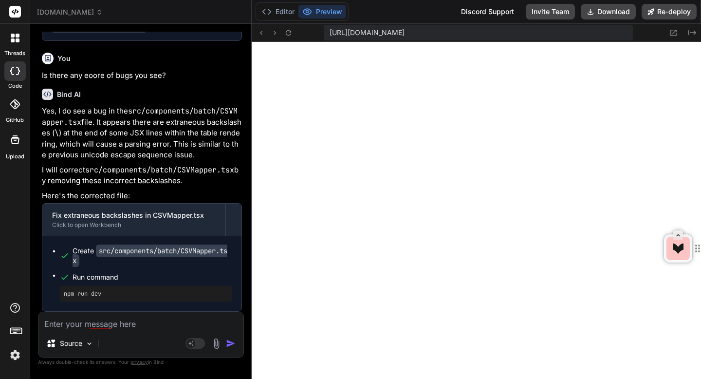
scroll to position [0, 449]
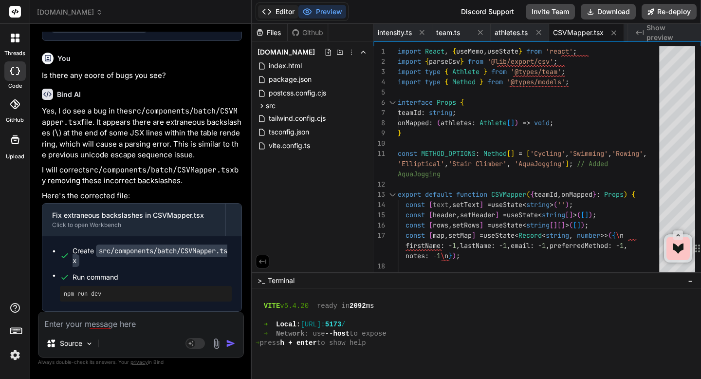
click at [266, 15] on icon at bounding box center [267, 12] width 10 height 10
click at [312, 13] on button "Preview" at bounding box center [322, 12] width 48 height 14
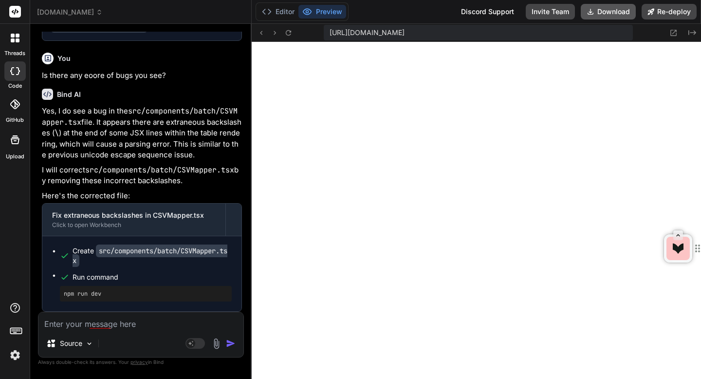
click at [620, 15] on button "Download" at bounding box center [608, 12] width 55 height 16
click at [100, 17] on span "sessionswap.com" at bounding box center [70, 12] width 66 height 10
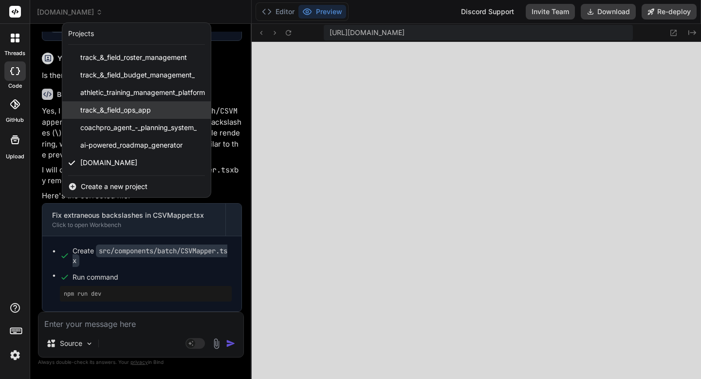
click at [99, 107] on span "track_&_field_ops_app" at bounding box center [115, 110] width 71 height 10
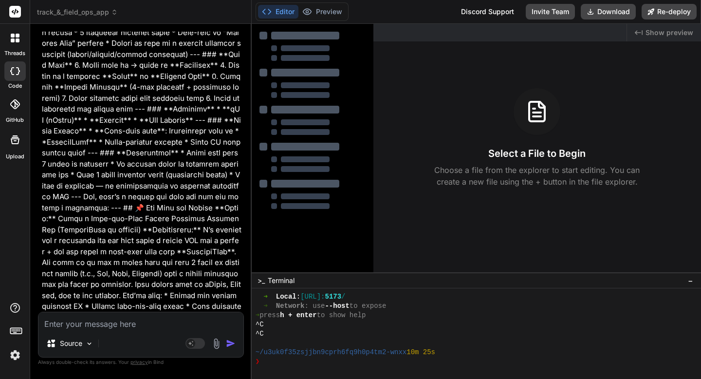
click at [72, 328] on textarea at bounding box center [140, 321] width 205 height 18
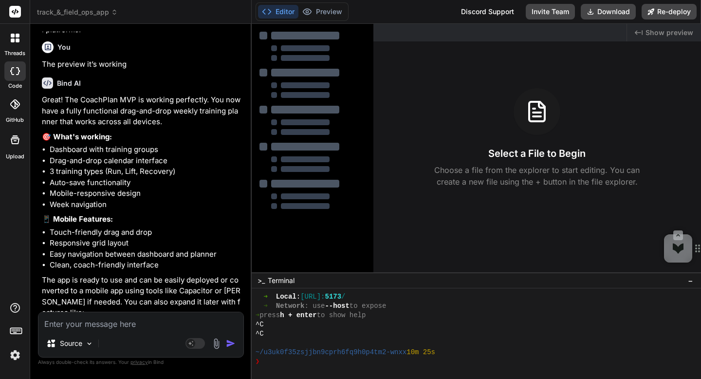
scroll to position [1480, 0]
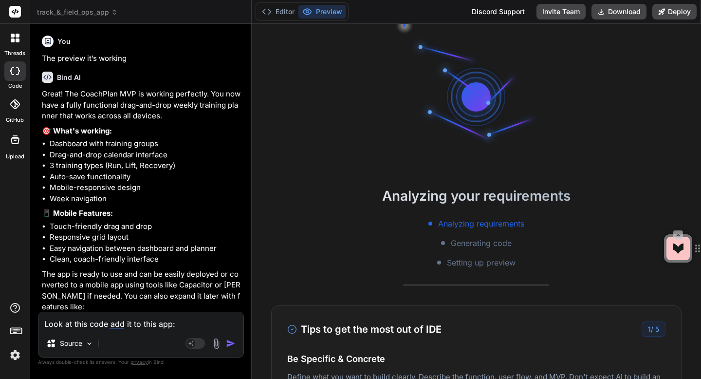
paste textarea "import { Card, CardContent, CardHeader, CardTitle } from "@/components/ui/card"…"
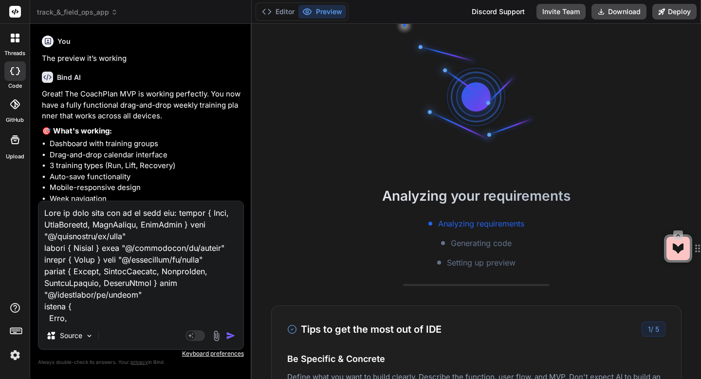
scroll to position [3308, 0]
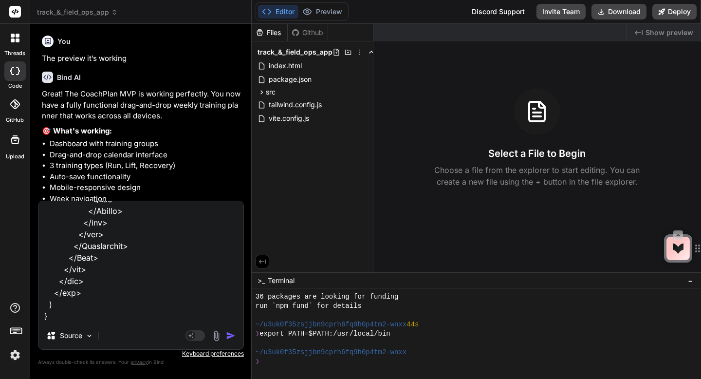
click at [227, 334] on img "button" at bounding box center [231, 336] width 10 height 10
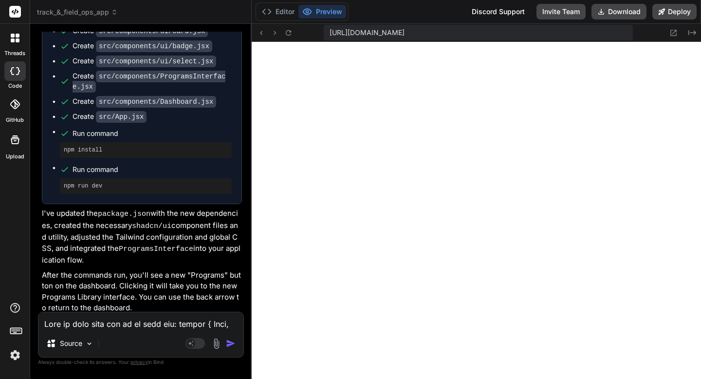
scroll to position [4017, 0]
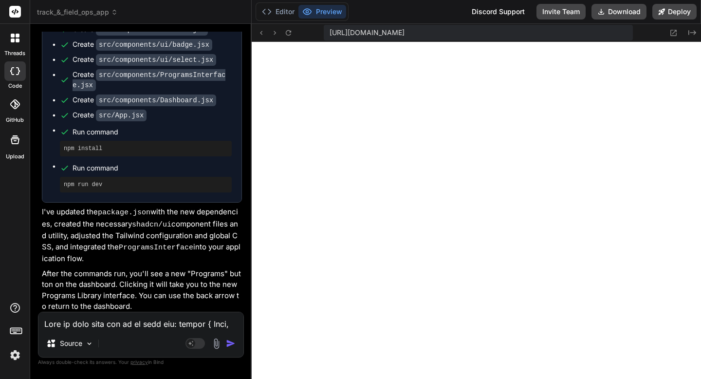
click at [221, 323] on textarea at bounding box center [140, 321] width 205 height 18
paste textarea "[plugin:vite:import-analysis] Failed to resolve import "./utils/storage" from "…"
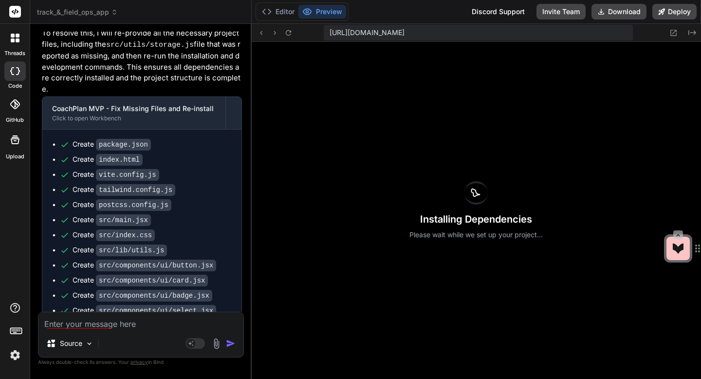
scroll to position [4999, 0]
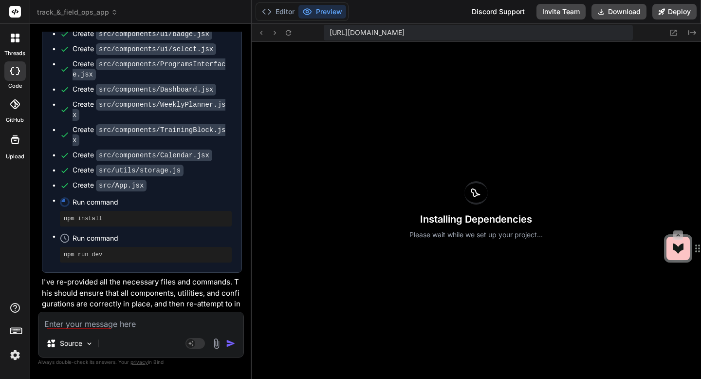
click at [164, 320] on textarea at bounding box center [140, 321] width 205 height 18
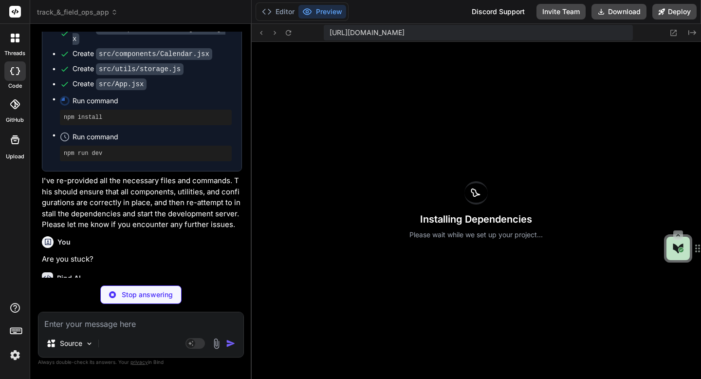
scroll to position [5101, 0]
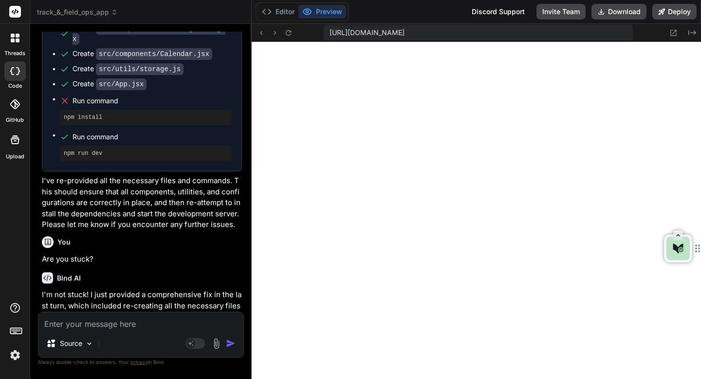
click at [223, 322] on textarea at bounding box center [140, 321] width 205 height 18
paste textarea "[plugin:vite:react-babel] /home/u3uk0f35zsjjbn9cprh6fq9h0p4tm2-wnxx/src/compone…"
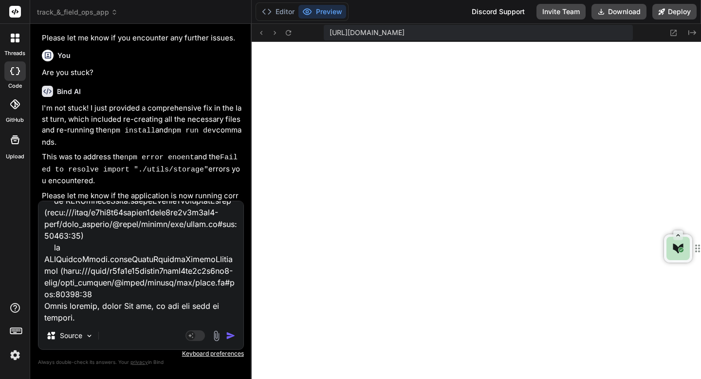
scroll to position [586, 0]
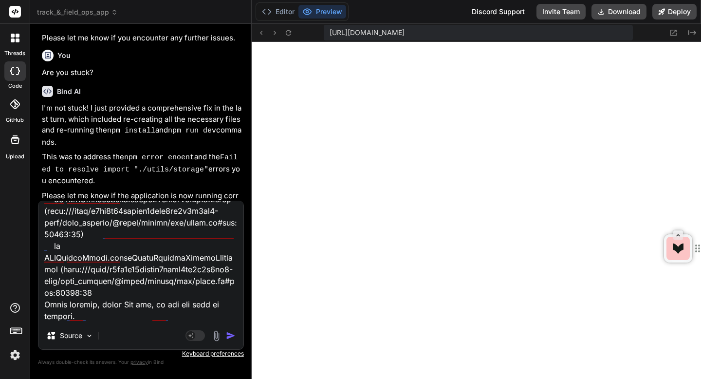
click at [229, 336] on img "button" at bounding box center [231, 336] width 10 height 10
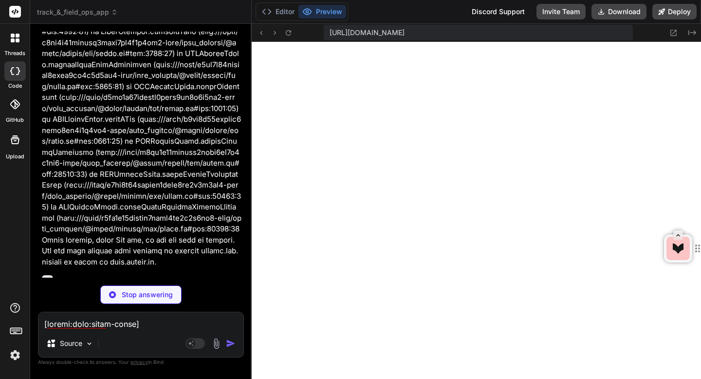
scroll to position [40, 0]
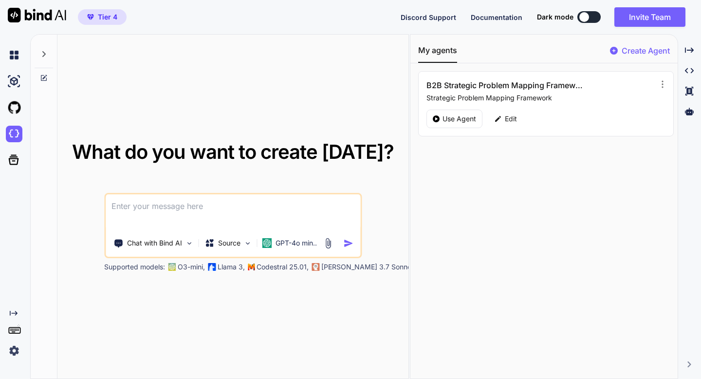
click at [13, 351] on img at bounding box center [14, 350] width 17 height 17
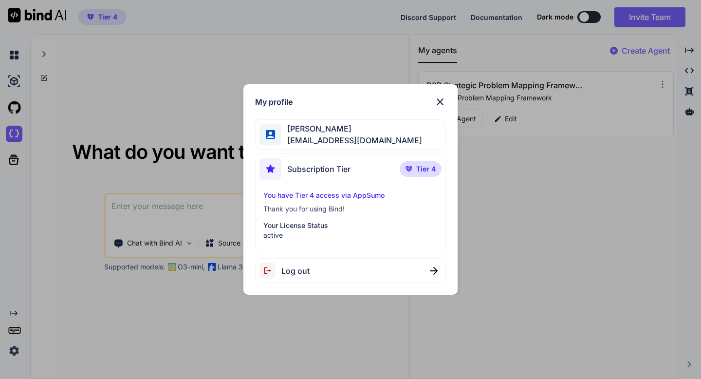
click at [56, 267] on div "My profile [PERSON_NAME] [EMAIL_ADDRESS][DOMAIN_NAME] Subscription Tier Tier 4 …" at bounding box center [350, 189] width 701 height 379
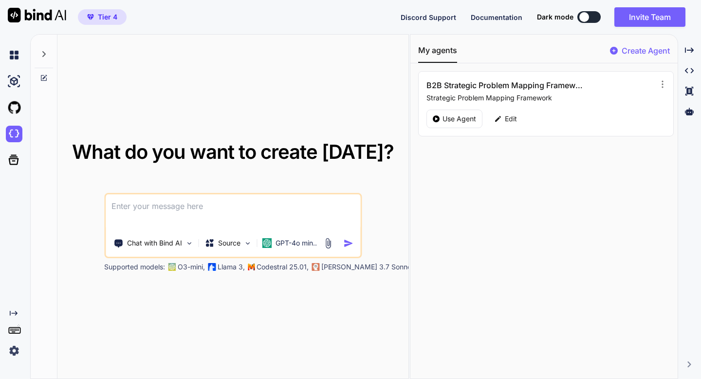
click at [103, 18] on span "Tier 4" at bounding box center [107, 17] width 19 height 10
